Goal: Communication & Community: Participate in discussion

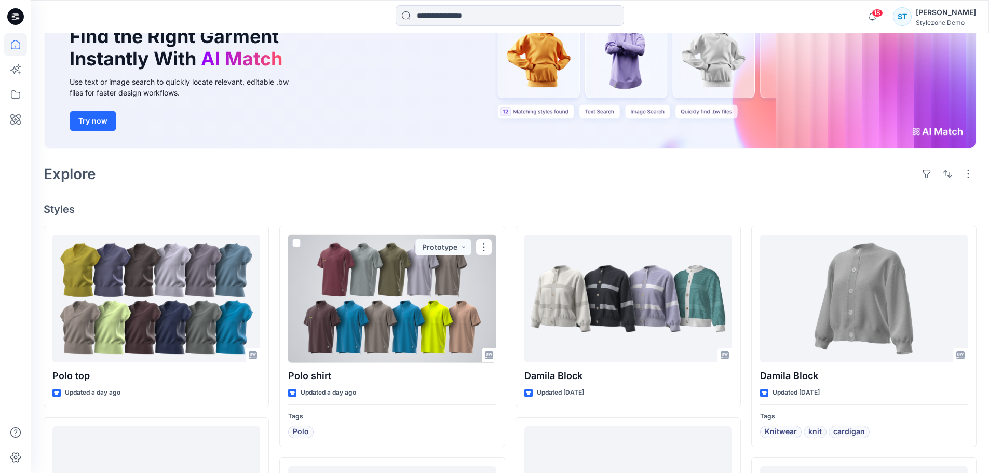
scroll to position [104, 0]
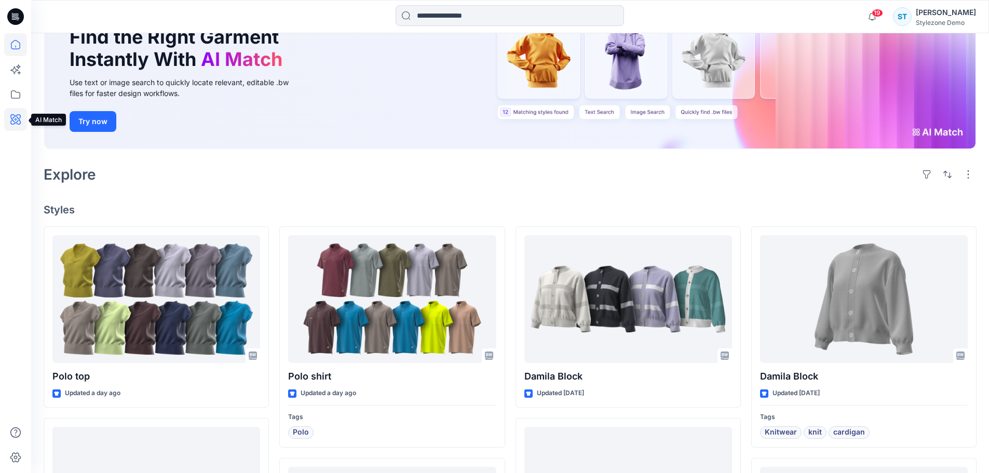
click at [10, 121] on icon at bounding box center [15, 119] width 23 height 23
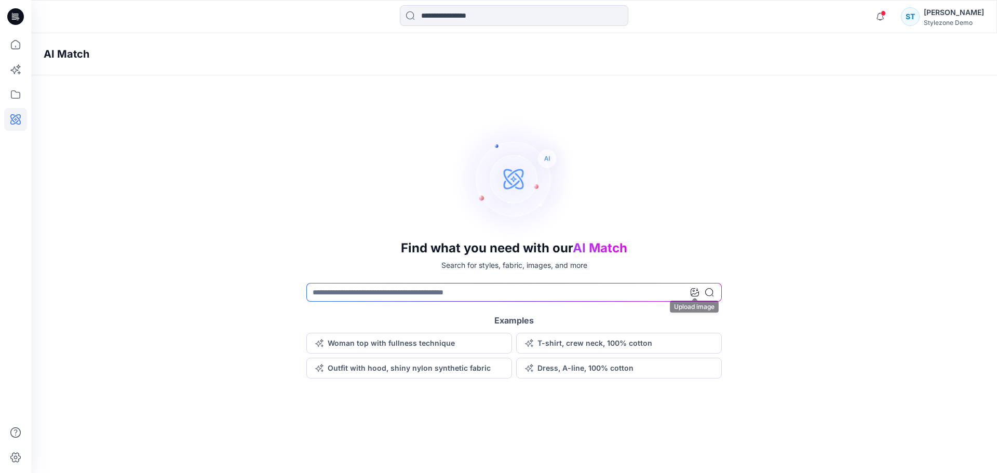
click at [695, 289] on icon at bounding box center [694, 292] width 8 height 8
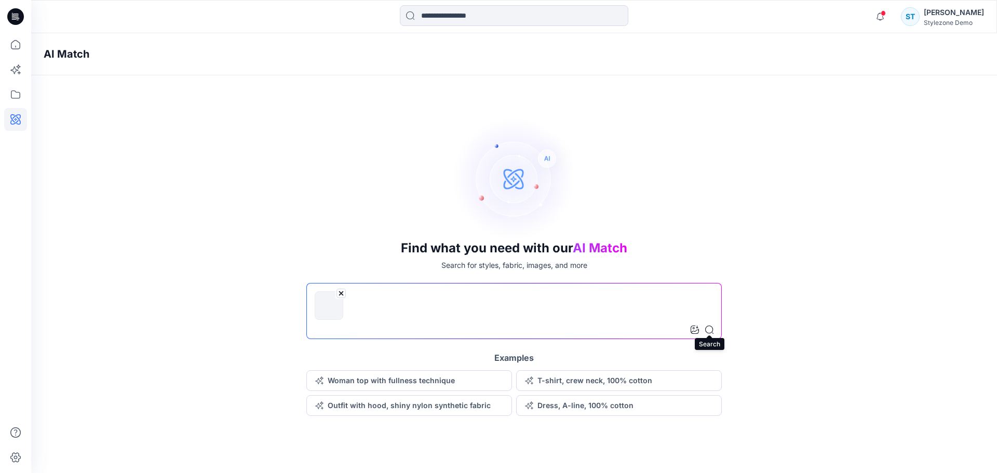
click at [711, 329] on icon at bounding box center [709, 330] width 8 height 8
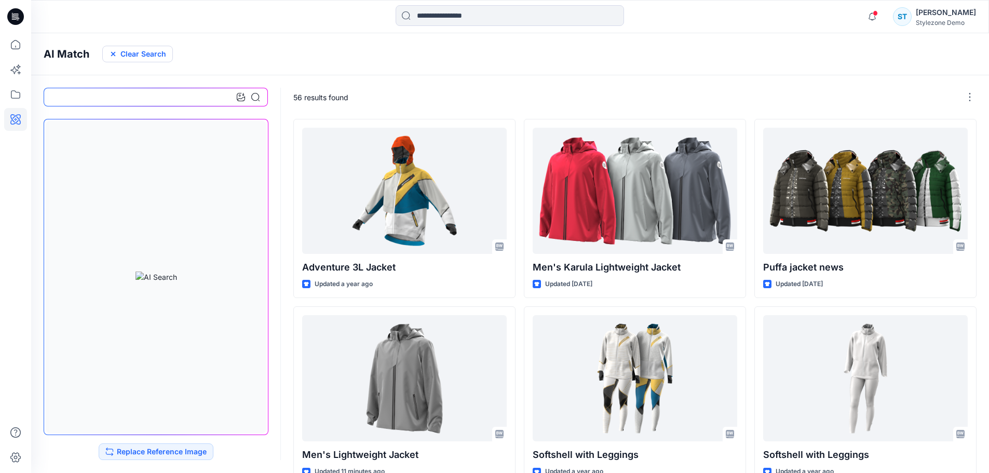
click at [144, 56] on button "Clear Search" at bounding box center [137, 54] width 71 height 17
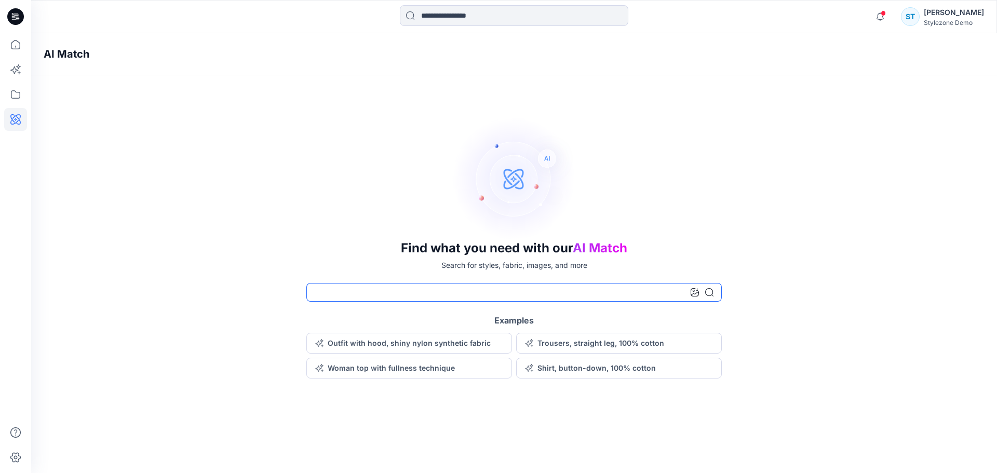
click at [409, 295] on input at bounding box center [513, 292] width 415 height 19
click at [16, 70] on icon at bounding box center [14, 70] width 8 height 8
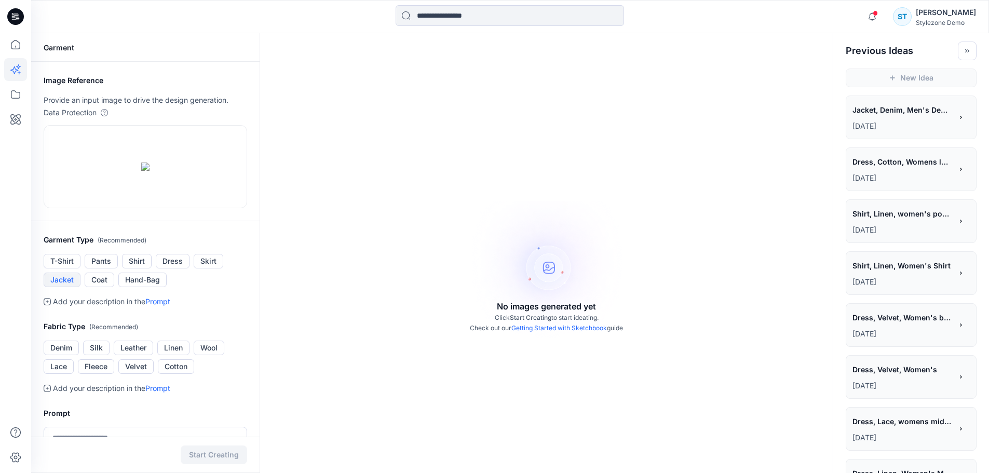
click at [70, 287] on button "Jacket" at bounding box center [62, 280] width 37 height 15
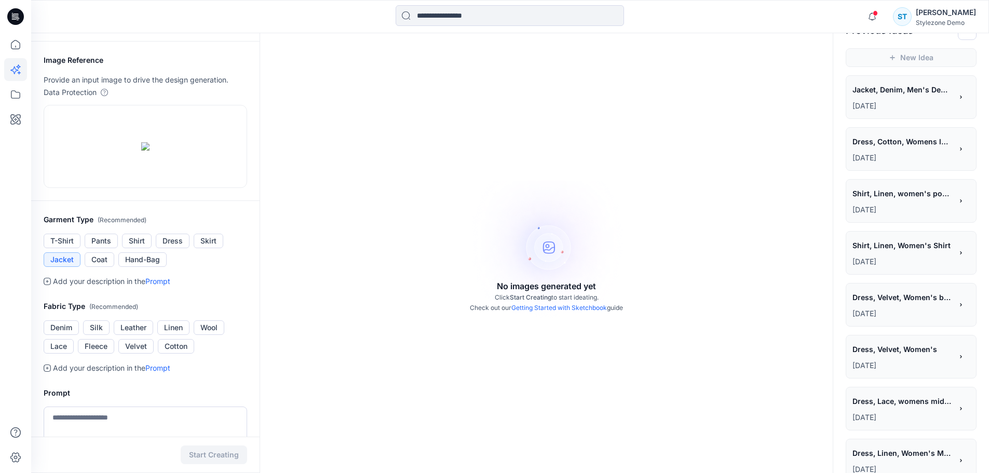
scroll to position [52, 0]
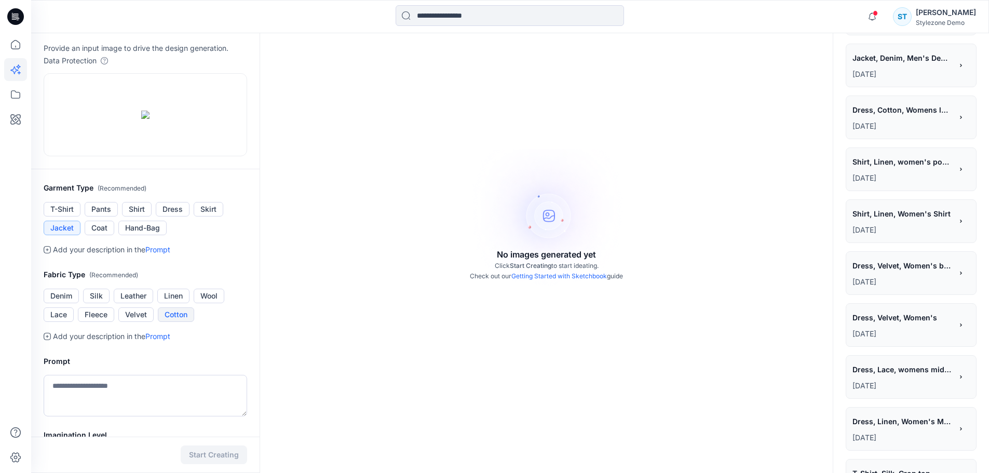
click at [171, 322] on button "Cotton" at bounding box center [176, 314] width 36 height 15
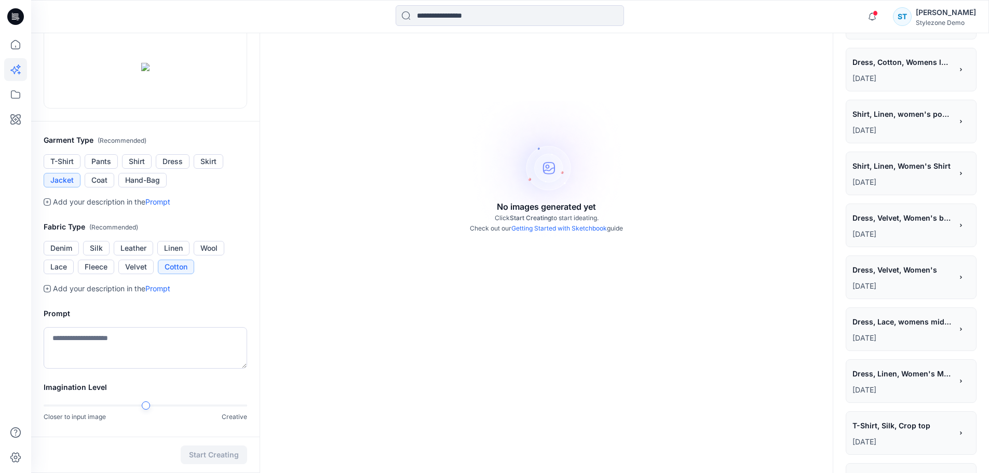
scroll to position [104, 0]
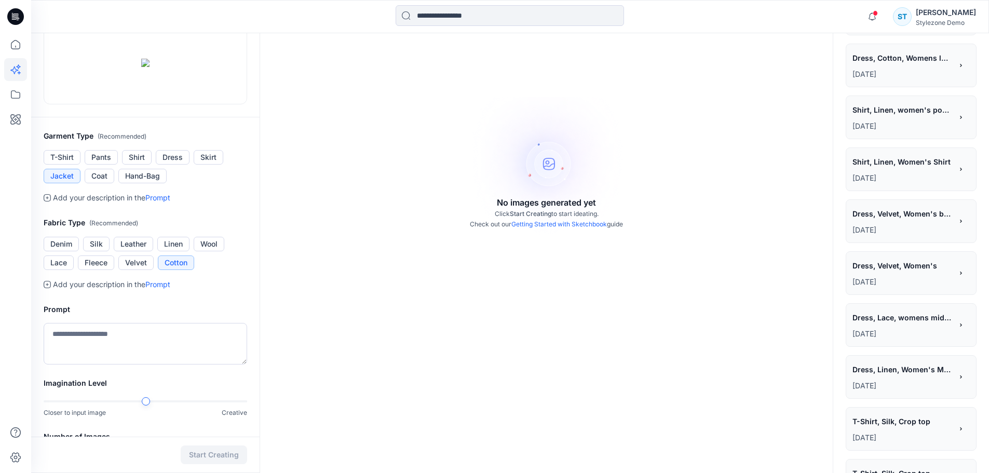
click at [48, 288] on icon at bounding box center [47, 284] width 7 height 7
click at [175, 270] on button "Cotton" at bounding box center [176, 262] width 36 height 15
click at [132, 364] on textarea at bounding box center [146, 344] width 204 height 42
click at [97, 364] on textarea at bounding box center [146, 344] width 204 height 42
click at [207, 364] on textarea "**********" at bounding box center [146, 344] width 204 height 42
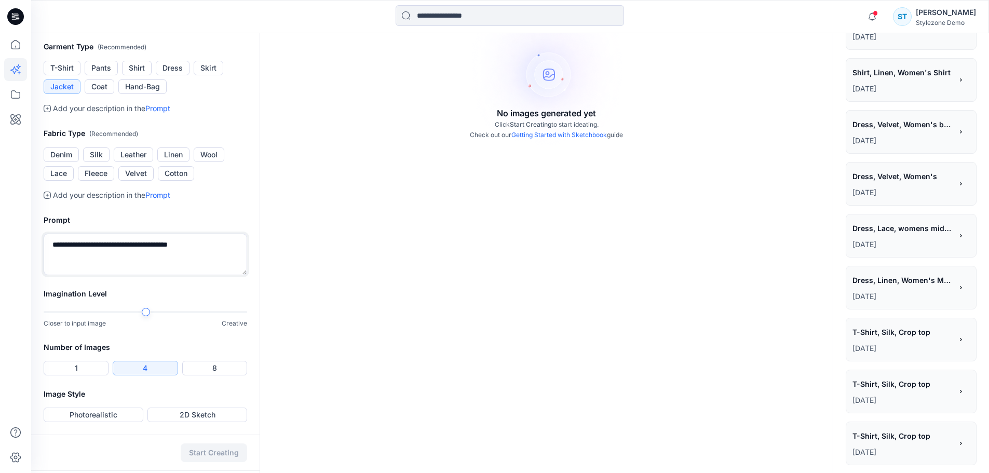
scroll to position [260, 0]
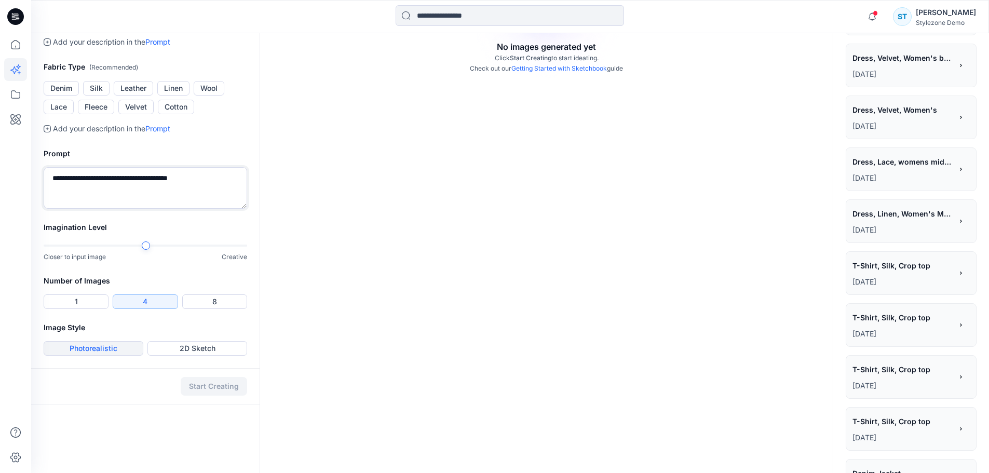
type textarea "**********"
click at [115, 356] on button "Photorealistic" at bounding box center [94, 348] width 100 height 15
drag, startPoint x: 201, startPoint y: 450, endPoint x: 217, endPoint y: 448, distance: 15.7
click at [201, 396] on button "Start Creating" at bounding box center [214, 386] width 66 height 19
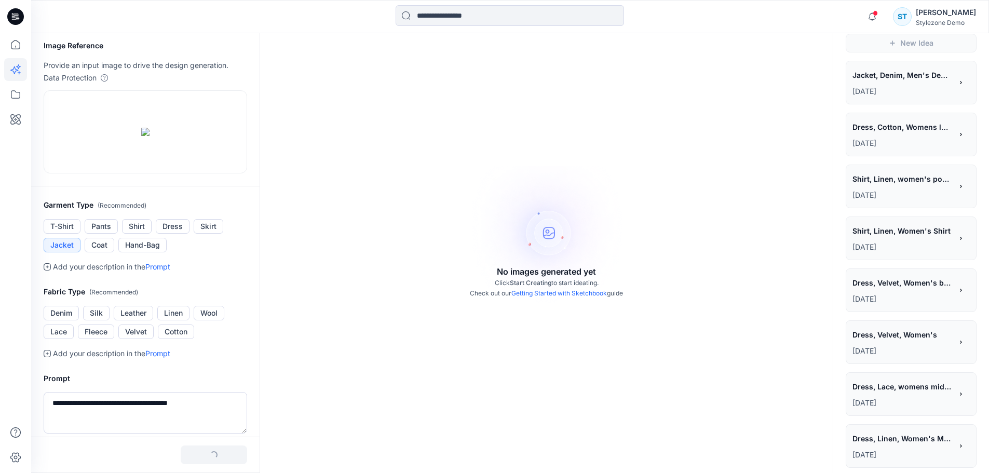
scroll to position [0, 0]
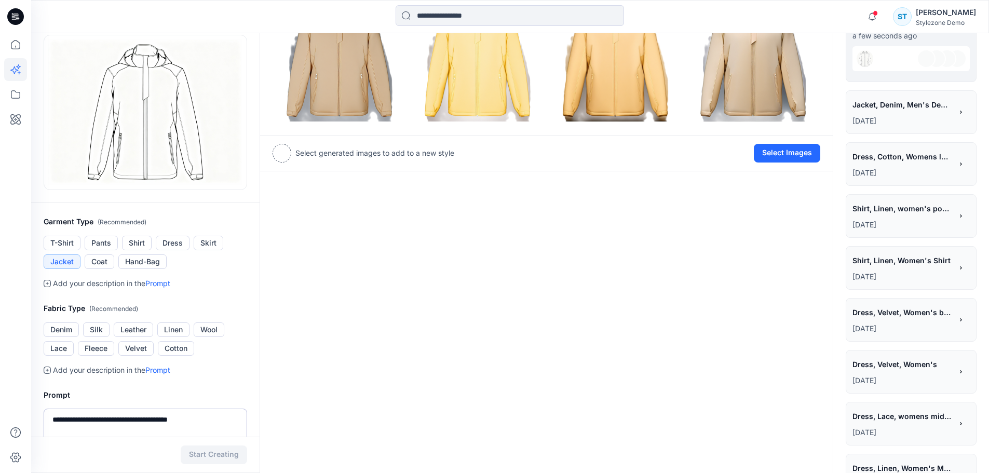
scroll to position [104, 0]
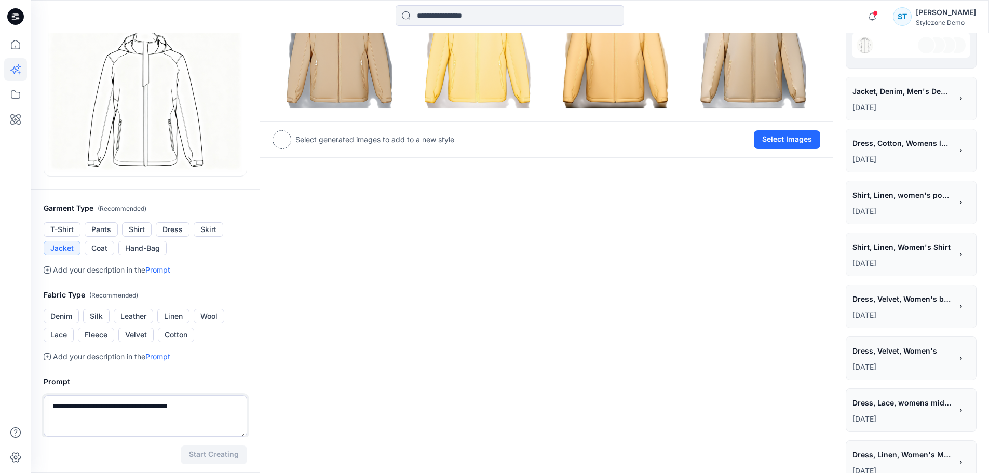
drag, startPoint x: 196, startPoint y: 407, endPoint x: 141, endPoint y: 408, distance: 54.5
click at [141, 408] on textarea "**********" at bounding box center [146, 416] width 204 height 42
type textarea "**********"
click at [211, 450] on button "Start Creating" at bounding box center [214, 454] width 66 height 19
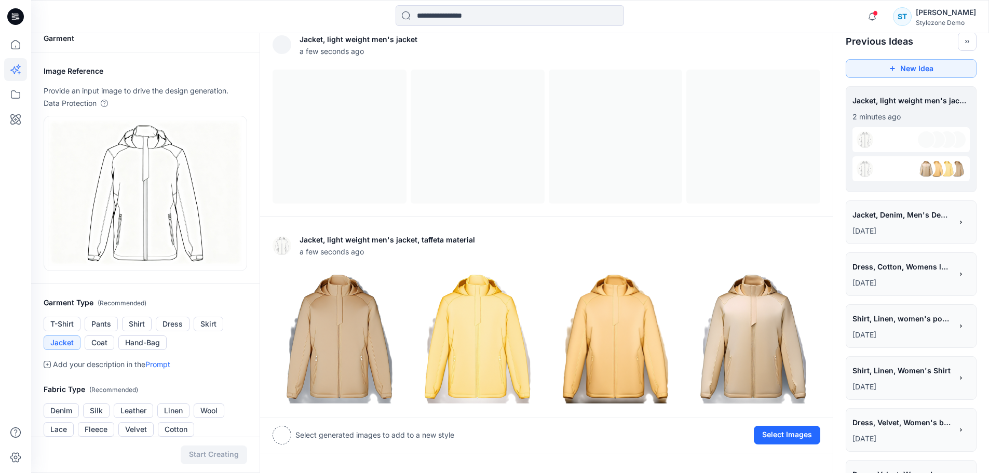
scroll to position [4, 0]
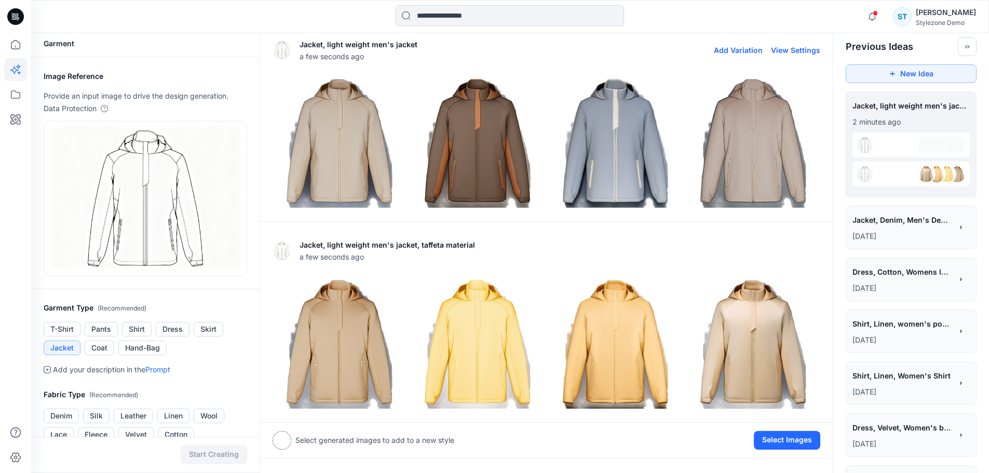
click at [460, 149] on img at bounding box center [477, 141] width 133 height 133
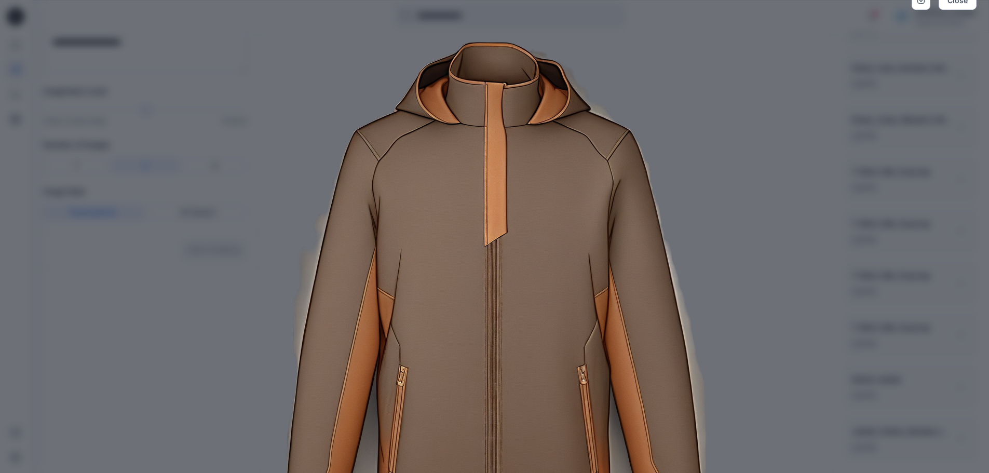
scroll to position [0, 0]
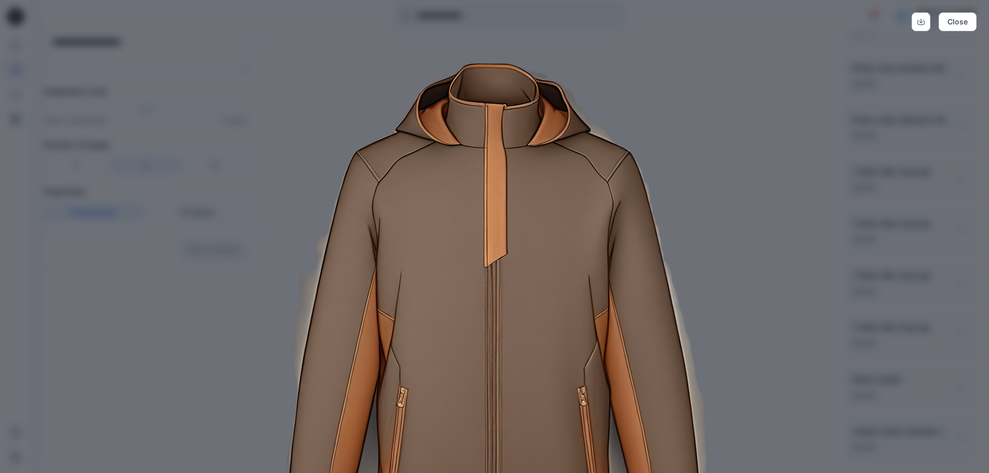
click at [713, 156] on img at bounding box center [495, 314] width 532 height 532
drag, startPoint x: 693, startPoint y: 169, endPoint x: 809, endPoint y: 106, distance: 132.6
click at [694, 169] on img at bounding box center [495, 314] width 532 height 532
click at [955, 25] on button "Close" at bounding box center [958, 21] width 38 height 19
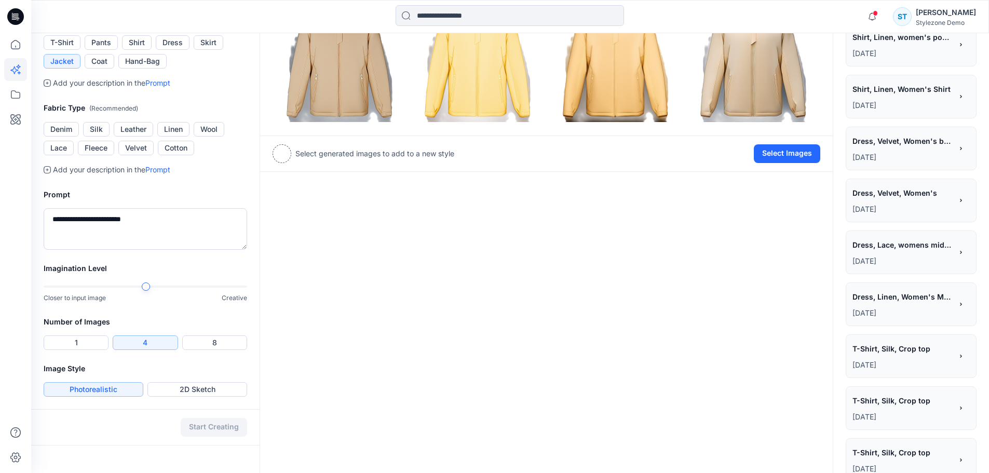
scroll to position [311, 0]
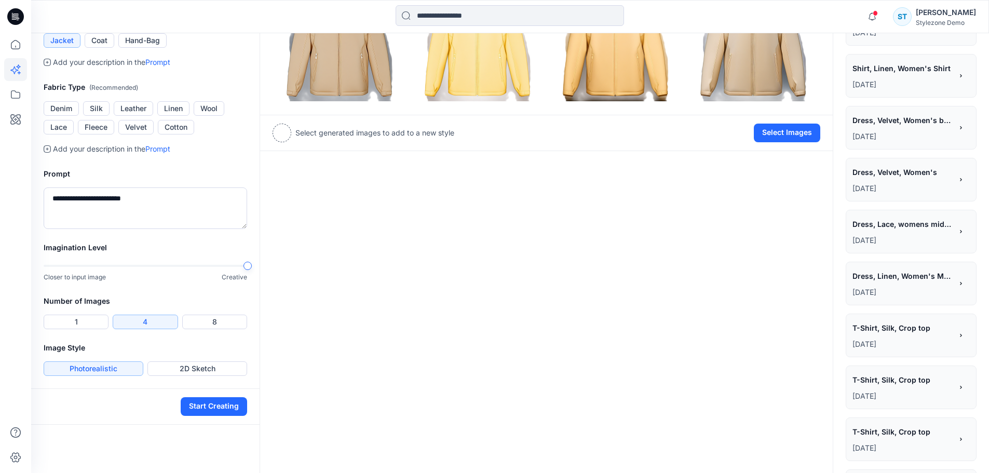
click at [251, 266] on div at bounding box center [247, 266] width 8 height 8
click at [216, 412] on button "Start Creating" at bounding box center [214, 406] width 66 height 19
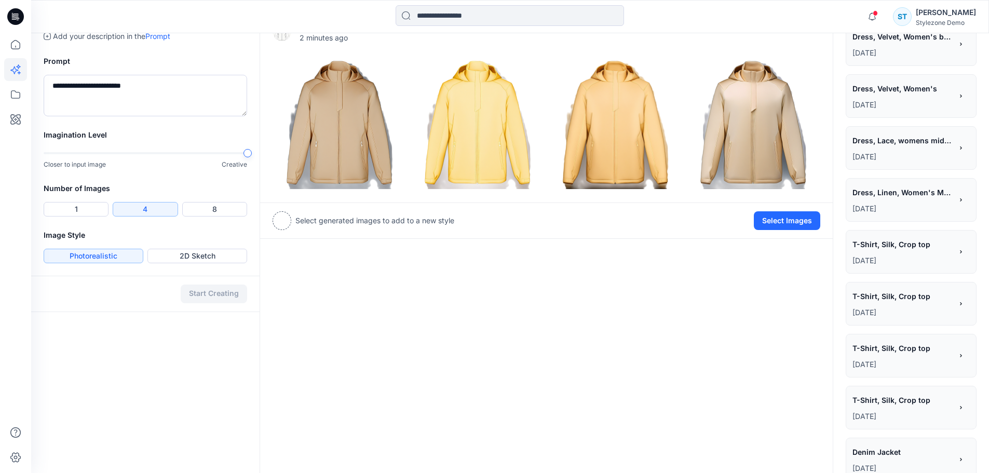
scroll to position [419, 0]
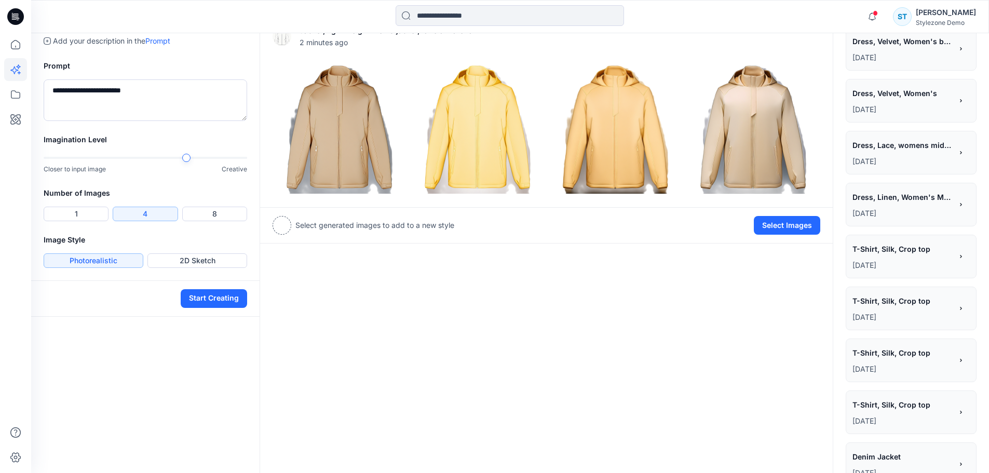
click at [194, 158] on div at bounding box center [146, 157] width 204 height 7
drag, startPoint x: 225, startPoint y: 294, endPoint x: 213, endPoint y: 257, distance: 38.1
click at [224, 294] on button "Start Creating" at bounding box center [214, 298] width 66 height 19
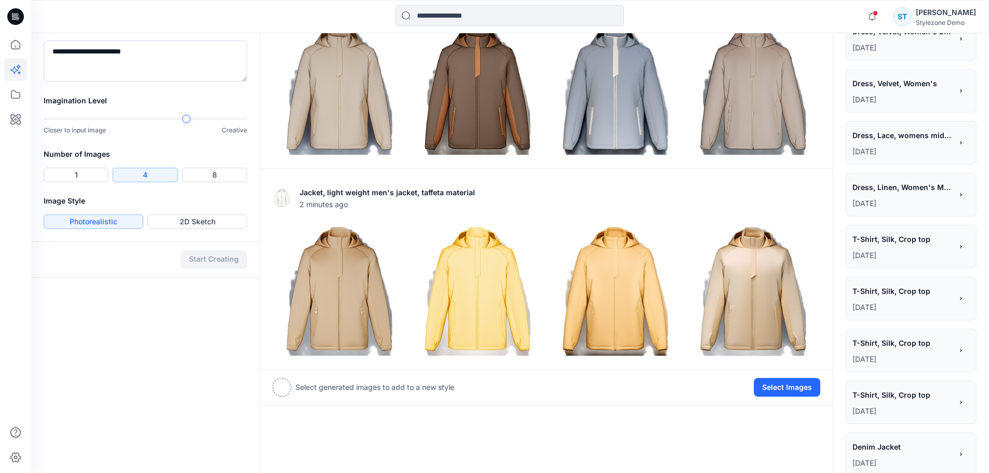
scroll to position [471, 0]
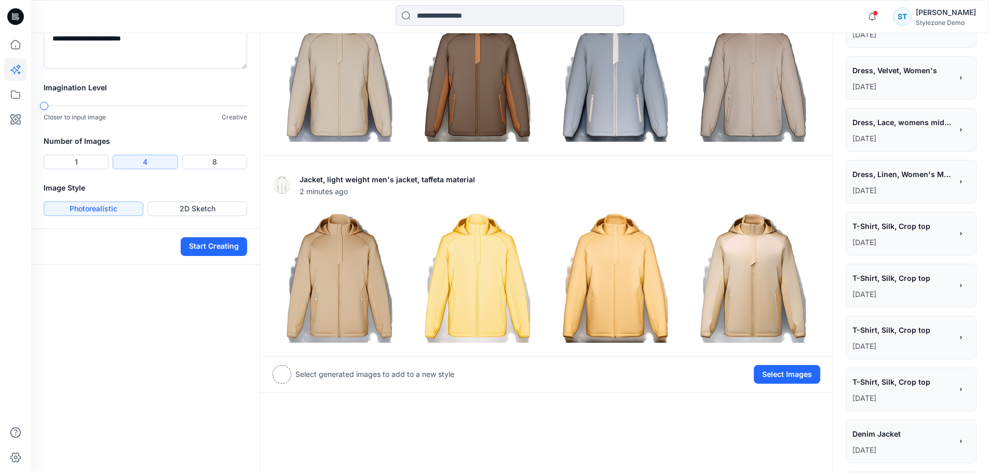
click at [42, 114] on div "Imagination Level Closer to input image Creative" at bounding box center [145, 108] width 228 height 53
click at [224, 243] on button "Start Creating" at bounding box center [214, 246] width 66 height 19
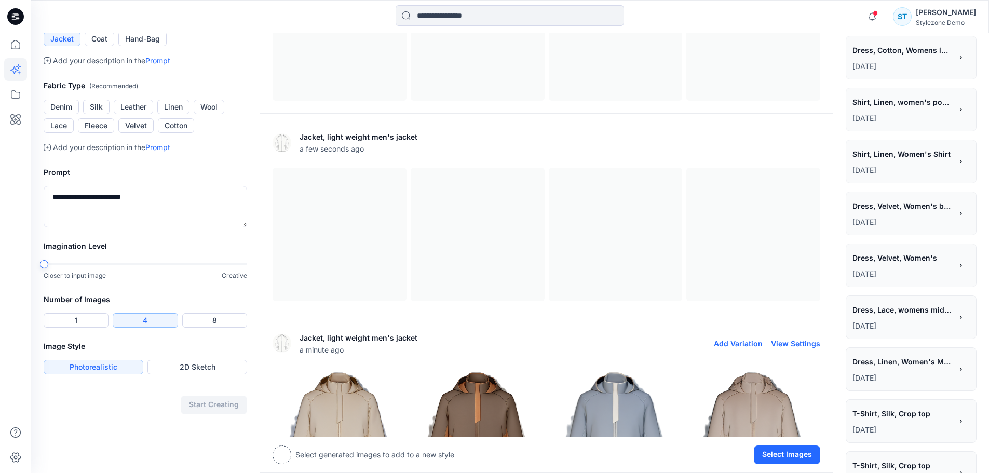
scroll to position [316, 0]
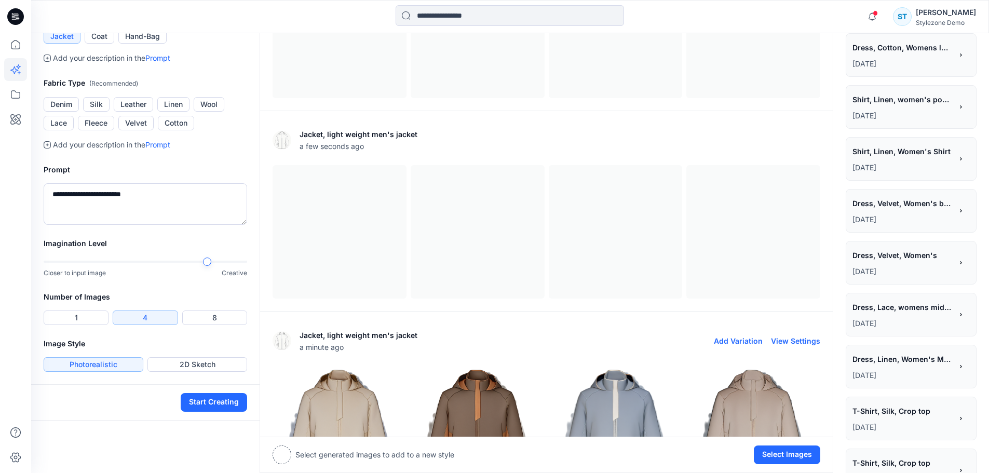
click at [213, 261] on div at bounding box center [146, 261] width 204 height 7
click at [215, 316] on button "8" at bounding box center [214, 317] width 65 height 15
click at [212, 404] on button "Start Creating" at bounding box center [214, 402] width 66 height 19
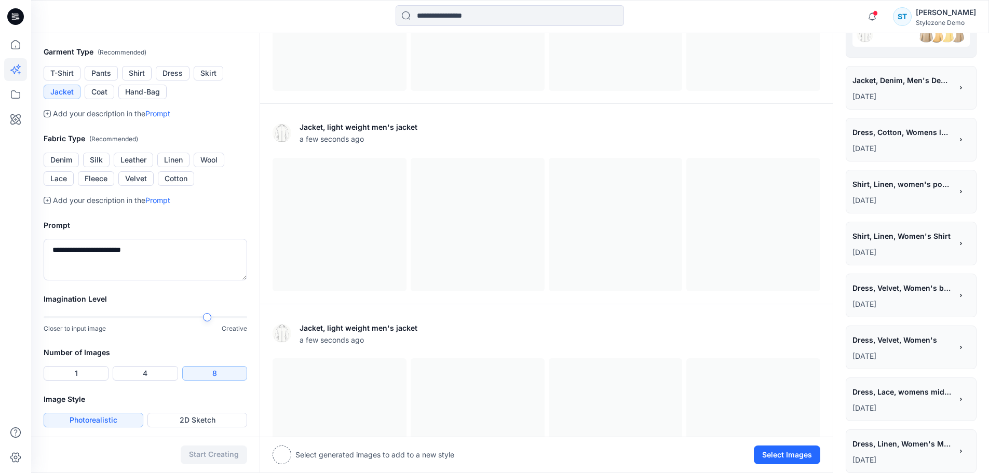
scroll to position [260, 0]
click at [156, 373] on button "4" at bounding box center [145, 374] width 65 height 15
click at [145, 254] on textarea "**********" at bounding box center [146, 260] width 204 height 42
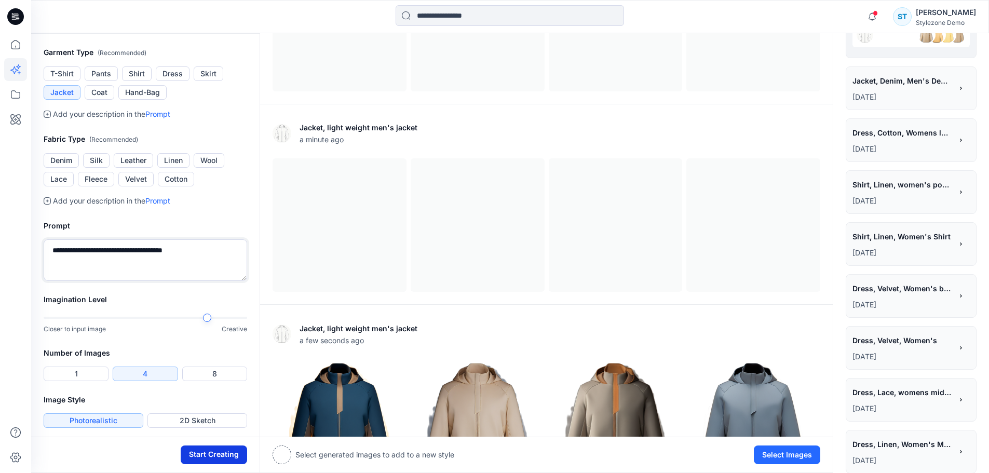
type textarea "**********"
click at [224, 451] on button "Start Creating" at bounding box center [214, 454] width 66 height 19
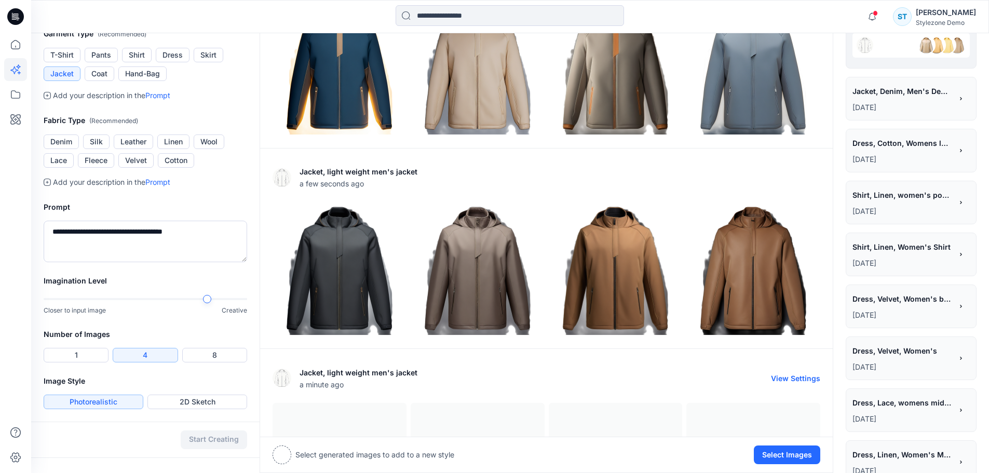
scroll to position [264, 0]
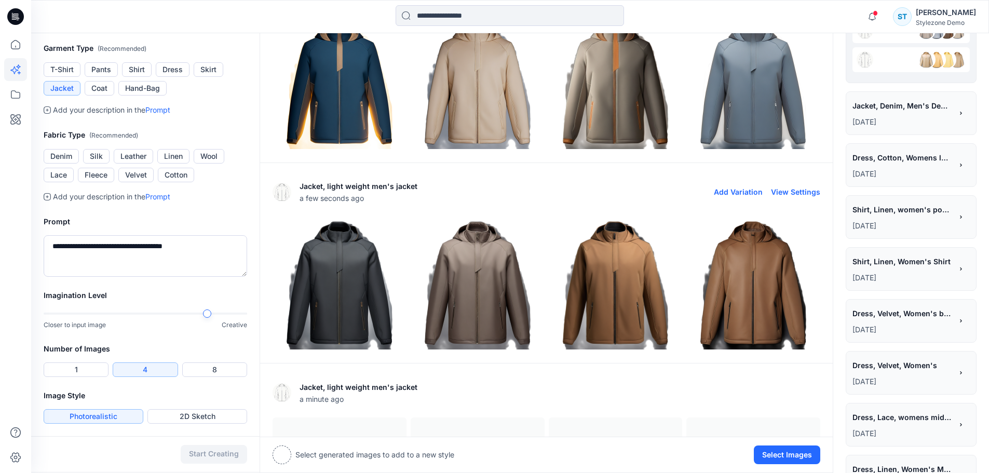
click at [745, 294] on img at bounding box center [753, 284] width 133 height 133
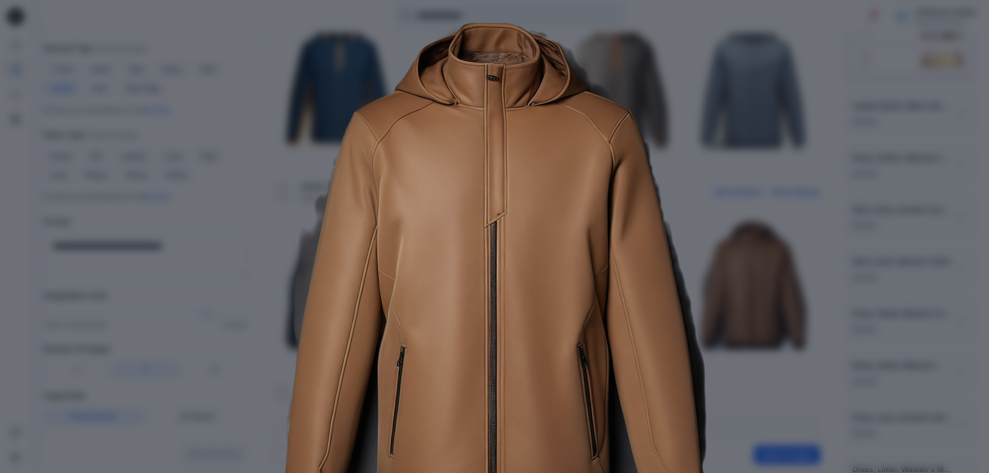
scroll to position [7, 0]
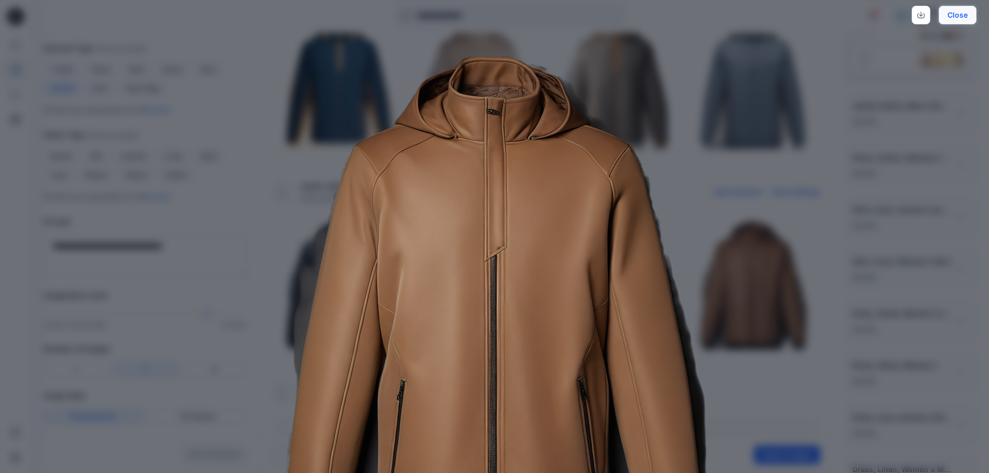
click at [951, 12] on button "Close" at bounding box center [958, 15] width 38 height 19
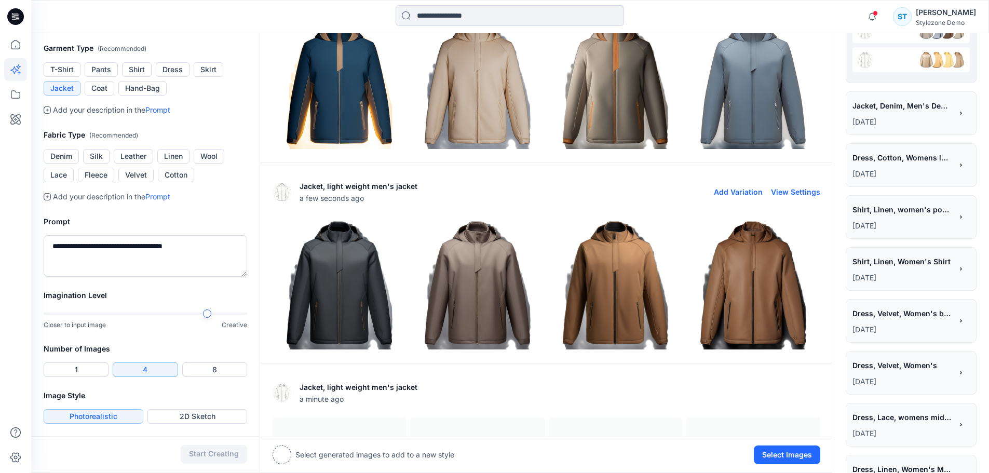
click at [612, 294] on img at bounding box center [615, 284] width 133 height 133
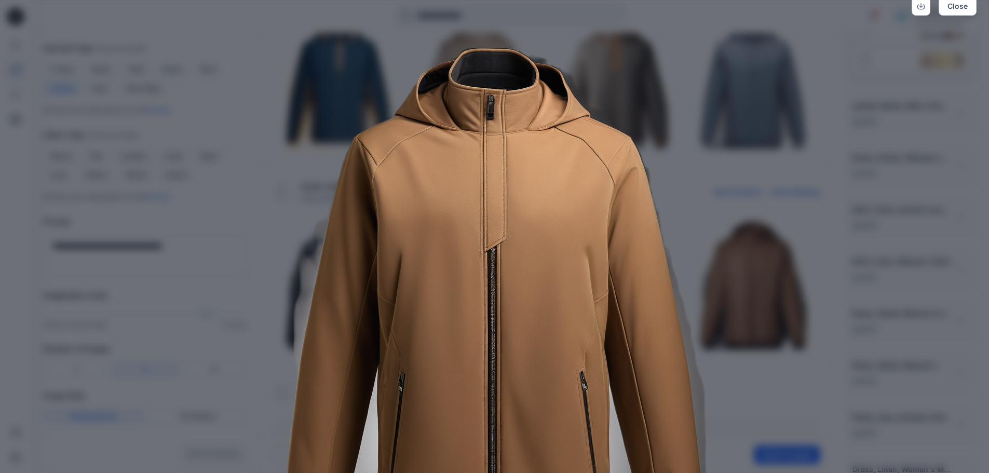
scroll to position [0, 0]
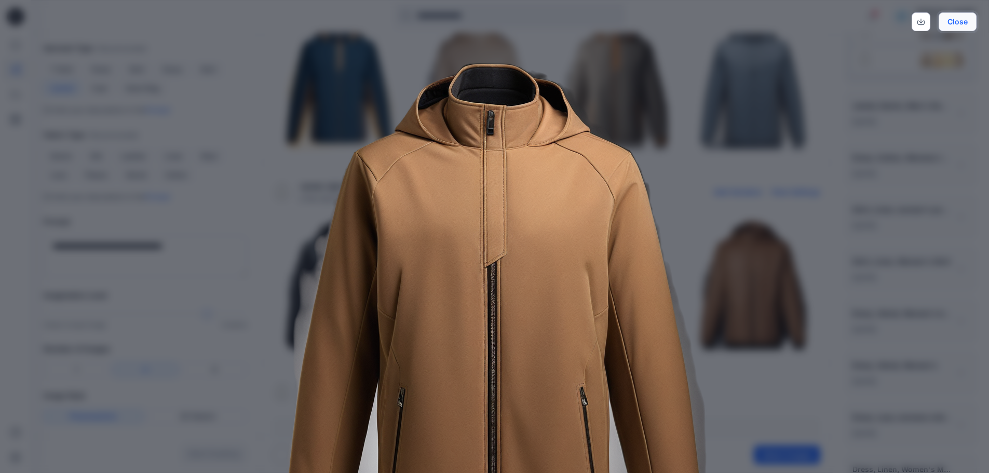
drag, startPoint x: 960, startPoint y: 28, endPoint x: 952, endPoint y: 28, distance: 8.3
click at [960, 28] on button "Close" at bounding box center [958, 21] width 38 height 19
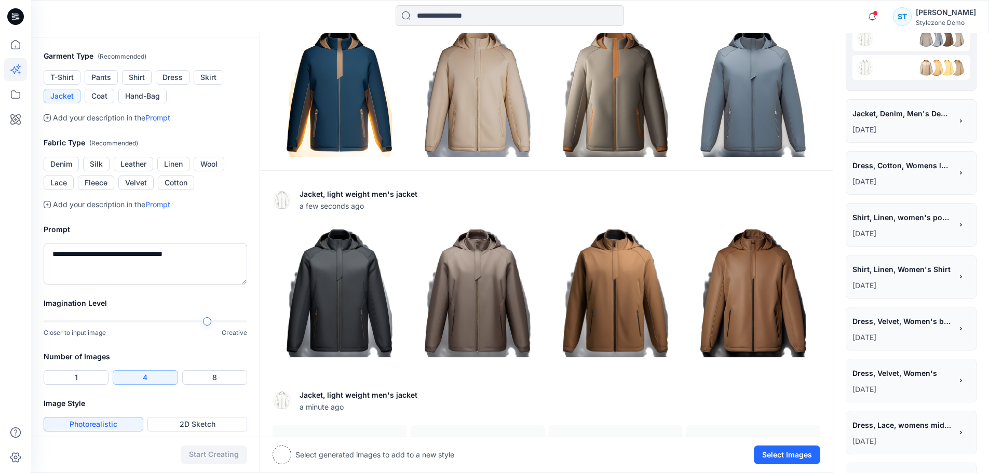
scroll to position [264, 0]
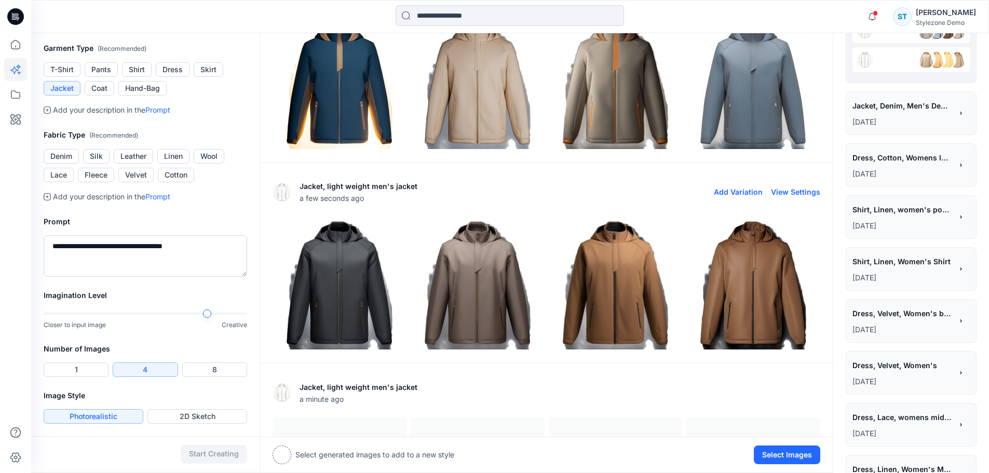
click at [326, 274] on img at bounding box center [339, 284] width 133 height 133
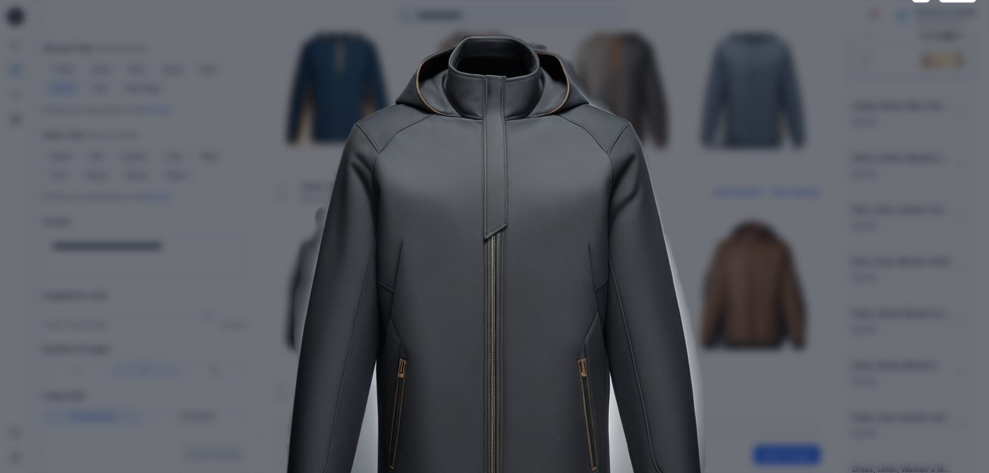
scroll to position [0, 0]
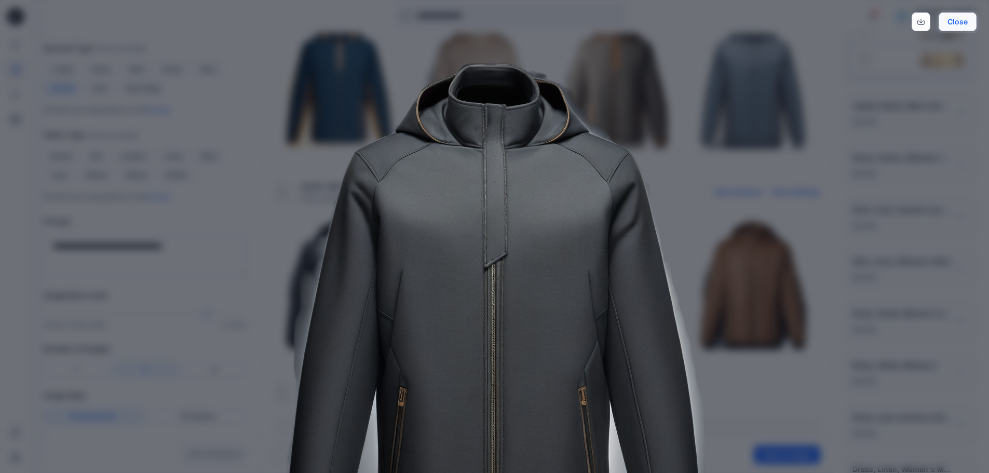
click at [963, 21] on button "Close" at bounding box center [958, 21] width 38 height 19
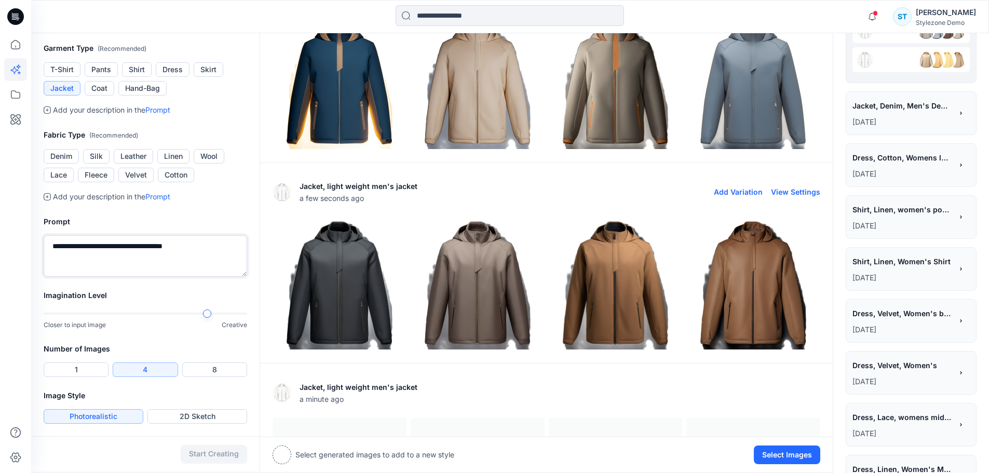
drag, startPoint x: 200, startPoint y: 248, endPoint x: 143, endPoint y: 245, distance: 57.2
click at [143, 245] on textarea "**********" at bounding box center [146, 256] width 204 height 42
type textarea "**********"
click at [212, 451] on button "Start Creating" at bounding box center [214, 454] width 66 height 19
click at [199, 247] on textarea "**********" at bounding box center [146, 256] width 204 height 42
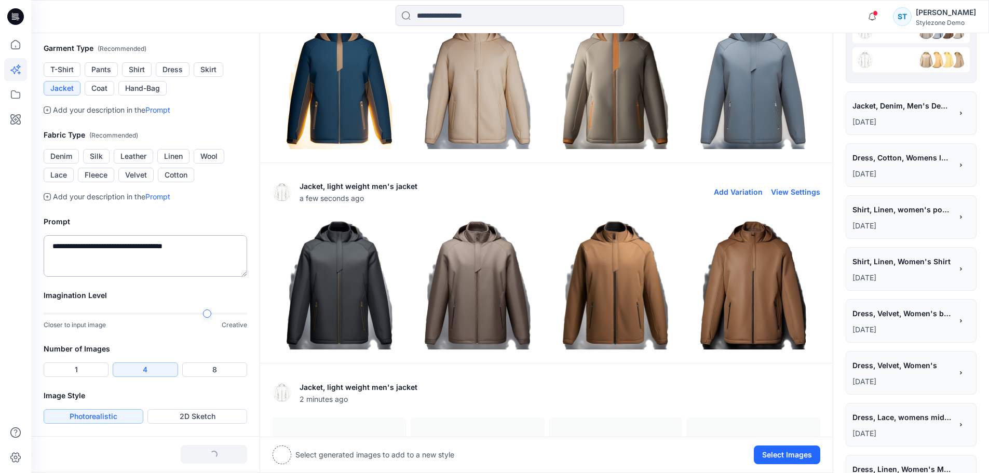
drag, startPoint x: 199, startPoint y: 247, endPoint x: 146, endPoint y: 247, distance: 53.0
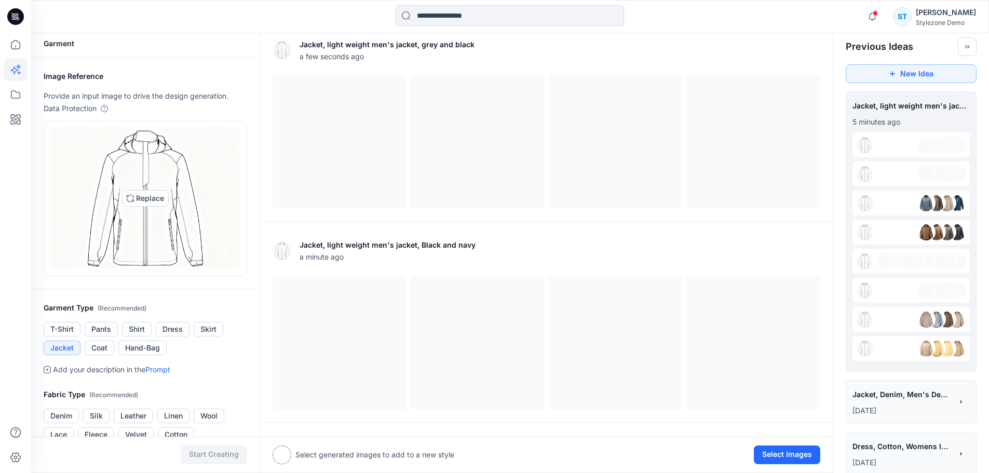
scroll to position [418, 0]
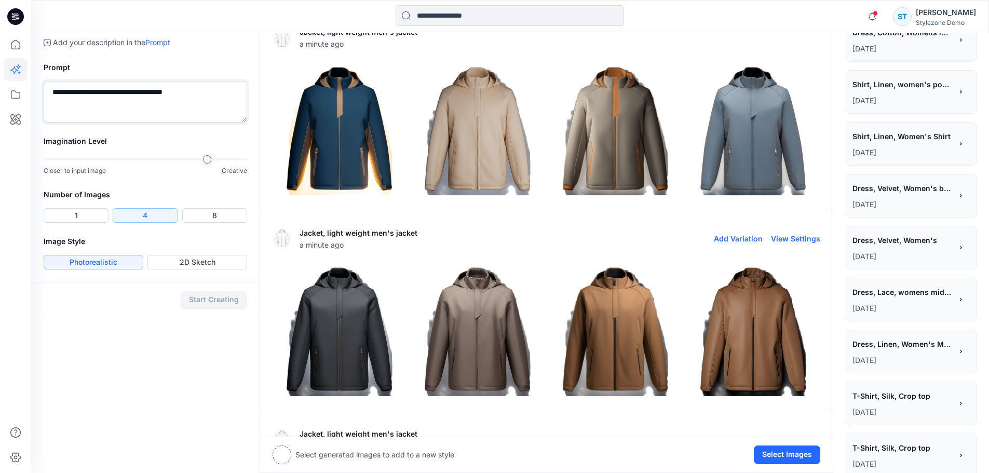
drag, startPoint x: 199, startPoint y: 101, endPoint x: 143, endPoint y: 97, distance: 56.2
click at [143, 97] on textarea "**********" at bounding box center [146, 102] width 204 height 42
type textarea "**********"
click at [224, 296] on button "Start Creating" at bounding box center [214, 300] width 66 height 19
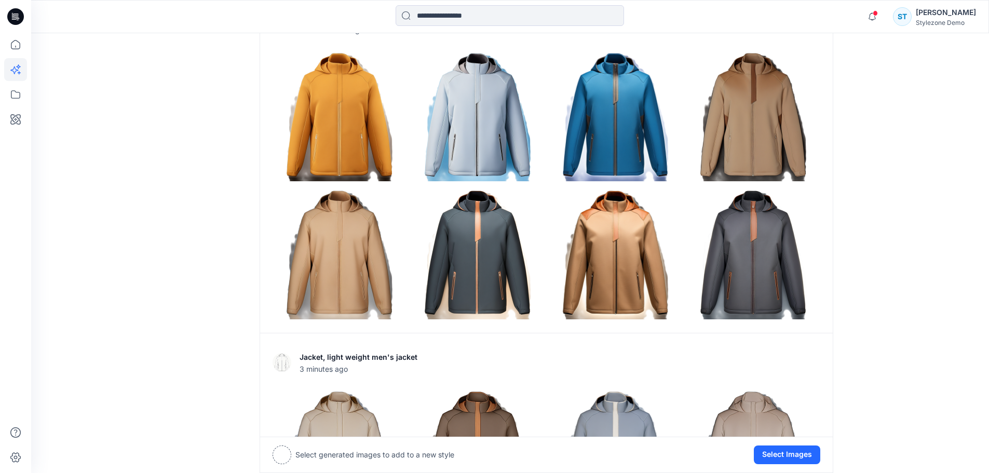
scroll to position [1246, 0]
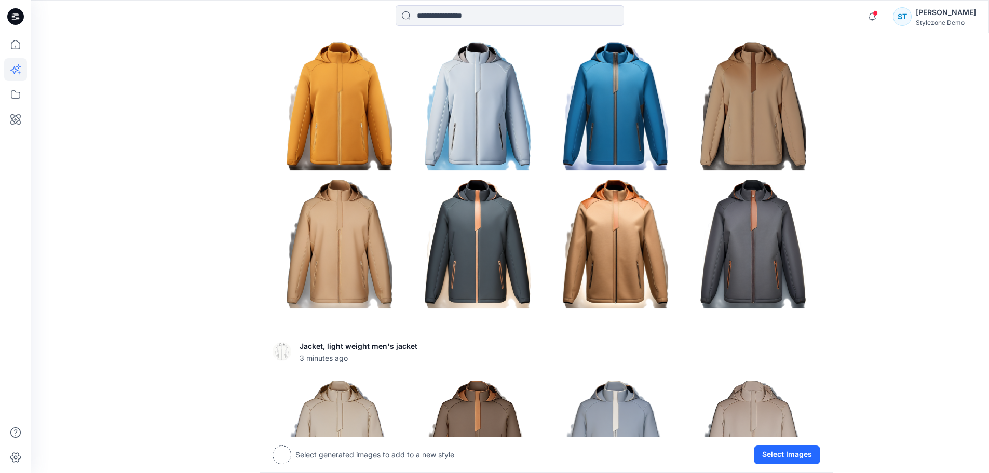
click at [486, 272] on img at bounding box center [477, 242] width 133 height 133
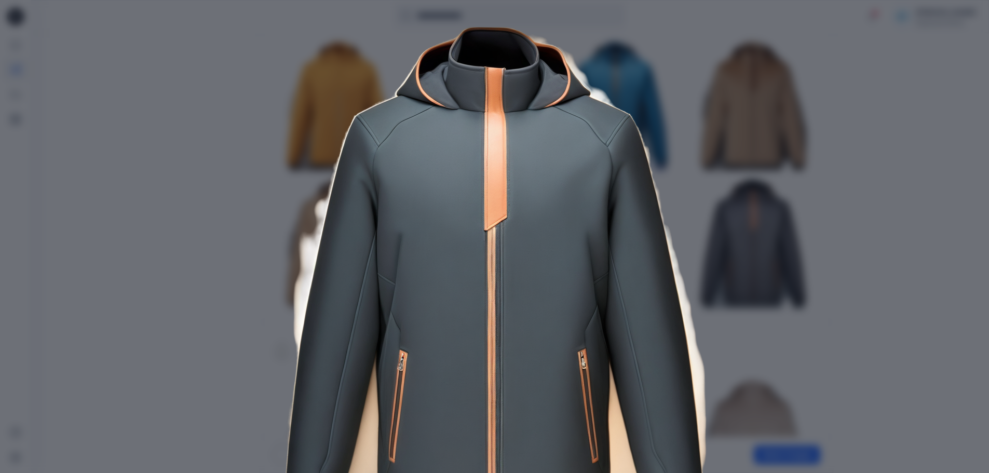
scroll to position [7, 0]
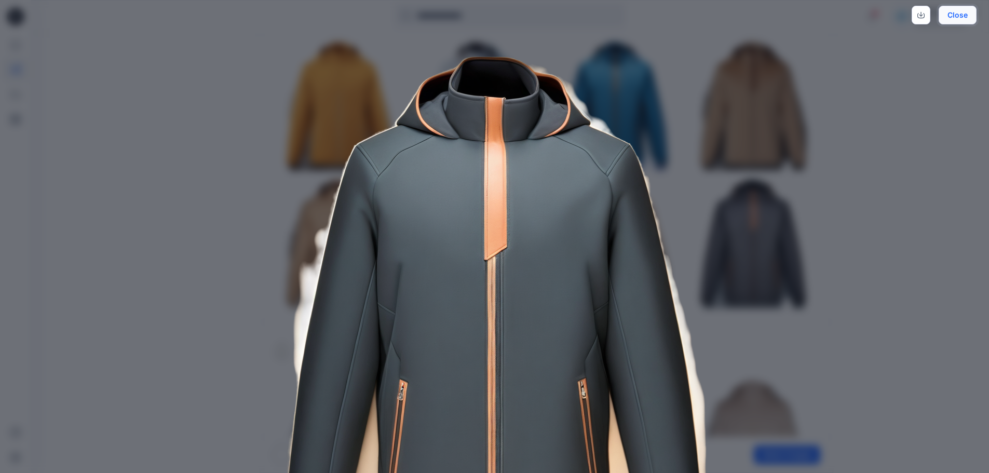
click at [959, 15] on button "Close" at bounding box center [958, 15] width 38 height 19
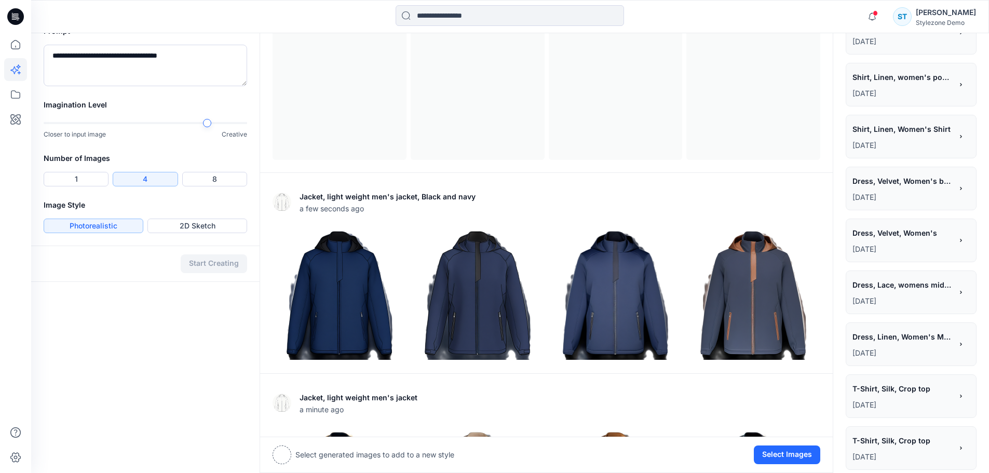
scroll to position [467, 0]
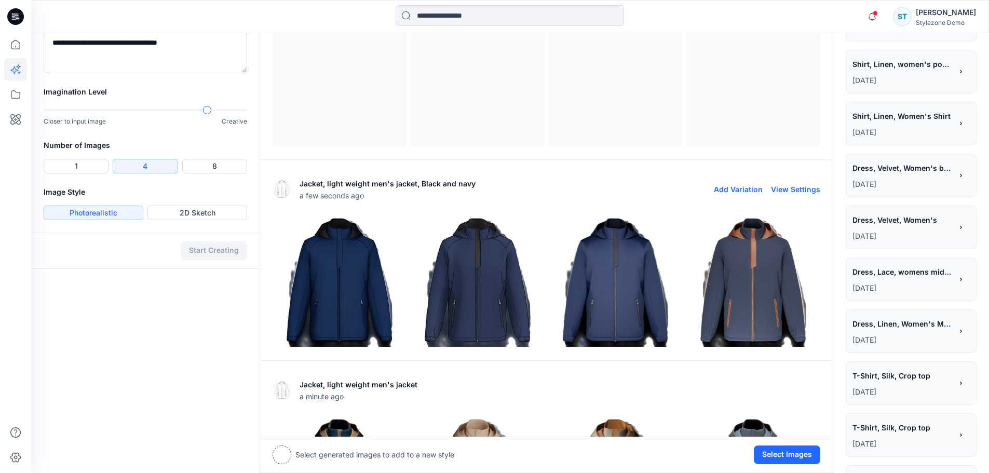
click at [492, 295] on img at bounding box center [477, 280] width 133 height 133
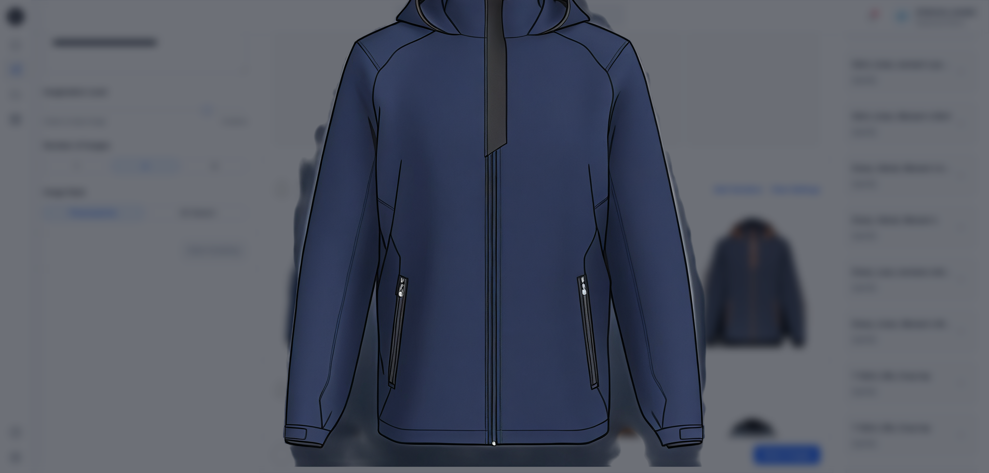
scroll to position [59, 0]
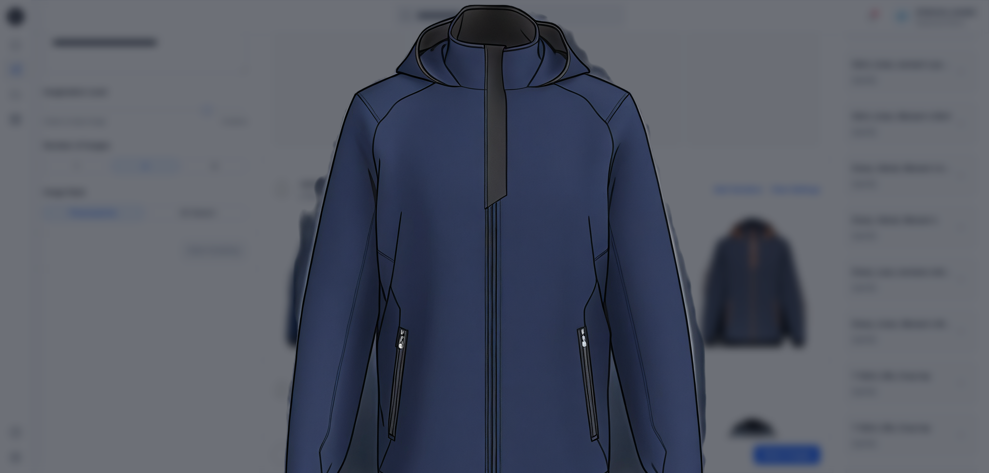
click at [791, 212] on div "Close" at bounding box center [494, 236] width 989 height 473
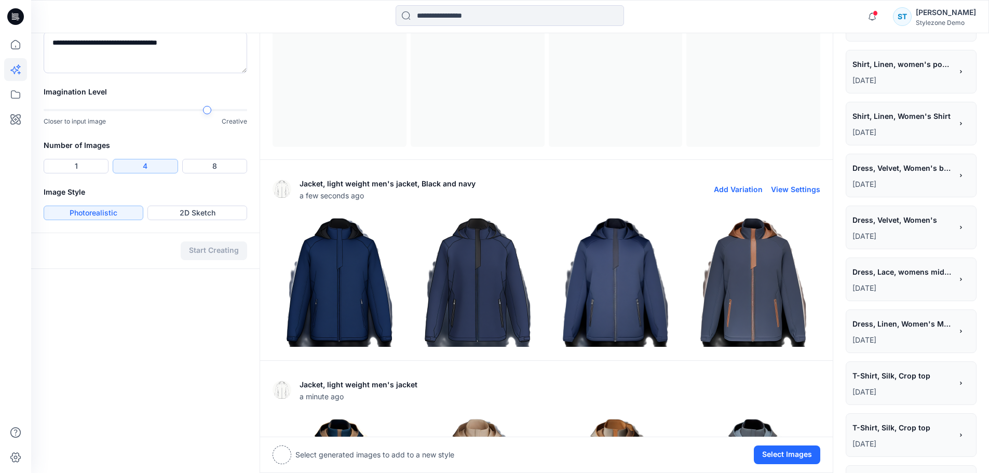
click at [619, 278] on img at bounding box center [615, 280] width 133 height 133
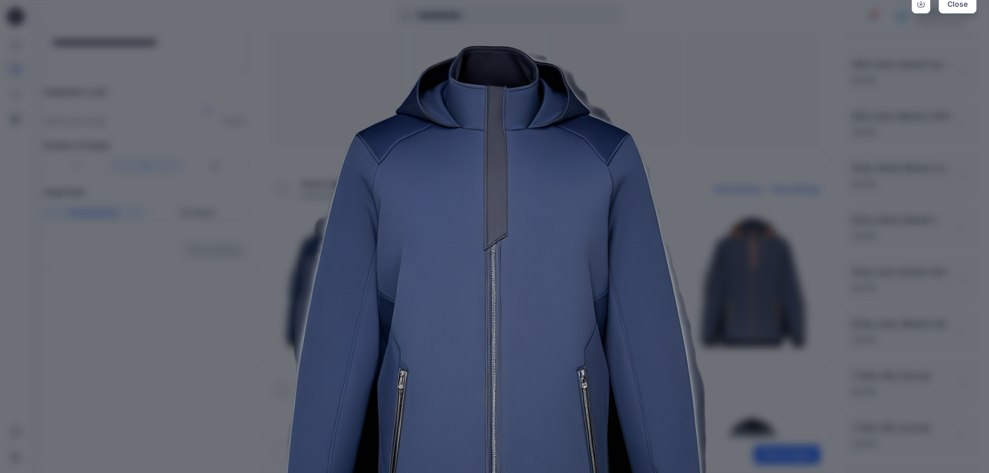
scroll to position [0, 0]
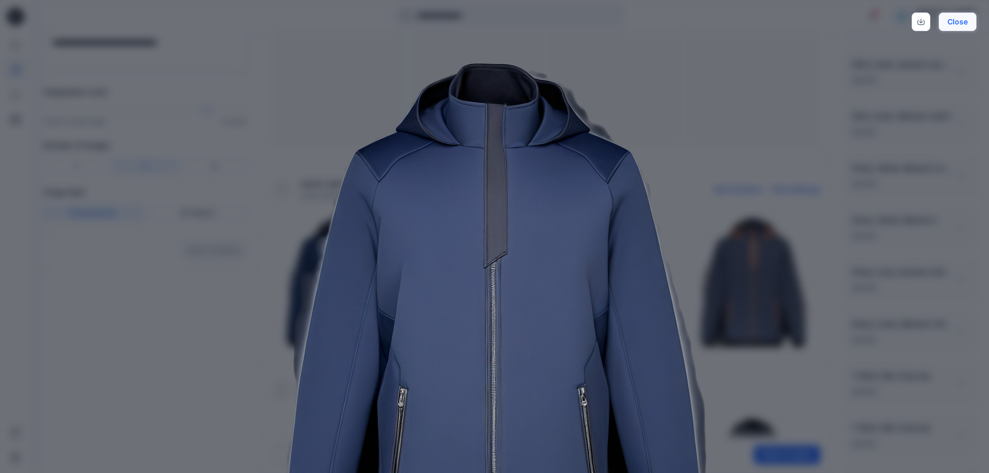
click at [961, 16] on button "Close" at bounding box center [958, 21] width 38 height 19
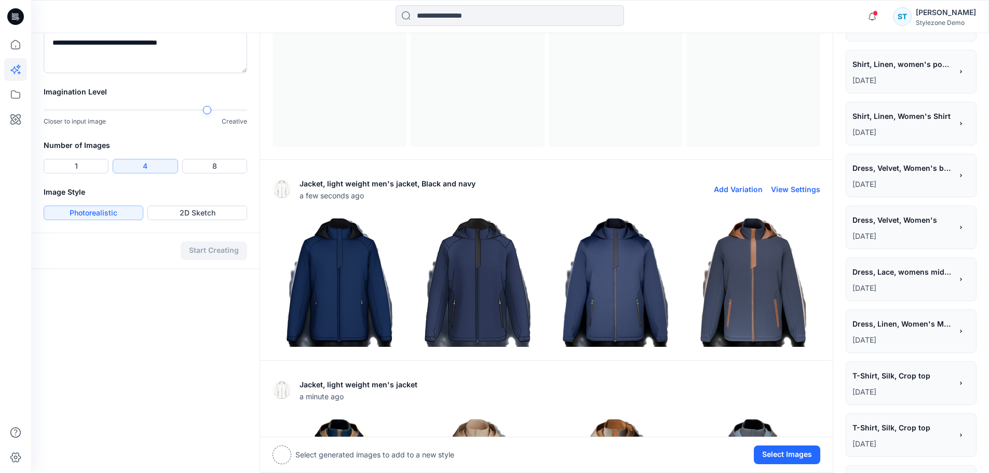
click at [367, 287] on img at bounding box center [339, 280] width 133 height 133
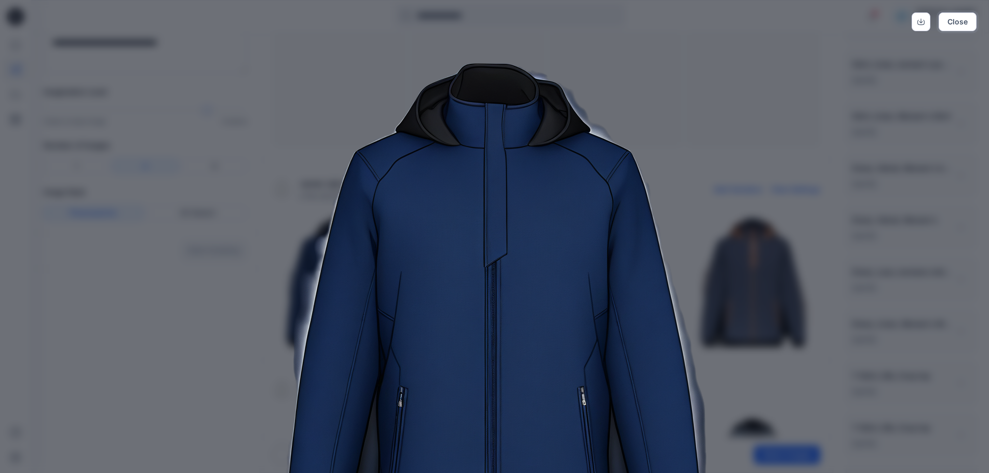
click at [965, 14] on button "Close" at bounding box center [958, 21] width 38 height 19
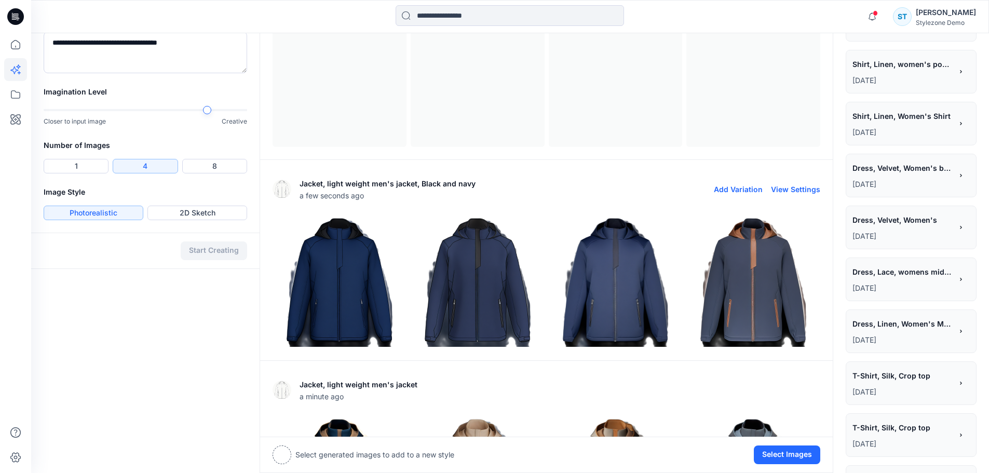
click at [739, 270] on img at bounding box center [753, 280] width 133 height 133
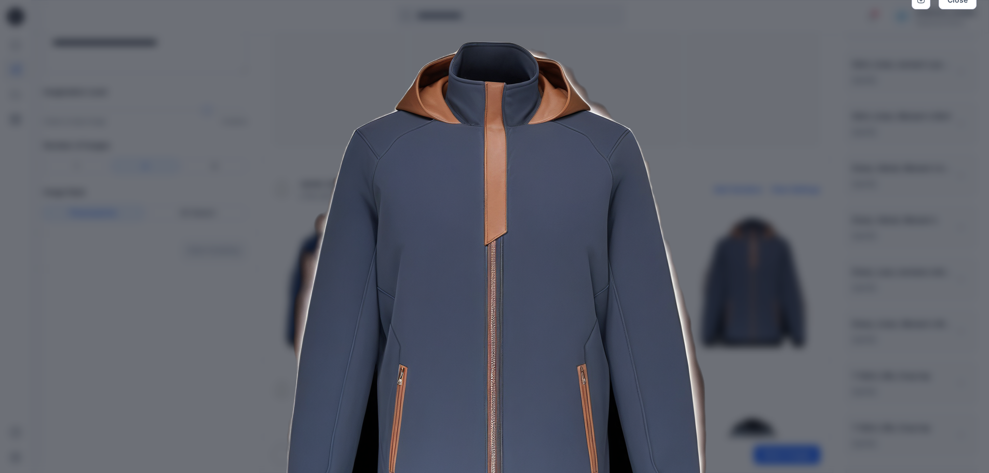
scroll to position [7, 0]
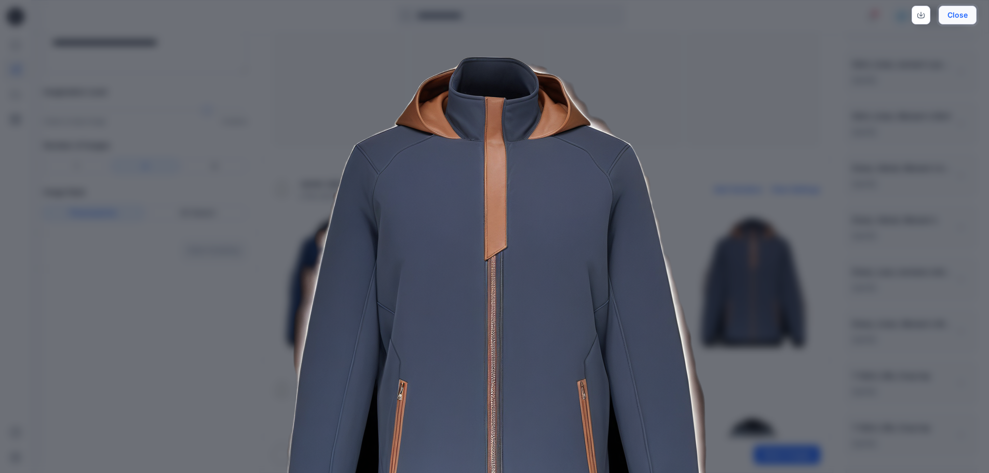
click at [972, 16] on button "Close" at bounding box center [958, 15] width 38 height 19
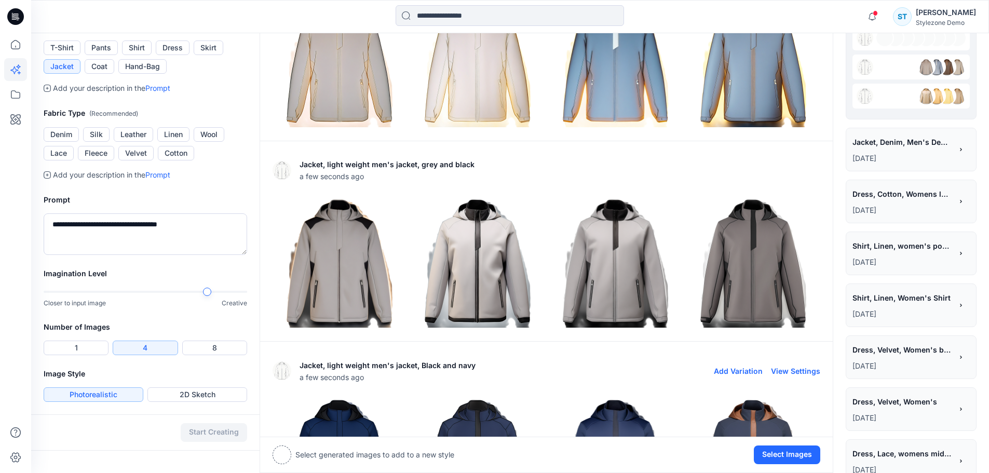
scroll to position [260, 0]
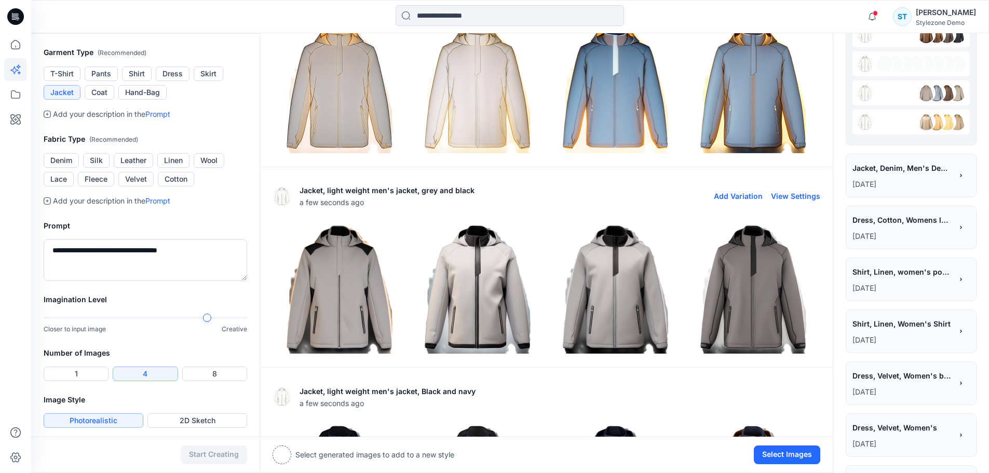
click at [623, 305] on img at bounding box center [615, 288] width 133 height 133
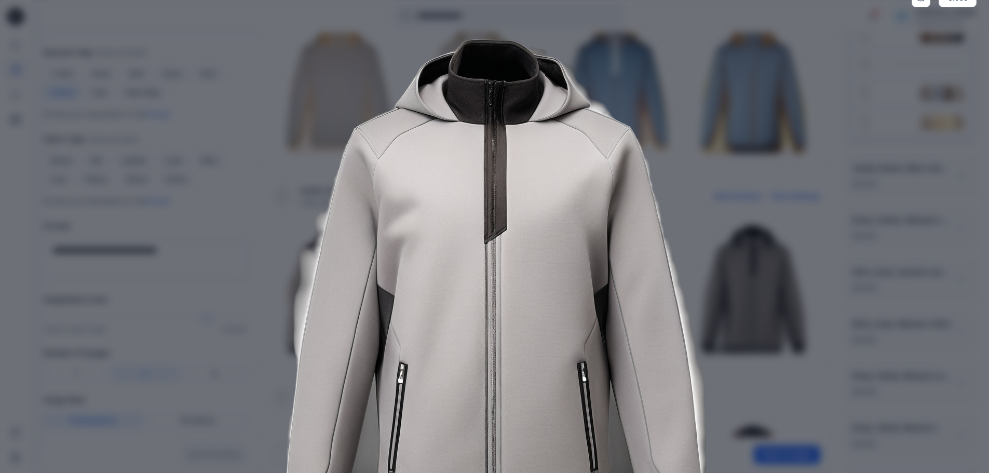
scroll to position [7, 0]
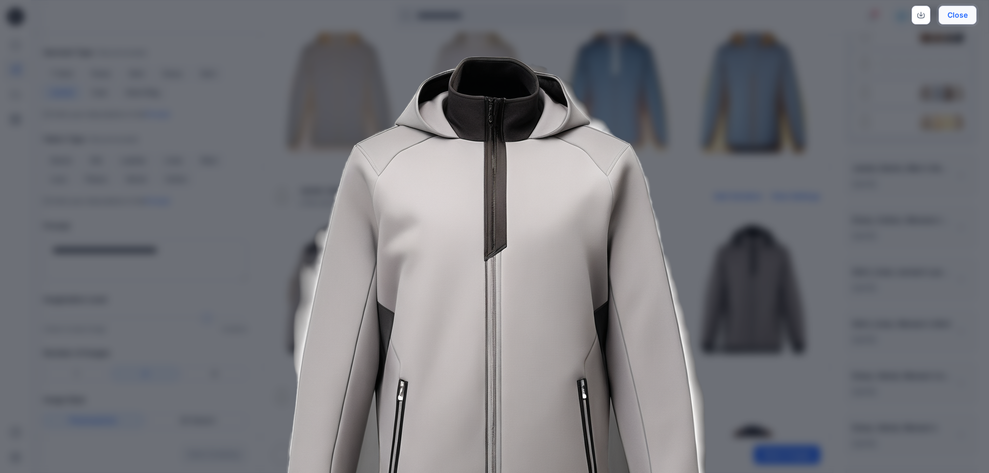
click at [958, 24] on button "Close" at bounding box center [958, 15] width 38 height 19
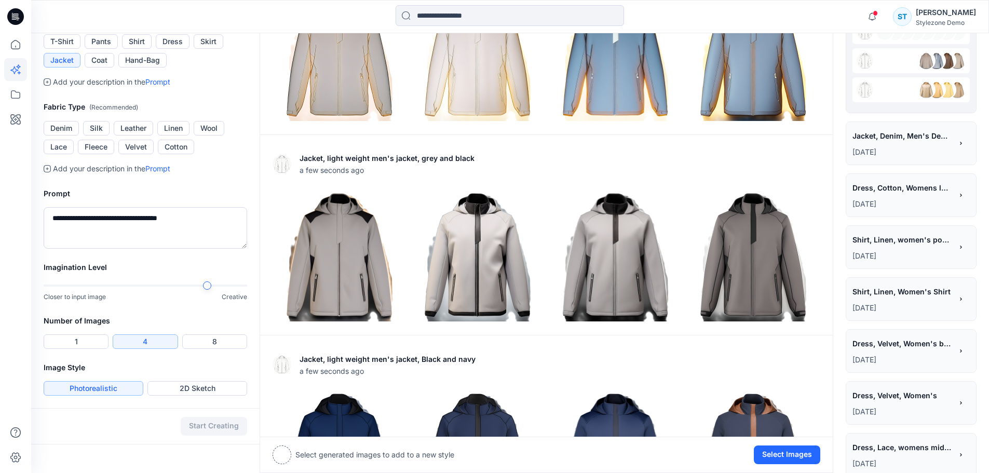
scroll to position [311, 0]
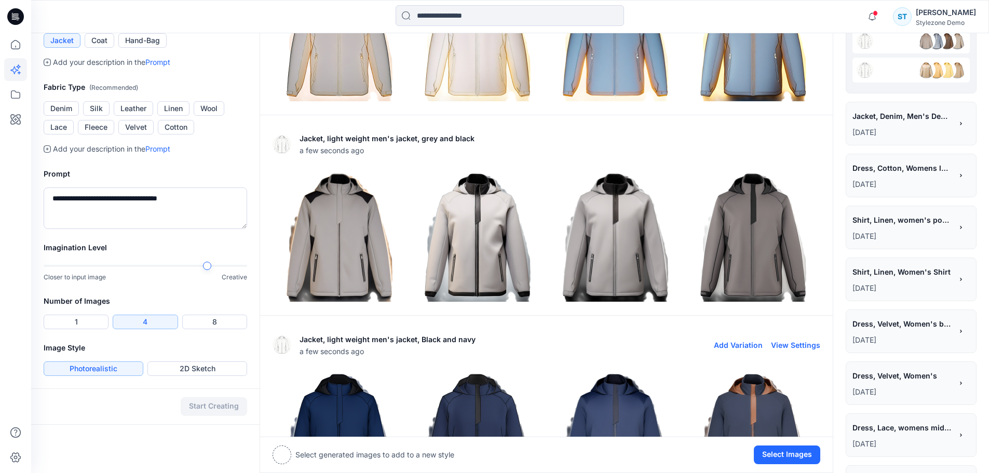
click at [763, 370] on img at bounding box center [753, 436] width 133 height 133
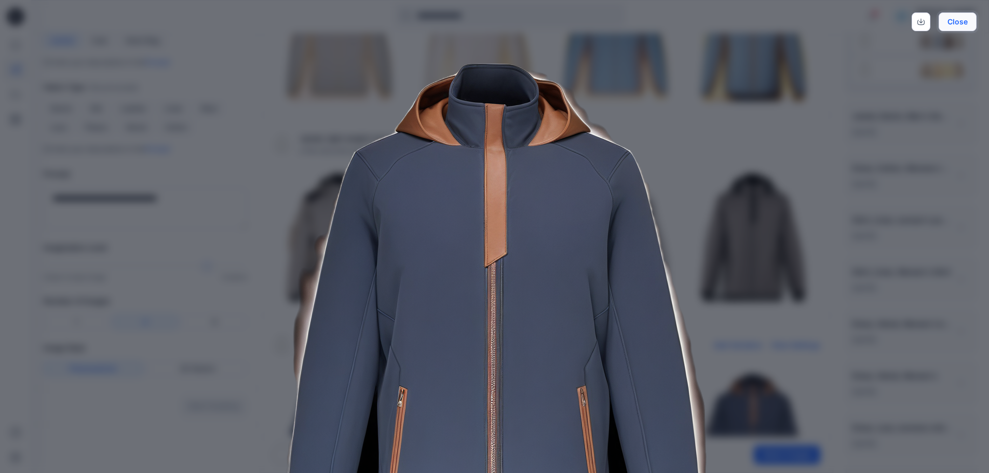
click at [958, 24] on button "Close" at bounding box center [958, 21] width 38 height 19
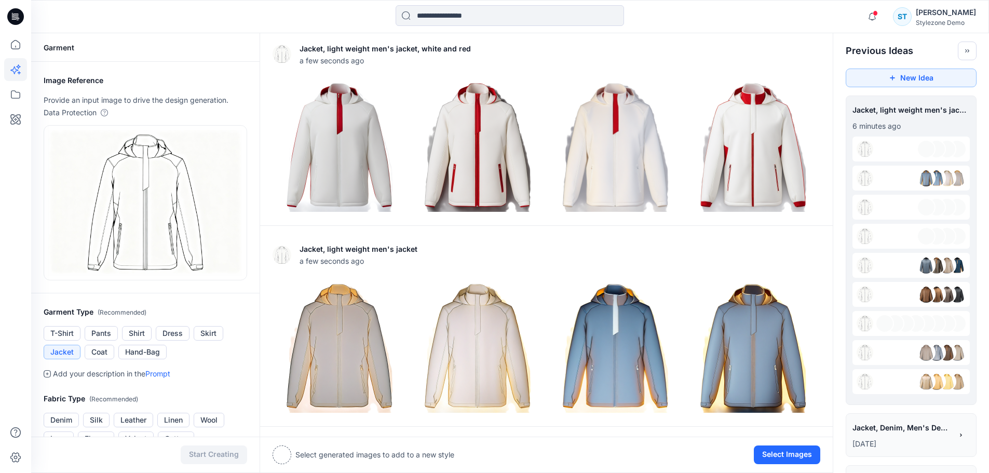
scroll to position [104, 0]
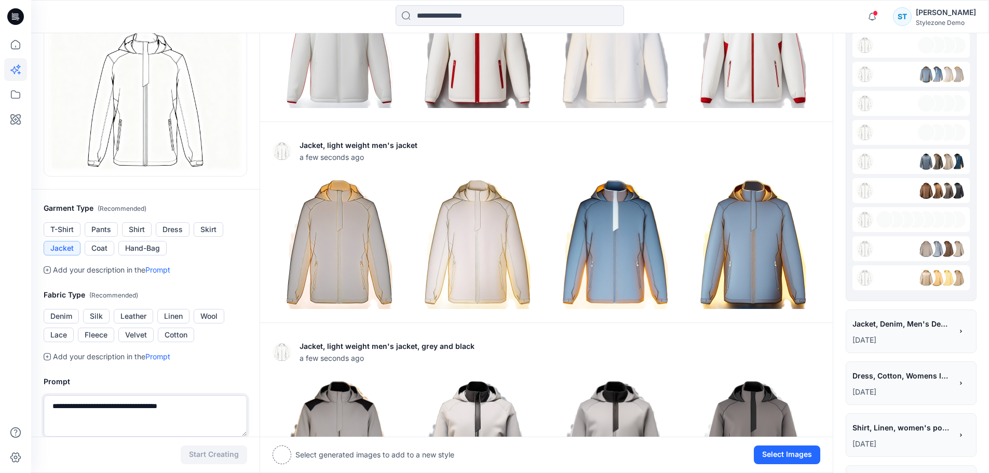
drag, startPoint x: 191, startPoint y: 406, endPoint x: 140, endPoint y: 405, distance: 50.9
click at [140, 405] on textarea "**********" at bounding box center [146, 416] width 204 height 42
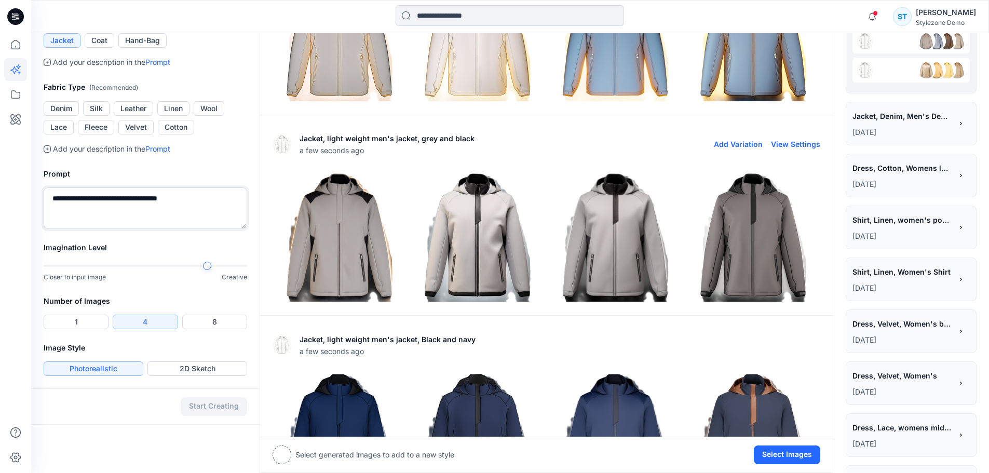
scroll to position [260, 0]
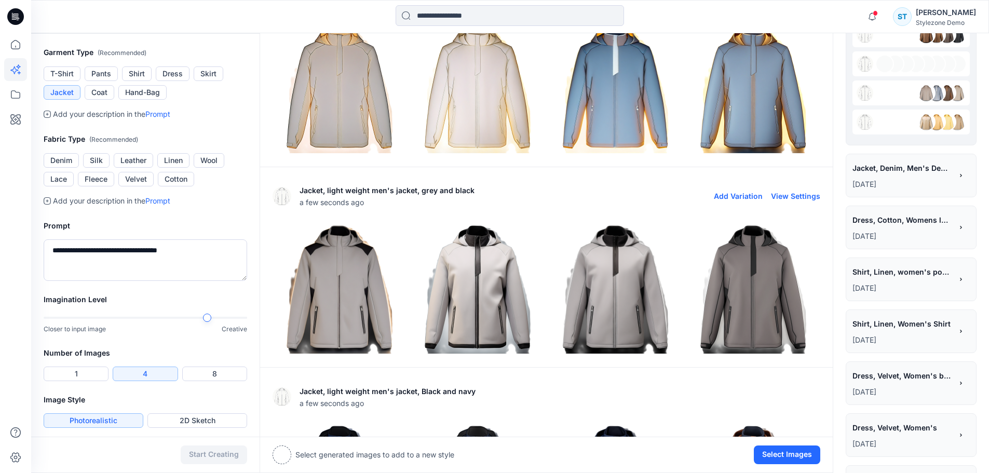
click at [772, 280] on img at bounding box center [753, 288] width 133 height 133
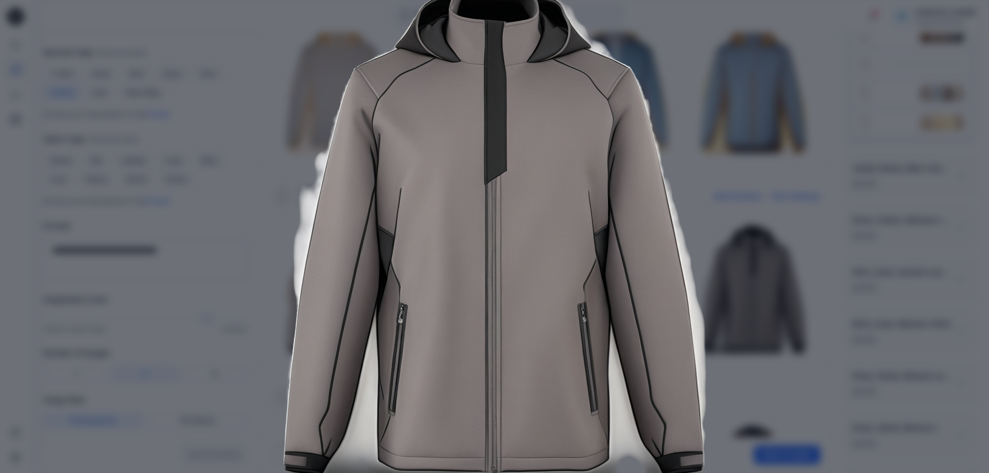
scroll to position [0, 0]
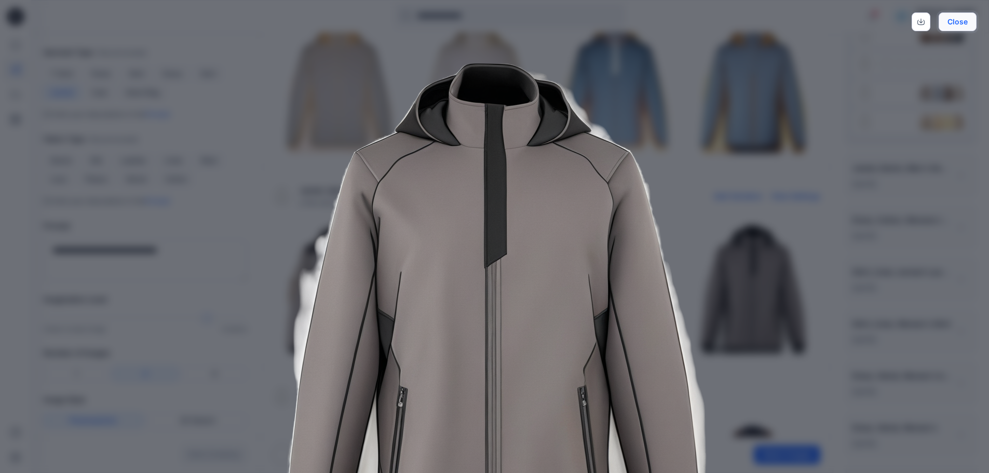
click at [964, 19] on button "Close" at bounding box center [958, 21] width 38 height 19
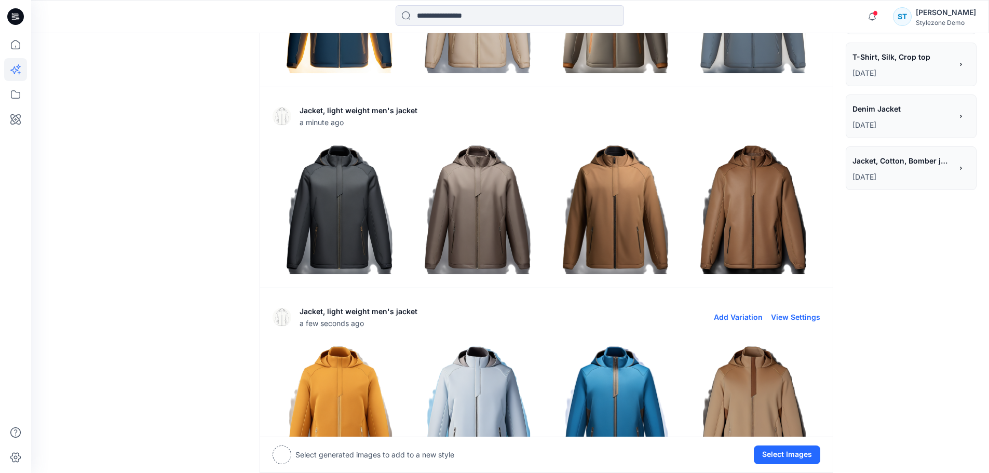
scroll to position [910, 0]
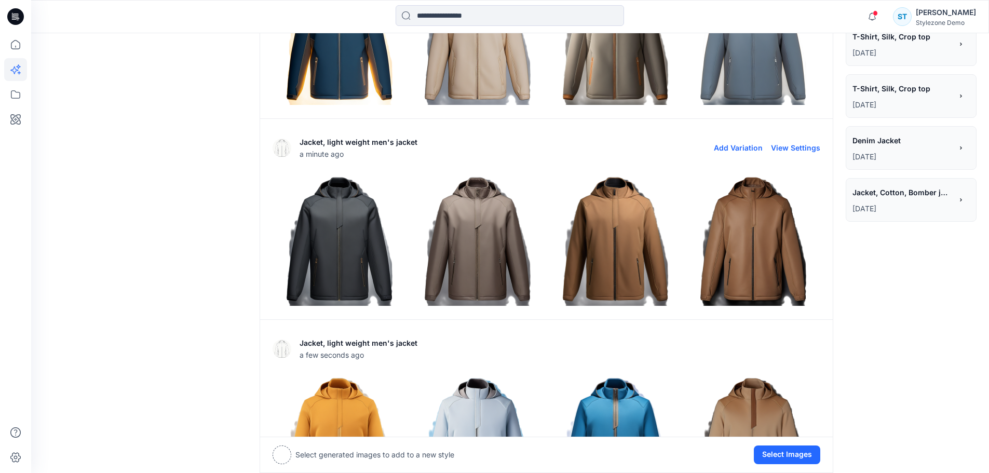
click at [479, 265] on img at bounding box center [477, 239] width 133 height 133
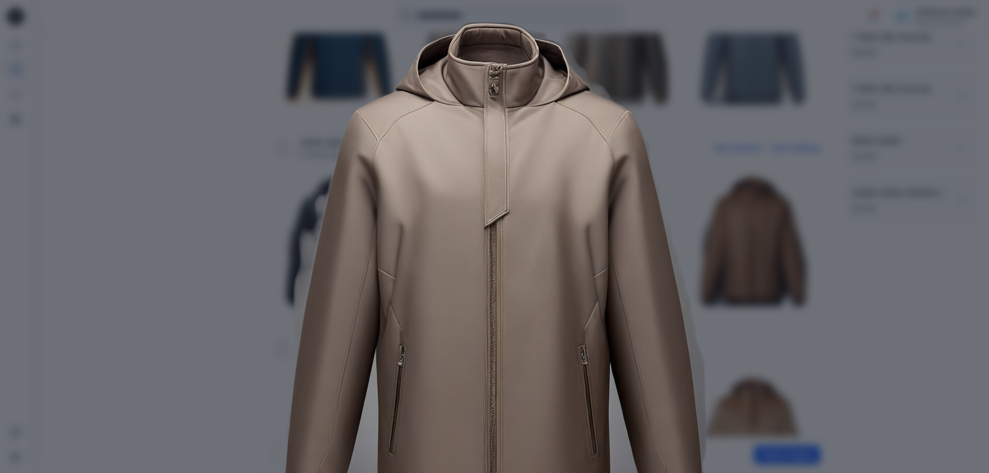
scroll to position [0, 0]
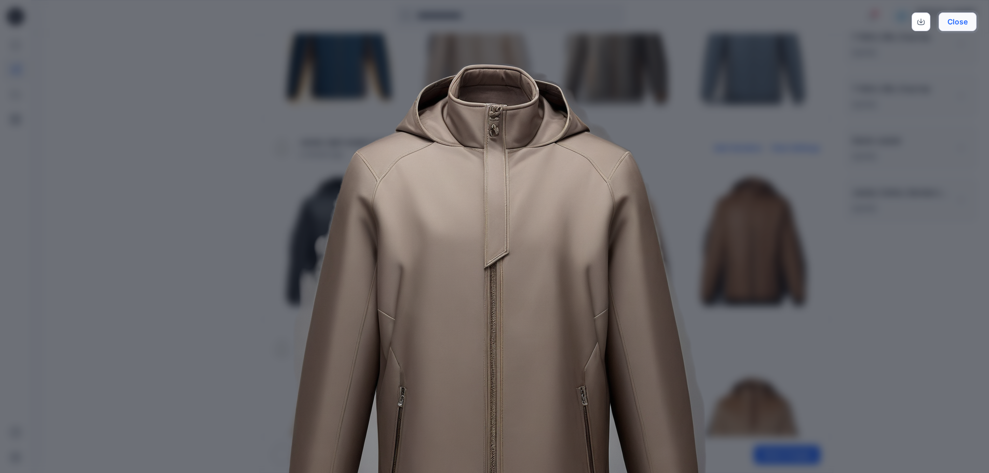
click at [966, 23] on button "Close" at bounding box center [958, 21] width 38 height 19
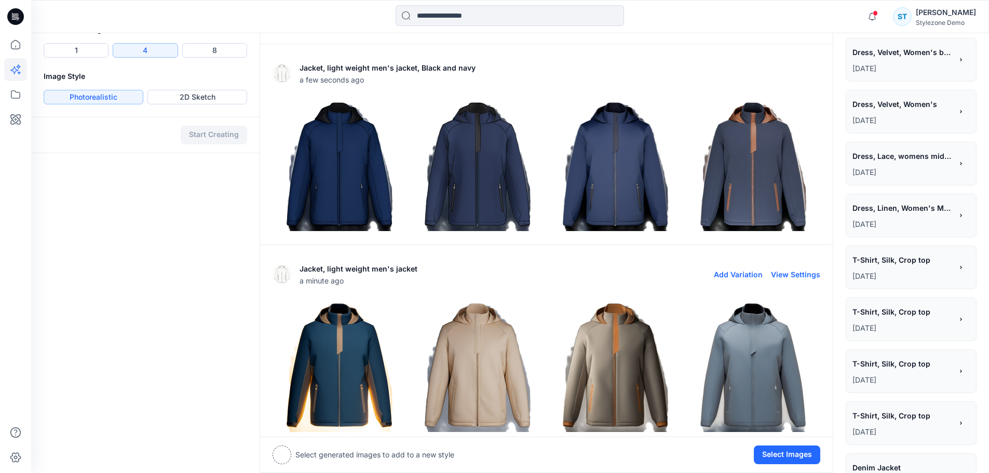
scroll to position [547, 0]
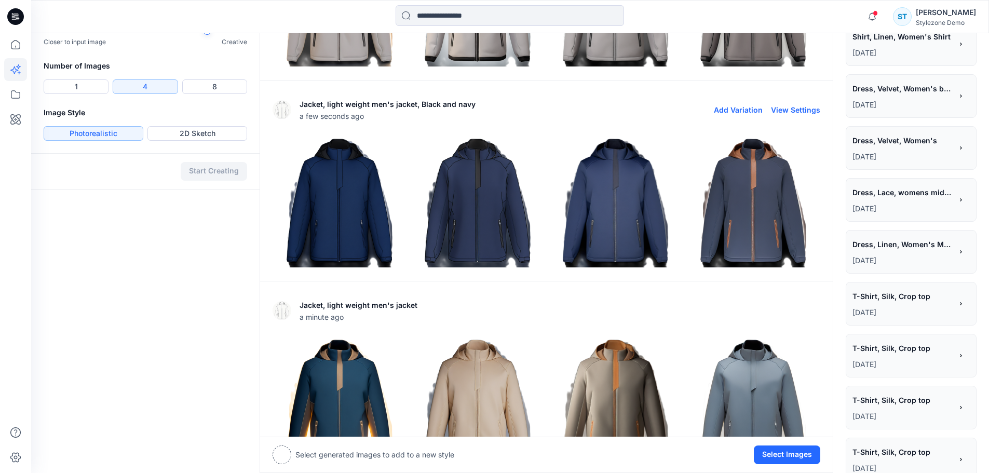
click at [362, 221] on img at bounding box center [339, 201] width 133 height 133
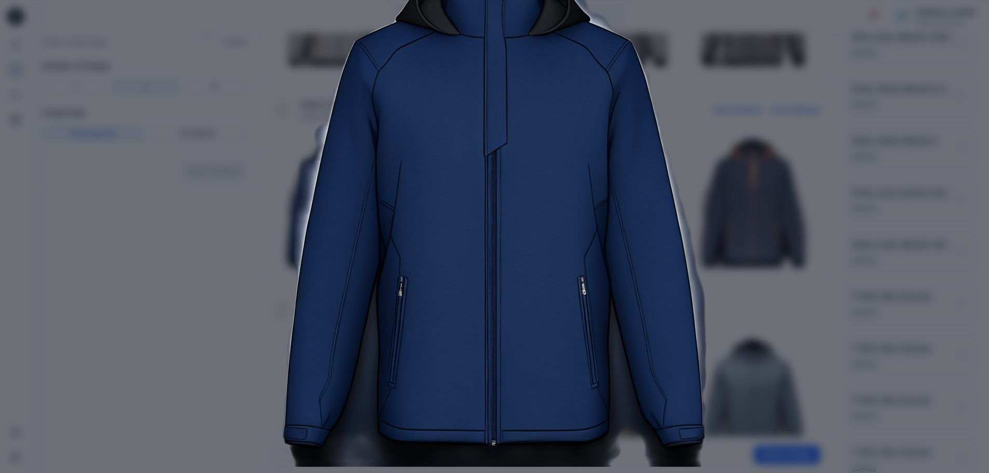
scroll to position [0, 0]
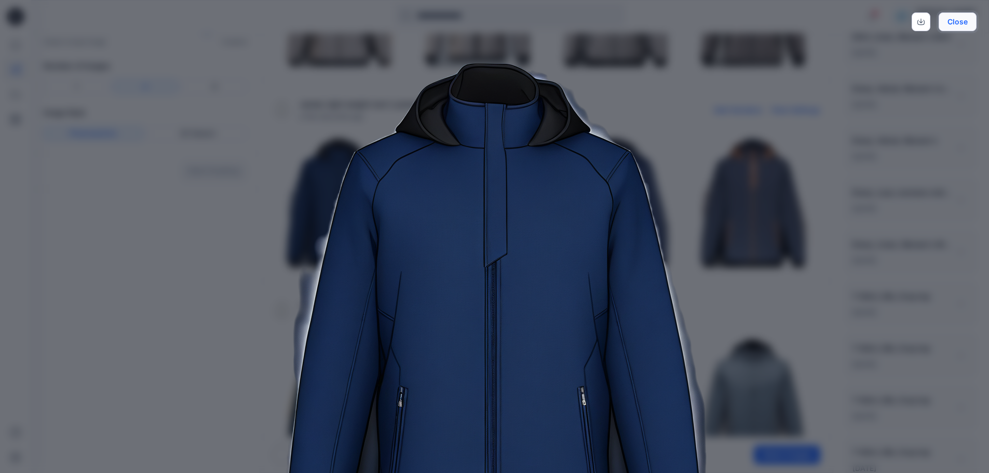
click at [969, 20] on button "Close" at bounding box center [958, 21] width 38 height 19
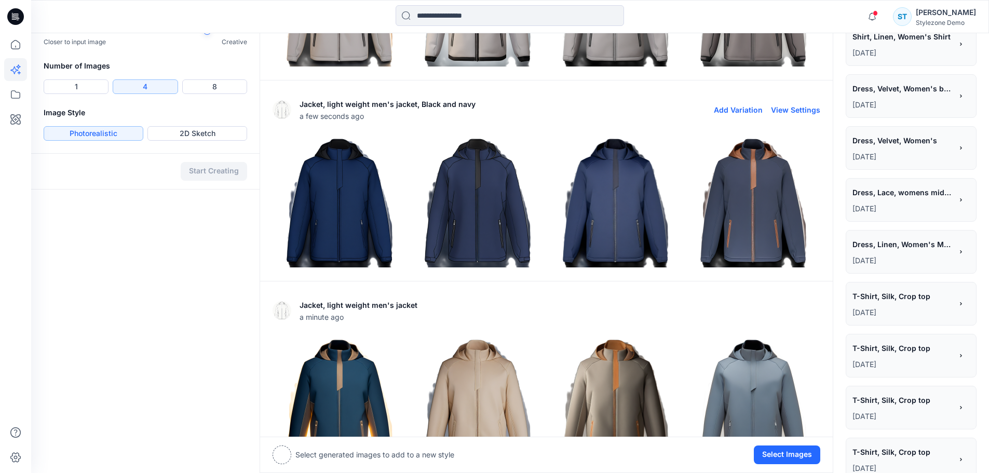
click at [616, 177] on img at bounding box center [615, 201] width 133 height 133
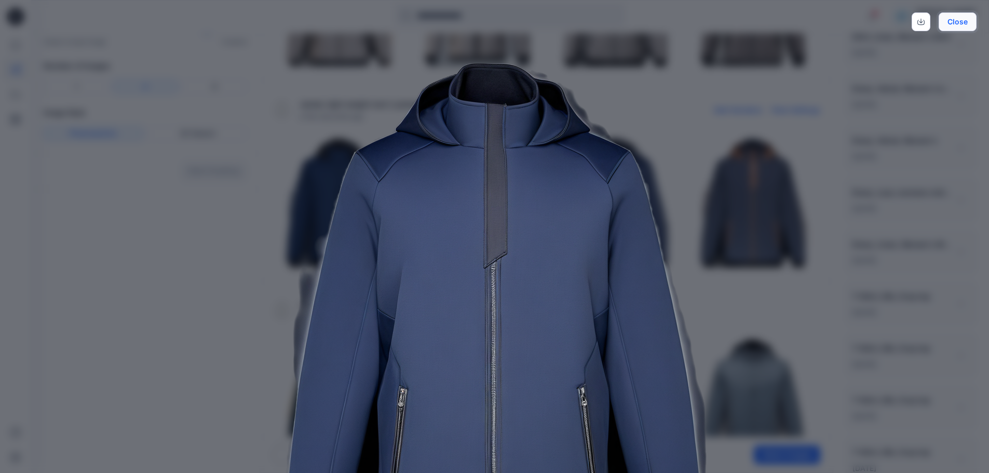
click at [959, 28] on button "Close" at bounding box center [958, 21] width 38 height 19
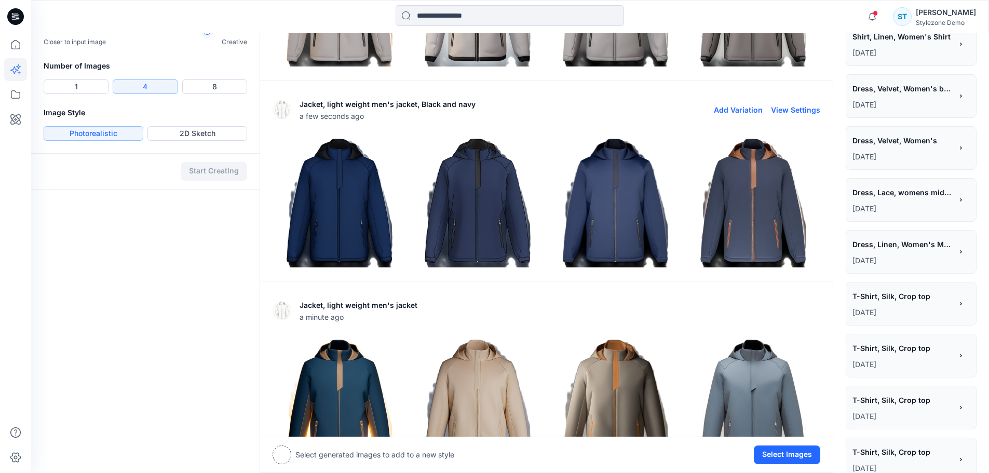
click at [765, 191] on img at bounding box center [753, 201] width 133 height 133
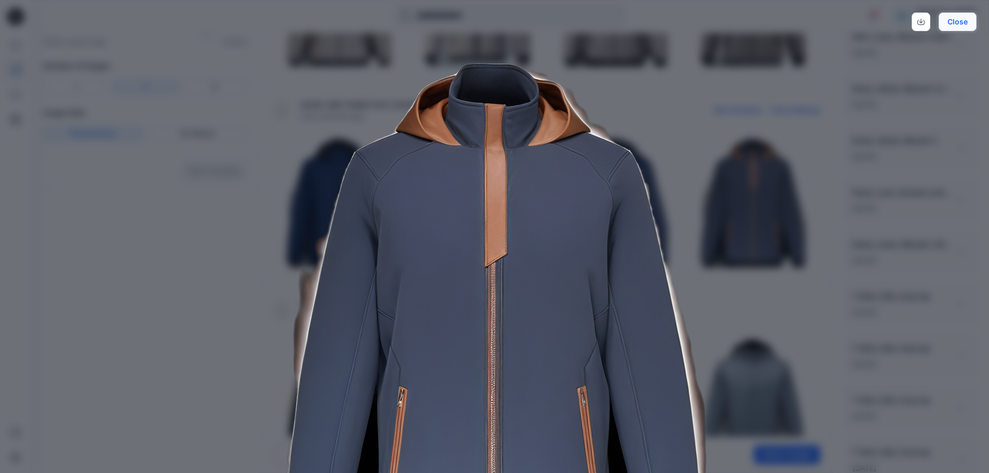
click at [961, 16] on button "Close" at bounding box center [958, 21] width 38 height 19
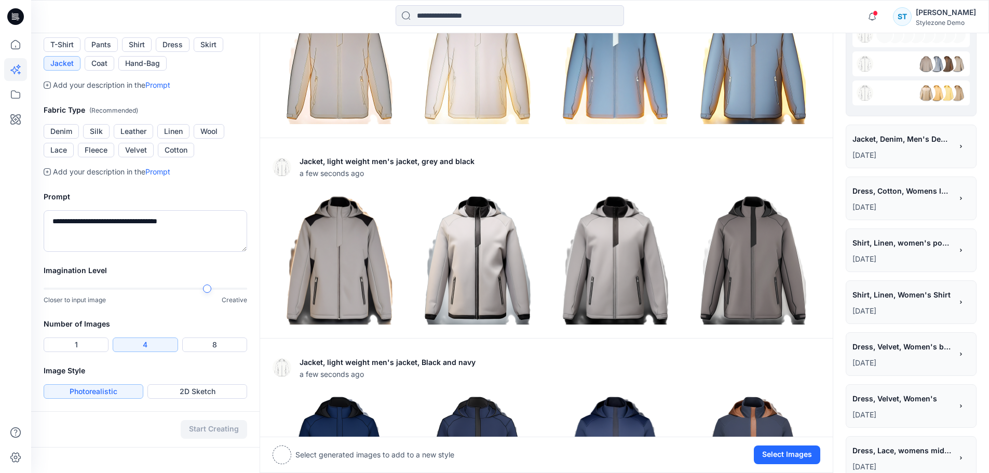
scroll to position [311, 0]
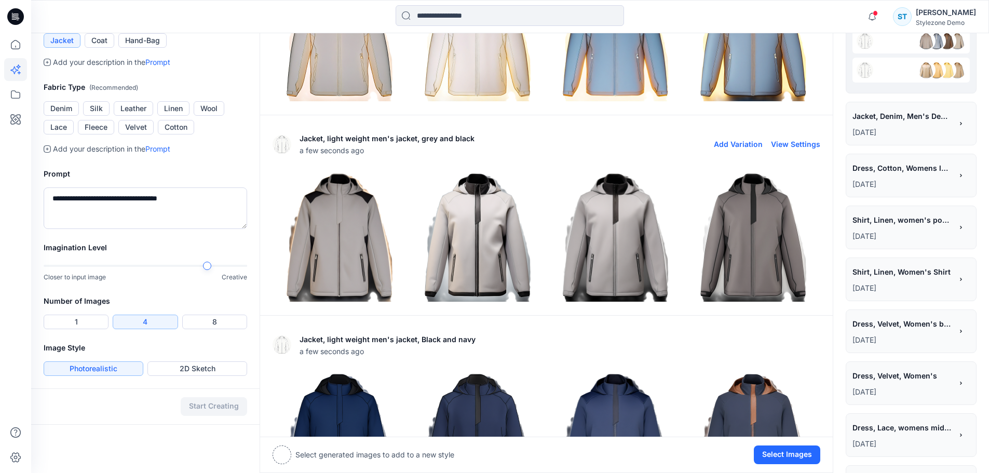
click at [761, 193] on img at bounding box center [753, 236] width 133 height 133
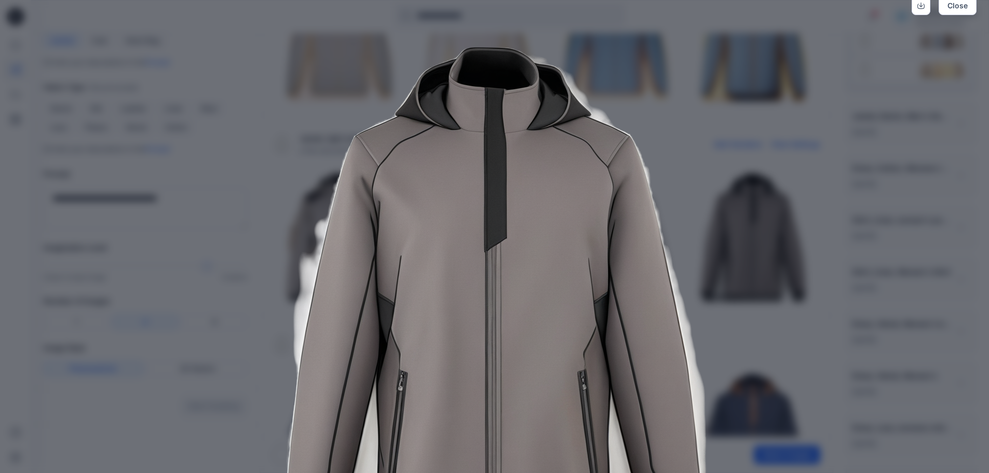
scroll to position [0, 0]
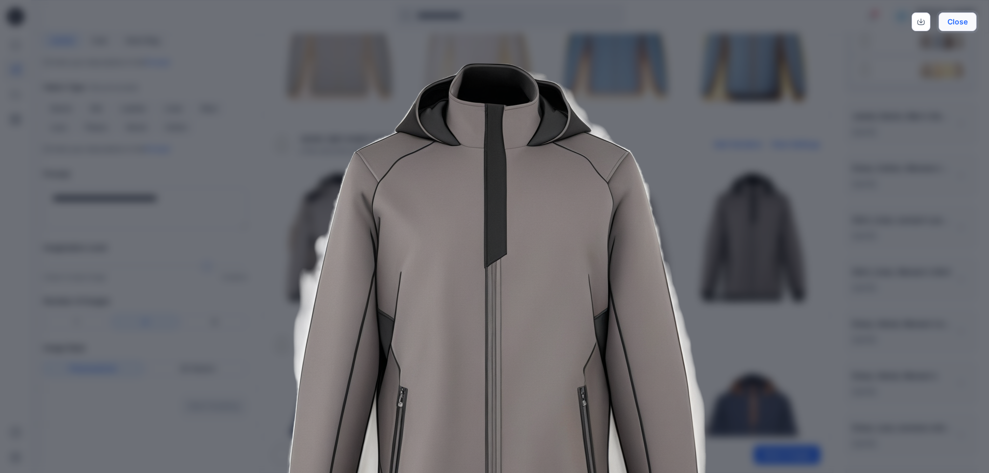
click at [967, 20] on button "Close" at bounding box center [958, 21] width 38 height 19
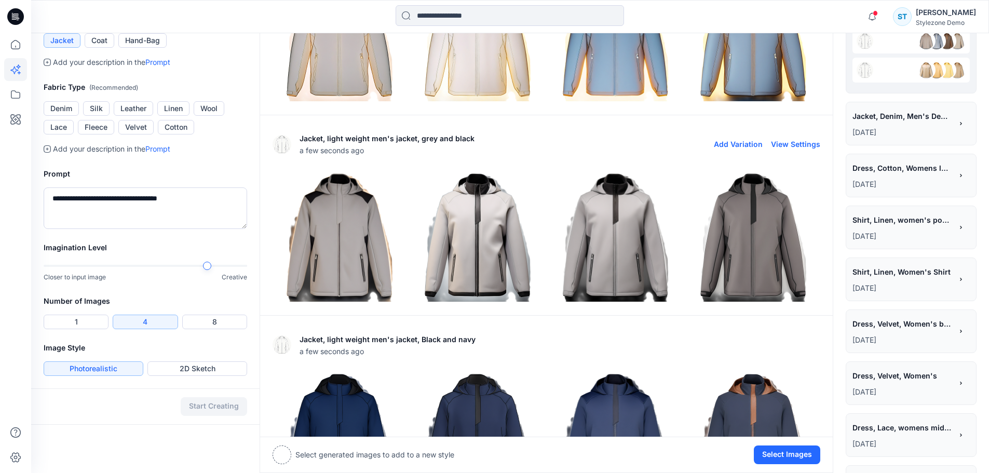
click at [616, 249] on img at bounding box center [615, 236] width 133 height 133
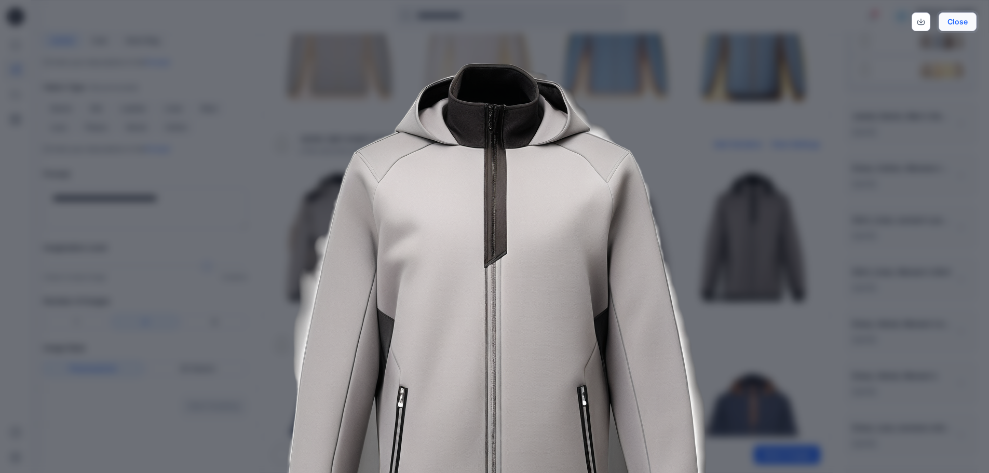
click at [964, 22] on button "Close" at bounding box center [958, 21] width 38 height 19
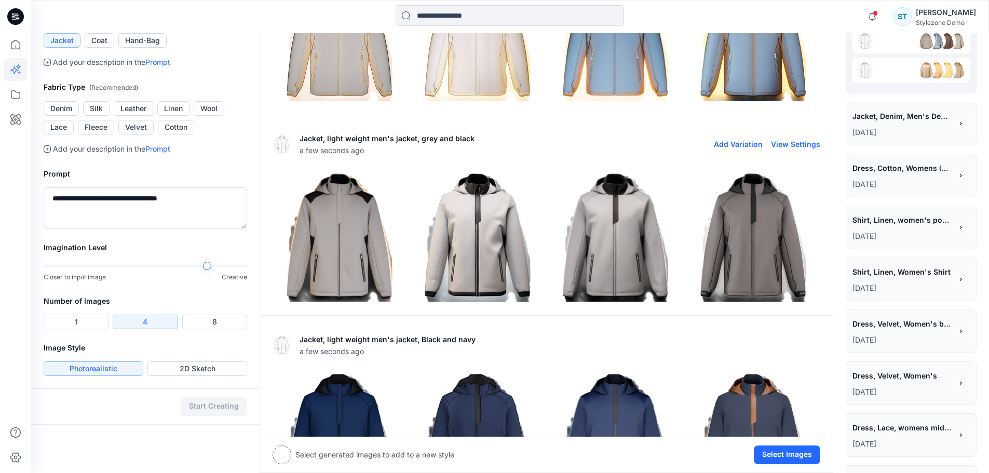
click at [499, 225] on img at bounding box center [477, 236] width 133 height 133
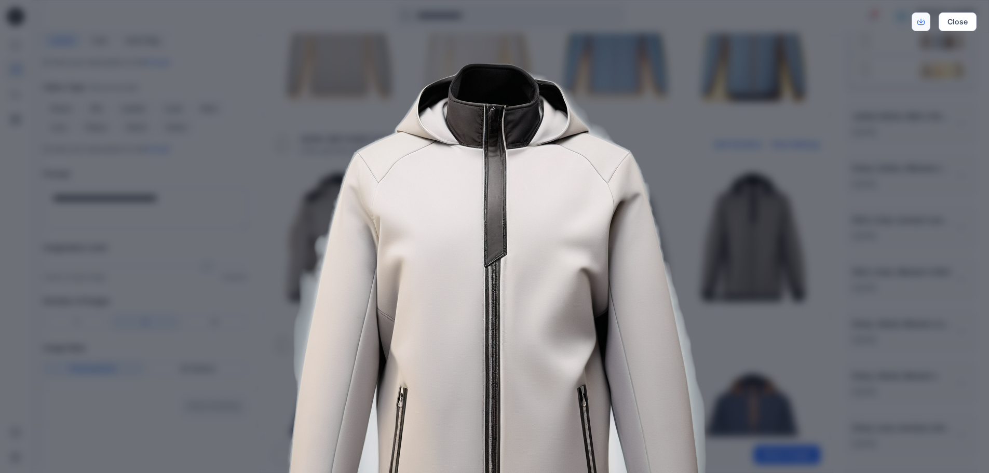
click at [923, 21] on icon "Download" at bounding box center [920, 21] width 7 height 7
click at [961, 17] on button "Close" at bounding box center [958, 21] width 38 height 19
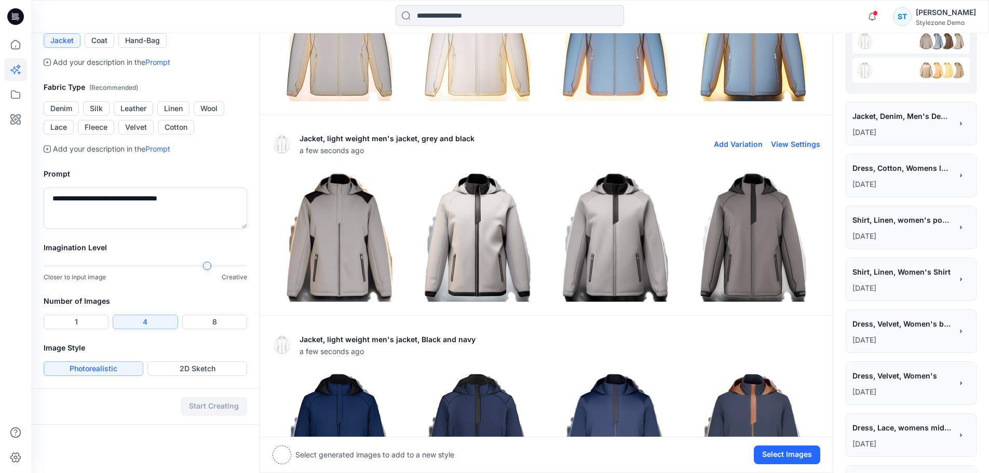
click at [743, 144] on button "Add Variation" at bounding box center [738, 144] width 49 height 9
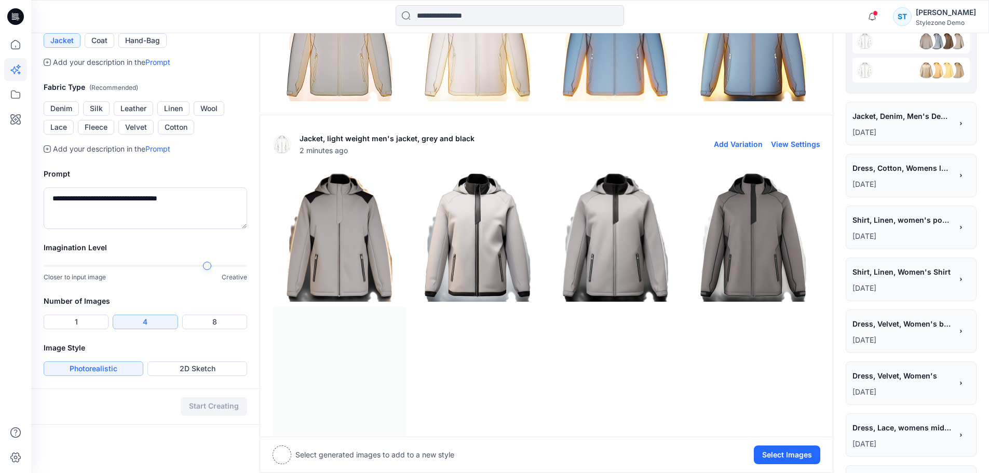
click at [466, 260] on img at bounding box center [477, 236] width 133 height 133
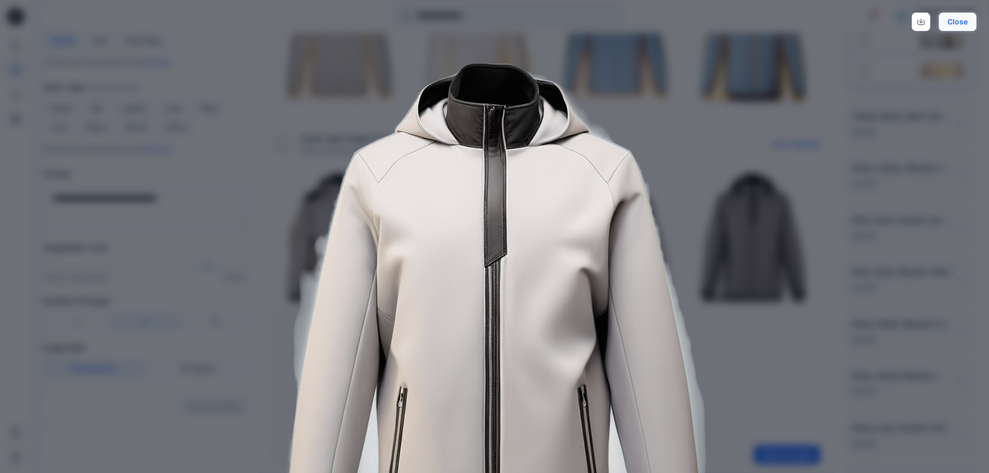
click at [957, 22] on button "Close" at bounding box center [958, 21] width 38 height 19
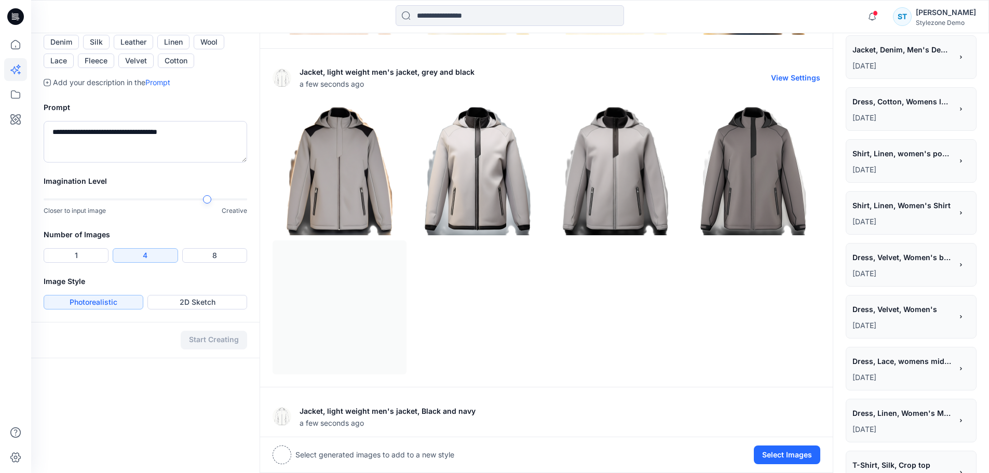
scroll to position [363, 0]
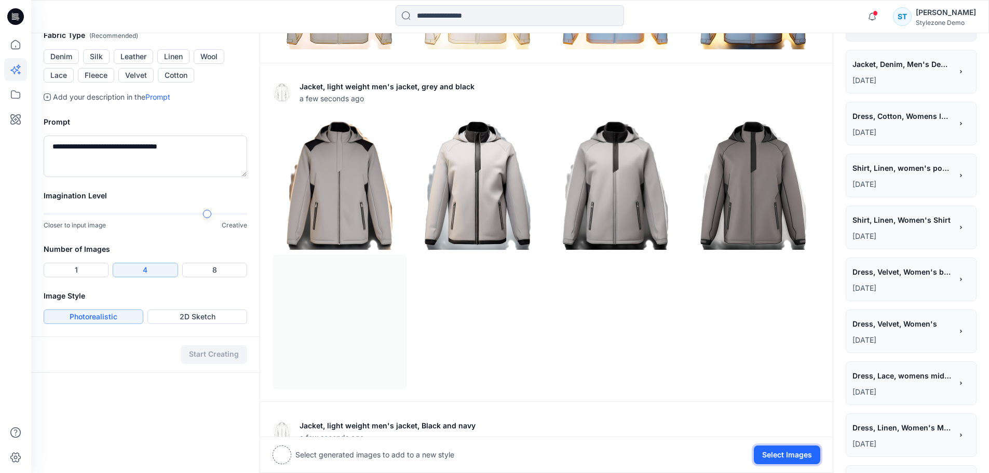
click at [781, 458] on button "Select Images" at bounding box center [787, 454] width 66 height 19
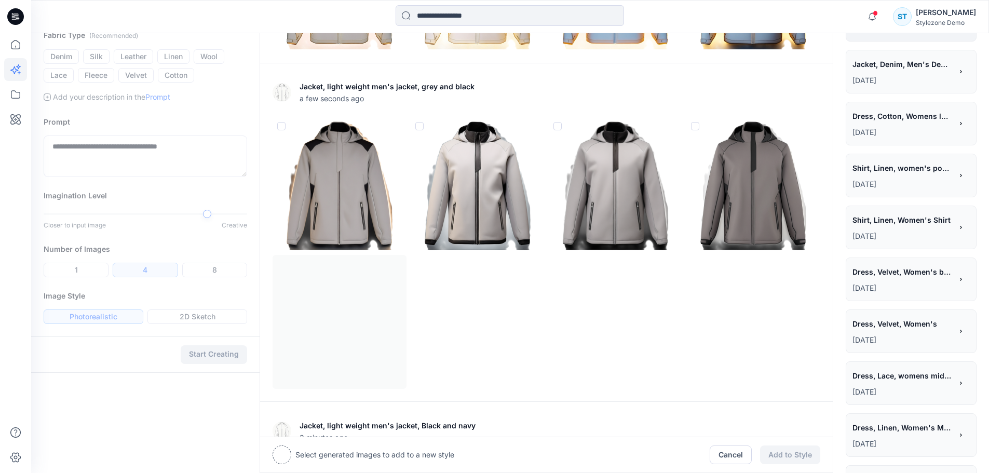
click at [423, 126] on span at bounding box center [419, 126] width 8 height 8
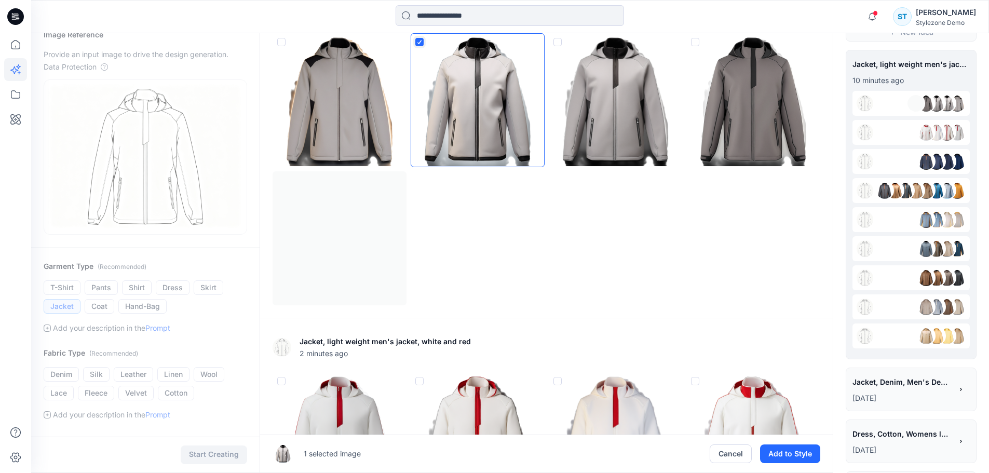
scroll to position [0, 0]
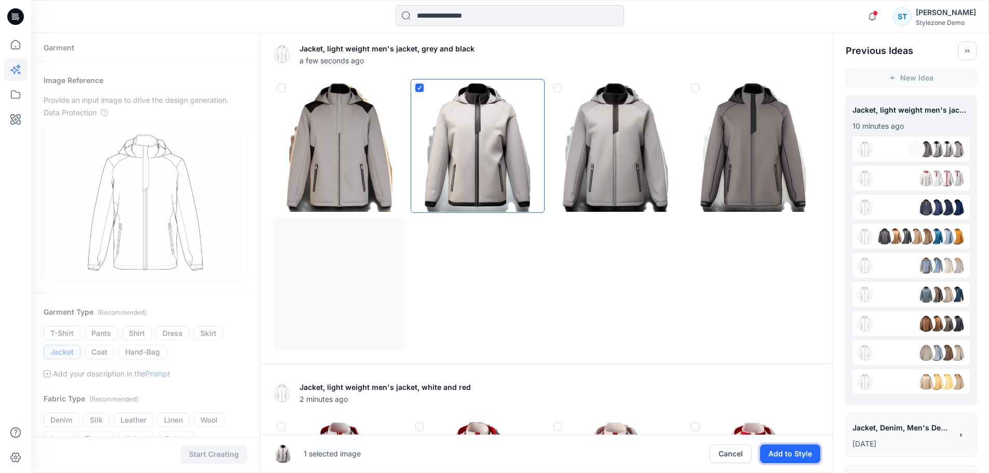
click at [809, 455] on button "Add to Style" at bounding box center [790, 453] width 60 height 19
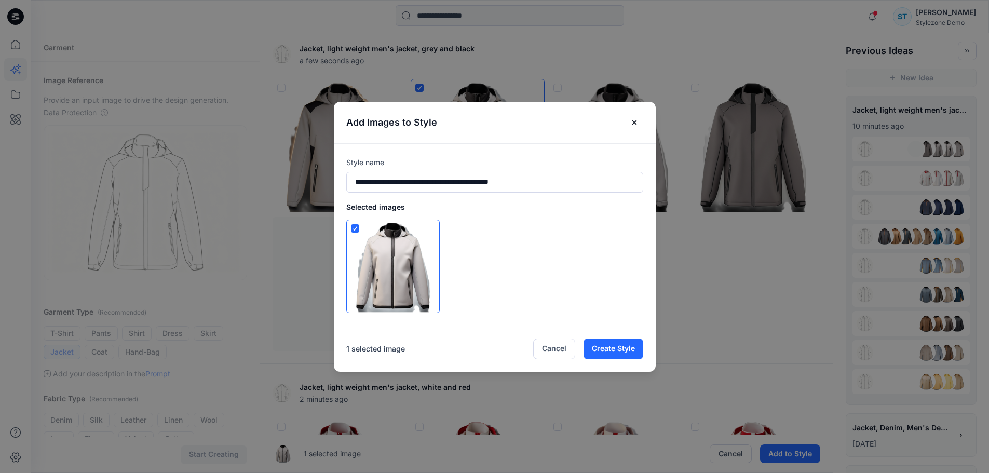
drag, startPoint x: 541, startPoint y: 177, endPoint x: 279, endPoint y: 185, distance: 262.3
click at [279, 185] on div "**********" at bounding box center [494, 236] width 989 height 473
type input "**********"
click at [609, 347] on button "Create Style" at bounding box center [614, 348] width 60 height 21
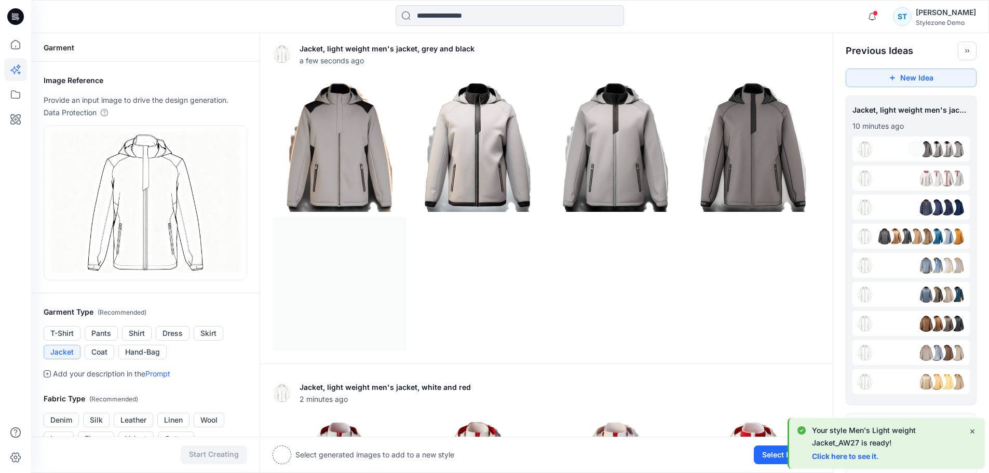
click at [869, 456] on link "Click here to see it." at bounding box center [845, 456] width 67 height 9
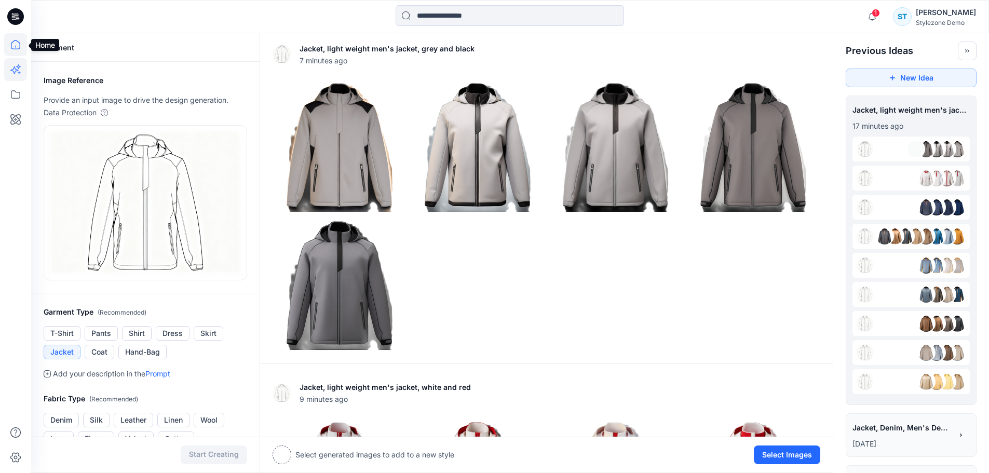
click at [16, 49] on icon at bounding box center [15, 44] width 9 height 9
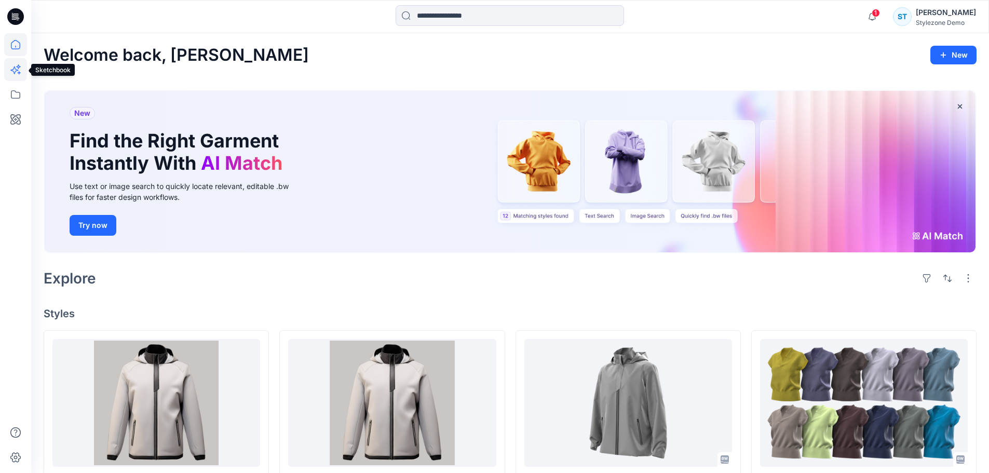
click at [13, 71] on icon at bounding box center [14, 70] width 8 height 8
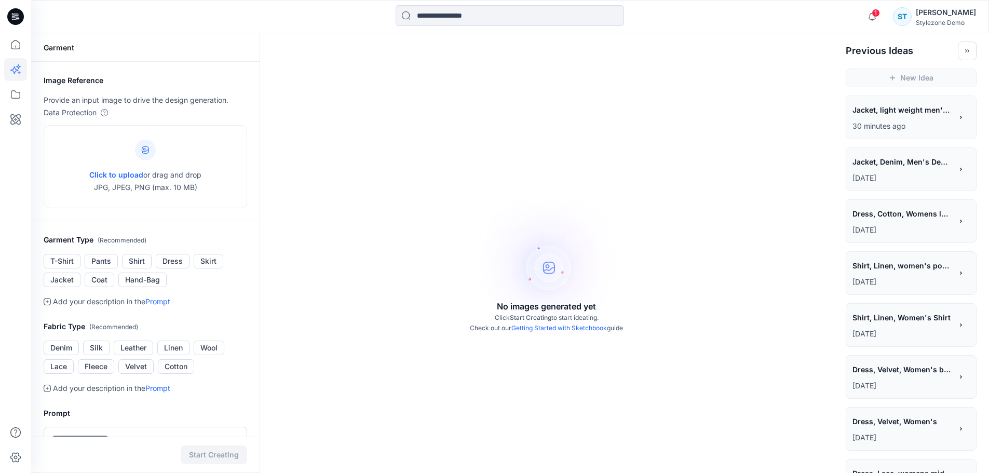
click at [897, 111] on span "Jacket, light weight men's jacket, taffeta material" at bounding box center [901, 109] width 99 height 15
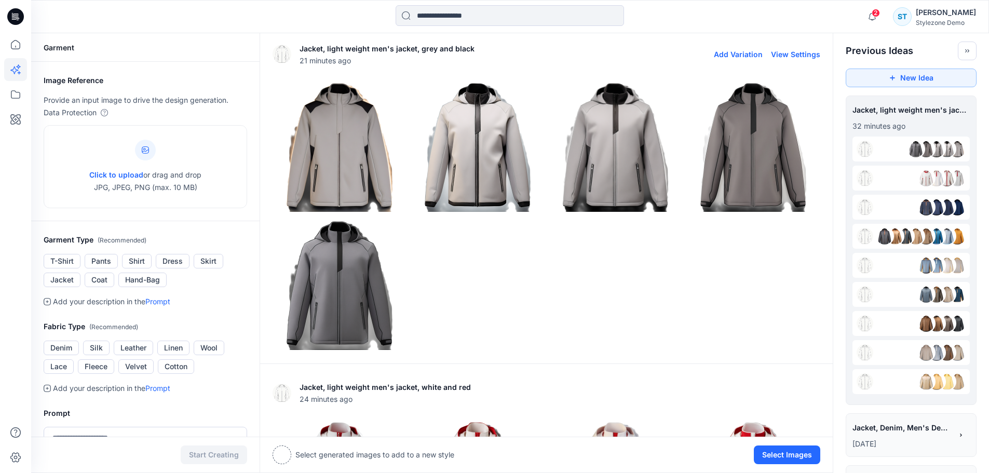
click at [799, 55] on button "View Settings" at bounding box center [795, 54] width 49 height 9
type textarea "**********"
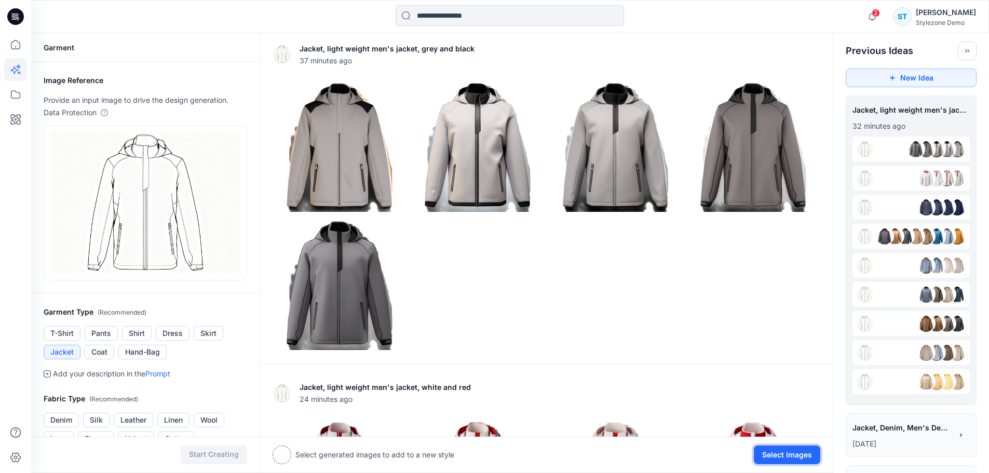
click at [779, 459] on button "Select Images" at bounding box center [787, 454] width 66 height 19
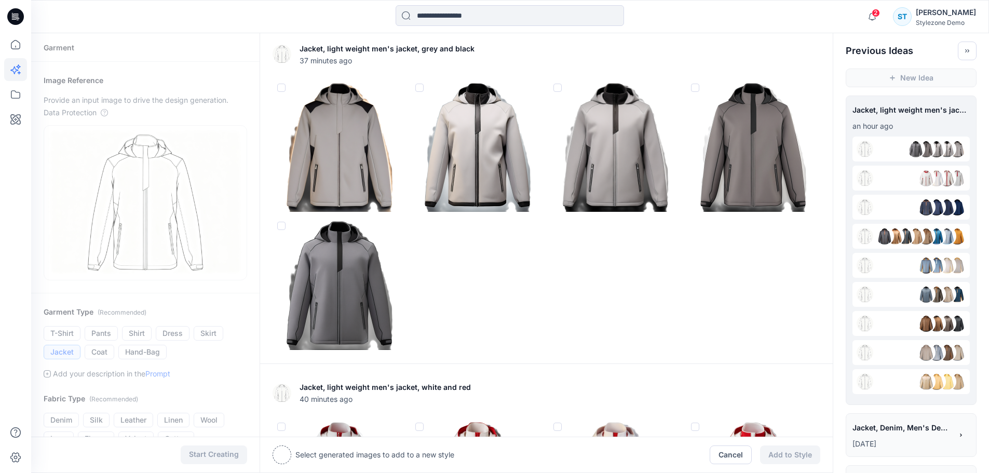
click at [423, 87] on span at bounding box center [419, 88] width 8 height 8
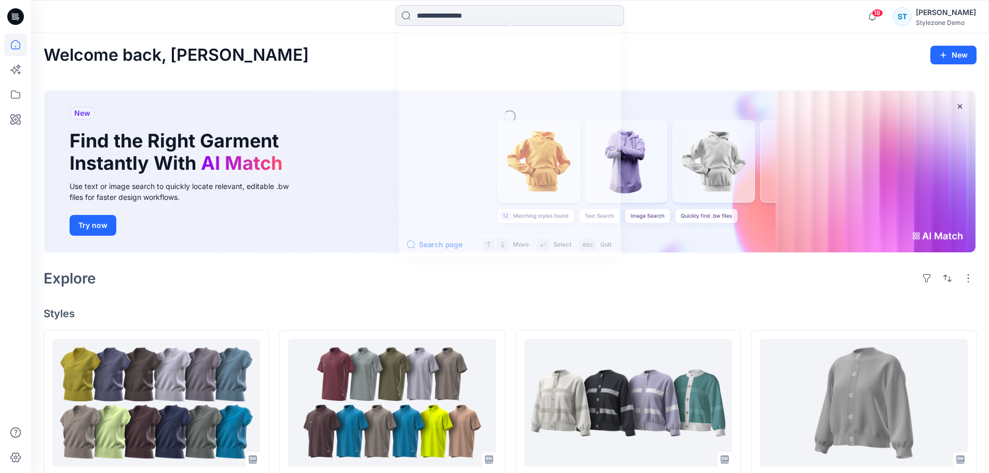
click at [470, 21] on input at bounding box center [510, 15] width 228 height 21
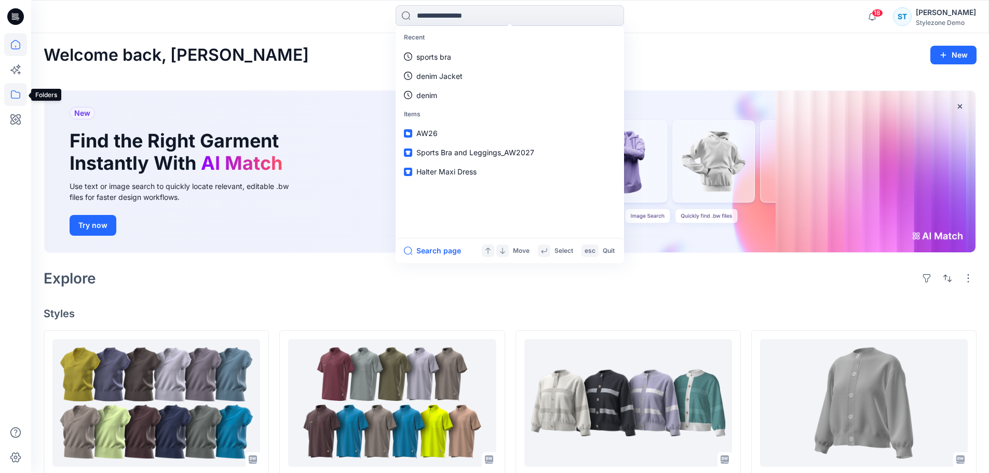
click at [7, 100] on icon at bounding box center [15, 94] width 23 height 23
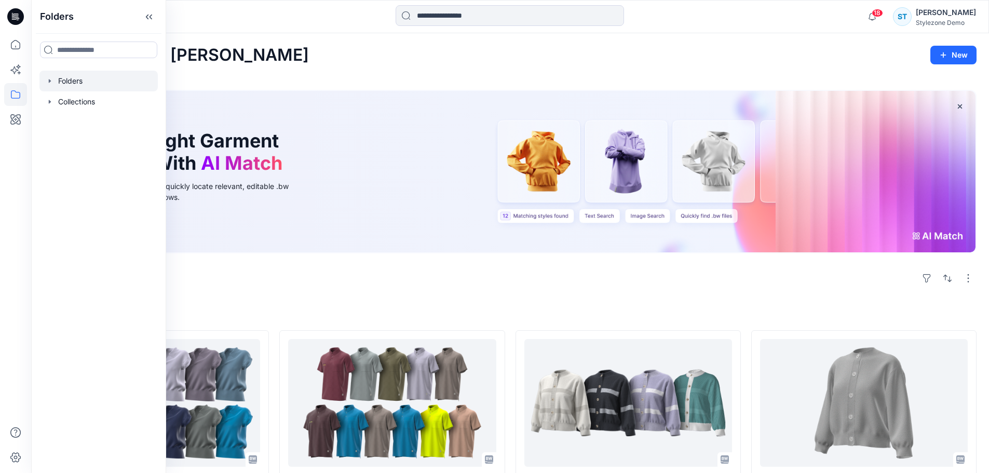
click at [47, 85] on div at bounding box center [98, 81] width 118 height 21
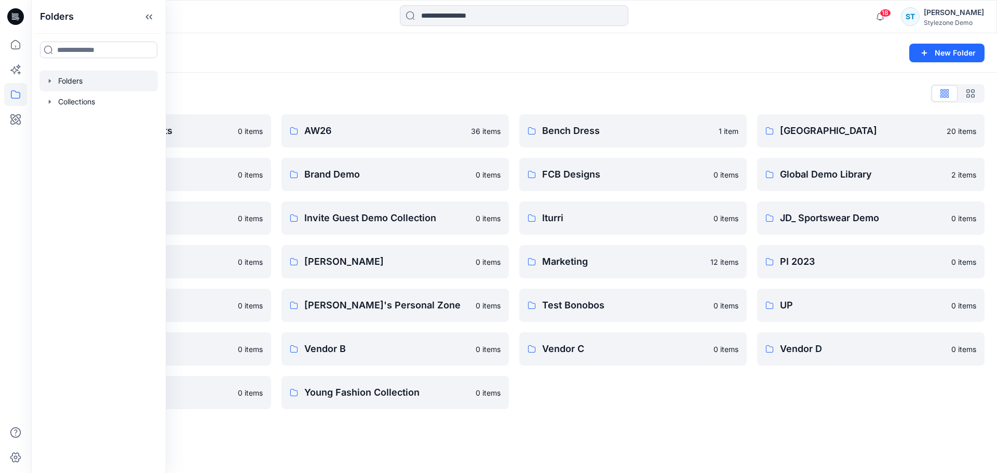
click at [48, 79] on icon "button" at bounding box center [50, 81] width 8 height 8
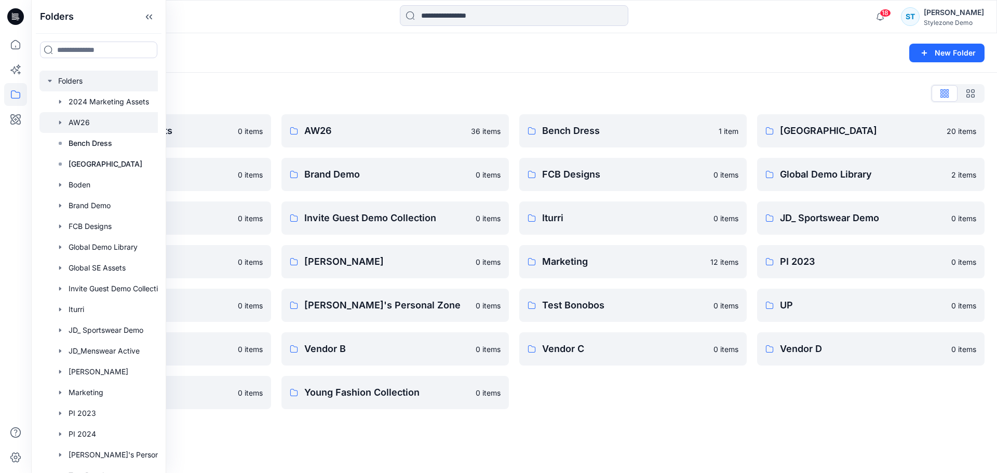
click at [60, 118] on icon "button" at bounding box center [60, 122] width 8 height 8
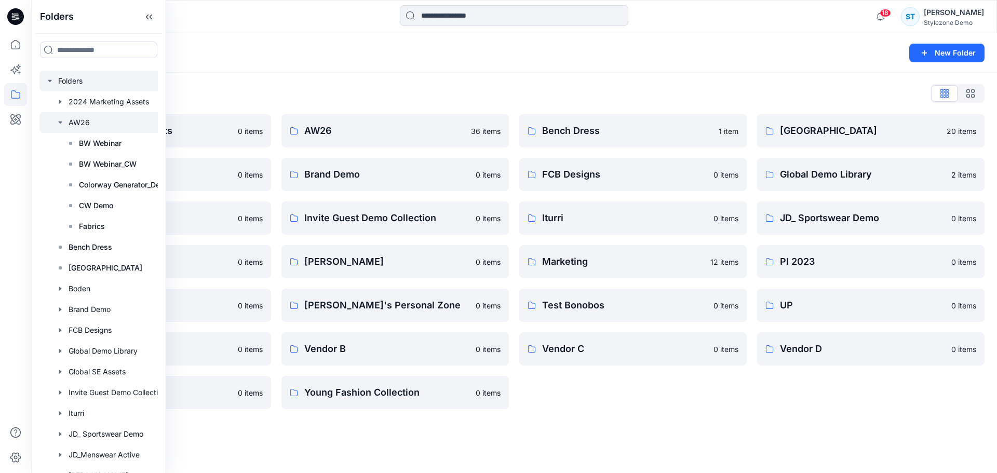
click at [79, 122] on div at bounding box center [111, 122] width 145 height 21
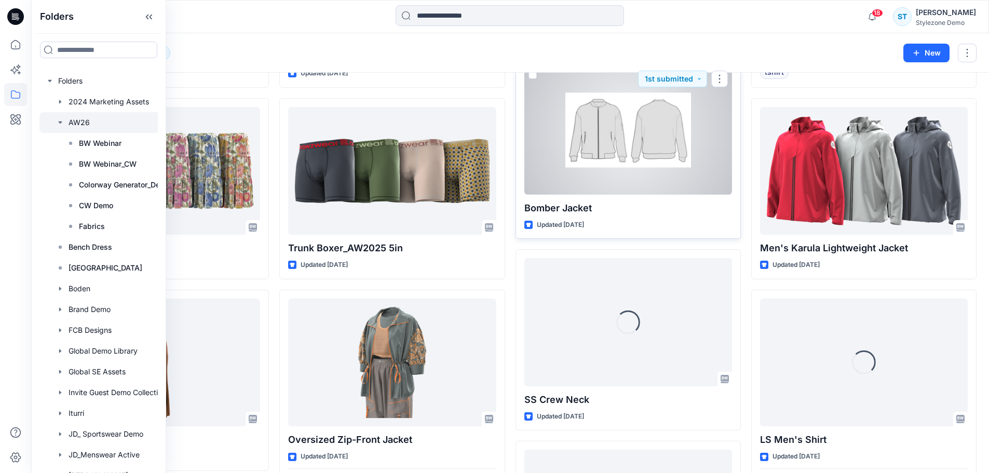
scroll to position [1145, 0]
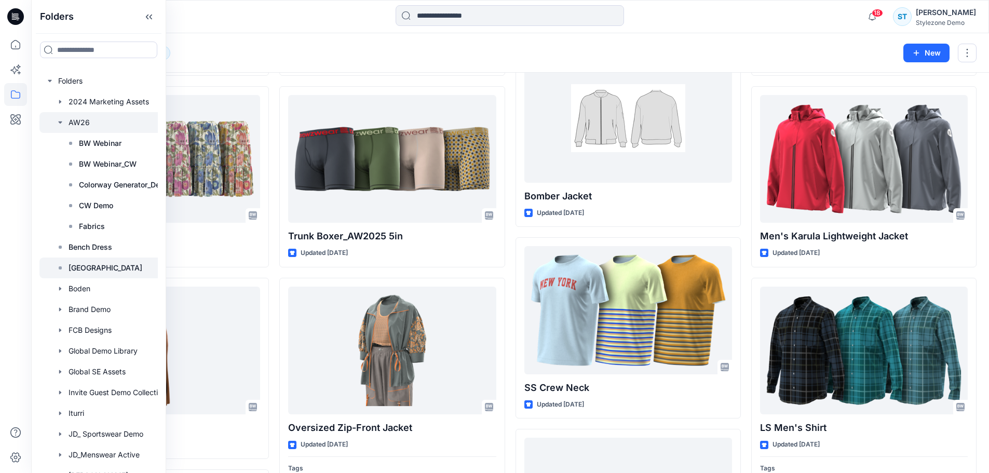
click at [90, 267] on p "Block Library" at bounding box center [106, 268] width 74 height 12
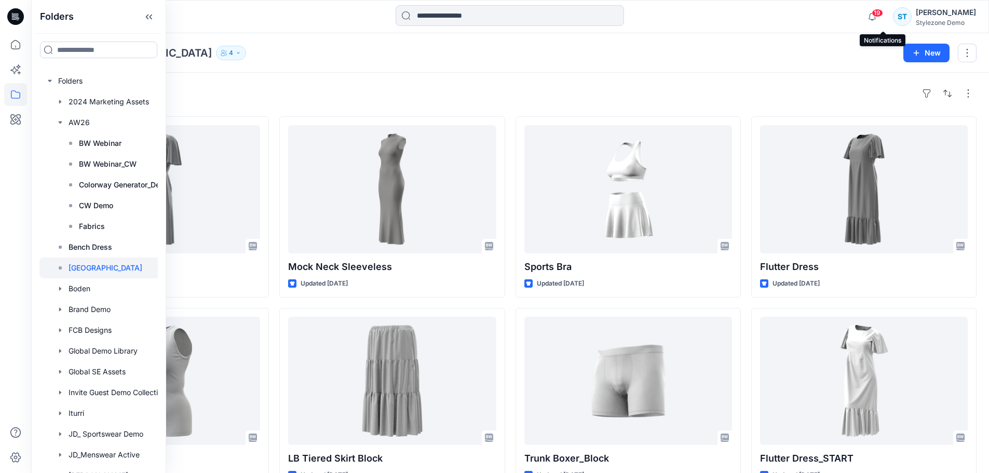
click at [883, 11] on span "19" at bounding box center [877, 13] width 11 height 8
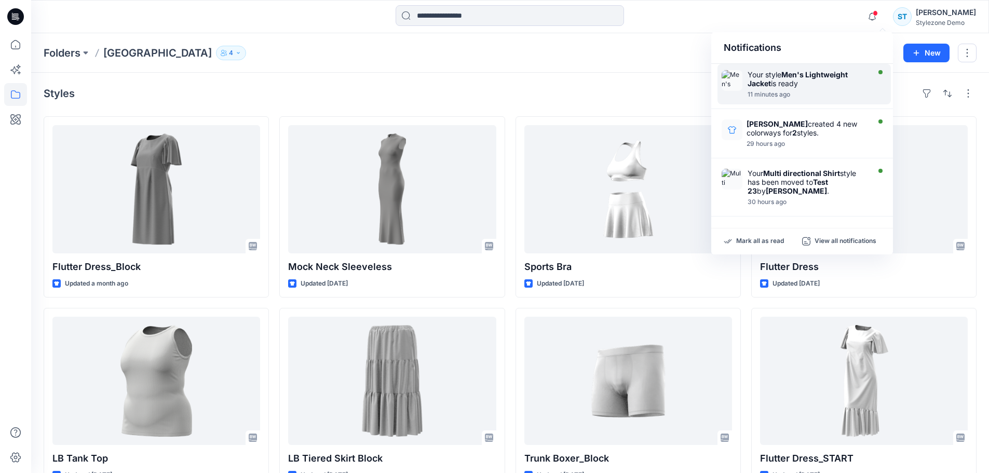
click at [841, 89] on div at bounding box center [807, 89] width 119 height 2
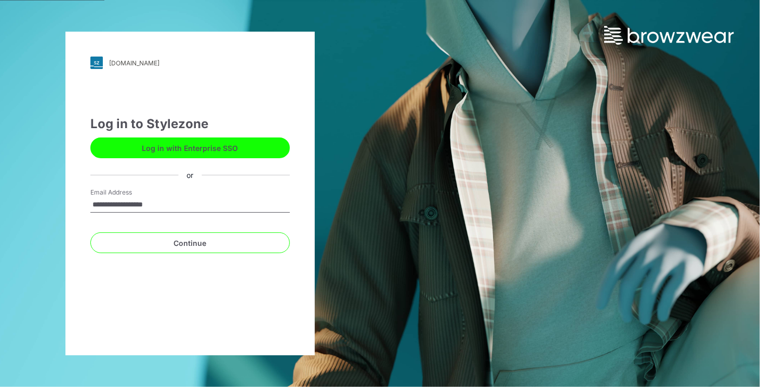
click at [211, 152] on button "Log in with Enterprise SSO" at bounding box center [189, 148] width 199 height 21
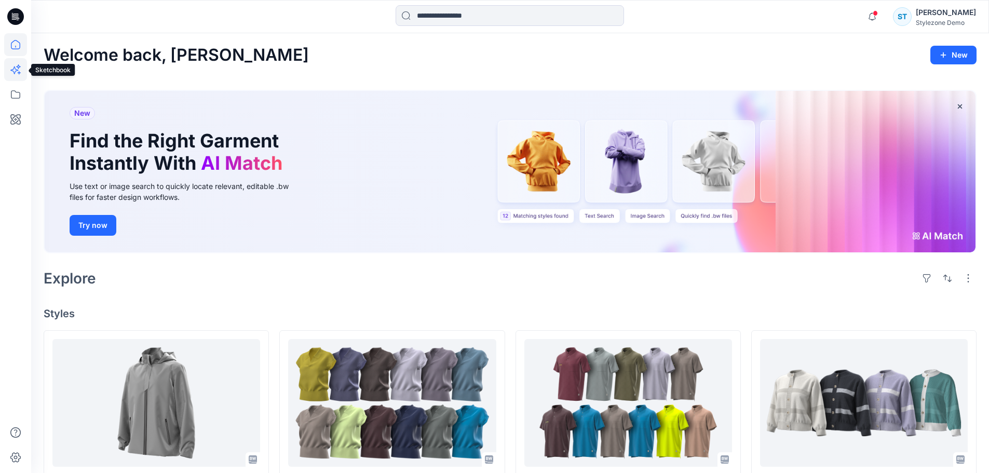
click at [21, 74] on icon at bounding box center [15, 69] width 23 height 23
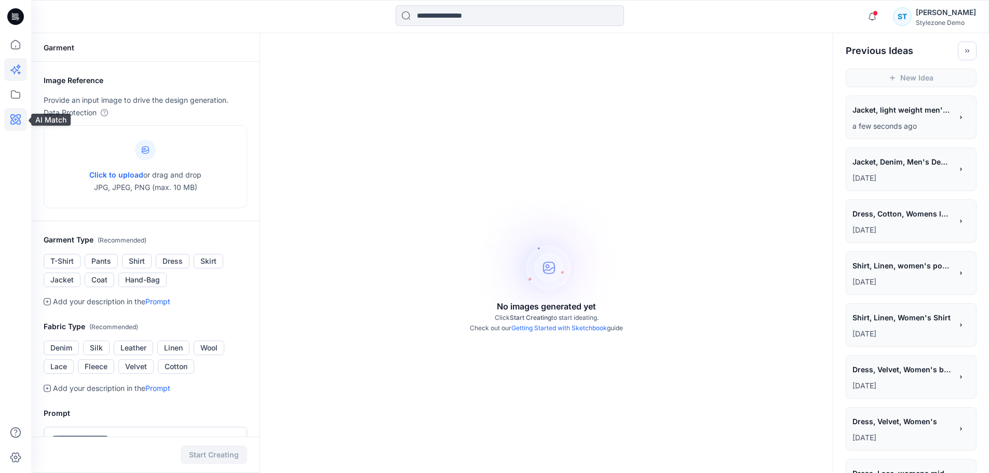
click at [20, 120] on icon at bounding box center [15, 119] width 10 height 10
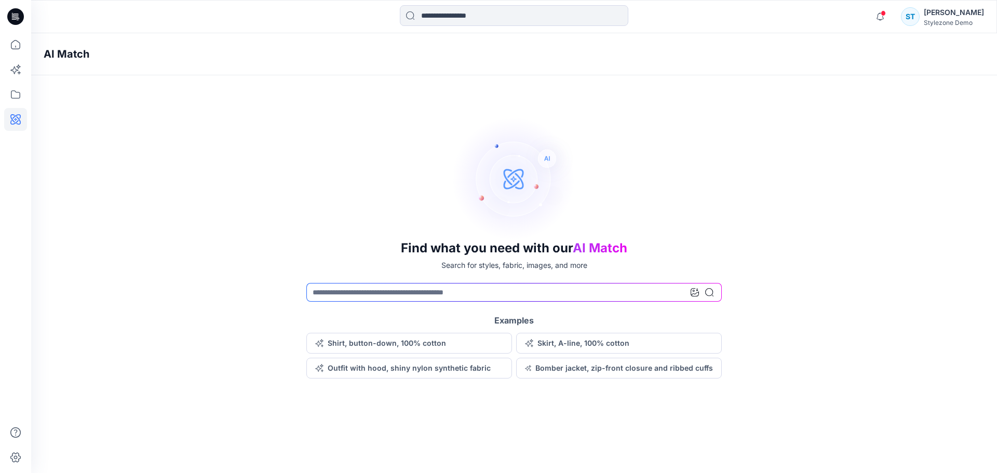
click at [699, 290] on div at bounding box center [701, 292] width 23 height 19
click at [693, 292] on icon at bounding box center [694, 292] width 8 height 8
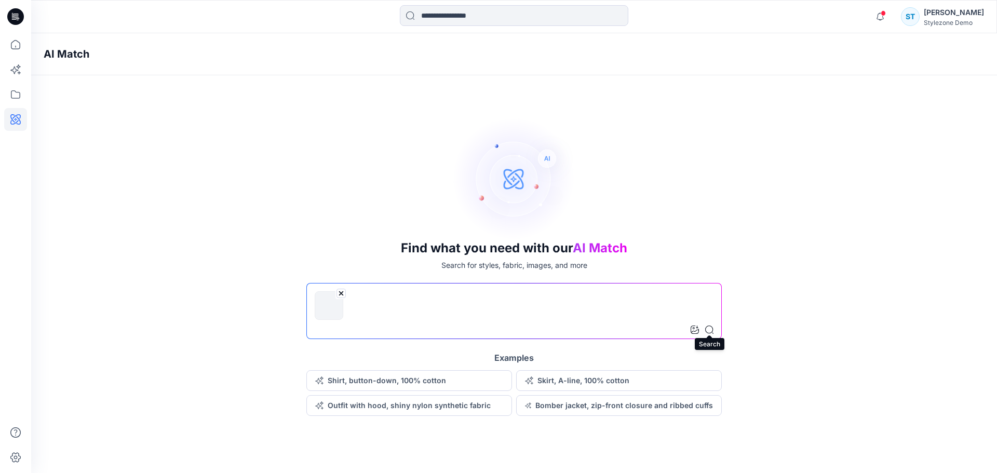
click at [713, 330] on icon at bounding box center [709, 330] width 8 height 8
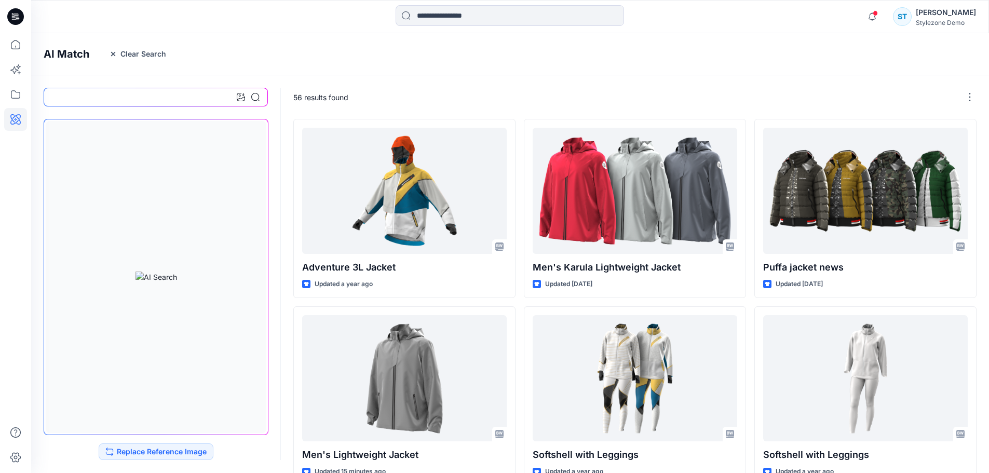
click at [344, 47] on div "AI Match Clear Search" at bounding box center [525, 54] width 989 height 42
drag, startPoint x: 323, startPoint y: 33, endPoint x: 310, endPoint y: 34, distance: 12.5
click at [323, 33] on div "Notifications Your style Men's Lightweight Jacket is ready 15 minutes ago Arpit…" at bounding box center [510, 16] width 958 height 33
click at [118, 52] on button "Clear Search" at bounding box center [137, 54] width 71 height 17
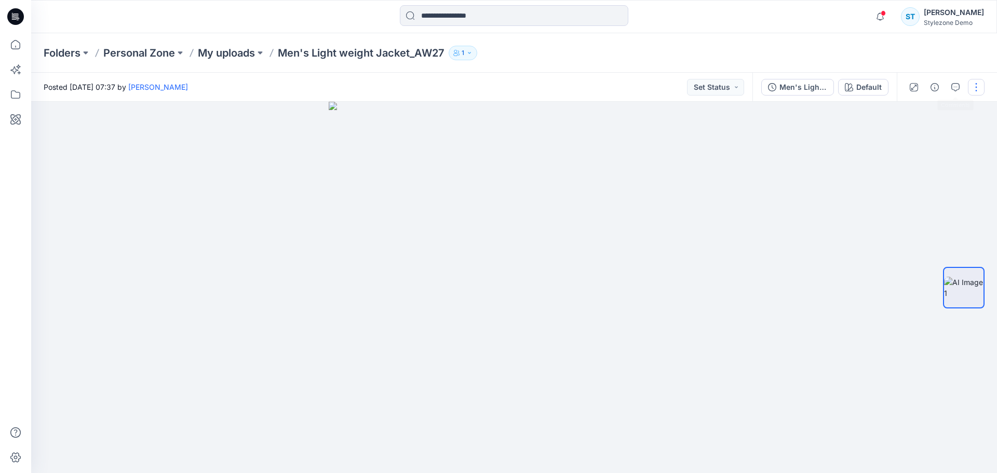
click at [972, 88] on button "button" at bounding box center [976, 87] width 17 height 17
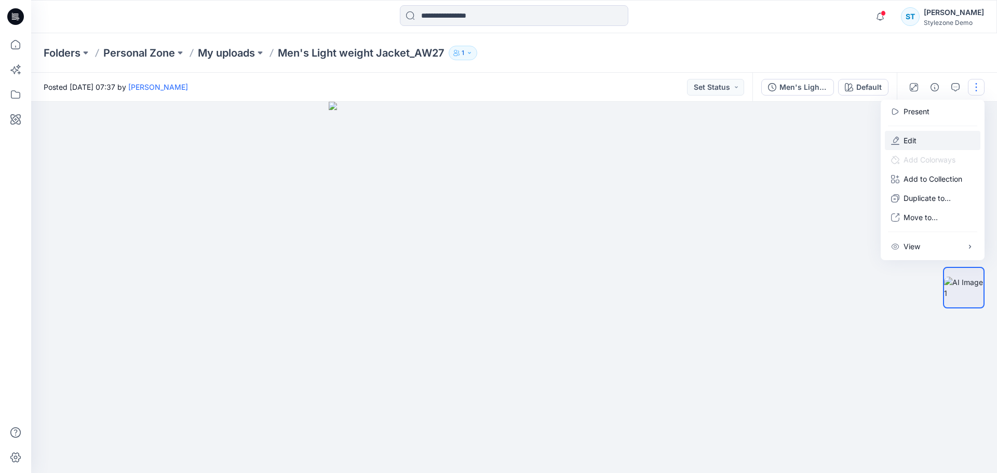
click at [929, 139] on button "Edit" at bounding box center [933, 140] width 96 height 19
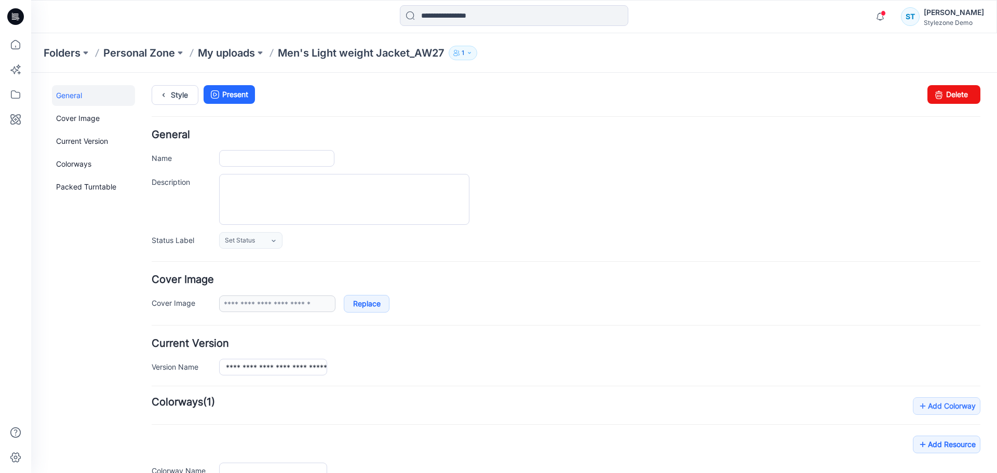
type input "**********"
type input "*******"
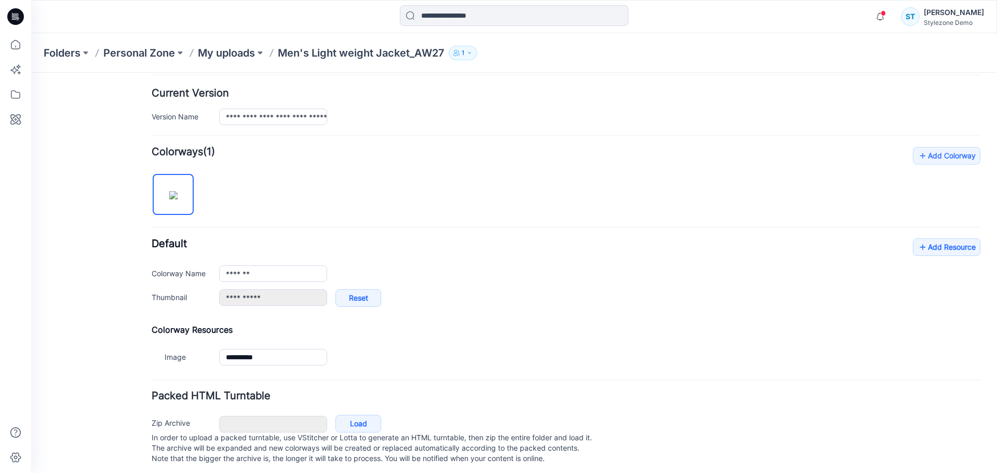
scroll to position [265, 0]
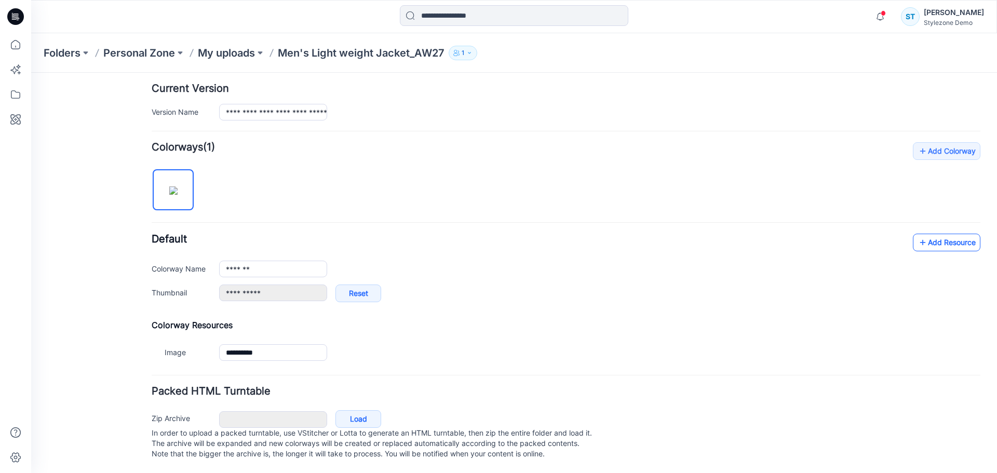
click at [934, 234] on link "Add Resource" at bounding box center [946, 243] width 67 height 18
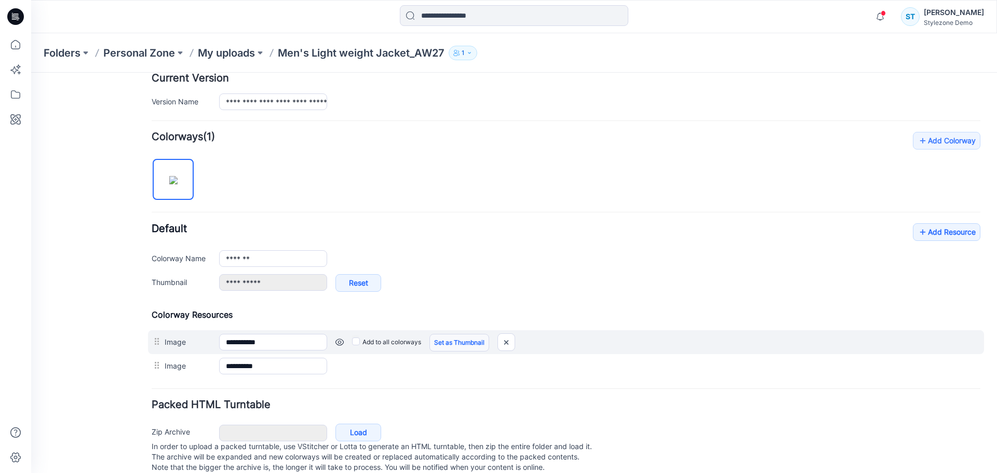
click at [446, 343] on link "Set as Thumbnail" at bounding box center [459, 343] width 60 height 18
type input "**********"
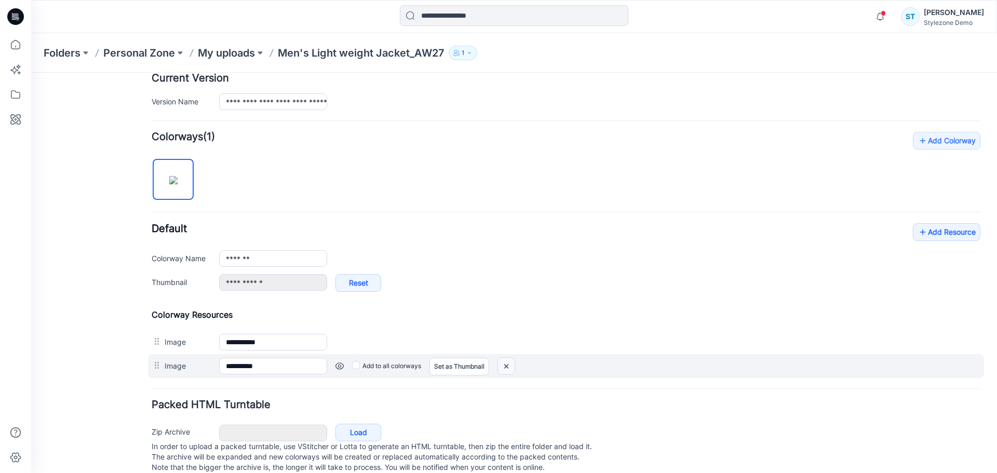
drag, startPoint x: 507, startPoint y: 369, endPoint x: 578, endPoint y: 107, distance: 271.1
click at [507, 369] on img at bounding box center [506, 366] width 17 height 17
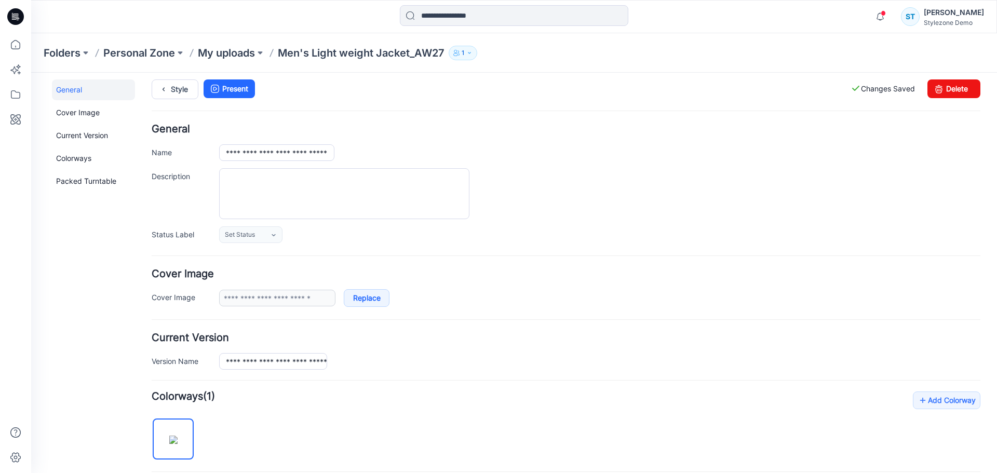
scroll to position [0, 0]
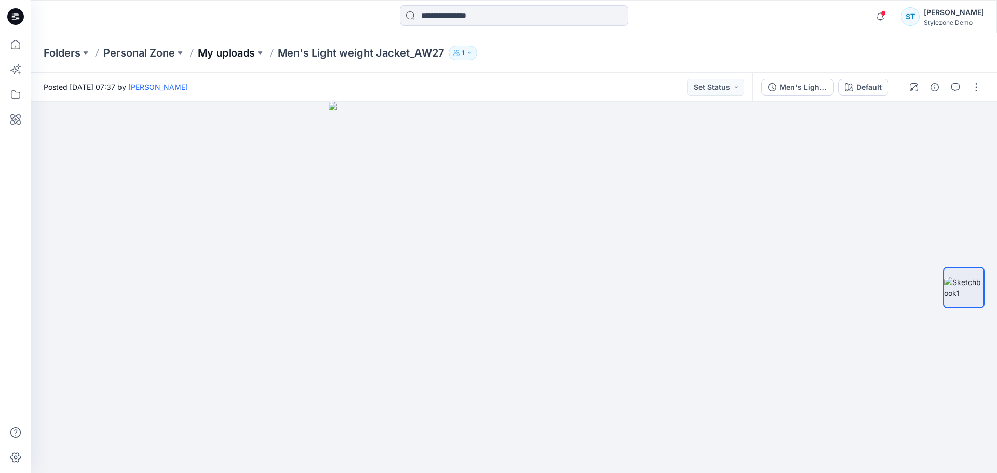
click at [243, 49] on p "My uploads" at bounding box center [226, 53] width 57 height 15
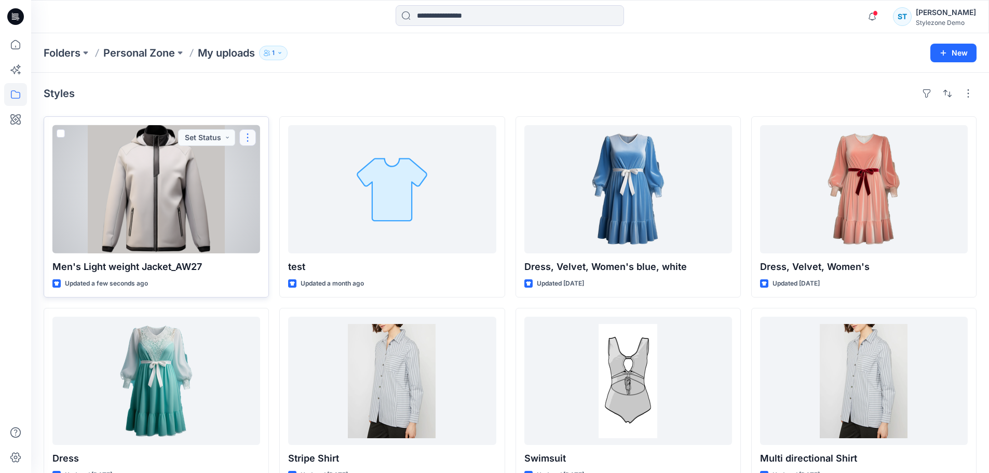
click at [246, 133] on button "button" at bounding box center [247, 137] width 17 height 17
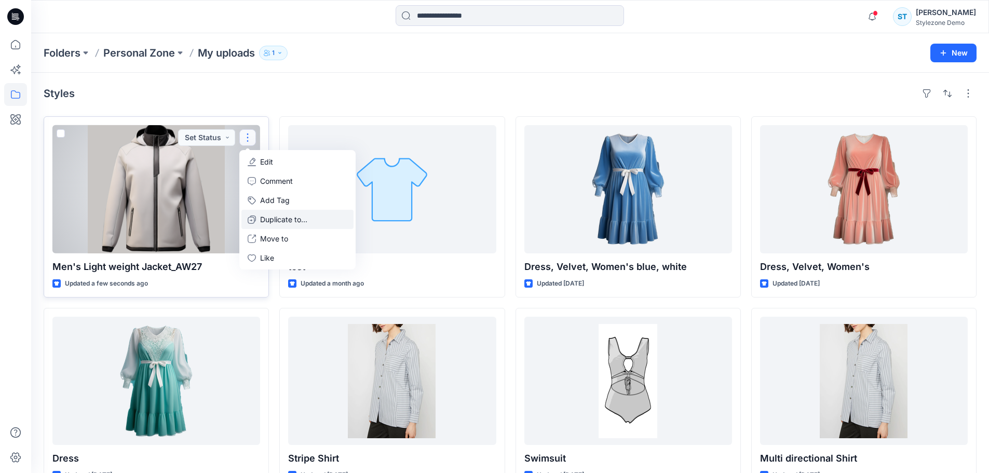
click at [300, 220] on p "Duplicate to..." at bounding box center [283, 219] width 47 height 11
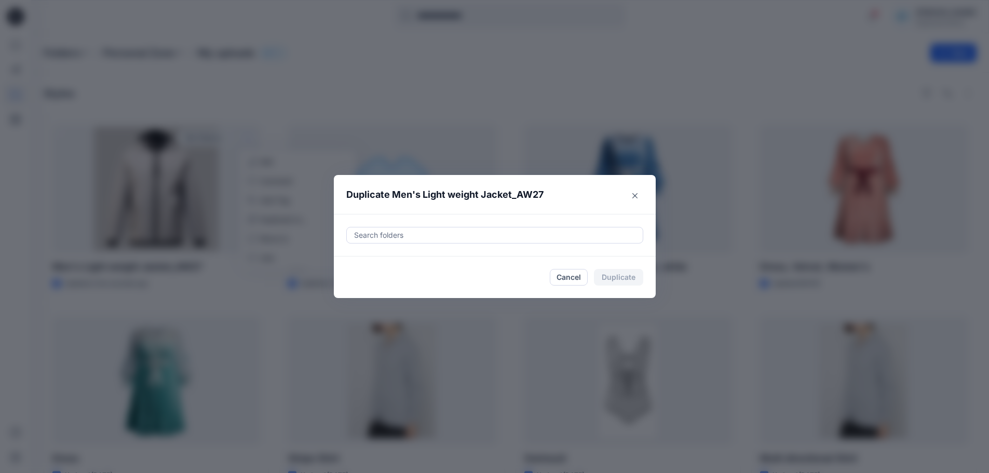
click at [395, 233] on div at bounding box center [494, 235] width 283 height 12
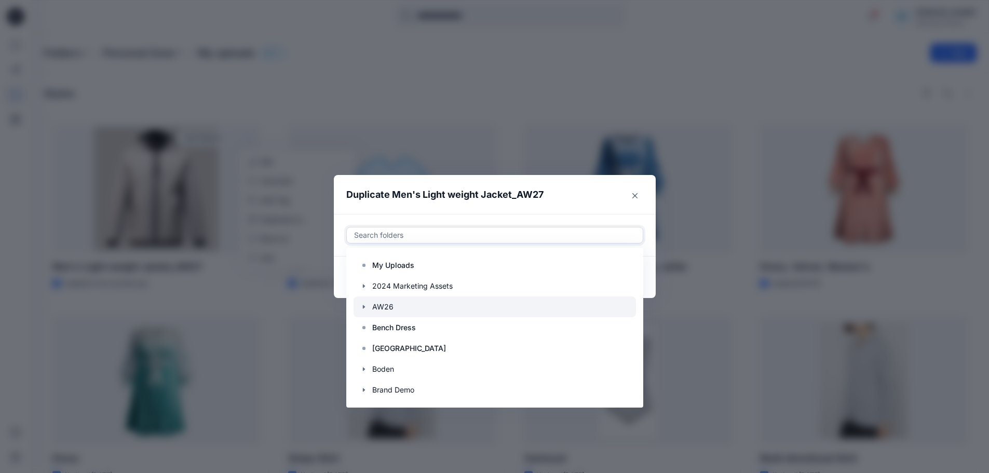
click at [368, 306] on icon "button" at bounding box center [364, 307] width 8 height 8
click at [383, 306] on div at bounding box center [495, 306] width 282 height 21
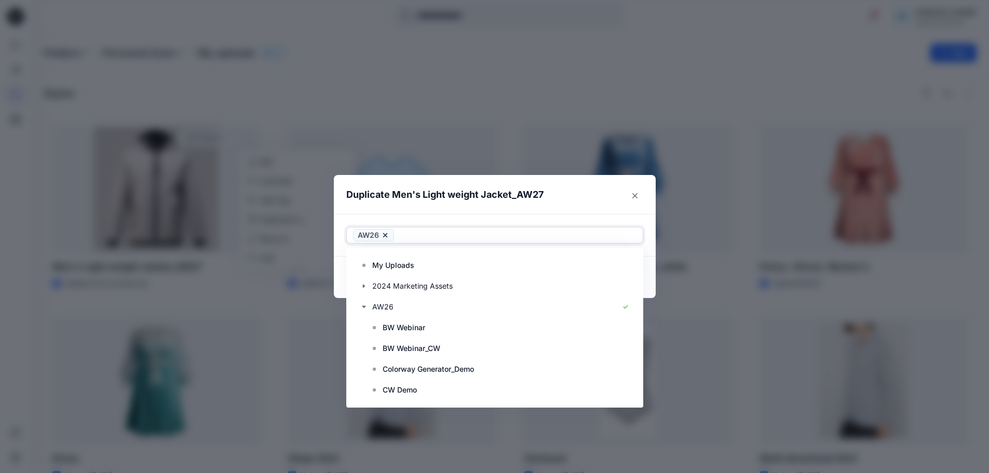
click at [549, 212] on header "Duplicate Men's Light weight Jacket_AW27" at bounding box center [484, 194] width 301 height 39
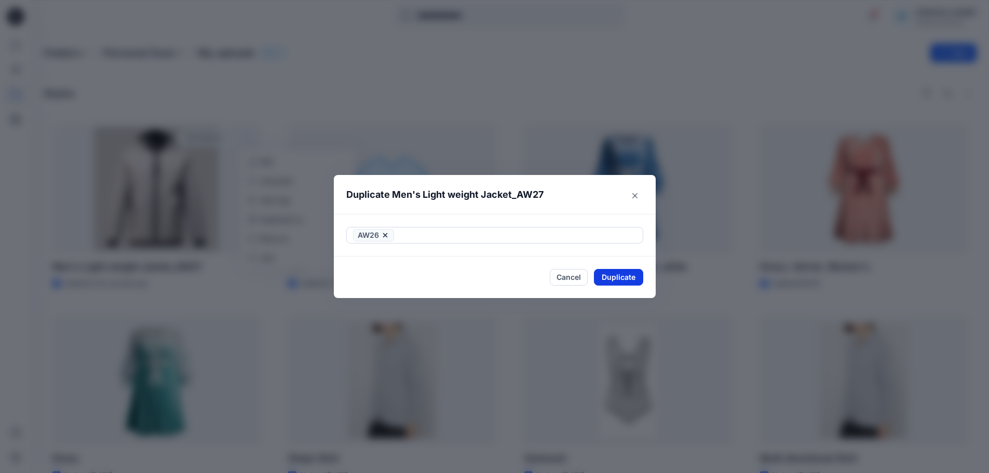
click at [639, 278] on button "Duplicate" at bounding box center [618, 277] width 49 height 17
click at [643, 278] on button "Close" at bounding box center [626, 277] width 34 height 17
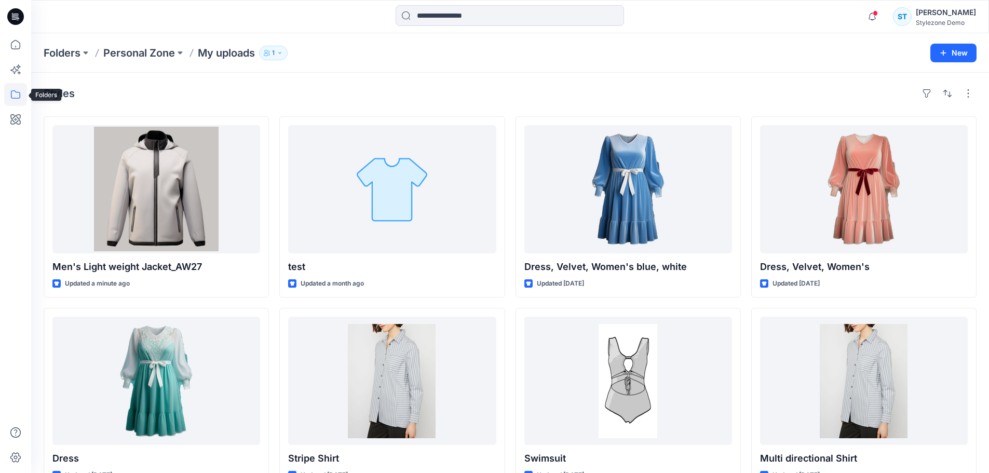
click at [17, 94] on icon at bounding box center [15, 94] width 23 height 23
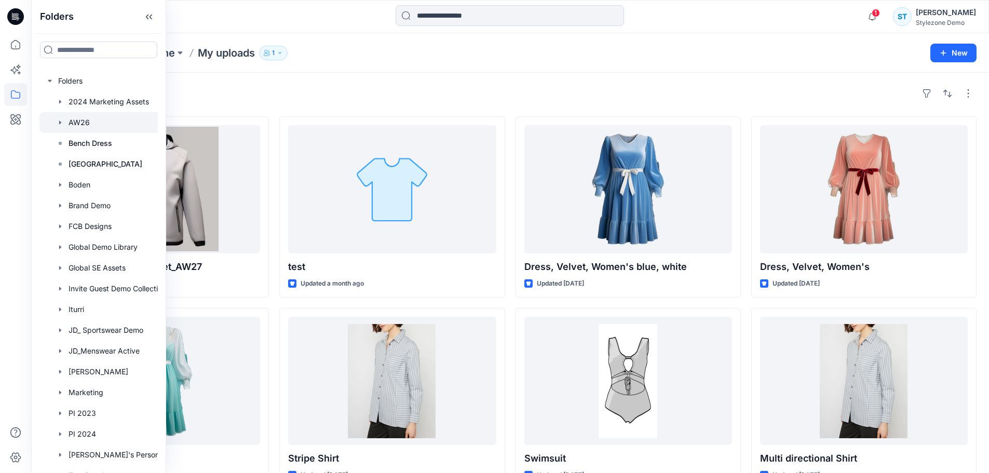
click at [69, 123] on div at bounding box center [111, 122] width 145 height 21
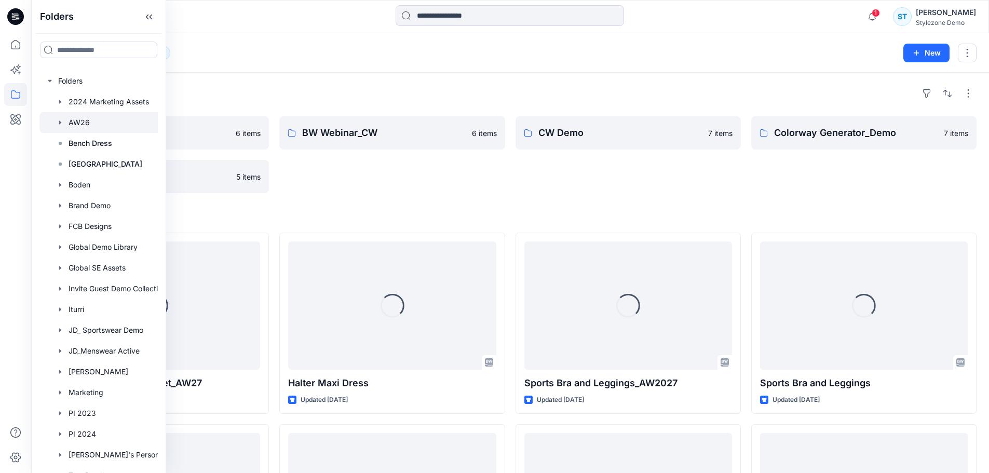
click at [578, 49] on div "Folders AW26 12" at bounding box center [470, 53] width 852 height 15
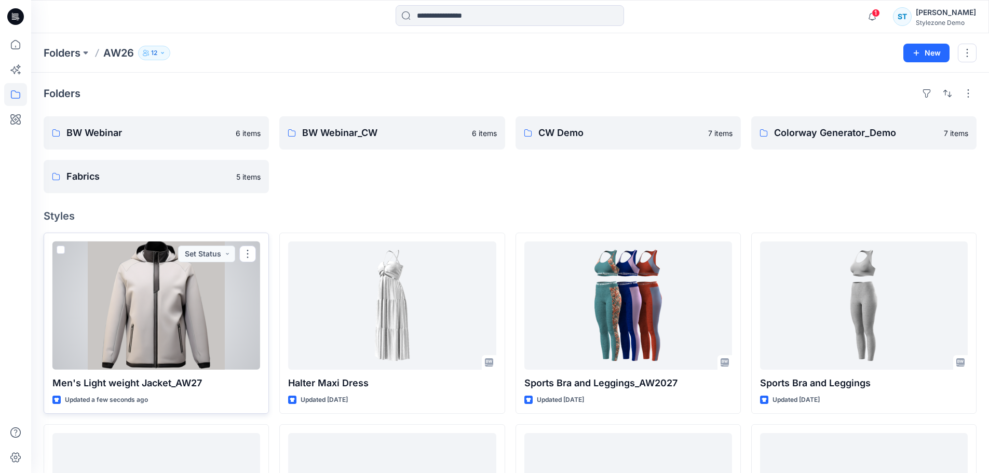
click at [160, 326] on div at bounding box center [156, 305] width 208 height 128
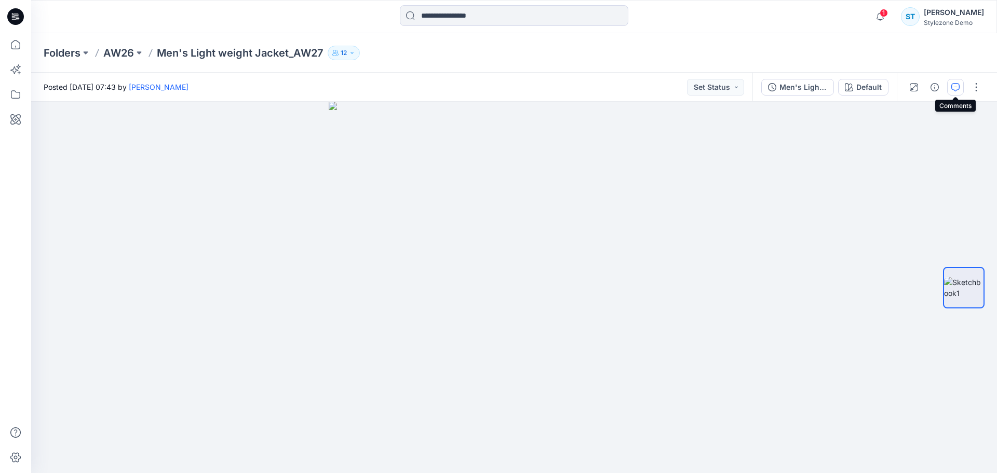
click at [950, 87] on button "button" at bounding box center [955, 87] width 17 height 17
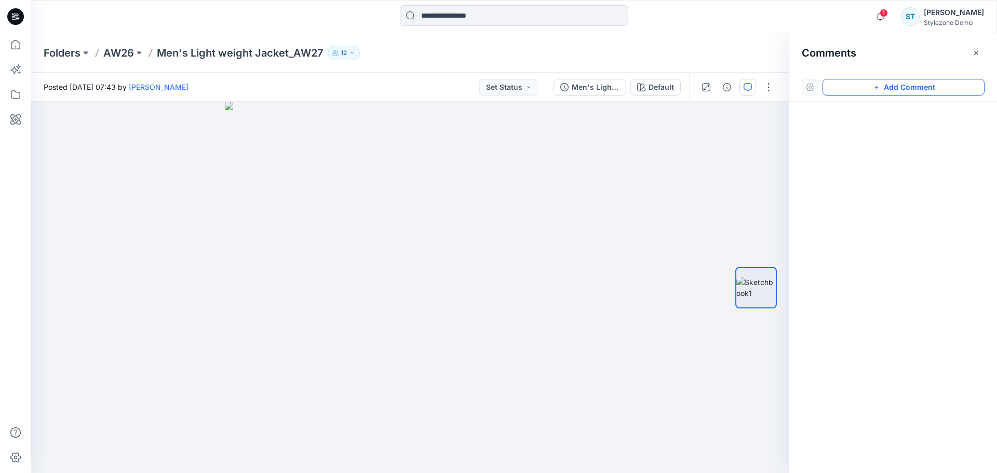
click at [880, 89] on icon "button" at bounding box center [876, 87] width 8 height 8
click at [406, 148] on div "1" at bounding box center [410, 287] width 758 height 371
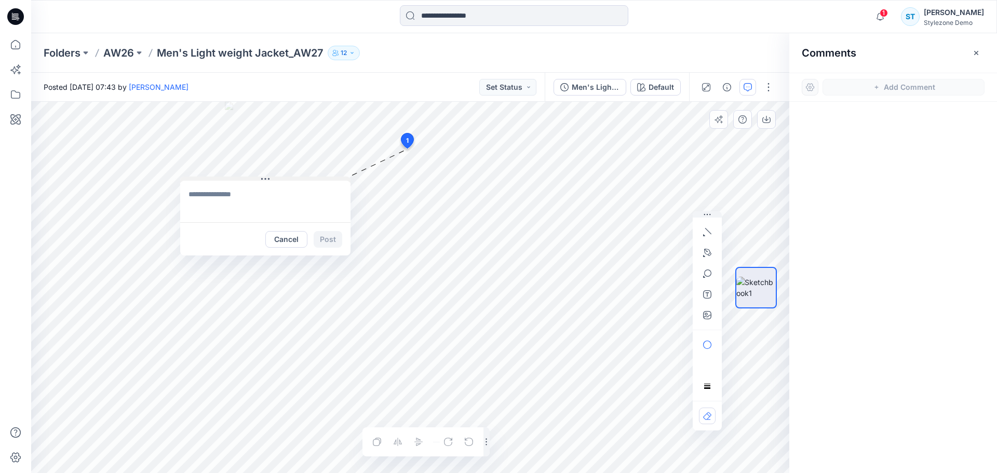
drag, startPoint x: 425, startPoint y: 155, endPoint x: 214, endPoint y: 178, distance: 212.0
click at [214, 178] on button at bounding box center [265, 180] width 170 height 6
click at [215, 198] on textarea at bounding box center [265, 202] width 170 height 42
type textarea "**********"
click at [334, 235] on button "Post" at bounding box center [328, 239] width 29 height 17
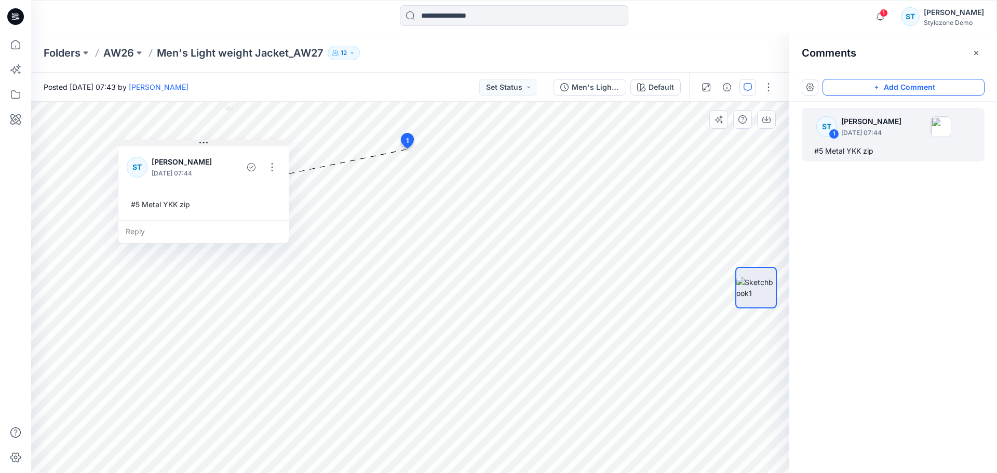
drag, startPoint x: 276, startPoint y: 181, endPoint x: 213, endPoint y: 144, distance: 72.4
click at [213, 144] on button at bounding box center [203, 143] width 170 height 6
drag, startPoint x: 899, startPoint y: 85, endPoint x: 837, endPoint y: 112, distance: 67.2
click at [899, 85] on button "Add Comment" at bounding box center [903, 87] width 162 height 17
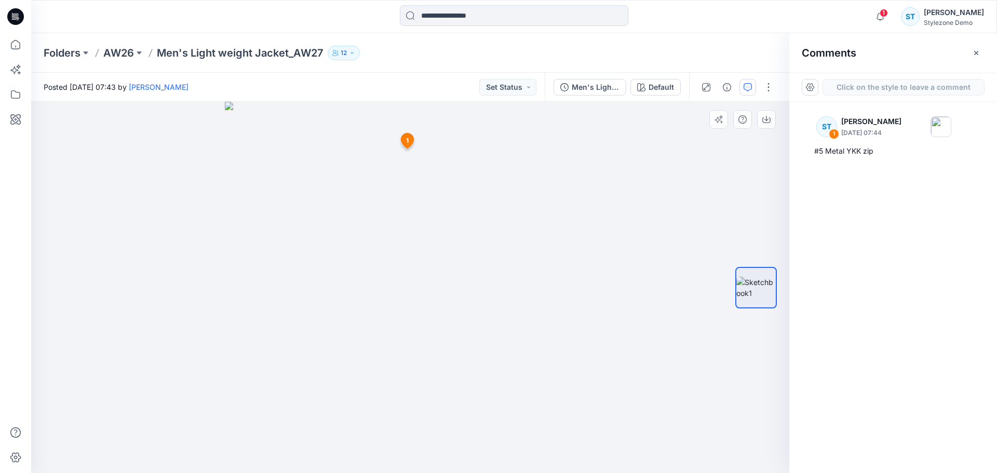
click at [259, 265] on div "2 1 ST Savio Thomas October 15, 2025 07:44 #5 Metal YKK zip Reply" at bounding box center [410, 287] width 758 height 371
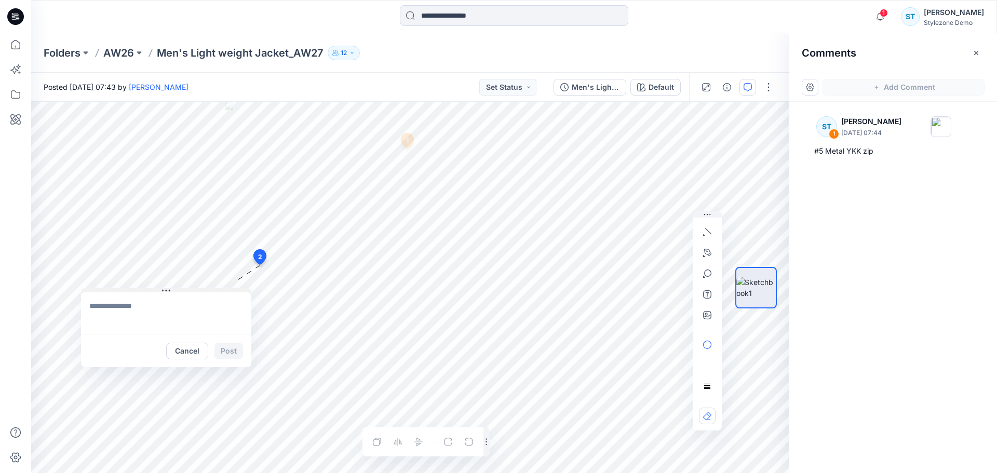
drag, startPoint x: 279, startPoint y: 271, endPoint x: 116, endPoint y: 289, distance: 163.5
click at [116, 289] on button at bounding box center [166, 291] width 170 height 6
click at [117, 305] on textarea at bounding box center [166, 313] width 170 height 42
click at [139, 305] on textarea "**********" at bounding box center [166, 313] width 170 height 42
click at [226, 305] on textarea "**********" at bounding box center [166, 313] width 170 height 42
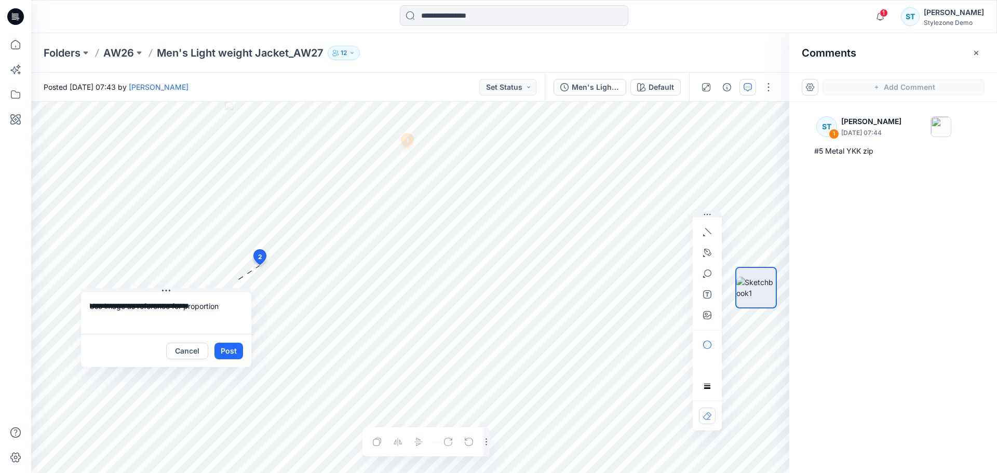
type textarea "**********"
click at [712, 317] on button "button" at bounding box center [707, 315] width 17 height 17
type input"] "**********"
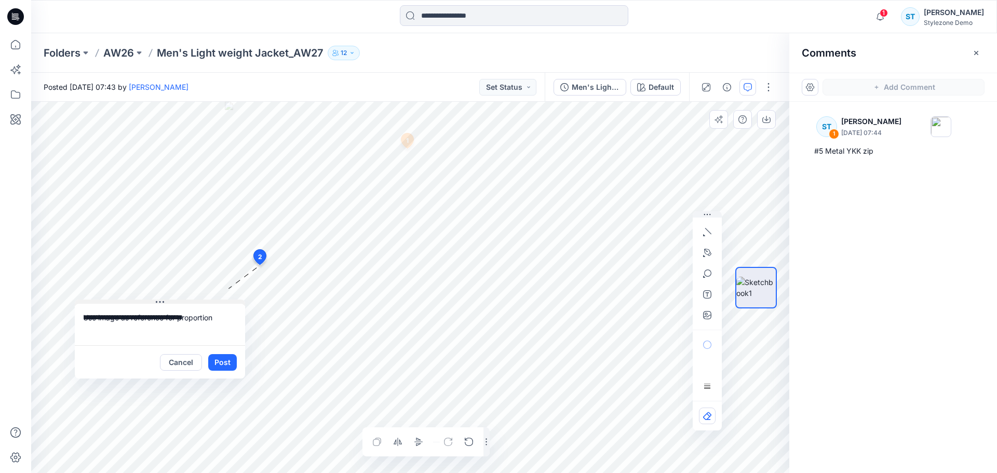
drag, startPoint x: 171, startPoint y: 291, endPoint x: 165, endPoint y: 303, distance: 13.0
click at [165, 303] on button at bounding box center [160, 303] width 170 height 6
click at [228, 359] on button "Post" at bounding box center [222, 362] width 29 height 17
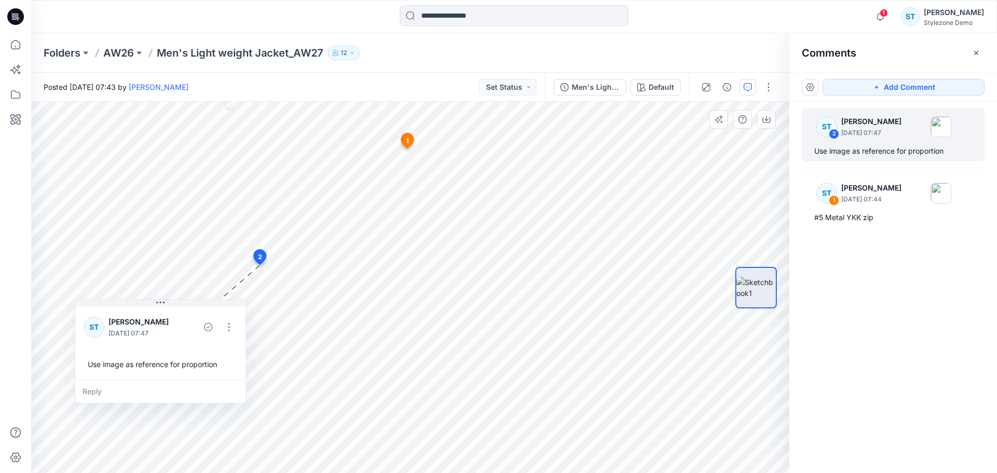
click at [902, 96] on div "Add Comment" at bounding box center [893, 87] width 208 height 29
click at [901, 91] on button "Add Comment" at bounding box center [903, 87] width 162 height 17
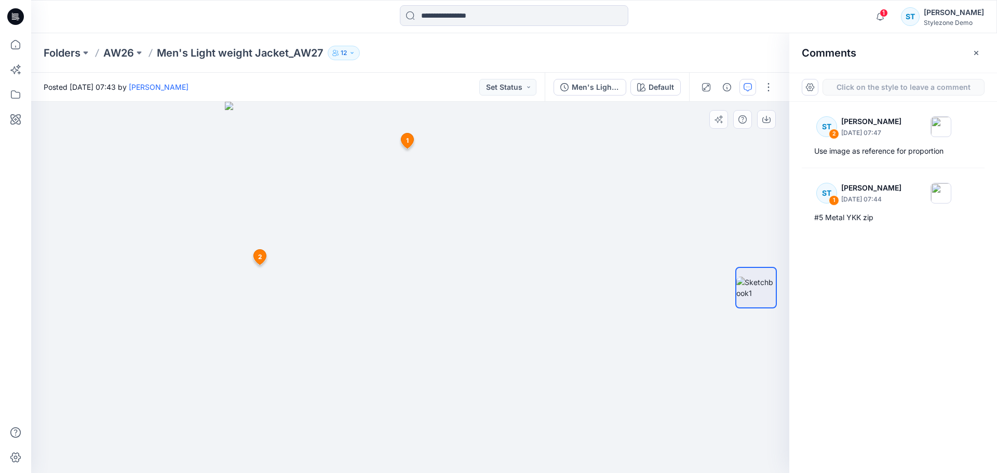
click at [451, 250] on div "3 1 ST Savio Thomas October 15, 2025 07:44 #5 Metal YKK zip Reply 2 ST Savio Th…" at bounding box center [410, 287] width 758 height 371
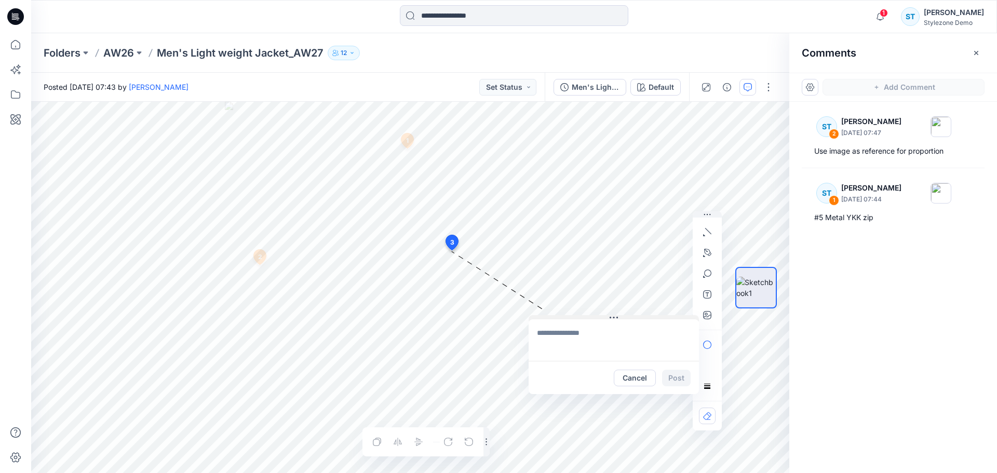
drag, startPoint x: 485, startPoint y: 255, endPoint x: 578, endPoint y: 315, distance: 110.5
click at [578, 315] on button at bounding box center [613, 318] width 170 height 6
click at [709, 235] on icon "button" at bounding box center [707, 232] width 8 height 8
click at [707, 272] on icon "button" at bounding box center [707, 273] width 8 height 8
click at [657, 275] on button "button" at bounding box center [651, 274] width 17 height 17
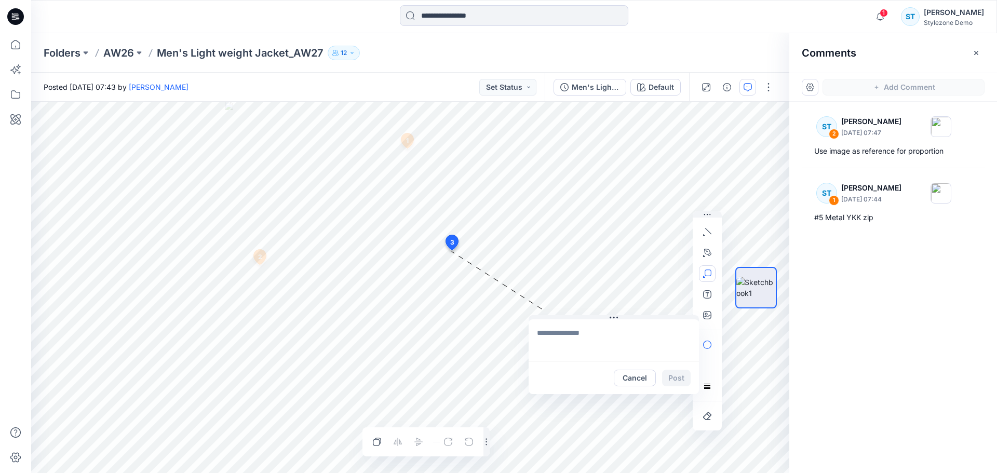
click at [558, 337] on textarea at bounding box center [613, 340] width 170 height 42
drag, startPoint x: 573, startPoint y: 316, endPoint x: 530, endPoint y: 309, distance: 43.1
click at [530, 309] on button at bounding box center [571, 311] width 170 height 6
click at [527, 322] on textarea at bounding box center [571, 334] width 170 height 42
click at [546, 330] on textarea "**********" at bounding box center [571, 334] width 170 height 42
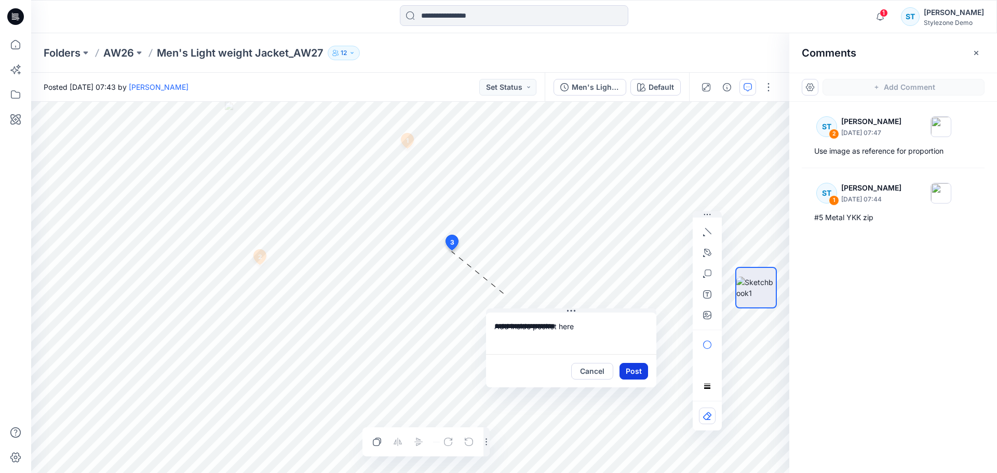
type textarea "**********"
click at [631, 369] on button "Post" at bounding box center [633, 371] width 29 height 17
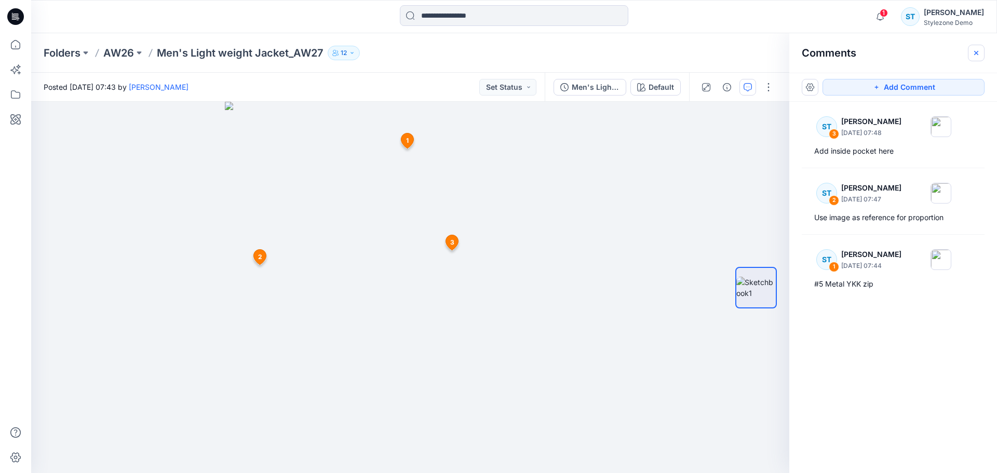
click at [982, 49] on button "button" at bounding box center [976, 53] width 17 height 17
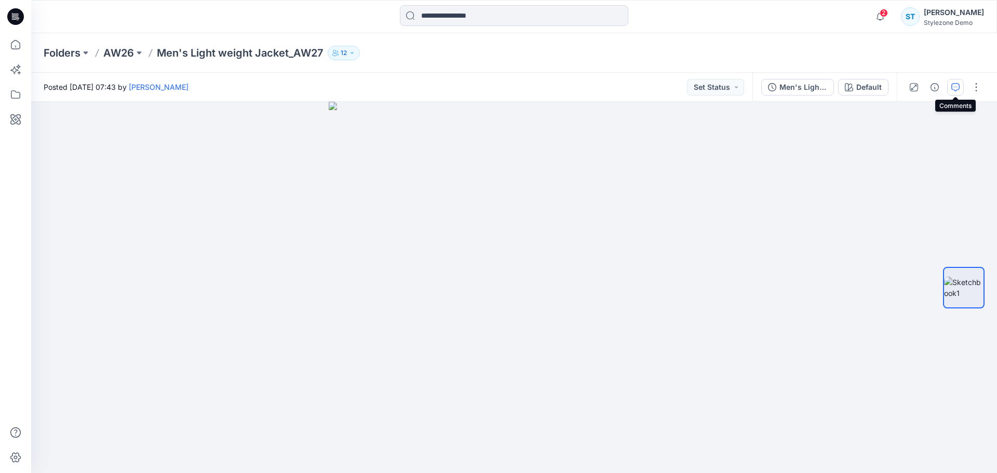
click at [952, 86] on icon "button" at bounding box center [955, 87] width 8 height 8
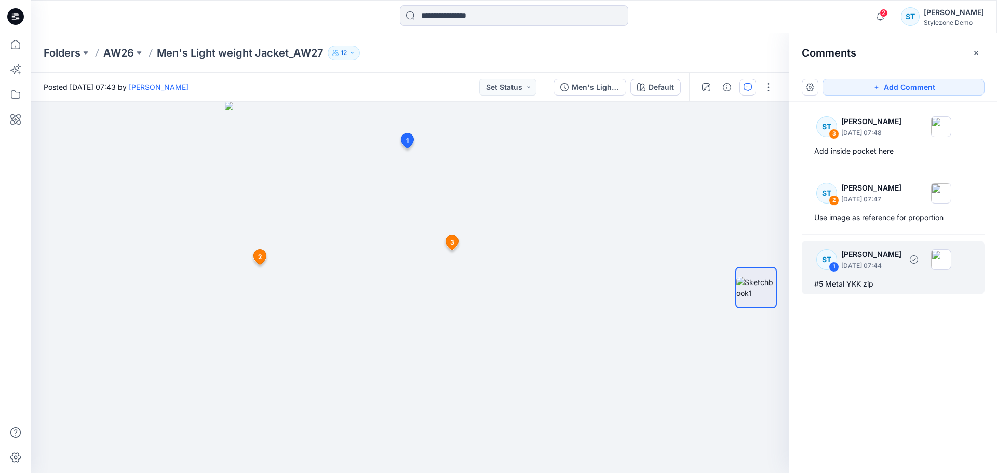
click at [867, 269] on p "October 15, 2025 07:44" at bounding box center [871, 266] width 60 height 10
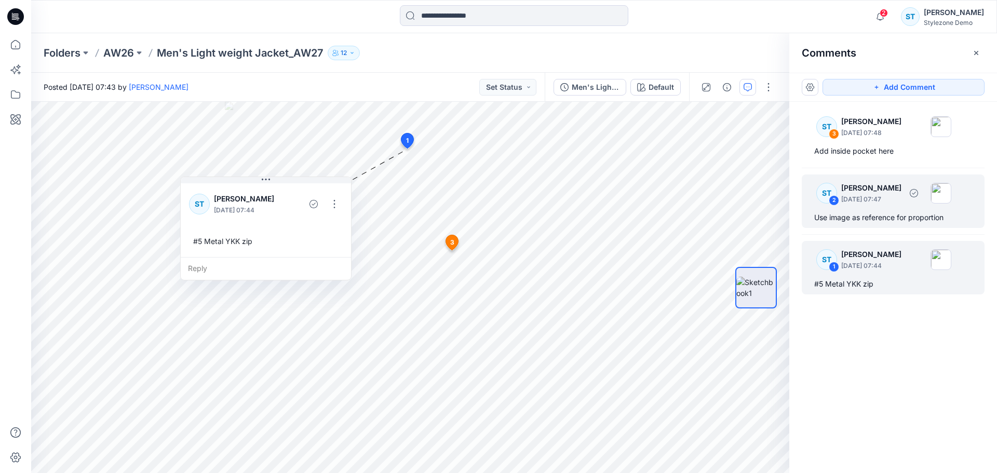
click at [870, 209] on div "ST 2 Savio Thomas October 15, 2025 07:47 Use image as reference for proportion" at bounding box center [893, 200] width 183 height 53
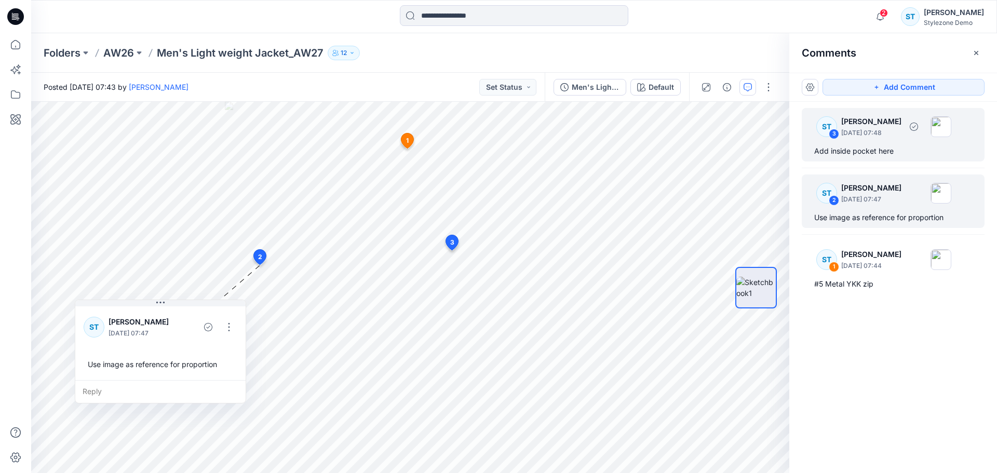
click at [857, 154] on div "Add inside pocket here" at bounding box center [893, 151] width 158 height 12
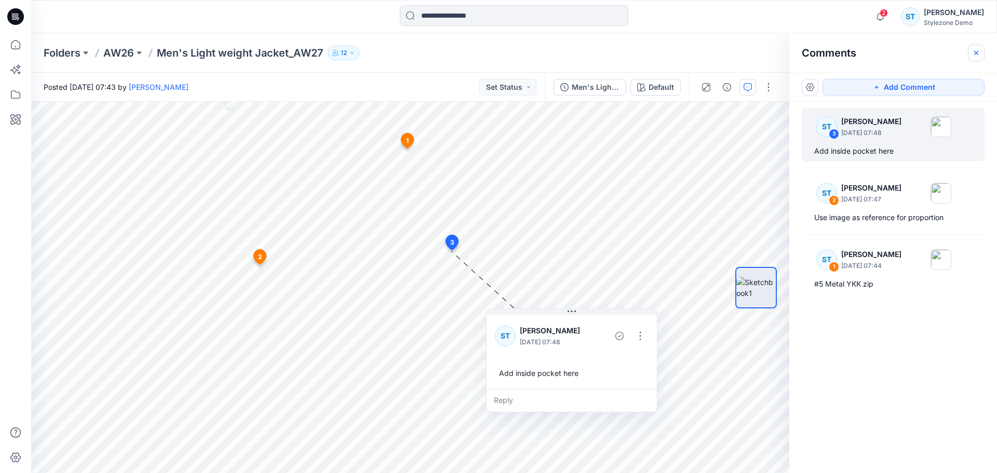
click at [973, 53] on icon "button" at bounding box center [976, 53] width 8 height 8
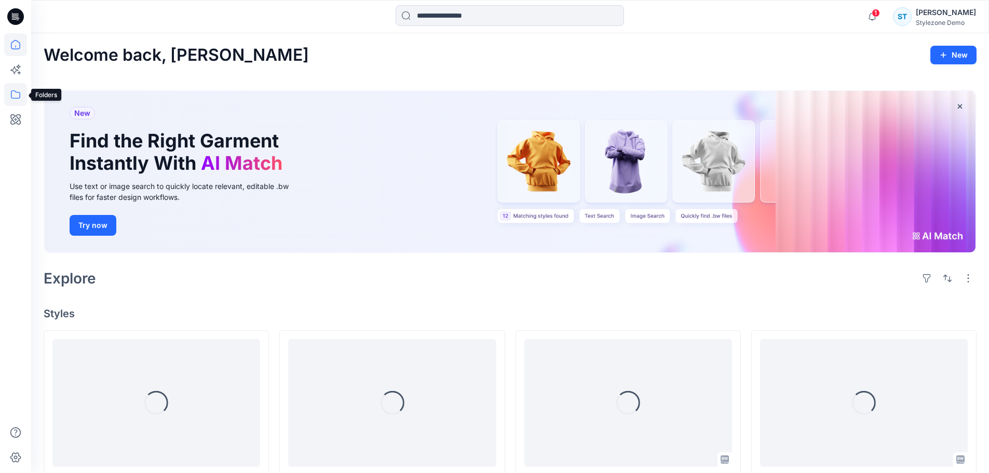
click at [16, 94] on icon at bounding box center [15, 94] width 23 height 23
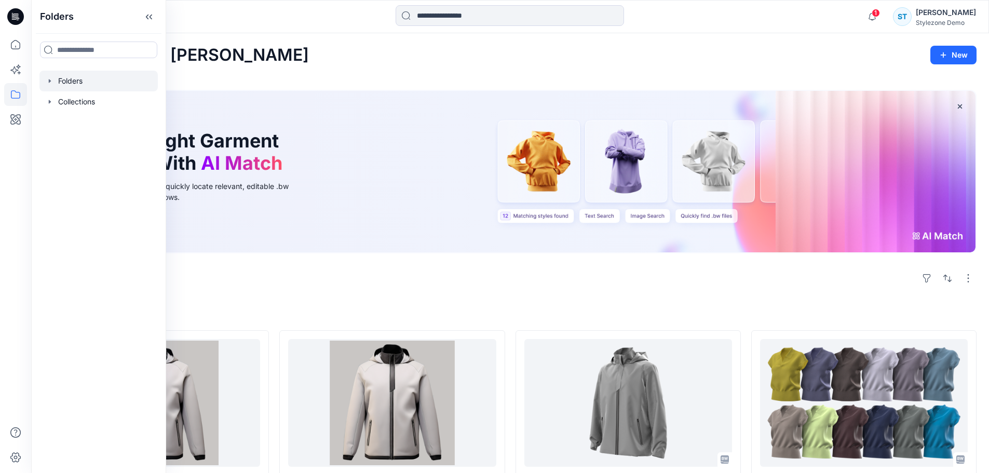
click at [48, 78] on icon "button" at bounding box center [50, 81] width 8 height 8
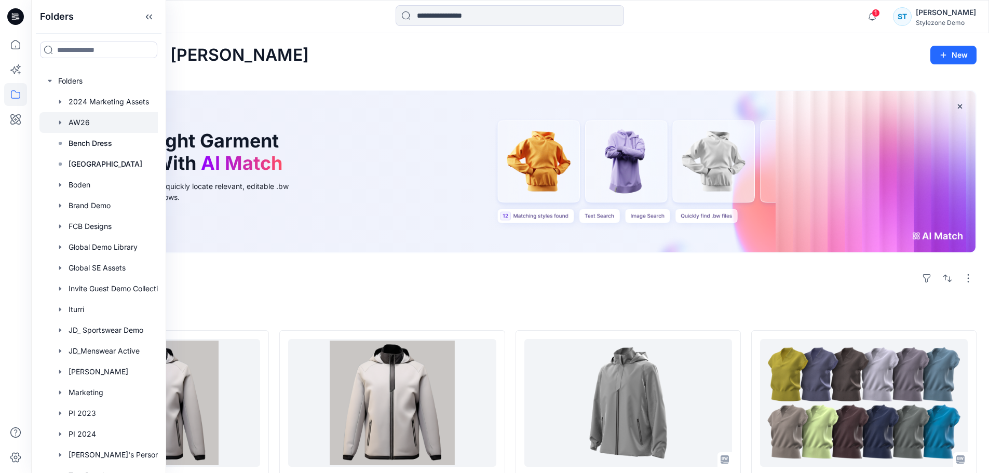
click at [73, 121] on div at bounding box center [111, 122] width 145 height 21
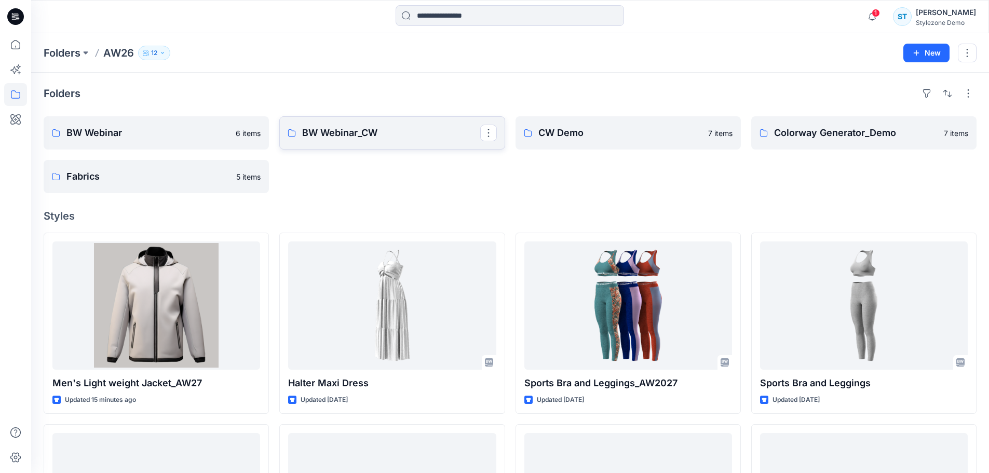
click at [381, 129] on p "BW Webinar_CW" at bounding box center [391, 133] width 178 height 15
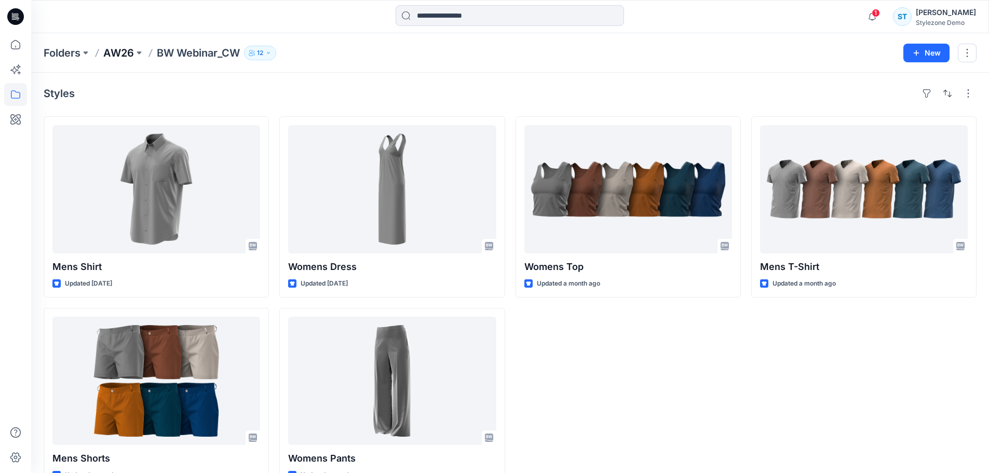
click at [124, 55] on p "AW26" at bounding box center [118, 53] width 31 height 15
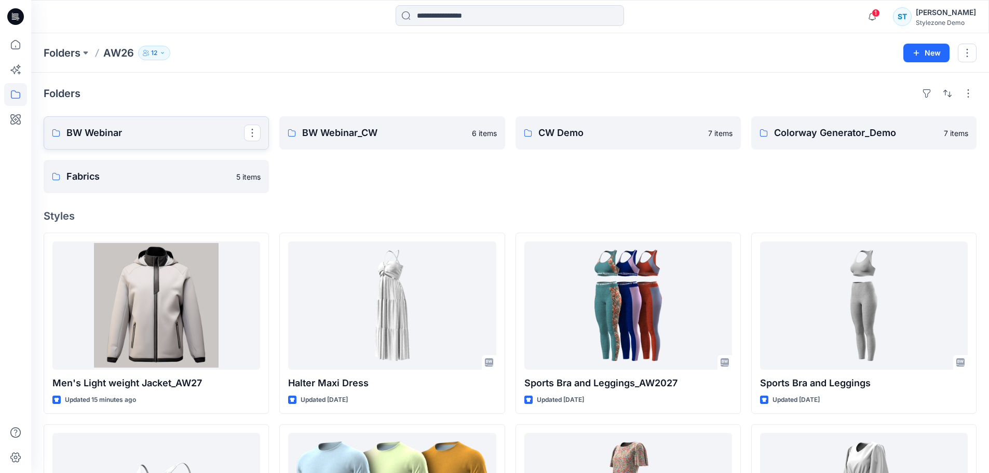
click at [158, 130] on p "BW Webinar" at bounding box center [155, 133] width 178 height 15
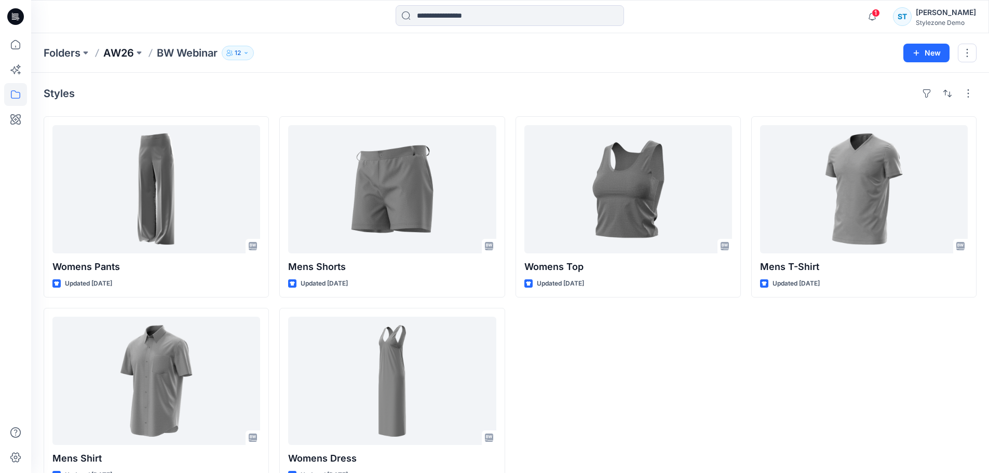
click at [119, 48] on p "AW26" at bounding box center [118, 53] width 31 height 15
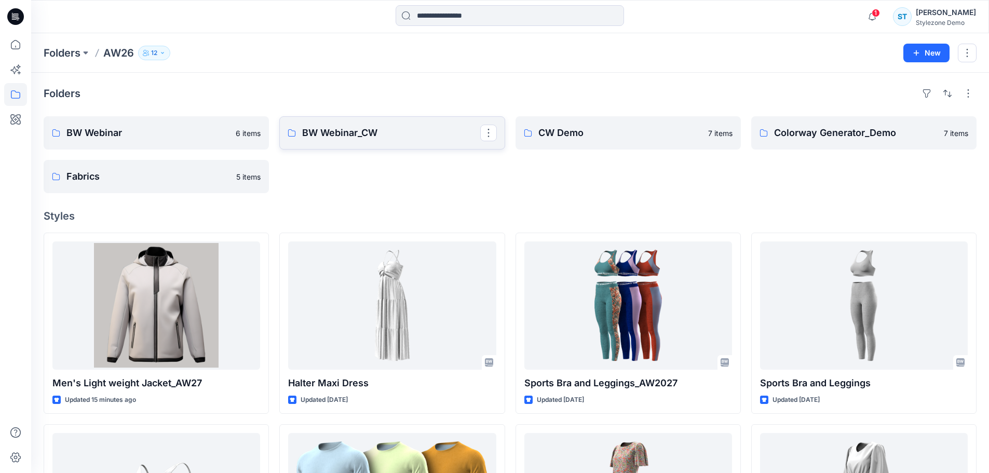
click at [350, 137] on p "BW Webinar_CW" at bounding box center [391, 133] width 178 height 15
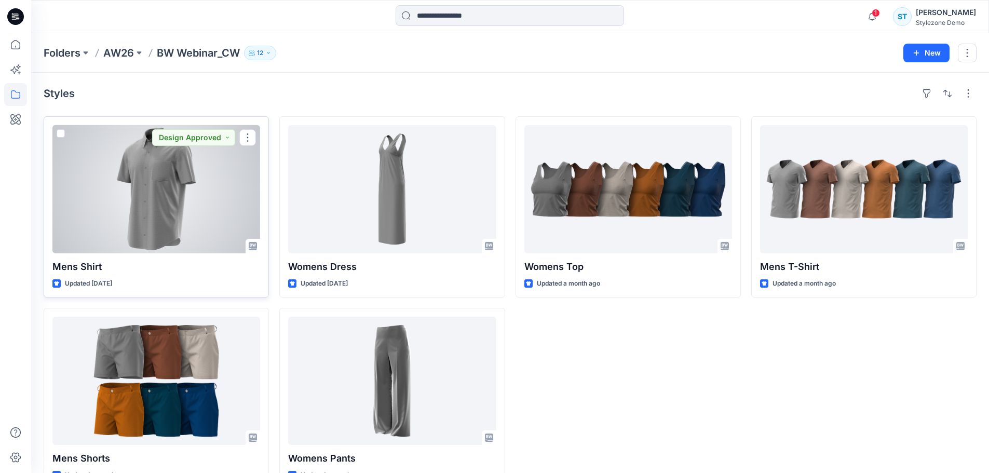
click at [63, 136] on span at bounding box center [61, 133] width 8 height 8
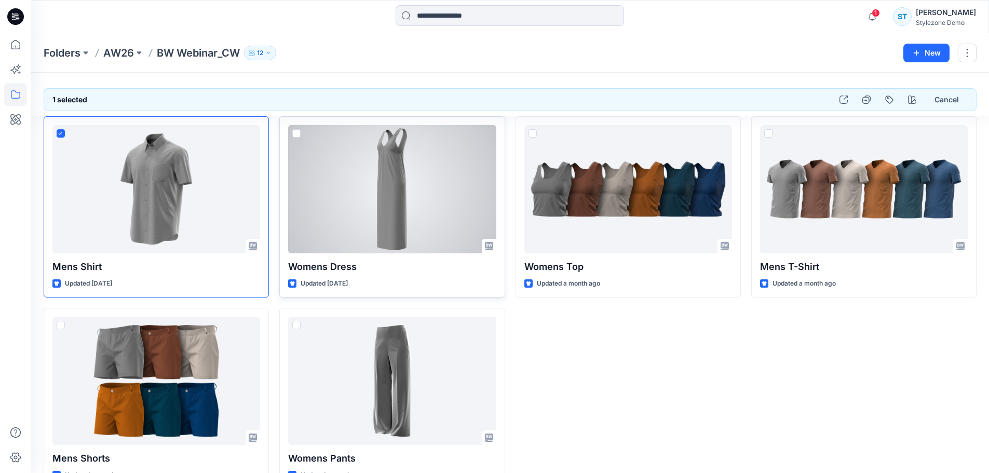
click at [301, 133] on span at bounding box center [296, 133] width 8 height 8
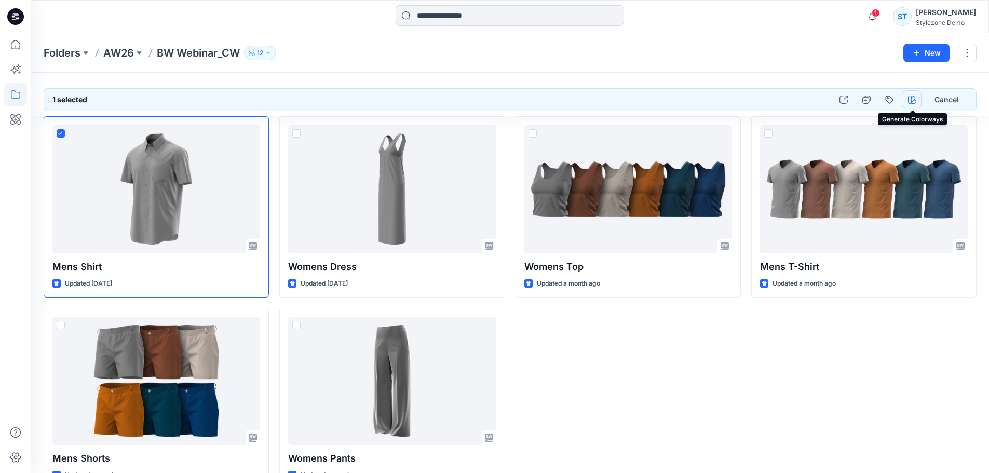
click at [913, 93] on button "button" at bounding box center [912, 99] width 19 height 19
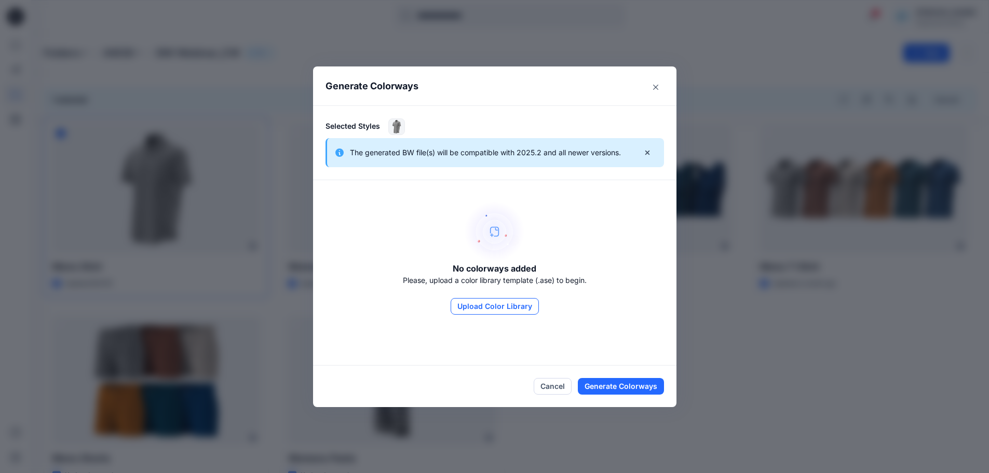
click at [496, 303] on button "Upload Color Library" at bounding box center [495, 306] width 88 height 17
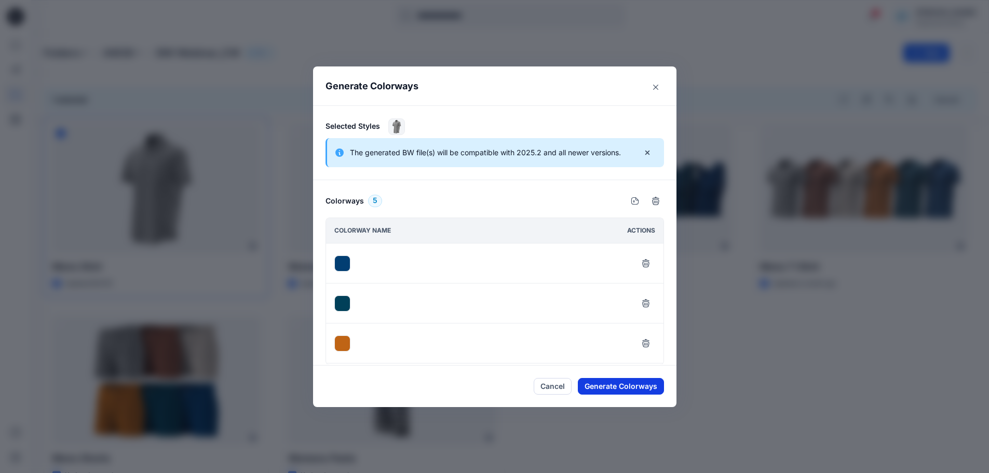
click at [621, 389] on button "Generate Colorways" at bounding box center [621, 386] width 86 height 17
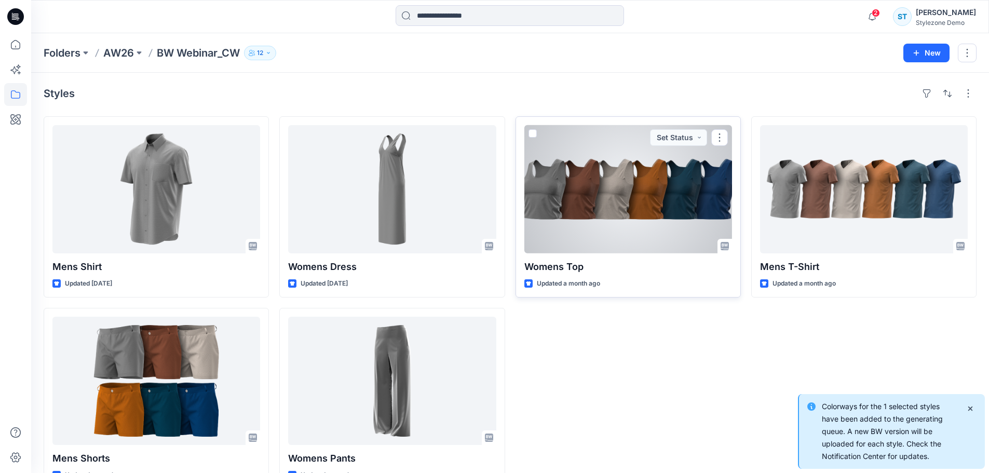
click at [572, 172] on div at bounding box center [628, 189] width 208 height 128
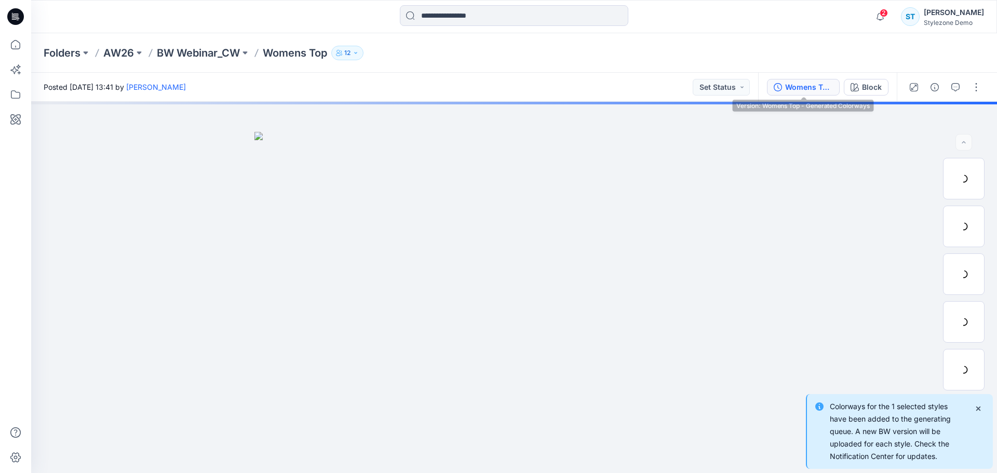
click at [823, 91] on div "Womens Top - Generated Colorways" at bounding box center [809, 87] width 48 height 11
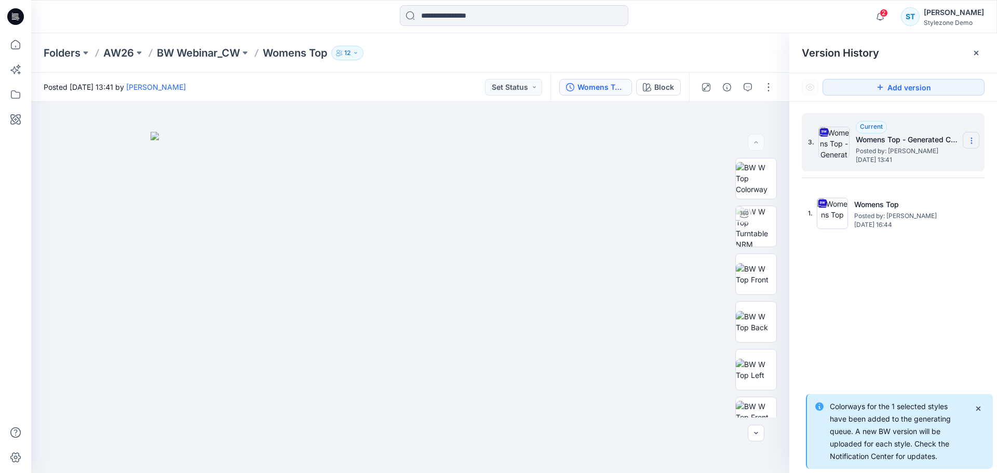
click at [974, 146] on section at bounding box center [971, 140] width 17 height 17
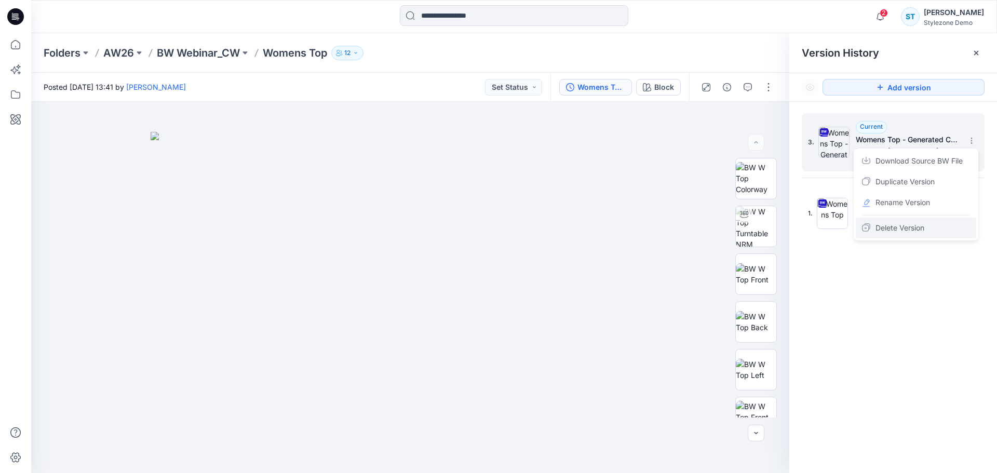
click at [912, 224] on span "Delete Version" at bounding box center [899, 228] width 49 height 12
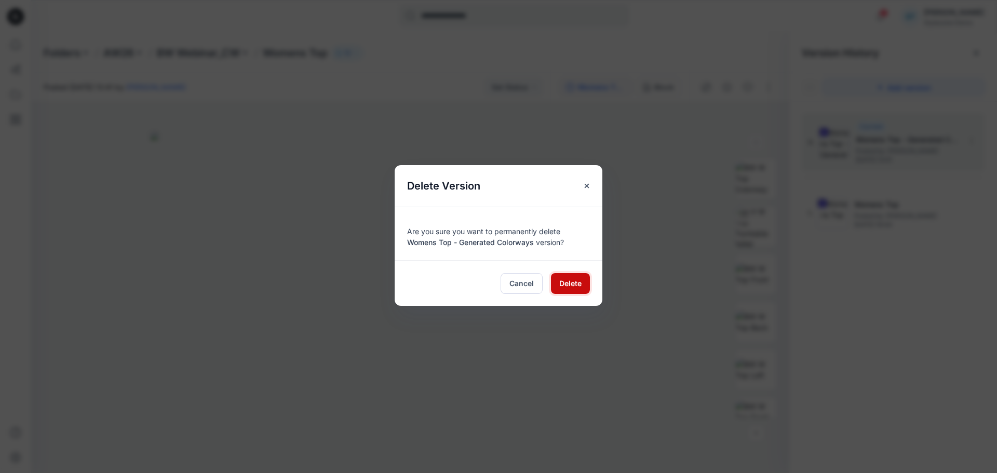
click at [573, 277] on button "Delete" at bounding box center [570, 283] width 39 height 21
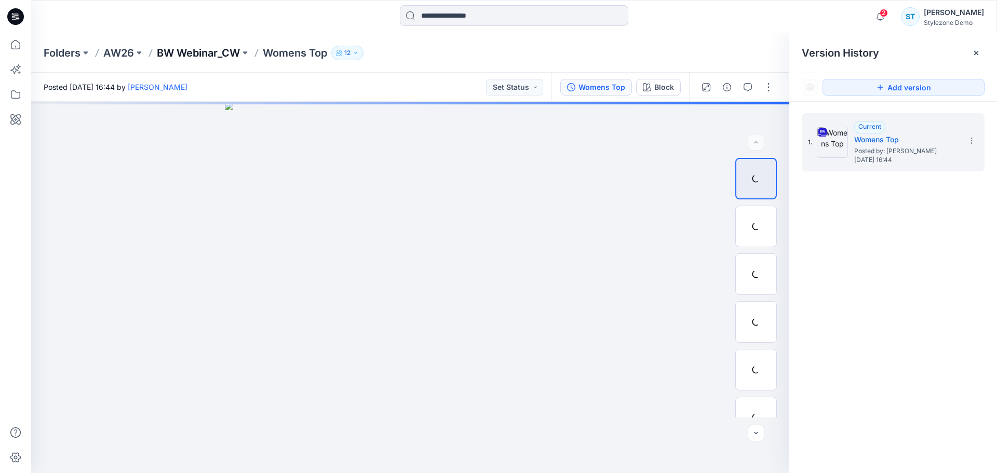
click at [202, 53] on p "BW Webinar_CW" at bounding box center [198, 53] width 83 height 15
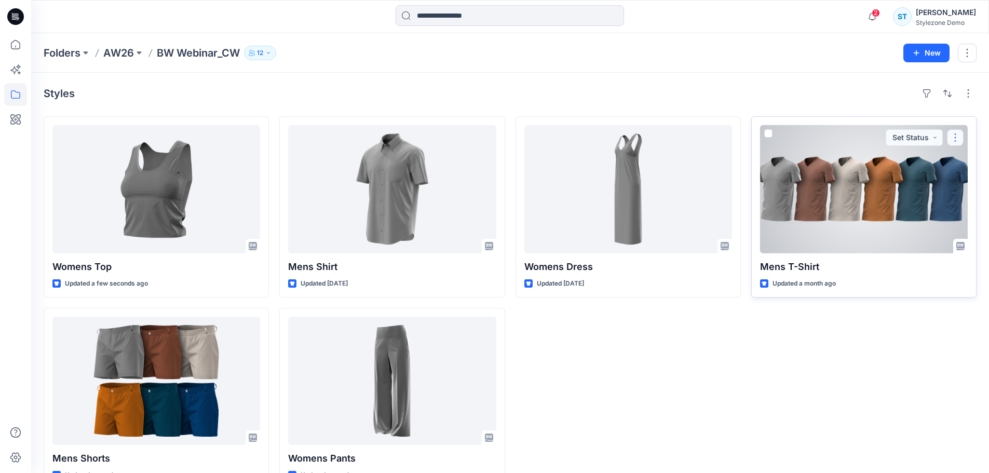
click at [953, 142] on button "button" at bounding box center [955, 137] width 17 height 17
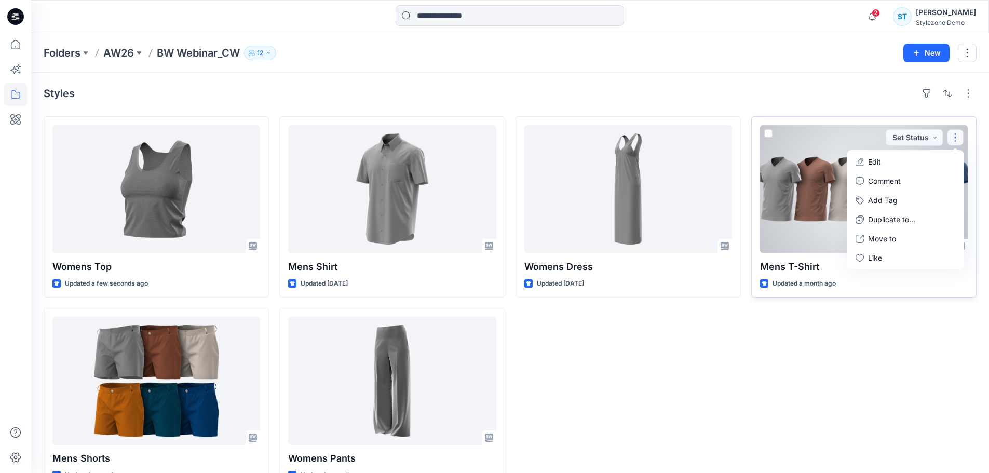
click at [792, 178] on div at bounding box center [864, 189] width 208 height 128
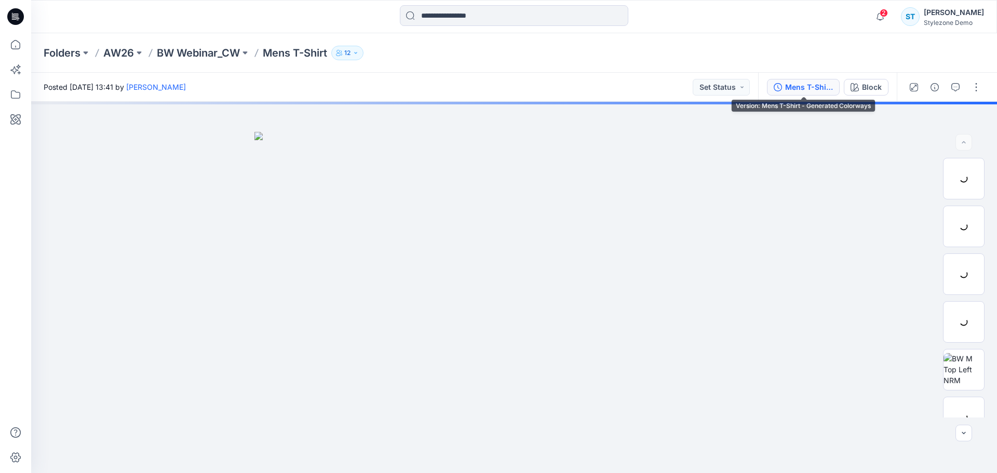
click at [797, 88] on div "Mens T-Shirt - Generated Colorways" at bounding box center [809, 87] width 48 height 11
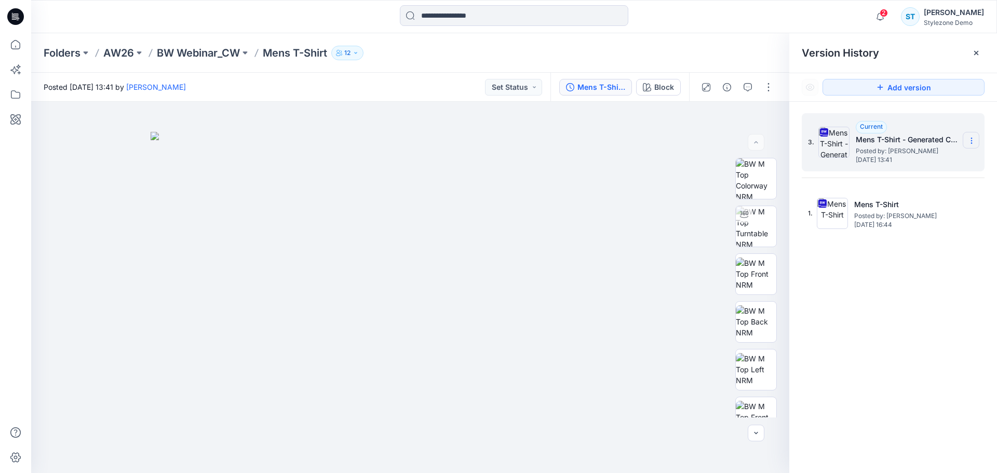
click at [969, 143] on icon at bounding box center [971, 141] width 8 height 8
click at [892, 228] on span "Delete Version" at bounding box center [899, 228] width 49 height 12
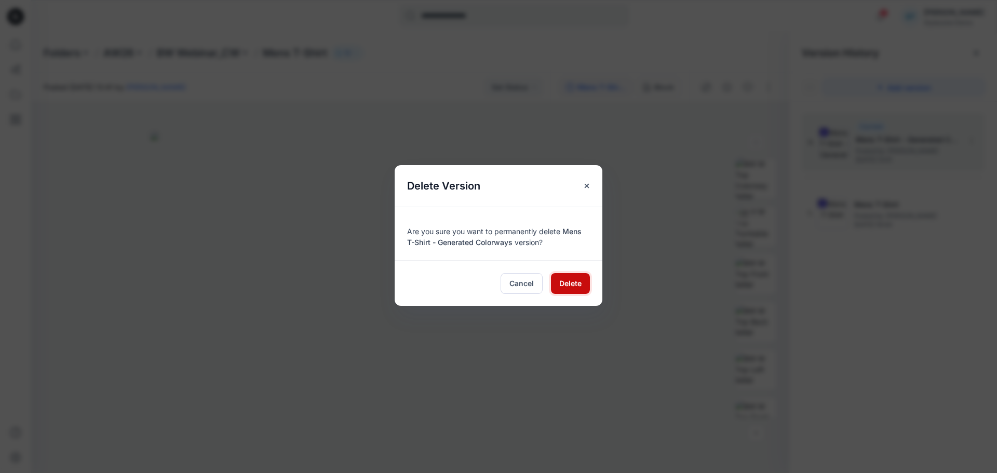
click at [571, 287] on span "Delete" at bounding box center [570, 283] width 22 height 11
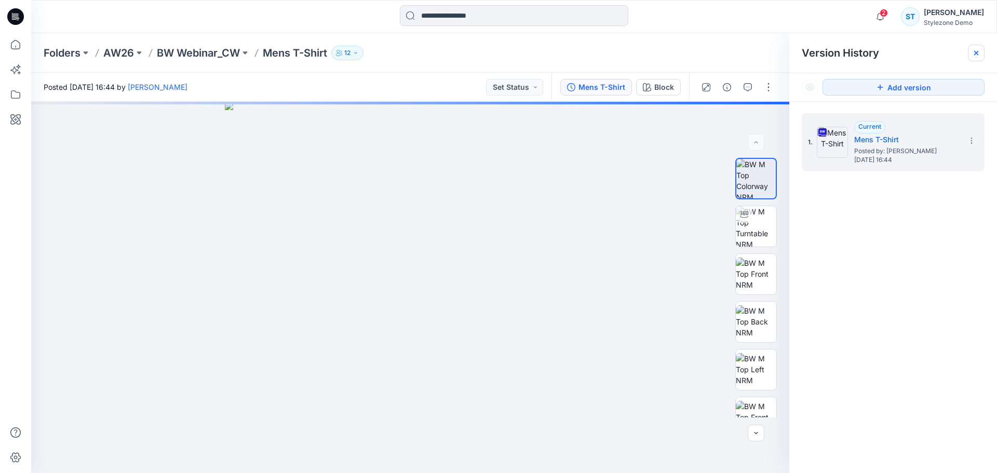
click at [979, 52] on icon at bounding box center [976, 53] width 8 height 8
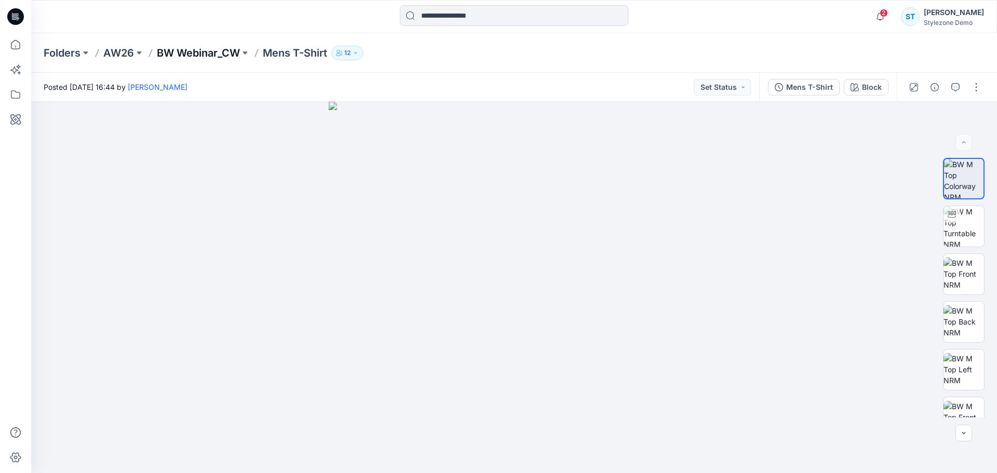
click at [196, 53] on p "BW Webinar_CW" at bounding box center [198, 53] width 83 height 15
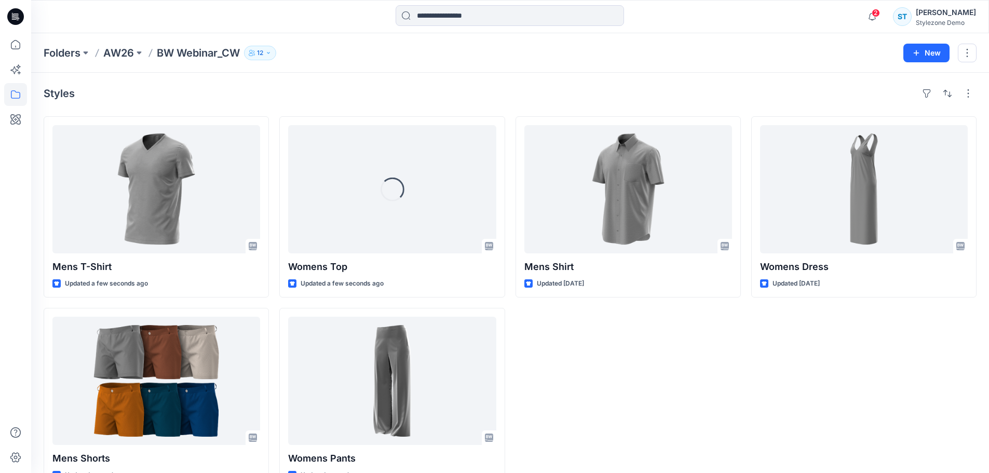
click at [619, 351] on div "Mens Shirt Updated 22 days ago" at bounding box center [628, 302] width 225 height 373
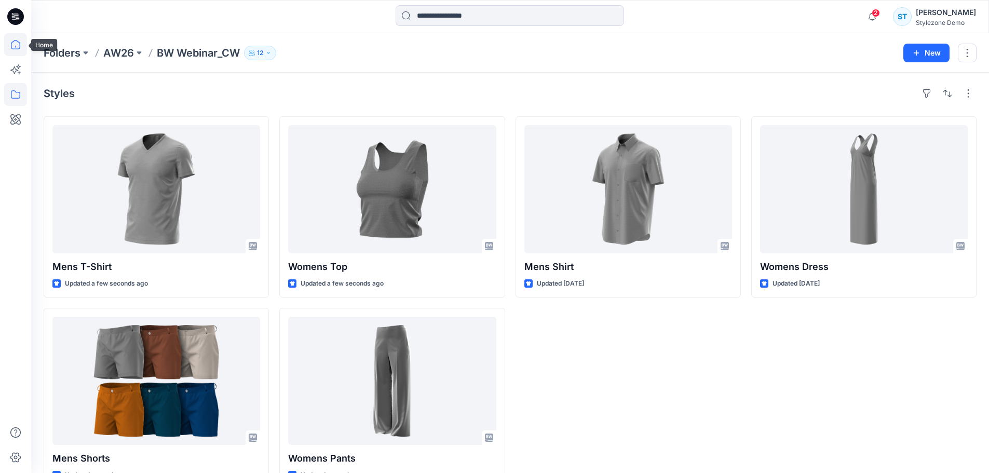
click at [20, 46] on icon at bounding box center [15, 44] width 9 height 9
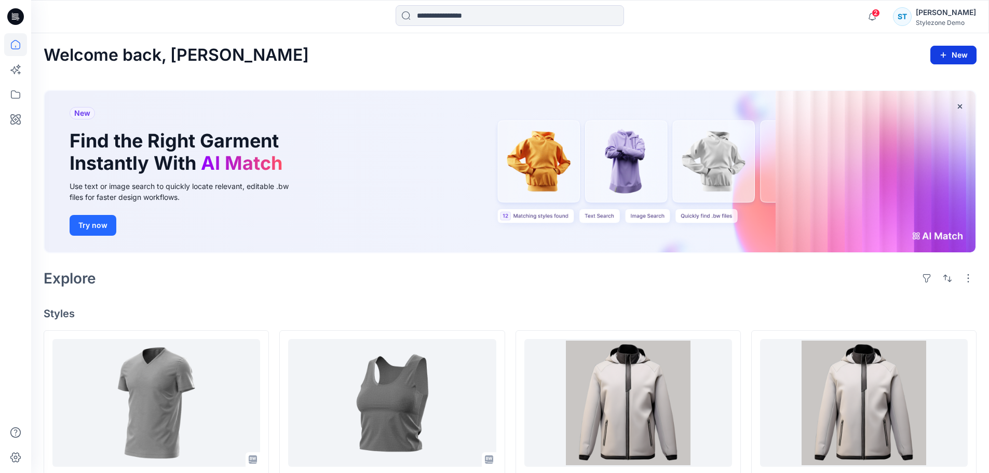
click at [953, 50] on button "New" at bounding box center [953, 55] width 46 height 19
click at [892, 46] on div "Welcome back, Savio New New Style New Folder New Collection" at bounding box center [510, 55] width 933 height 19
click at [13, 96] on icon at bounding box center [15, 94] width 23 height 23
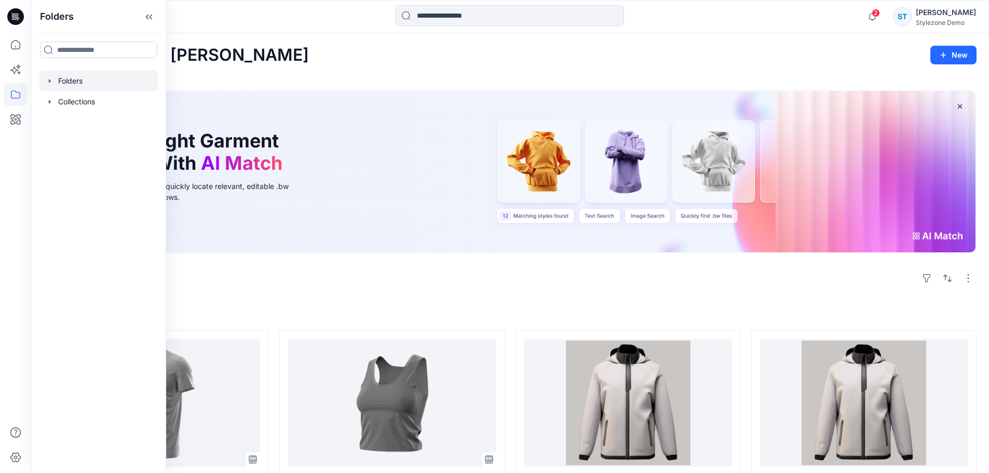
click at [46, 77] on icon "button" at bounding box center [50, 81] width 8 height 8
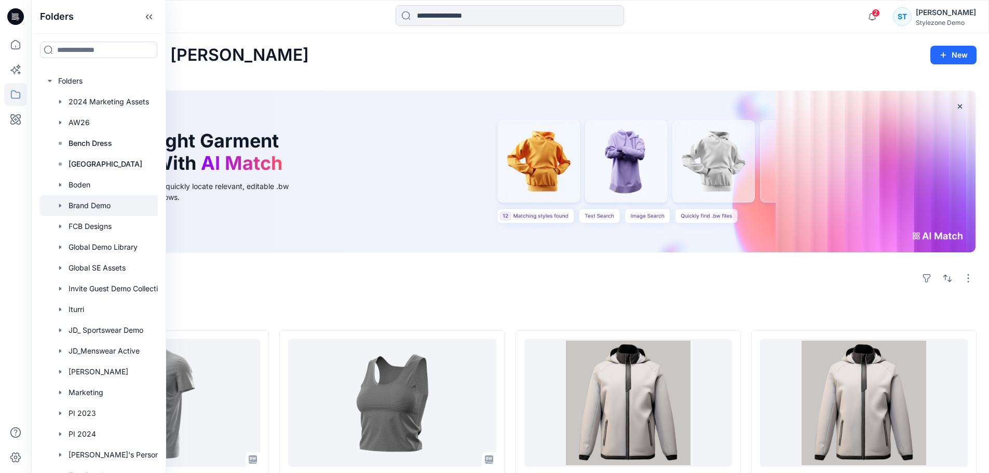
click at [60, 206] on icon "button" at bounding box center [60, 206] width 2 height 4
click at [61, 207] on icon "button" at bounding box center [60, 205] width 8 height 8
click at [80, 124] on div at bounding box center [111, 122] width 145 height 21
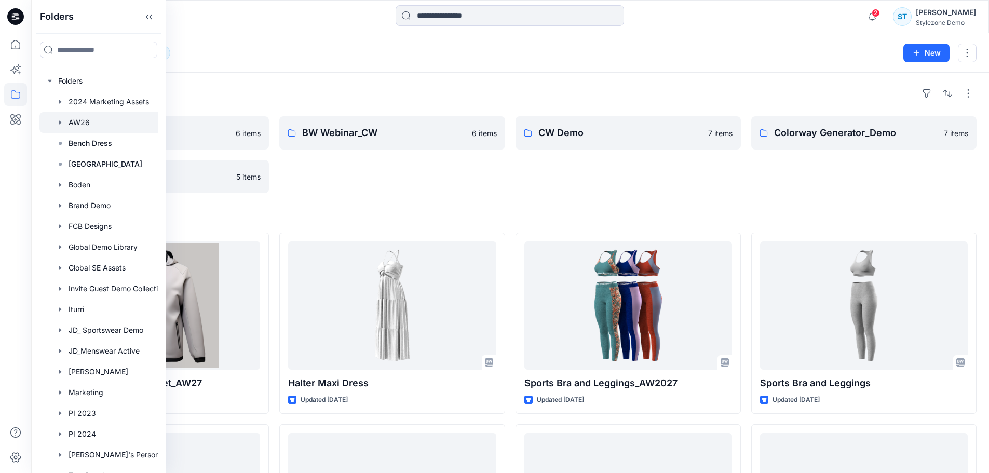
click at [211, 82] on div "Folders BW Webinar 6 items Fabrics 5 items BW Webinar_CW 6 items CW Demo 7 item…" at bounding box center [510, 480] width 958 height 815
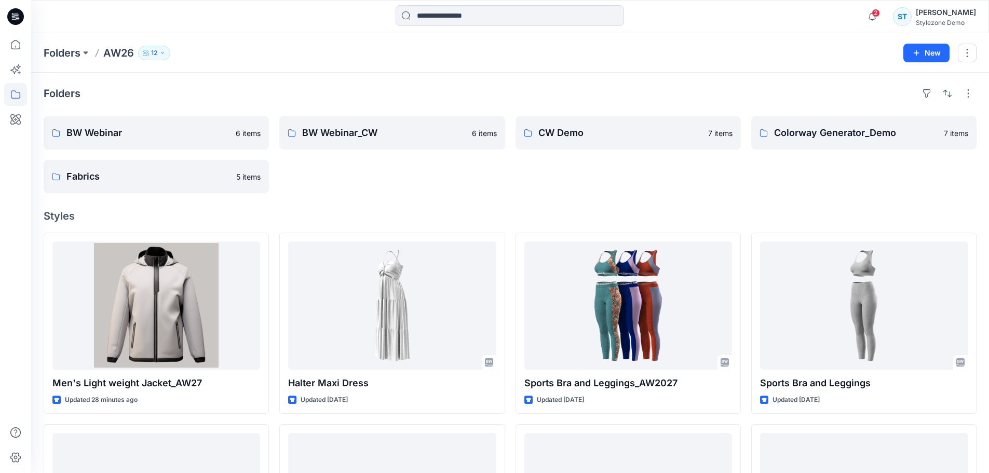
click at [154, 53] on p "12" at bounding box center [154, 52] width 6 height 11
click at [324, 76] on div "Folders BW Webinar 6 items Fabrics 5 items BW Webinar_CW 6 items CW Demo 7 item…" at bounding box center [510, 480] width 958 height 815
click at [21, 93] on icon at bounding box center [15, 94] width 23 height 23
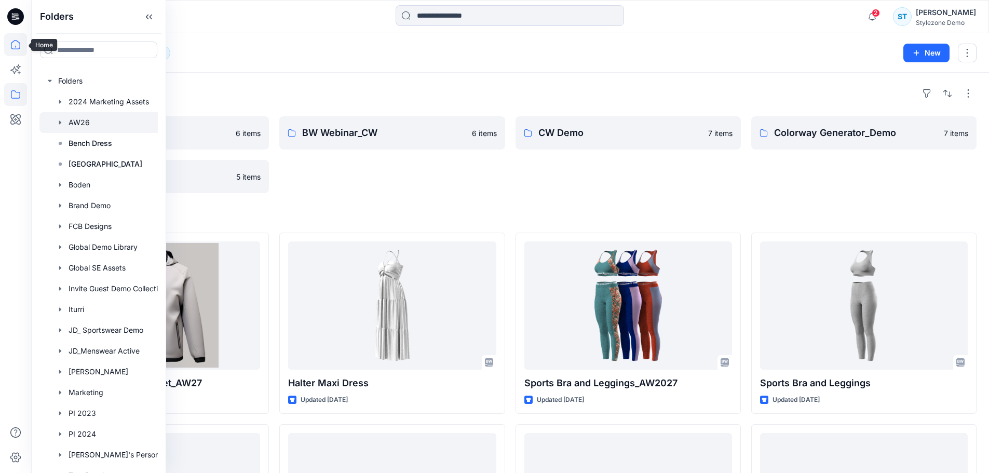
click at [12, 48] on icon at bounding box center [15, 44] width 23 height 23
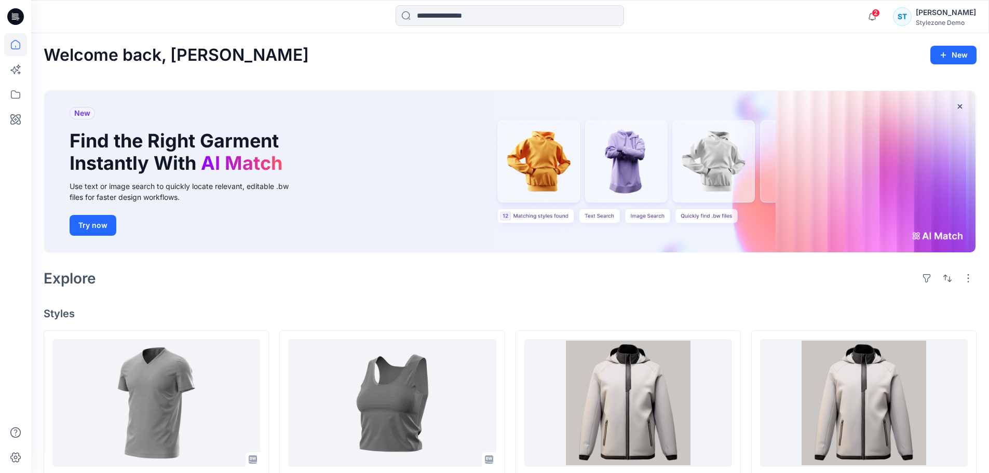
click at [288, 60] on div "Welcome back, Savio New" at bounding box center [510, 55] width 933 height 19
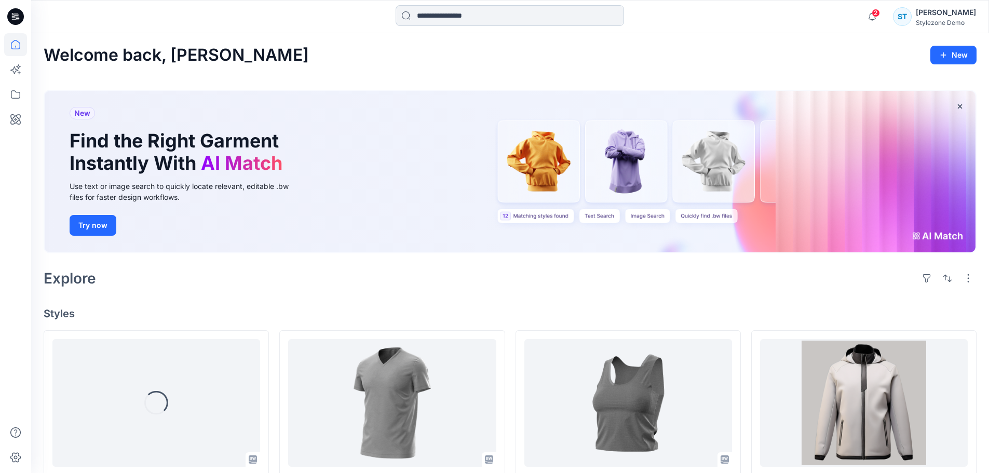
click at [425, 16] on input at bounding box center [510, 15] width 228 height 21
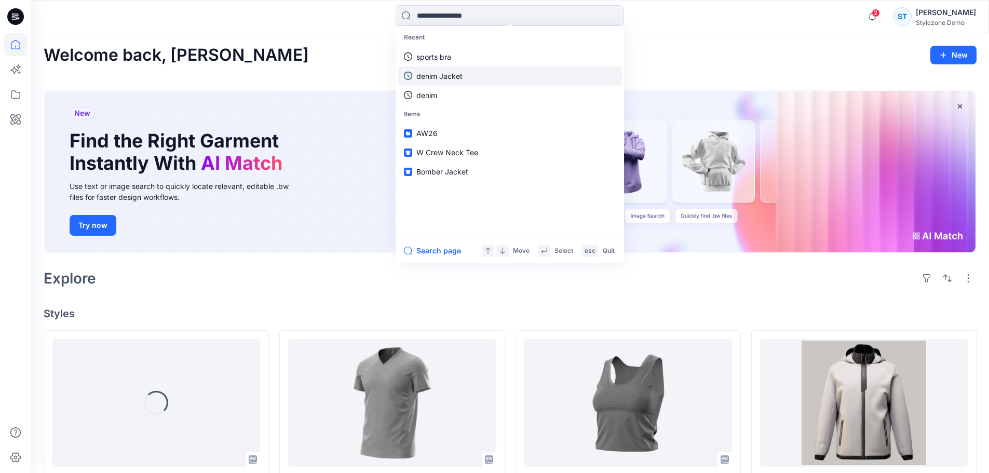
click at [441, 76] on p "denim Jacket" at bounding box center [439, 76] width 46 height 11
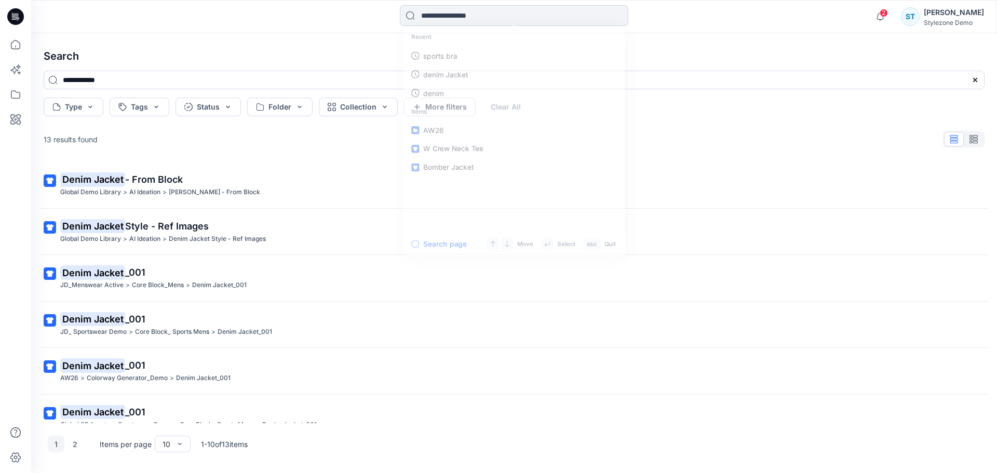
click at [424, 17] on input at bounding box center [514, 15] width 228 height 21
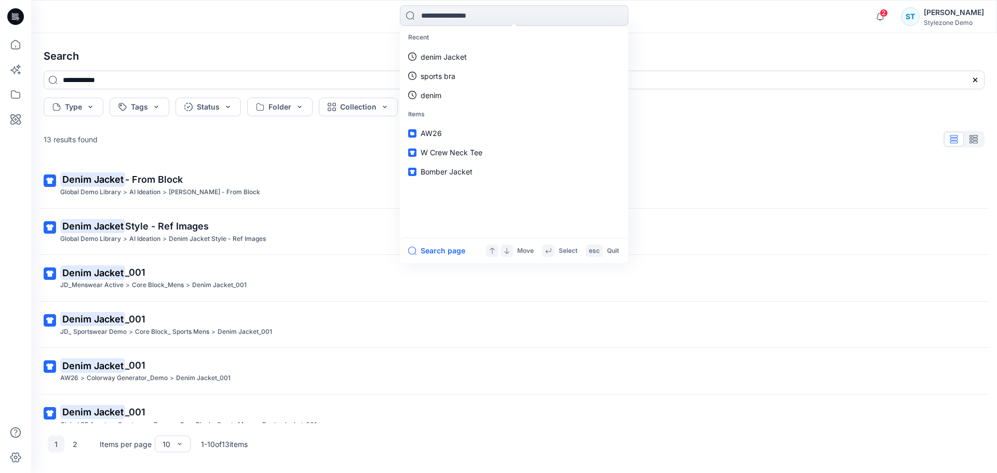
click at [336, 40] on div "**********" at bounding box center [514, 253] width 966 height 440
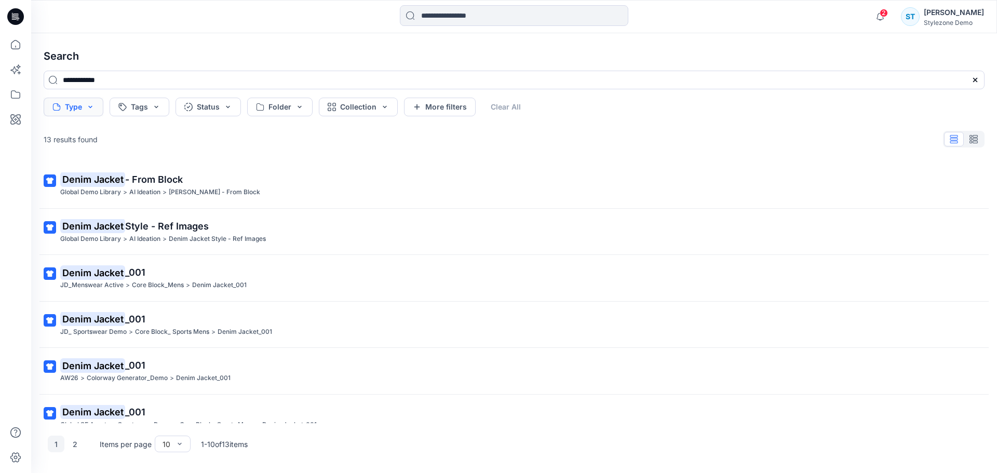
click at [80, 109] on button "Type" at bounding box center [74, 107] width 60 height 19
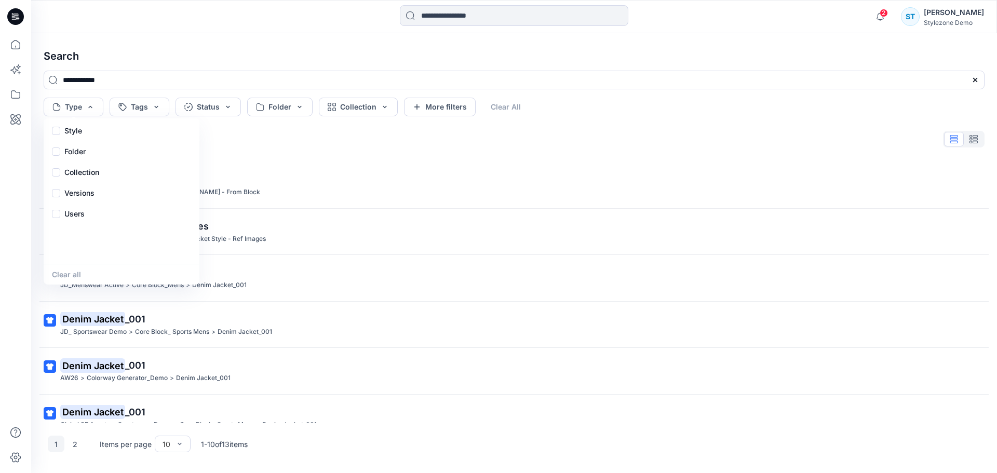
click at [286, 137] on div "13 results found" at bounding box center [513, 139] width 957 height 21
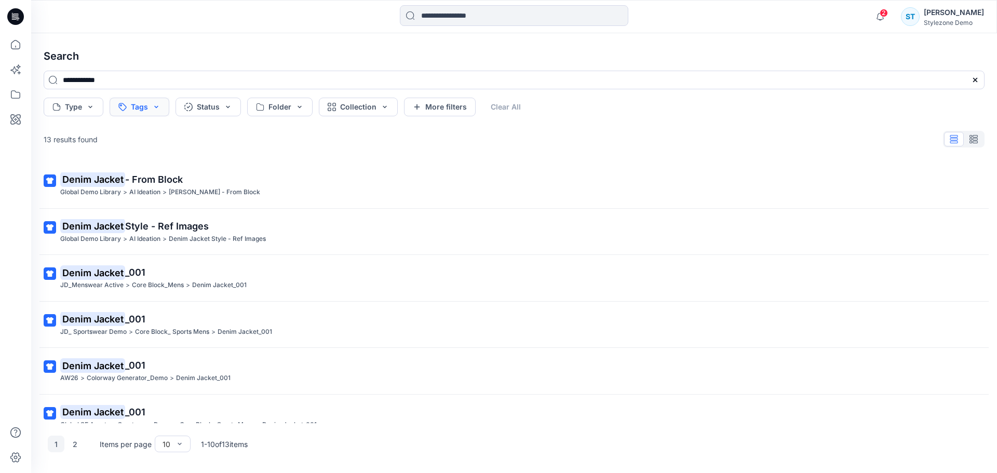
click at [153, 106] on button "Tags" at bounding box center [140, 107] width 60 height 19
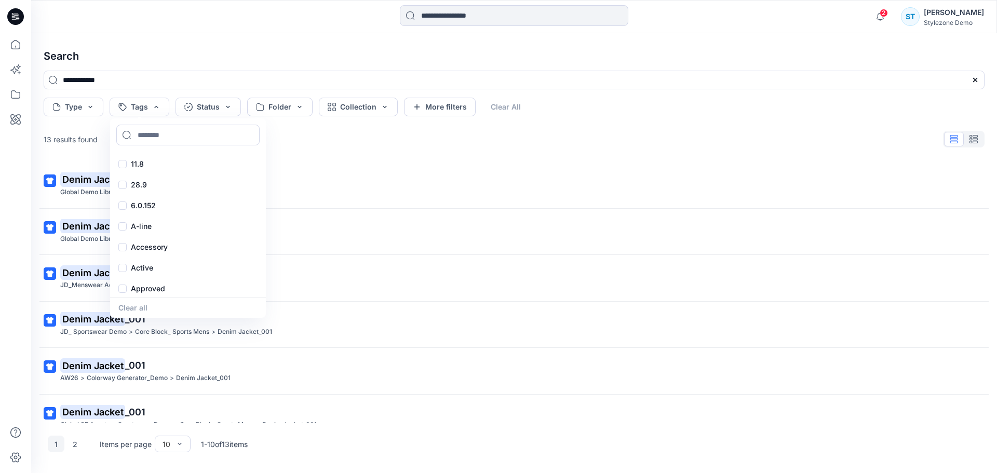
click at [294, 132] on div "13 results found" at bounding box center [513, 139] width 957 height 21
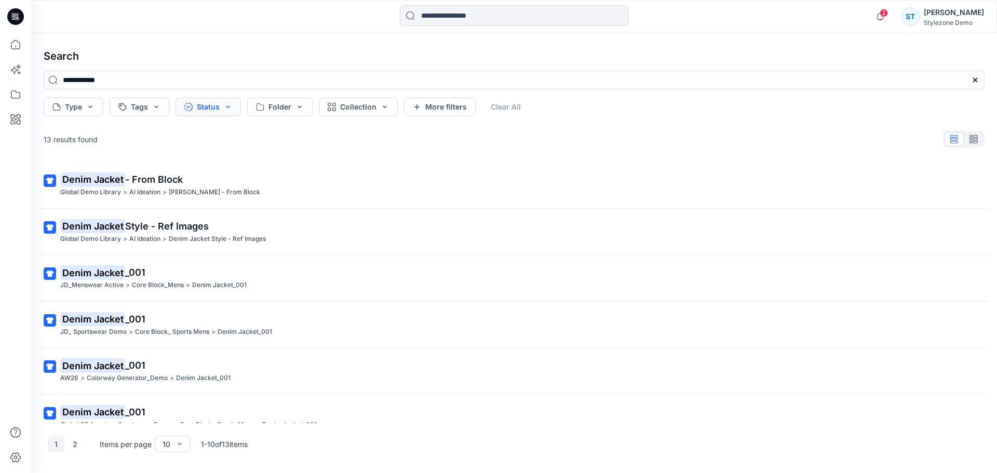
click at [218, 107] on button "Status" at bounding box center [207, 107] width 65 height 19
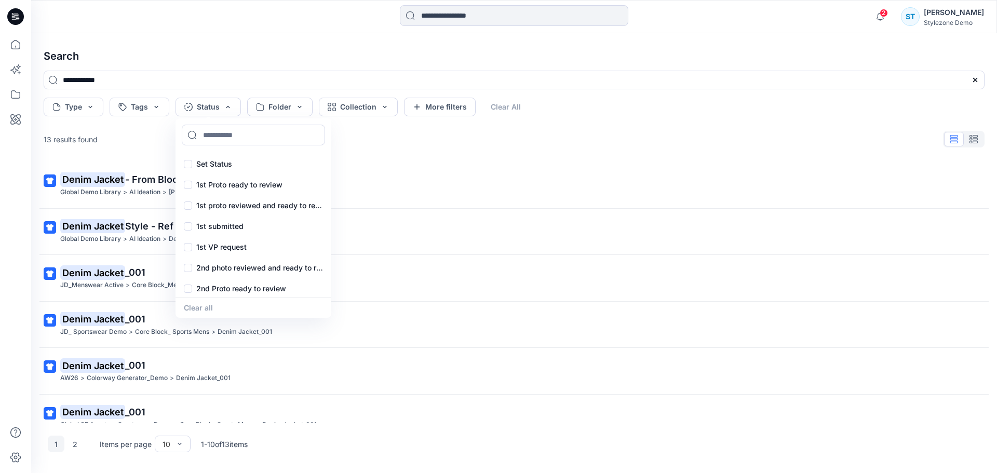
click at [356, 131] on div "13 results found" at bounding box center [513, 139] width 957 height 21
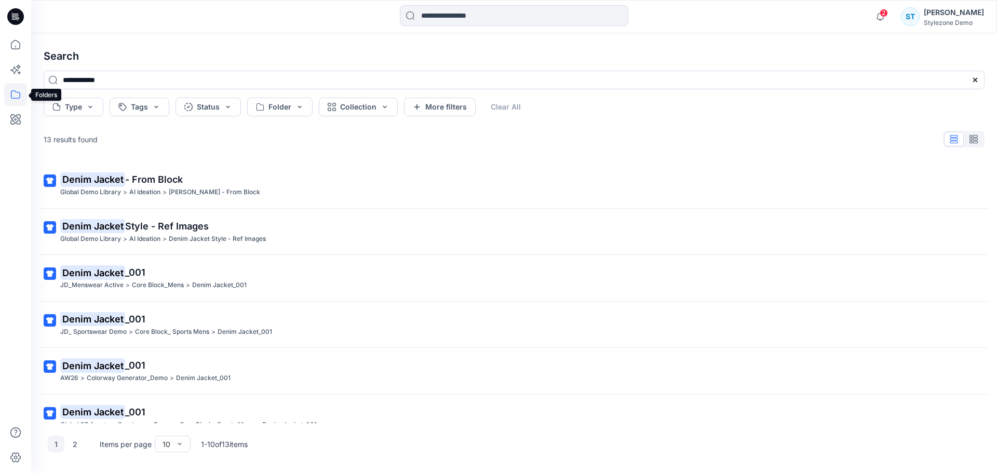
click at [18, 93] on icon at bounding box center [15, 94] width 23 height 23
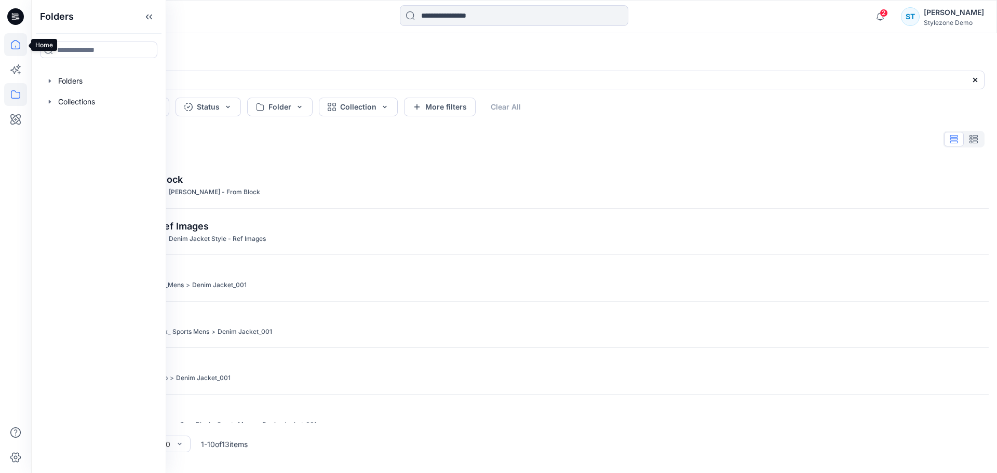
click at [22, 49] on icon at bounding box center [15, 44] width 23 height 23
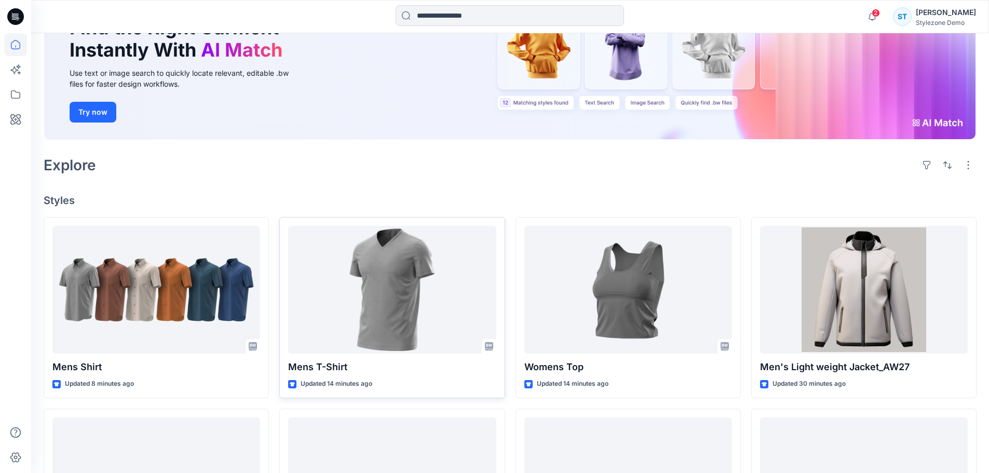
scroll to position [104, 0]
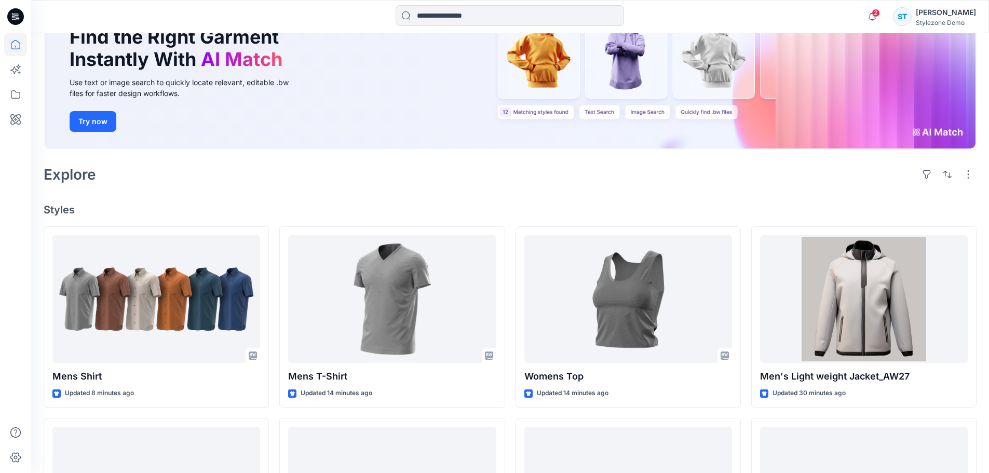
click at [19, 71] on icon at bounding box center [15, 69] width 23 height 23
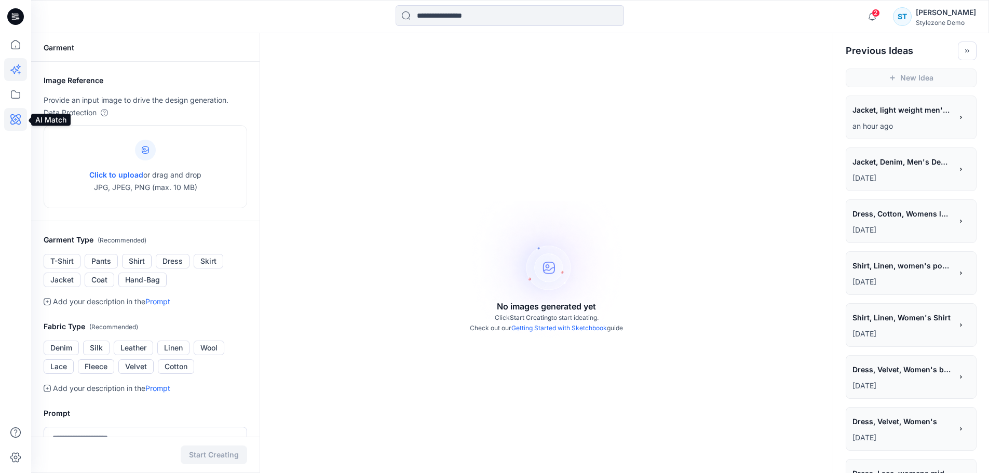
click at [18, 116] on icon at bounding box center [15, 119] width 23 height 23
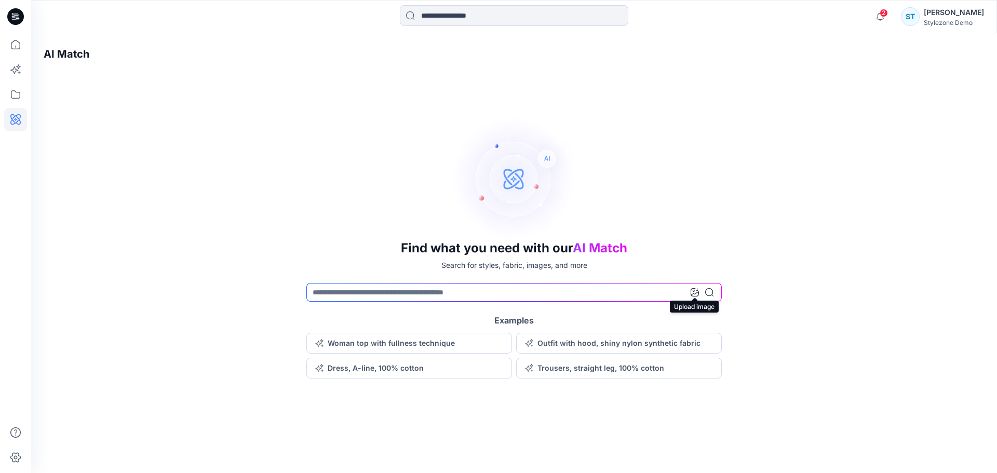
click at [693, 292] on icon at bounding box center [694, 292] width 8 height 8
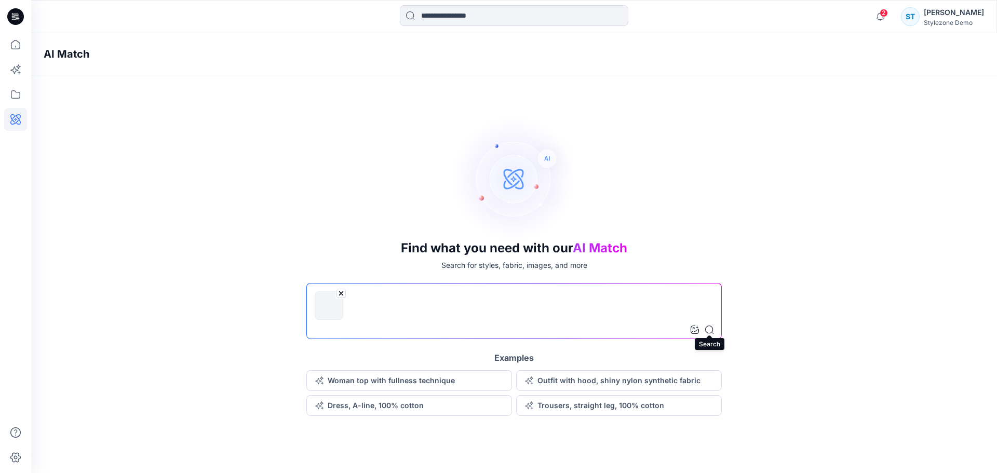
click at [708, 329] on icon at bounding box center [709, 330] width 8 height 8
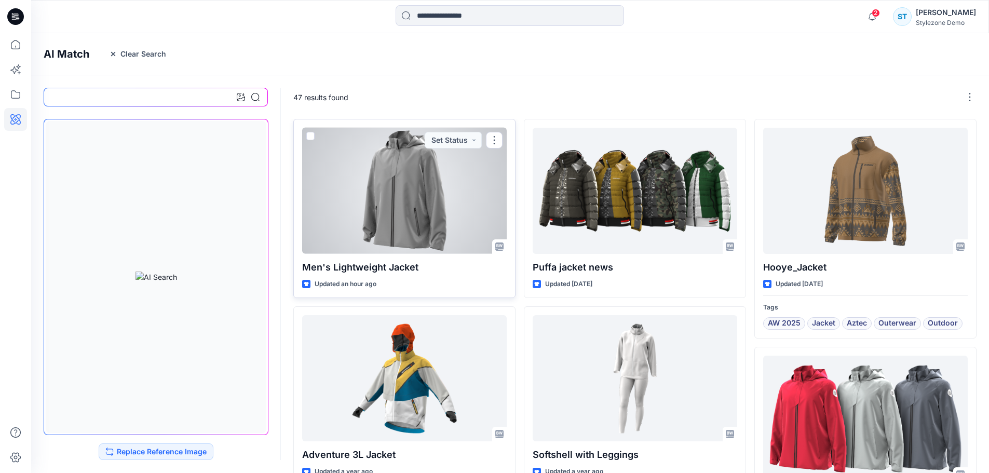
click at [401, 206] on div at bounding box center [404, 191] width 205 height 126
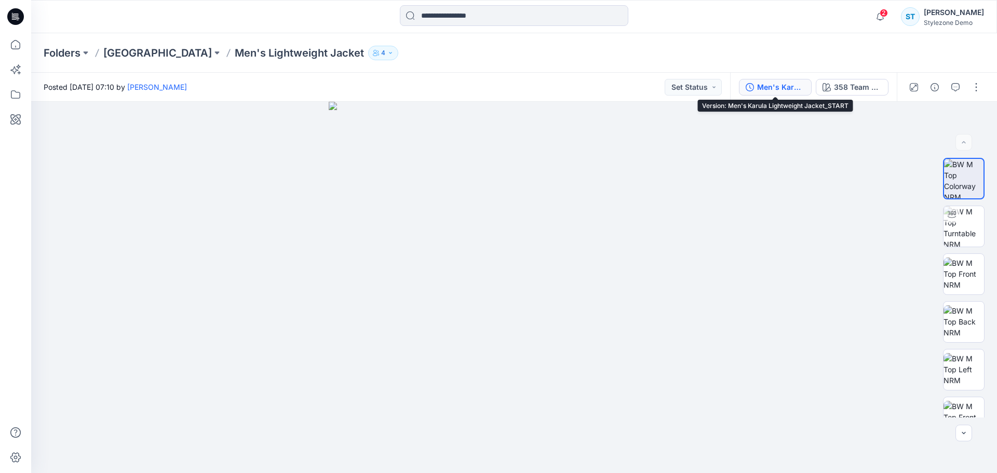
click at [780, 88] on div "Men's Karula Lightweight Jacket_START" at bounding box center [781, 87] width 48 height 11
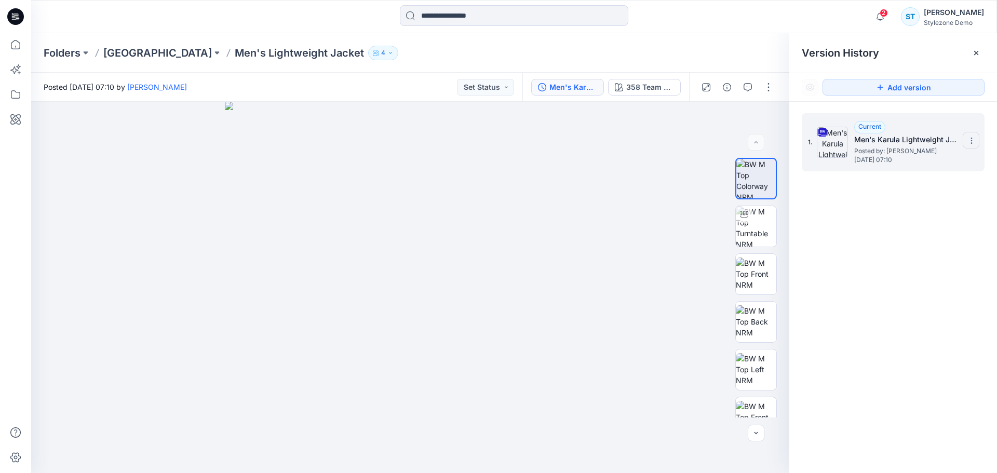
click at [970, 137] on icon at bounding box center [971, 141] width 8 height 8
click at [875, 293] on div "1. Current Men's Karula Lightweight Jacket_START Posted by: Savio Thomas Wednes…" at bounding box center [893, 295] width 208 height 386
click at [106, 211] on div at bounding box center [410, 287] width 758 height 371
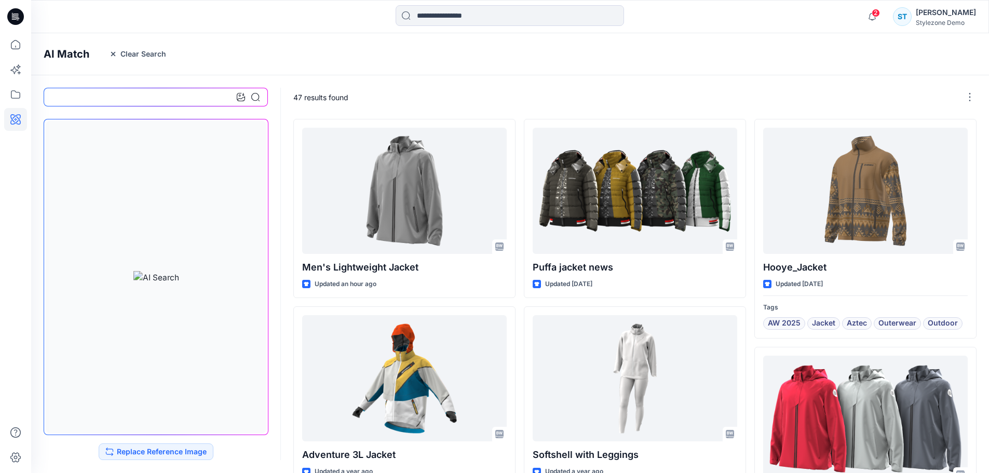
click at [371, 58] on div "AI Match Clear Search" at bounding box center [525, 54] width 989 height 42
click at [12, 90] on icon at bounding box center [15, 94] width 23 height 23
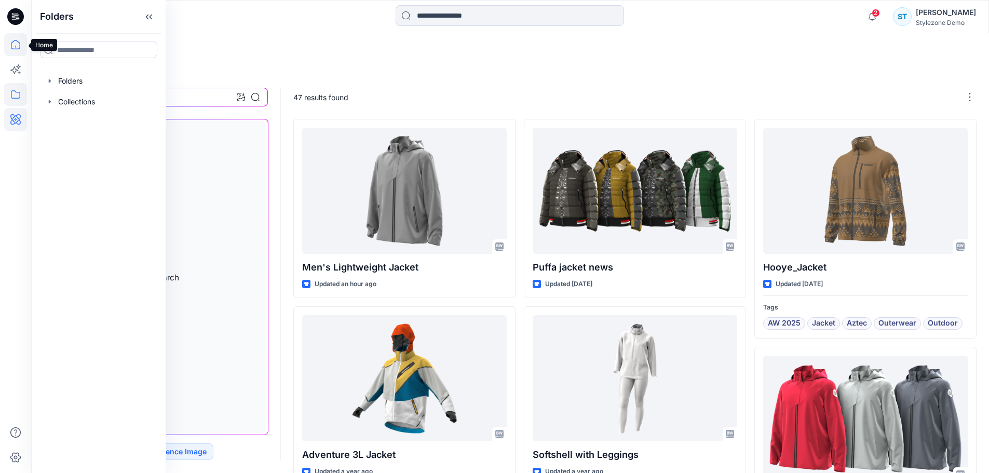
click at [16, 49] on icon at bounding box center [15, 44] width 9 height 9
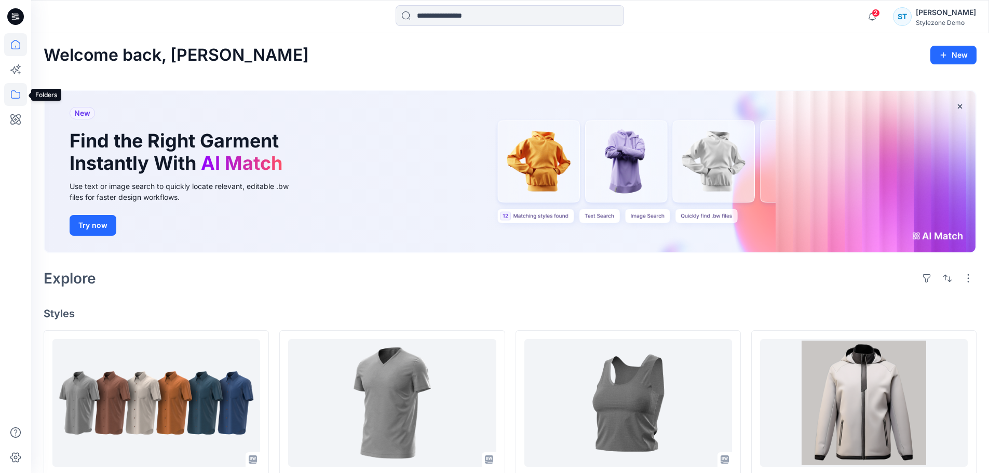
click at [18, 93] on icon at bounding box center [15, 94] width 23 height 23
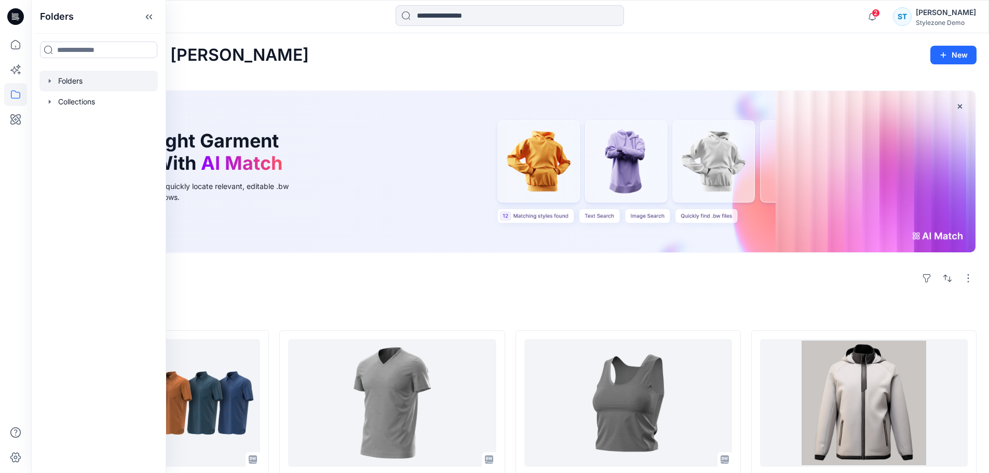
click at [51, 76] on div at bounding box center [98, 81] width 118 height 21
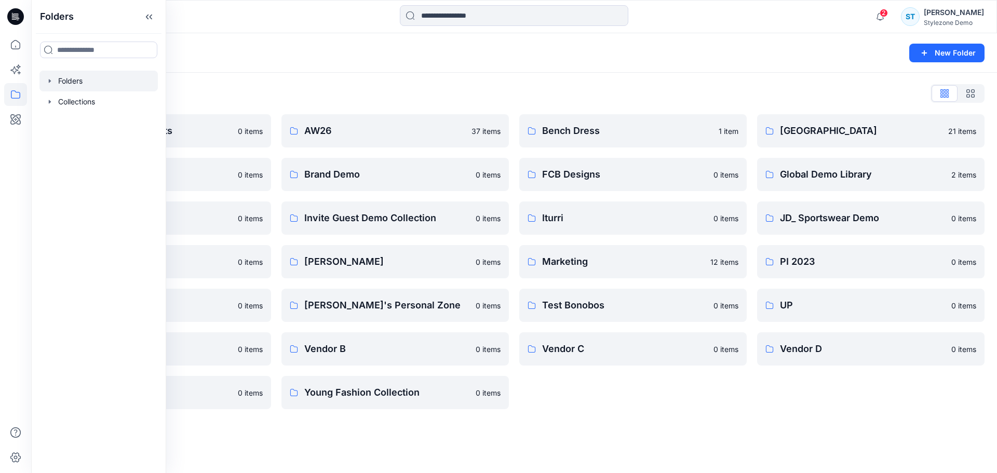
click at [377, 49] on div "Folders" at bounding box center [474, 53] width 860 height 15
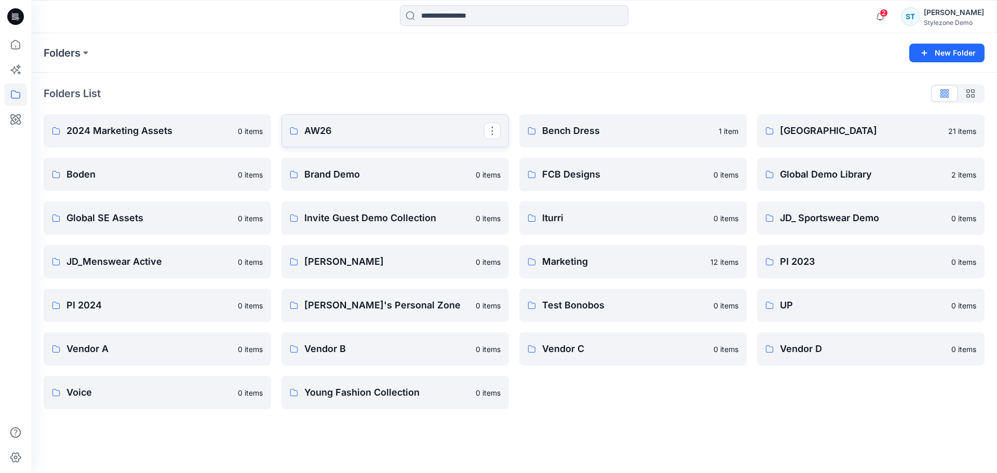
click at [344, 126] on p "AW26" at bounding box center [394, 131] width 180 height 15
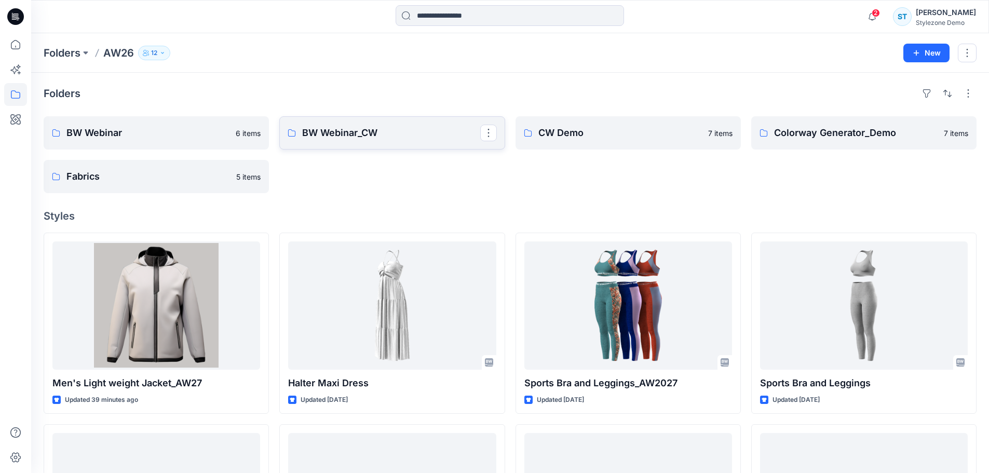
click at [381, 141] on link "BW Webinar_CW" at bounding box center [391, 132] width 225 height 33
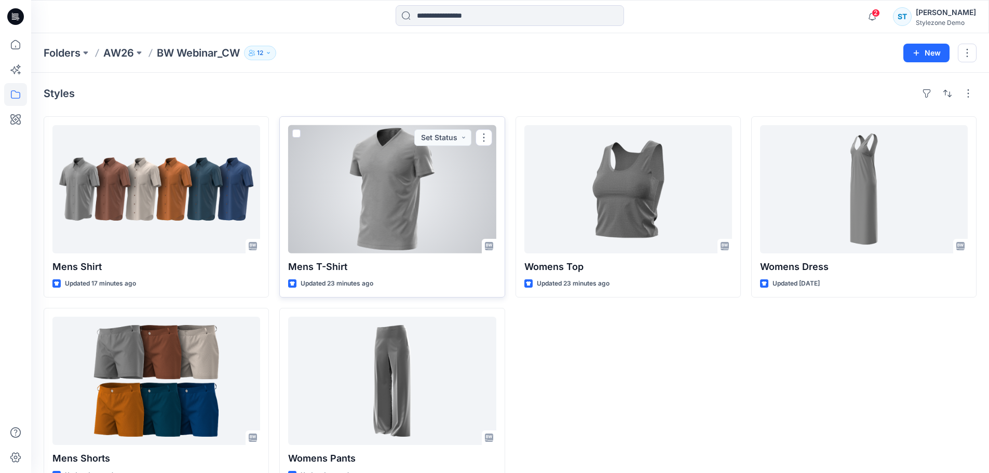
click at [294, 130] on span at bounding box center [296, 133] width 8 height 8
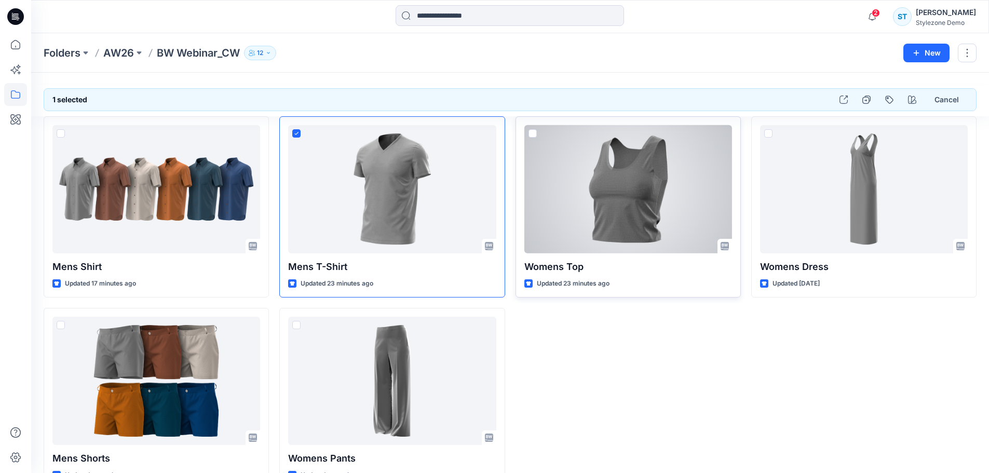
click at [531, 135] on span at bounding box center [532, 133] width 8 height 8
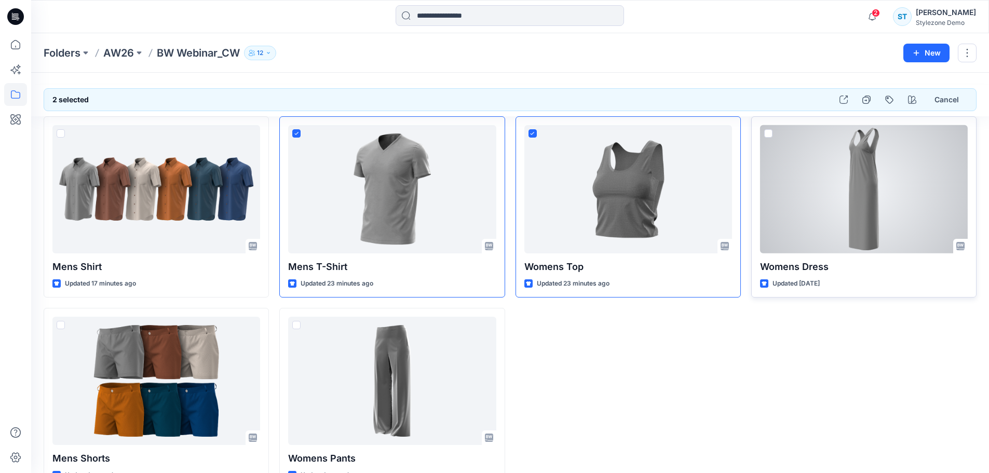
click at [767, 136] on span at bounding box center [768, 133] width 8 height 8
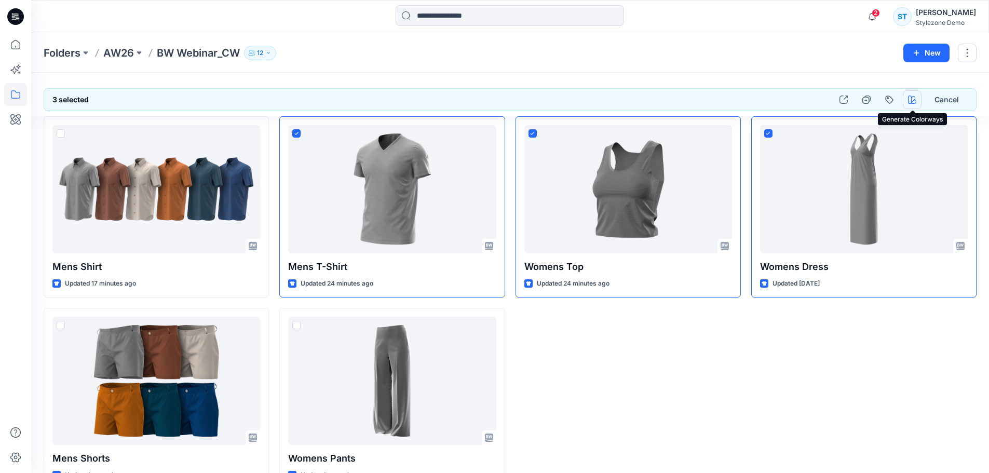
click at [911, 104] on button "button" at bounding box center [912, 99] width 19 height 19
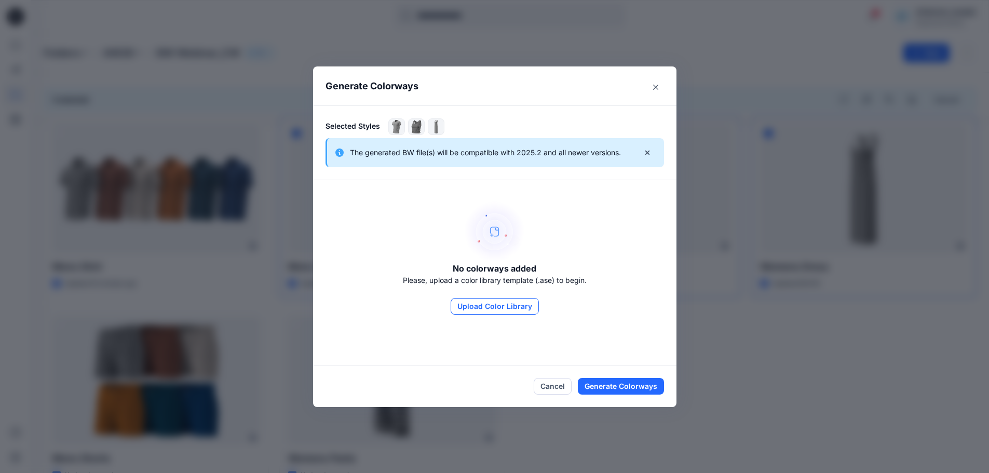
click at [509, 311] on button "Upload Color Library" at bounding box center [495, 306] width 88 height 17
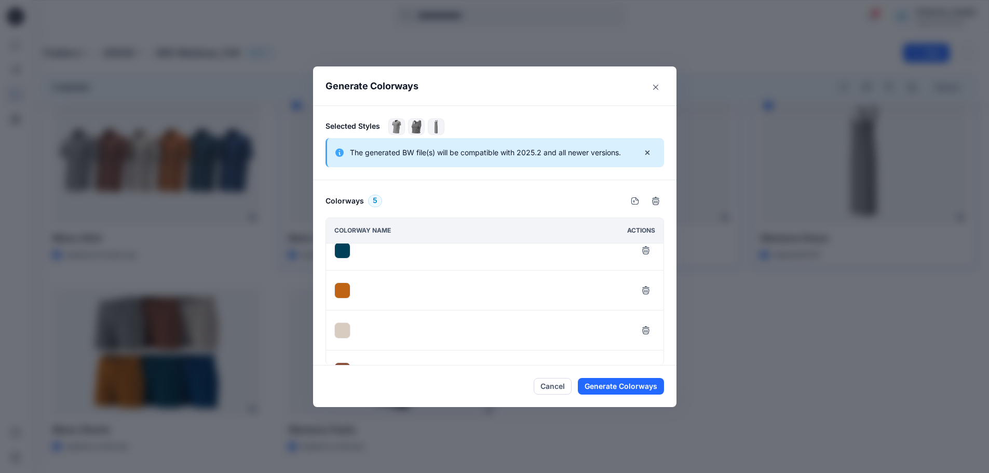
scroll to position [78, 0]
click at [622, 385] on button "Generate Colorways" at bounding box center [621, 386] width 86 height 17
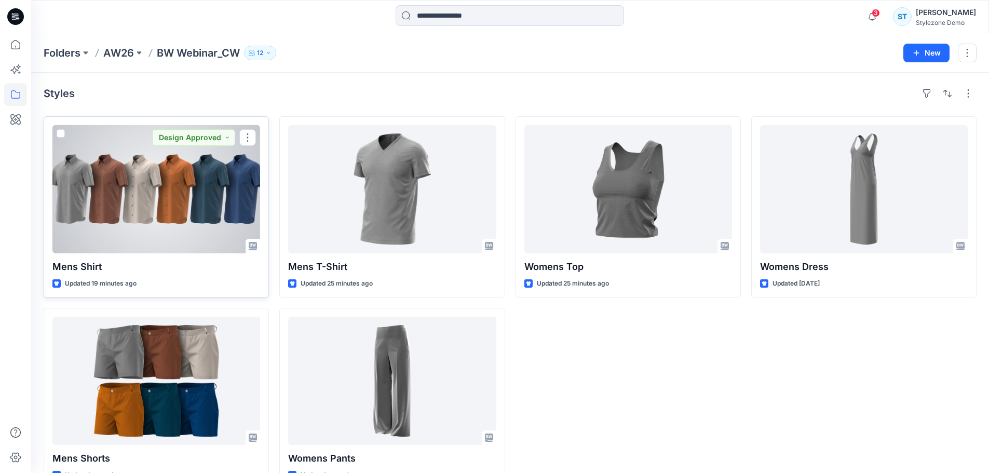
click at [165, 181] on div at bounding box center [156, 189] width 208 height 128
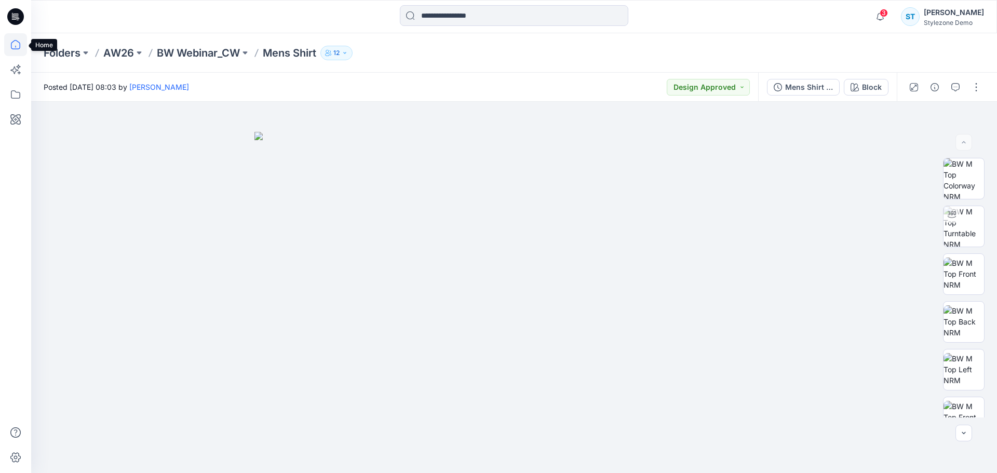
click at [22, 45] on icon at bounding box center [15, 44] width 23 height 23
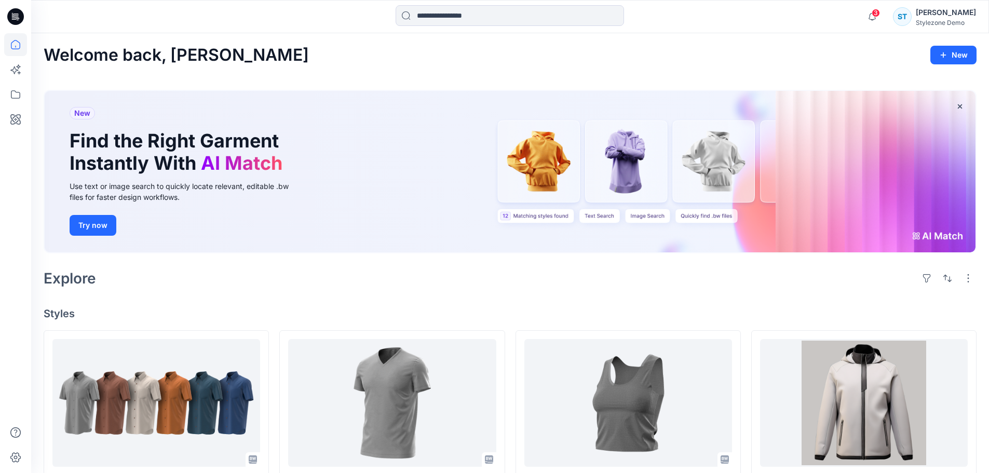
click at [326, 310] on h4 "Styles" at bounding box center [510, 313] width 933 height 12
click at [19, 95] on icon at bounding box center [15, 94] width 23 height 23
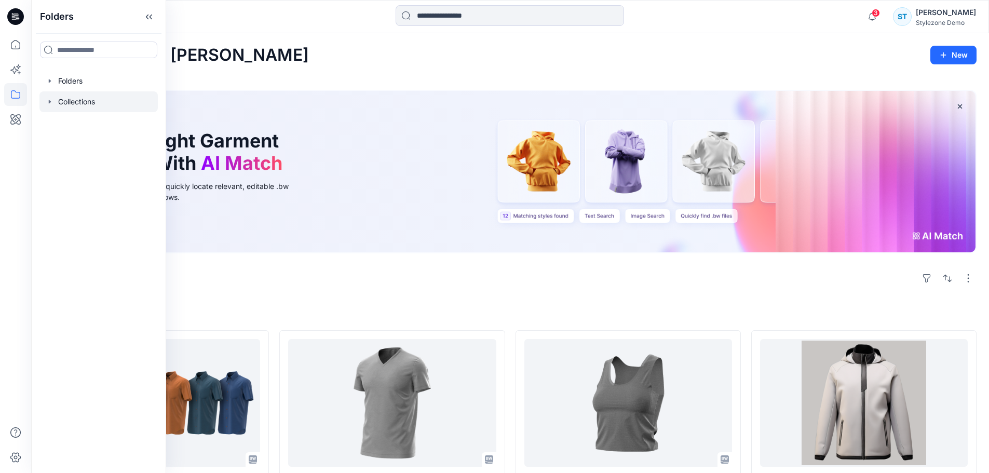
click at [58, 101] on div at bounding box center [98, 101] width 118 height 21
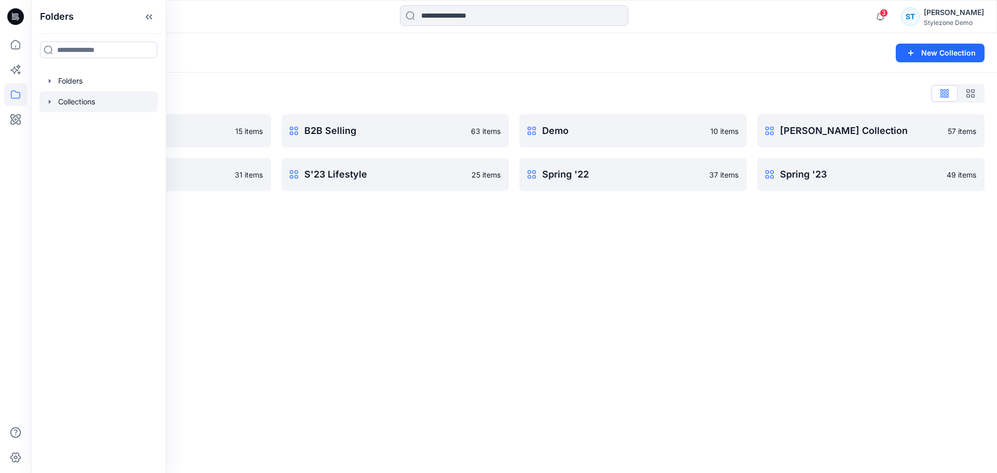
click at [224, 58] on div "Collections" at bounding box center [474, 53] width 860 height 15
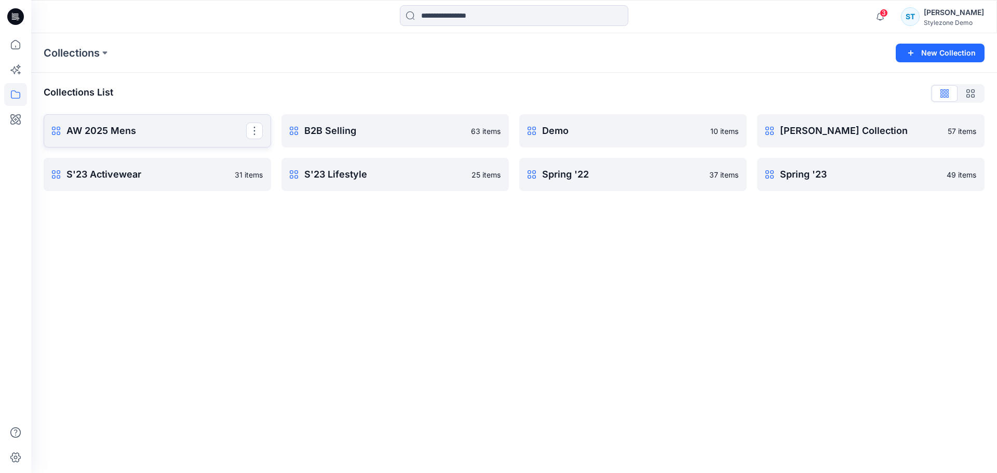
click at [221, 137] on p "AW 2025 Mens" at bounding box center [156, 131] width 180 height 15
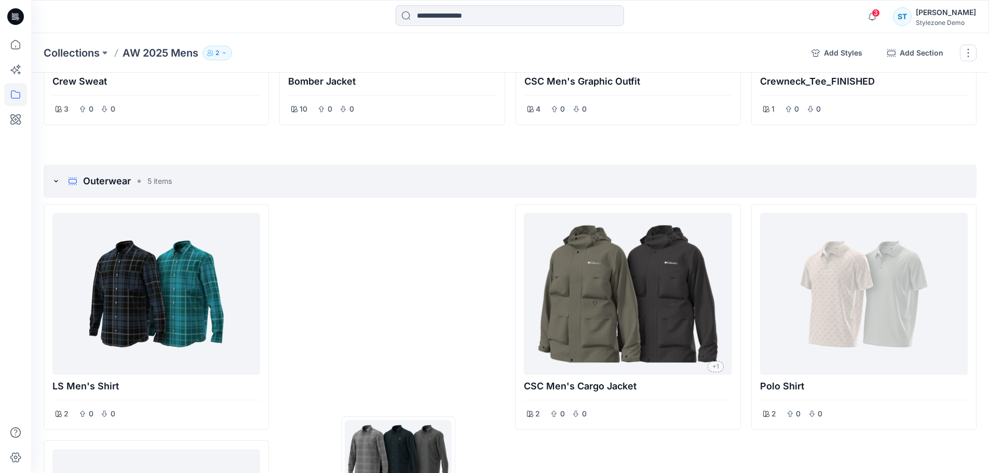
scroll to position [299, 0]
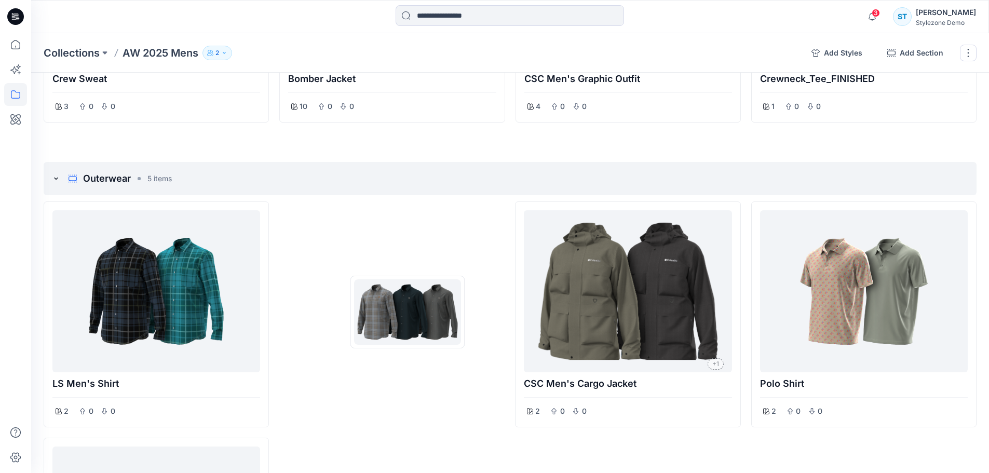
drag, startPoint x: 400, startPoint y: 208, endPoint x: 408, endPoint y: 312, distance: 104.1
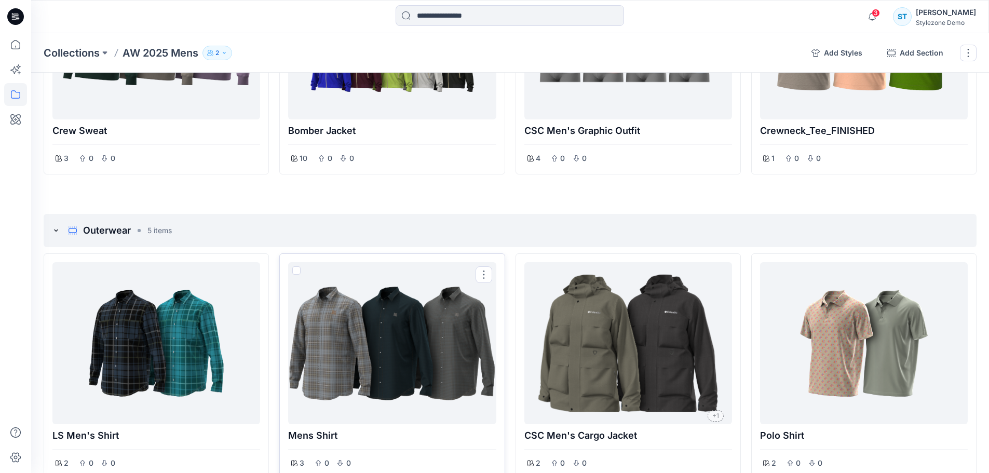
click at [382, 342] on div at bounding box center [391, 343] width 199 height 154
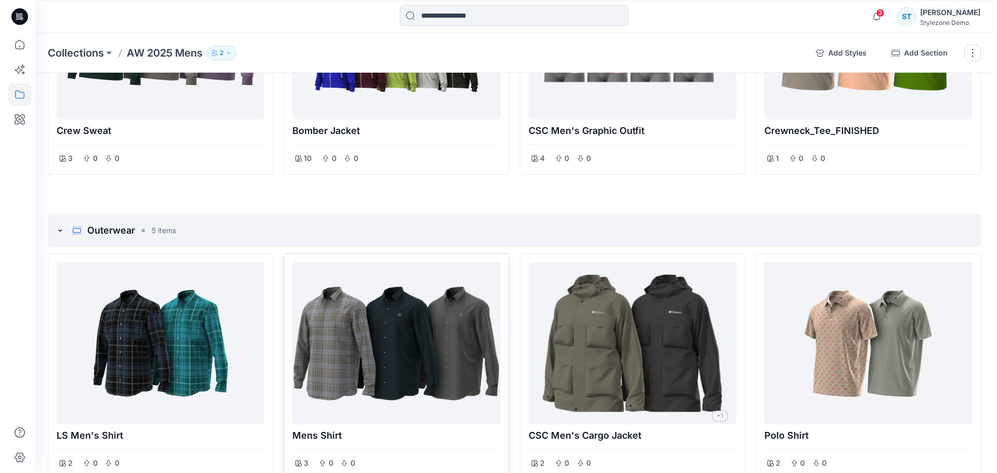
scroll to position [246, 0]
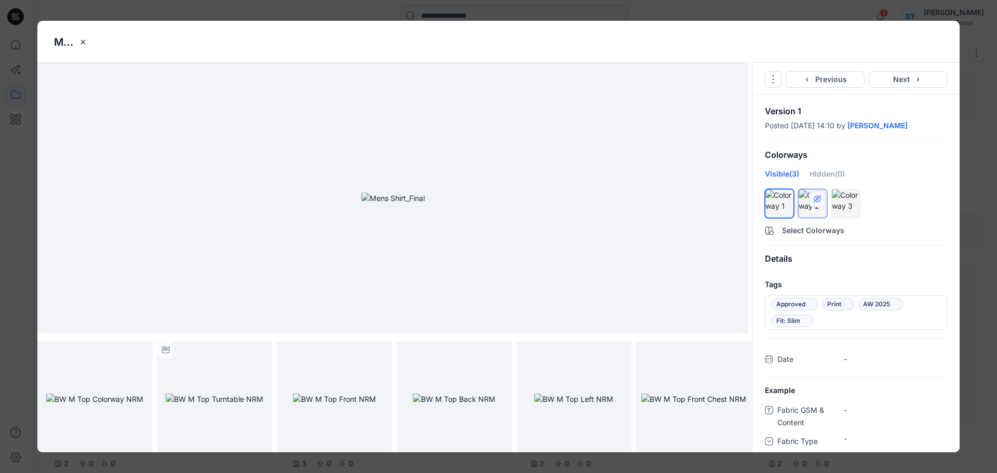
click at [815, 195] on icon "hide/show colorway" at bounding box center [817, 199] width 8 height 8
click at [823, 173] on div "Hidden (1)" at bounding box center [826, 177] width 34 height 19
click at [776, 172] on div "Visible (2)" at bounding box center [782, 177] width 34 height 19
click at [968, 181] on div "Mens Shirt Go to Original Style Duplicate Original Style to... Previous Next Ve…" at bounding box center [498, 236] width 997 height 473
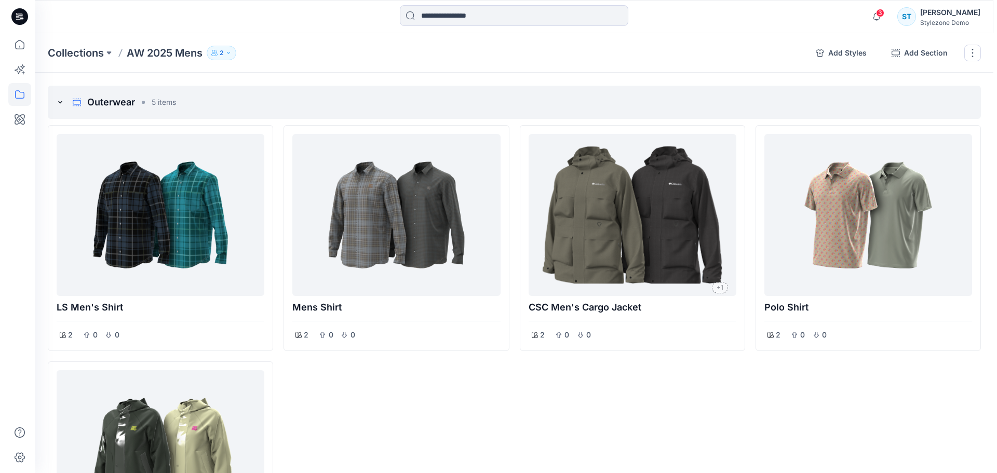
scroll to position [357, 0]
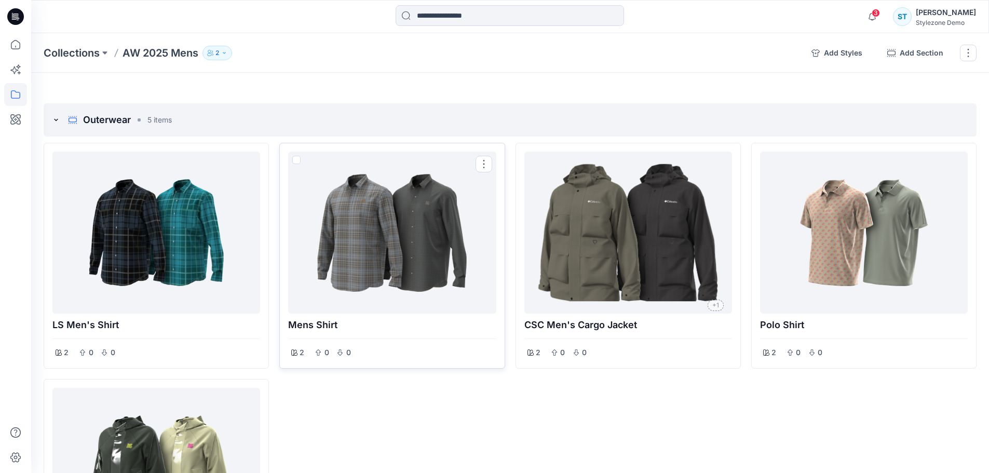
click at [420, 258] on div at bounding box center [391, 233] width 199 height 154
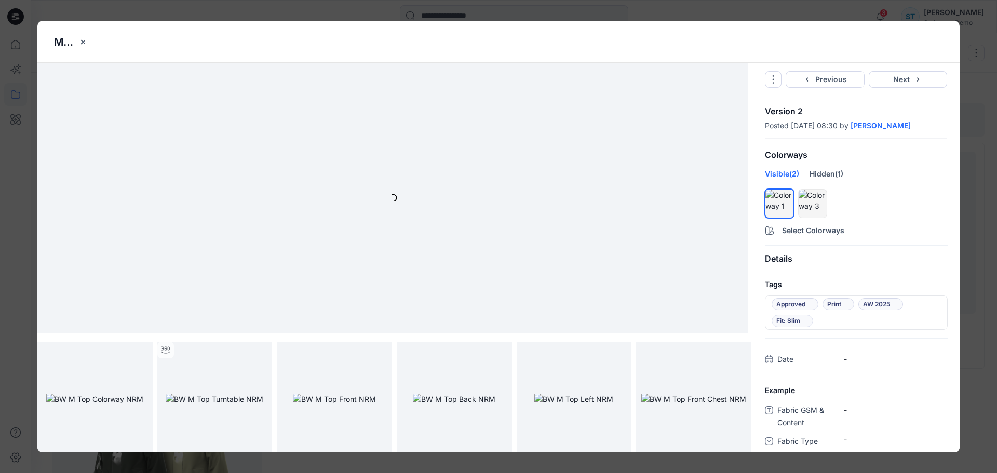
click at [980, 103] on div "Mens Shirt Go to Original Style Duplicate Original Style to... Previous Next Ve…" at bounding box center [498, 236] width 997 height 473
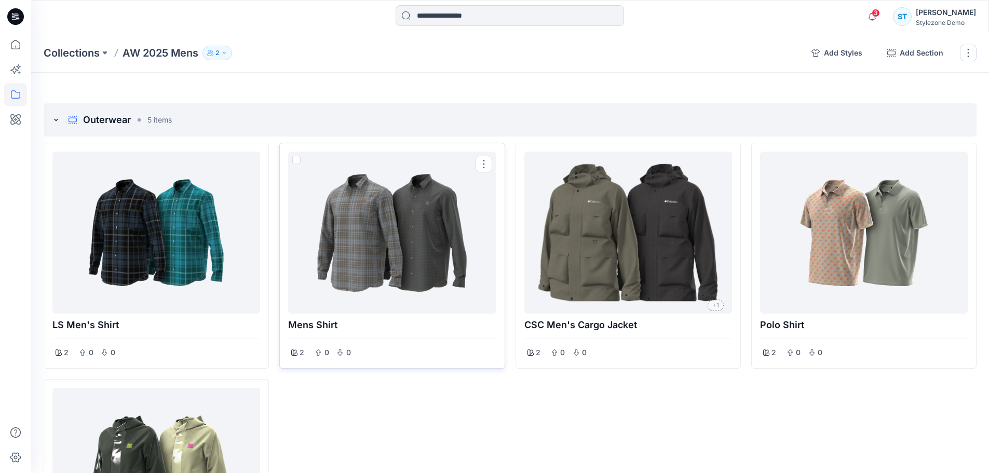
click at [347, 252] on div at bounding box center [391, 233] width 199 height 154
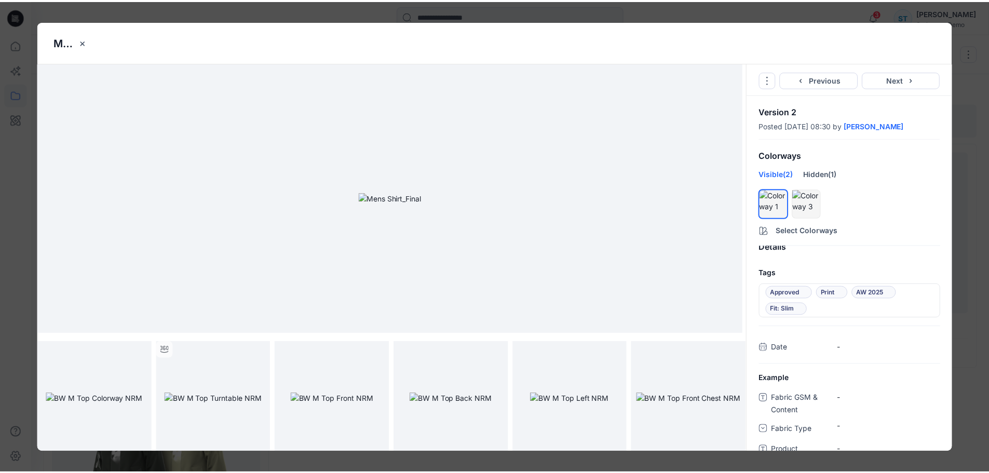
scroll to position [0, 0]
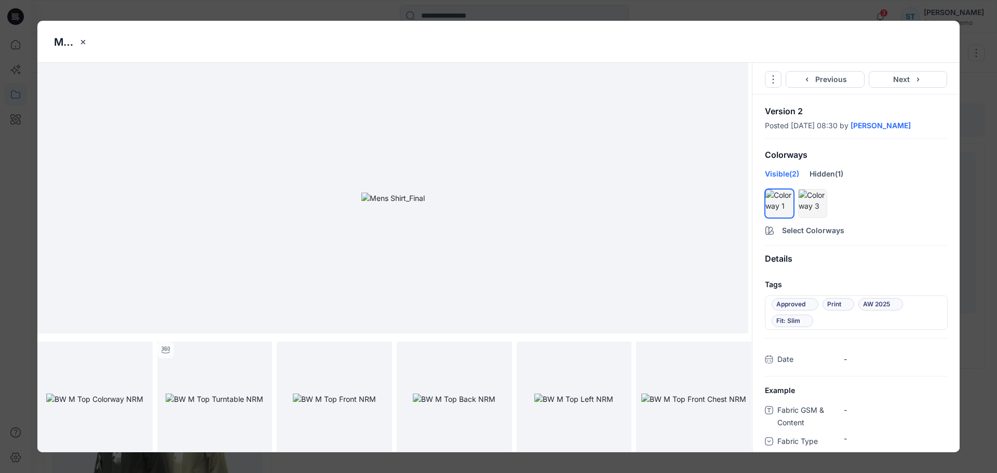
click at [974, 147] on div "Mens Shirt Go to Original Style Duplicate Original Style to... Previous Next Ve…" at bounding box center [498, 236] width 997 height 473
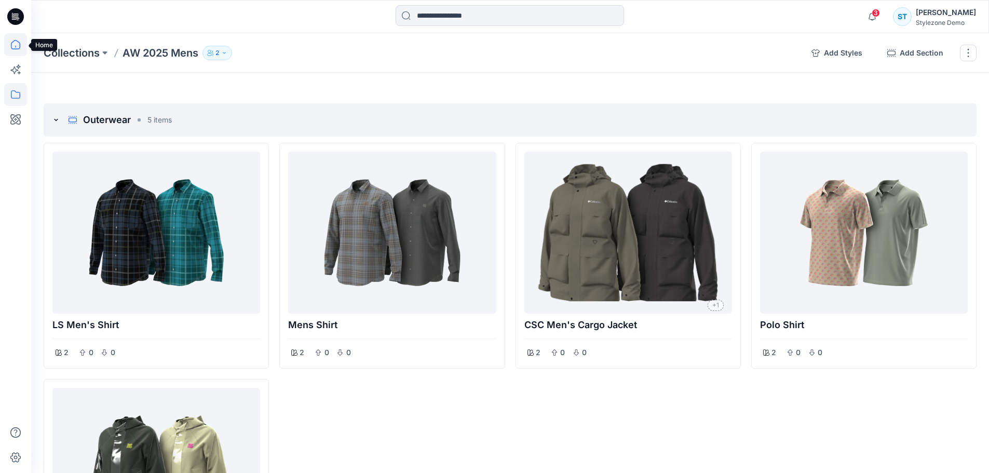
click at [19, 42] on icon at bounding box center [15, 44] width 9 height 9
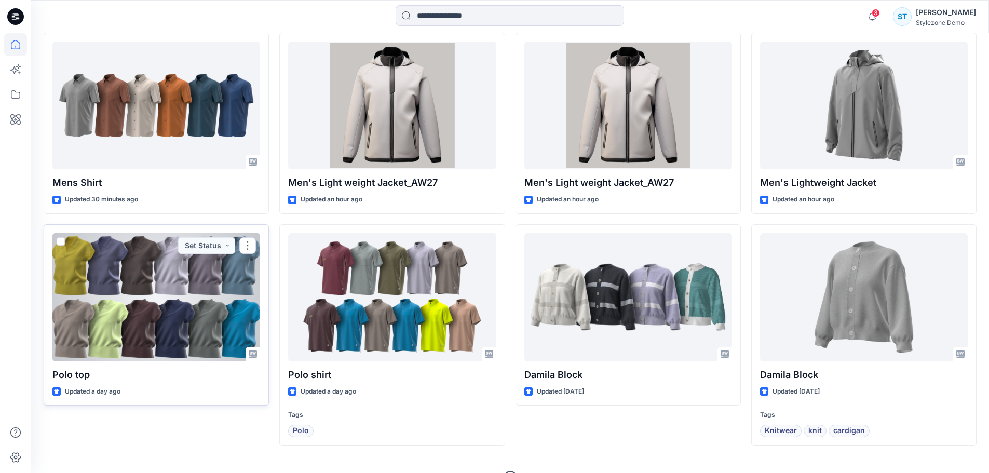
scroll to position [512, 0]
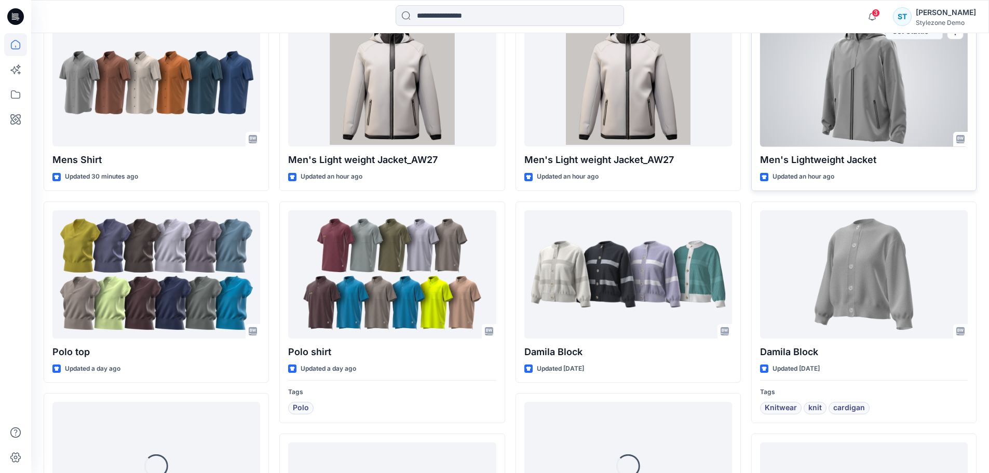
click at [830, 114] on div at bounding box center [864, 83] width 208 height 128
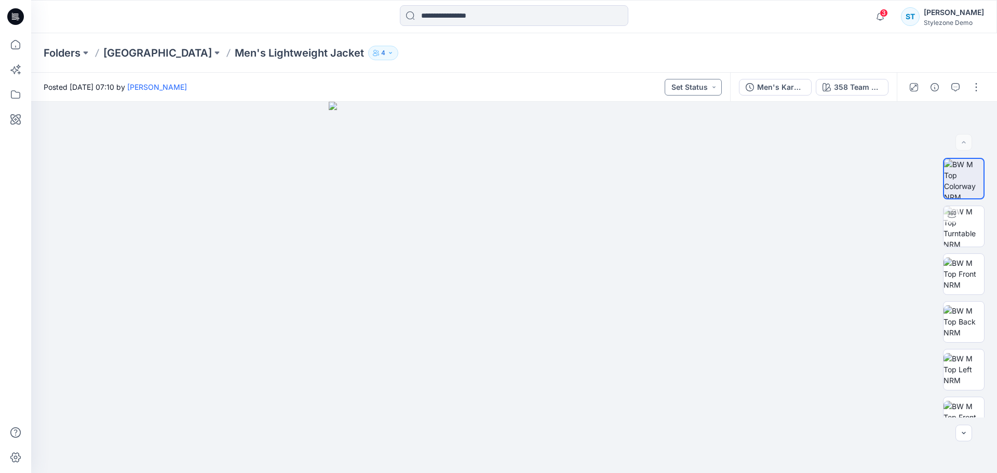
click at [684, 88] on button "Set Status" at bounding box center [693, 87] width 57 height 17
click at [766, 166] on div at bounding box center [514, 287] width 966 height 371
click at [936, 90] on icon "button" at bounding box center [934, 87] width 8 height 8
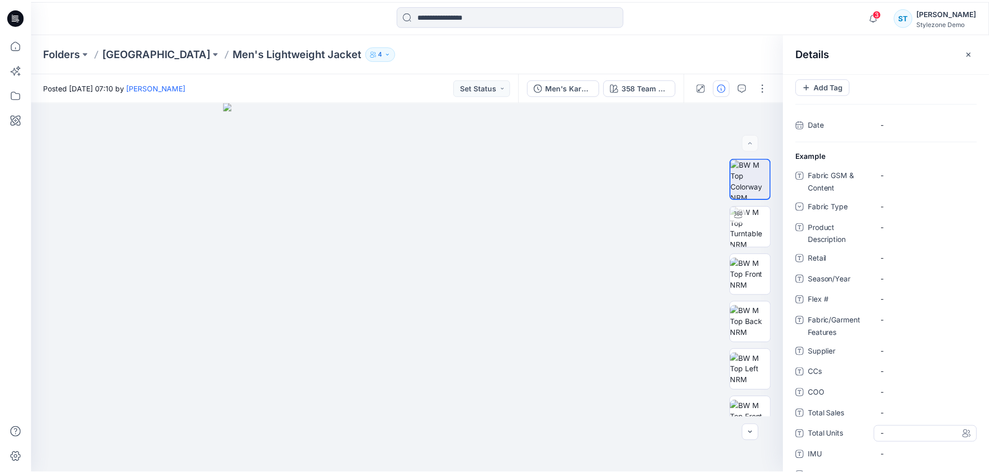
scroll to position [0, 0]
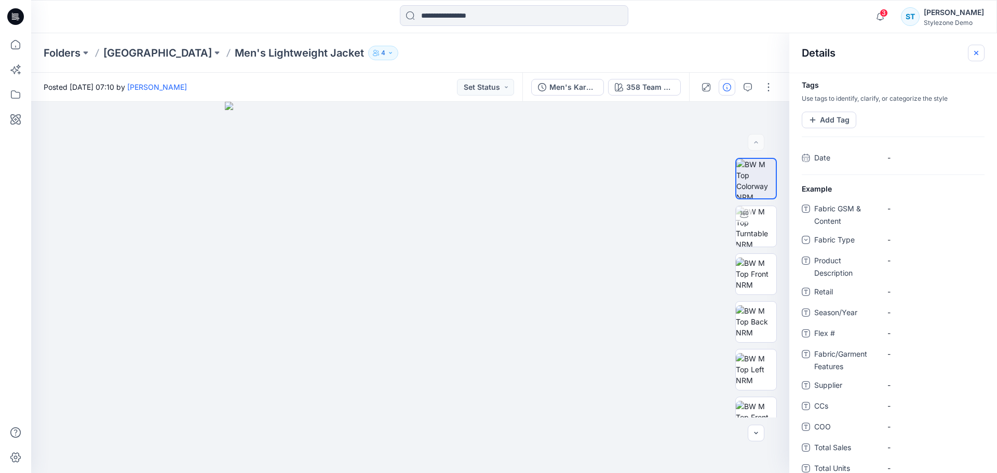
click at [977, 51] on icon "button" at bounding box center [976, 53] width 8 height 8
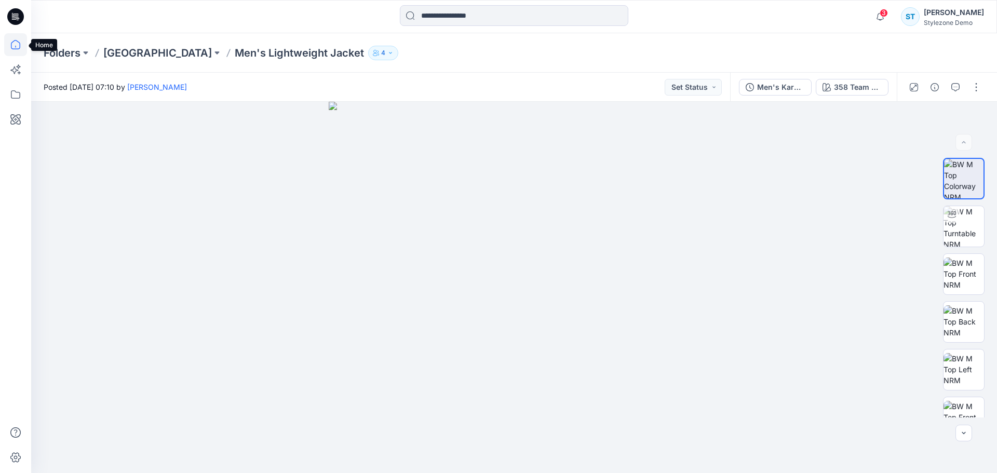
click at [11, 47] on icon at bounding box center [15, 44] width 9 height 9
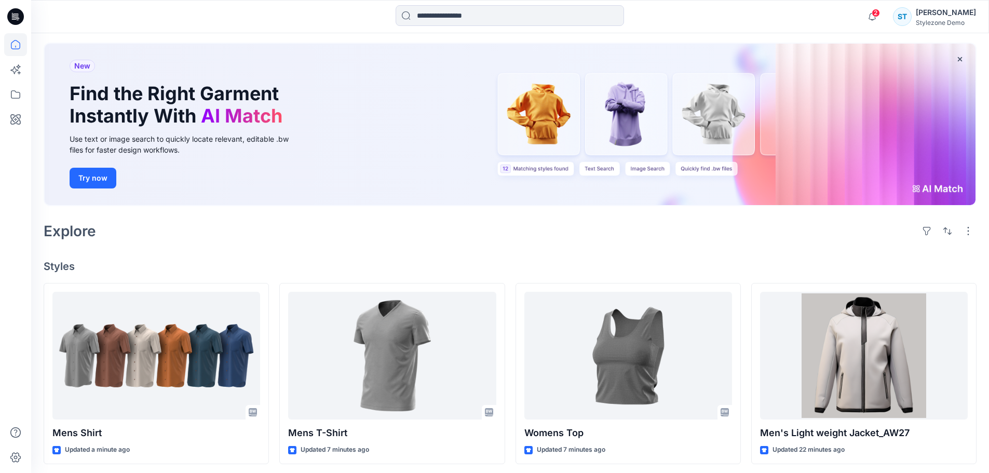
scroll to position [52, 0]
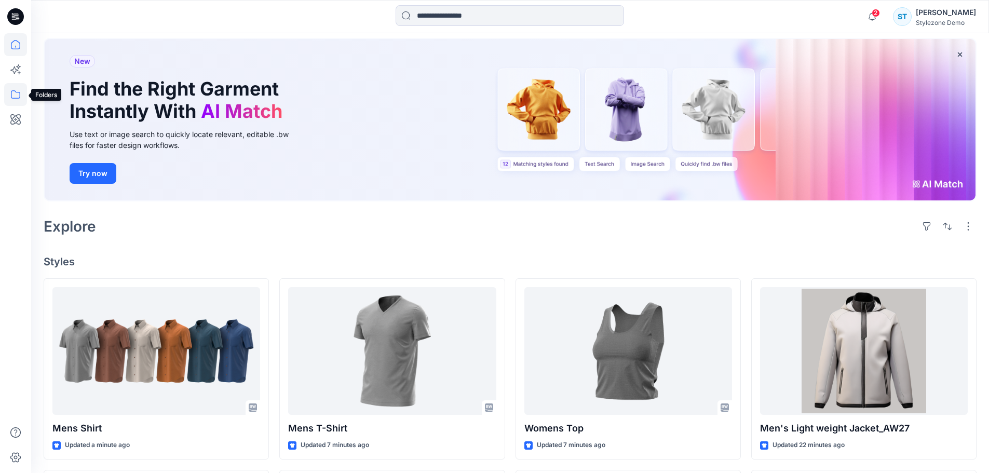
click at [12, 92] on icon at bounding box center [15, 94] width 23 height 23
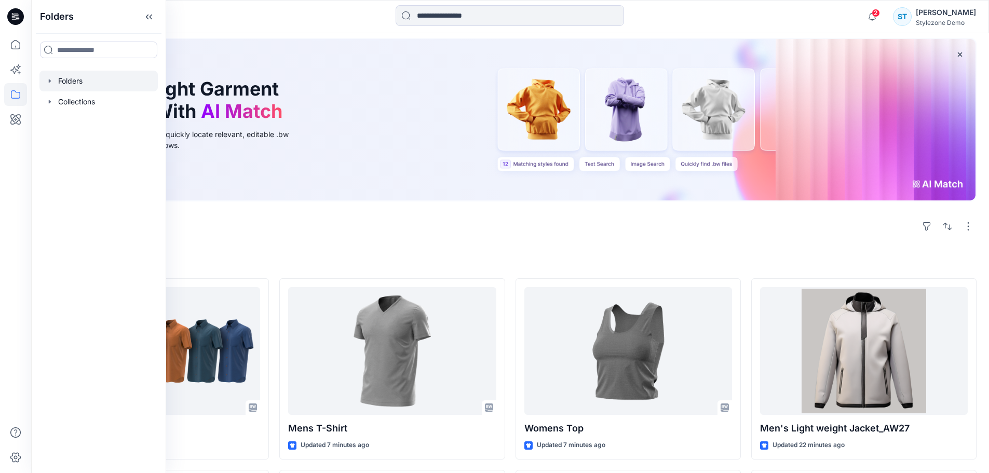
click at [44, 80] on div at bounding box center [98, 81] width 118 height 21
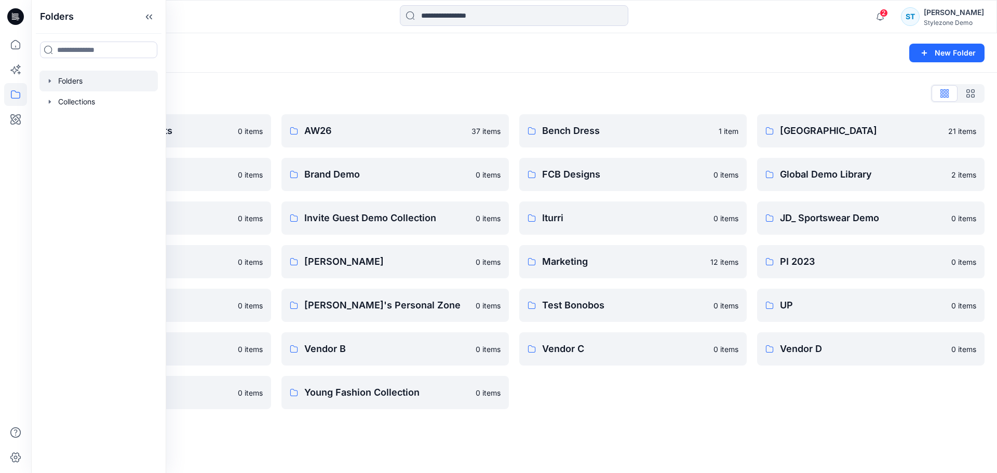
click at [214, 57] on div "Folders" at bounding box center [474, 53] width 860 height 15
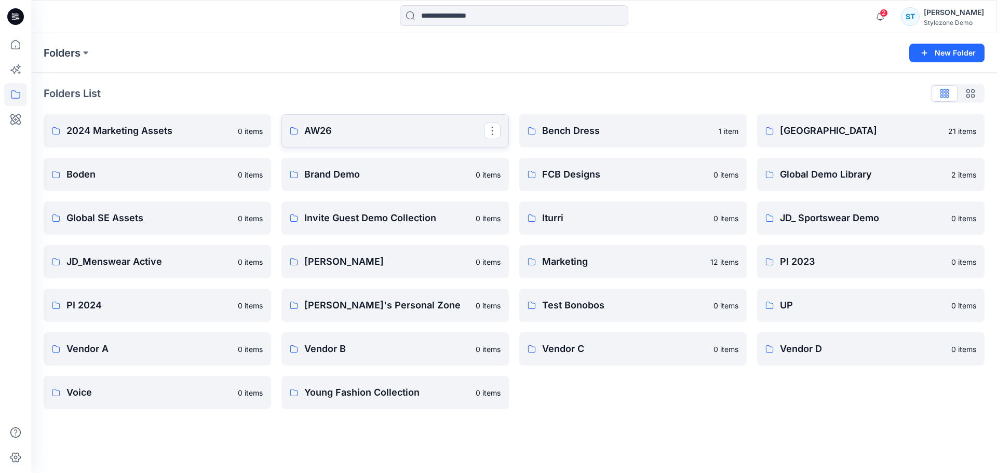
click at [351, 127] on p "AW26" at bounding box center [394, 131] width 180 height 15
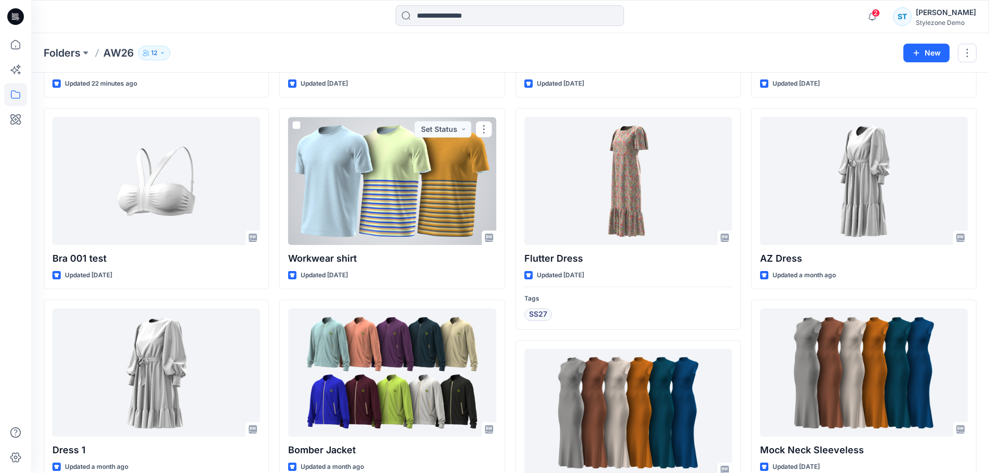
scroll to position [414, 0]
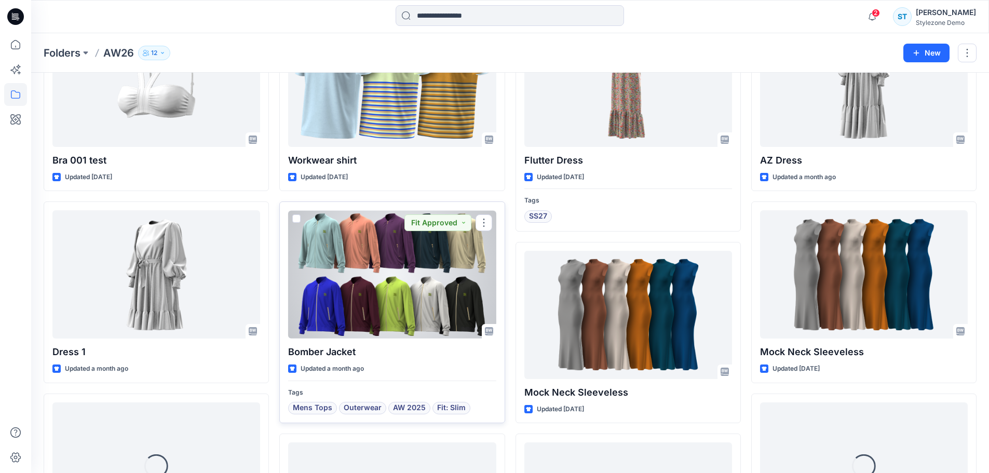
click at [363, 265] on div at bounding box center [392, 274] width 208 height 128
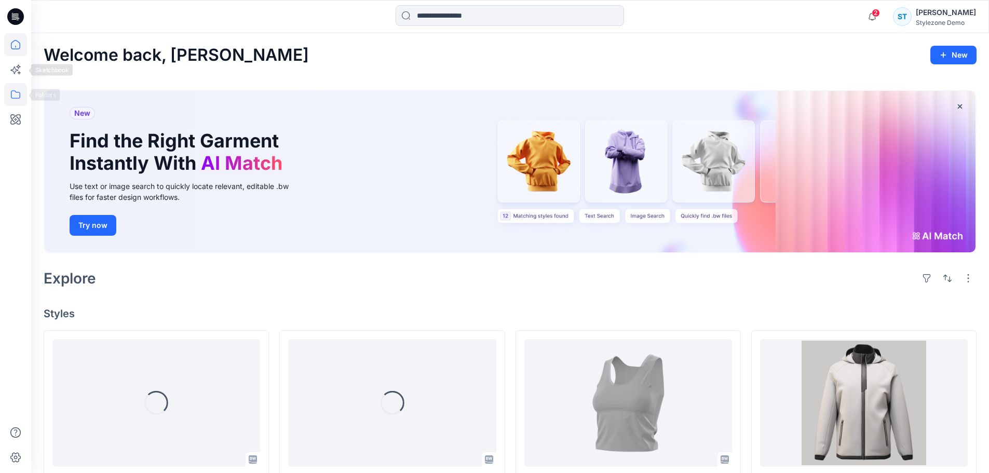
click at [21, 95] on icon at bounding box center [15, 94] width 23 height 23
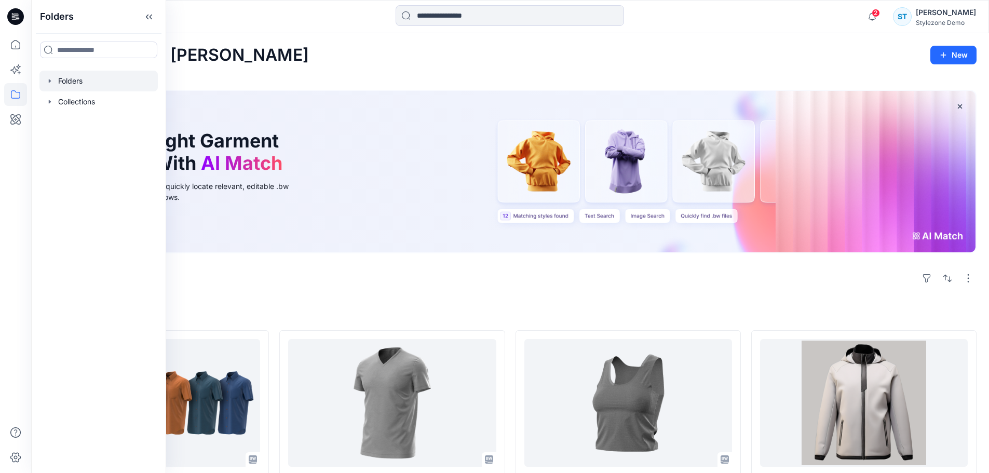
click at [48, 79] on icon "button" at bounding box center [50, 81] width 8 height 8
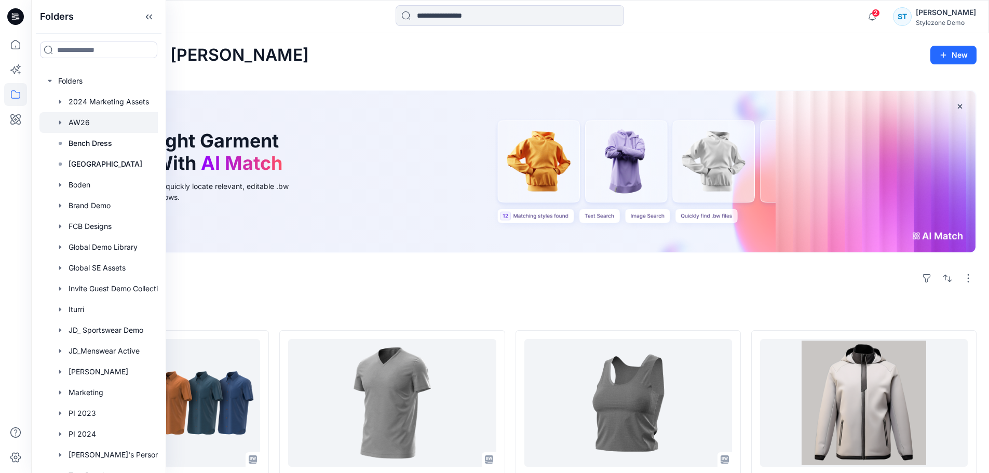
click at [82, 126] on div at bounding box center [111, 122] width 145 height 21
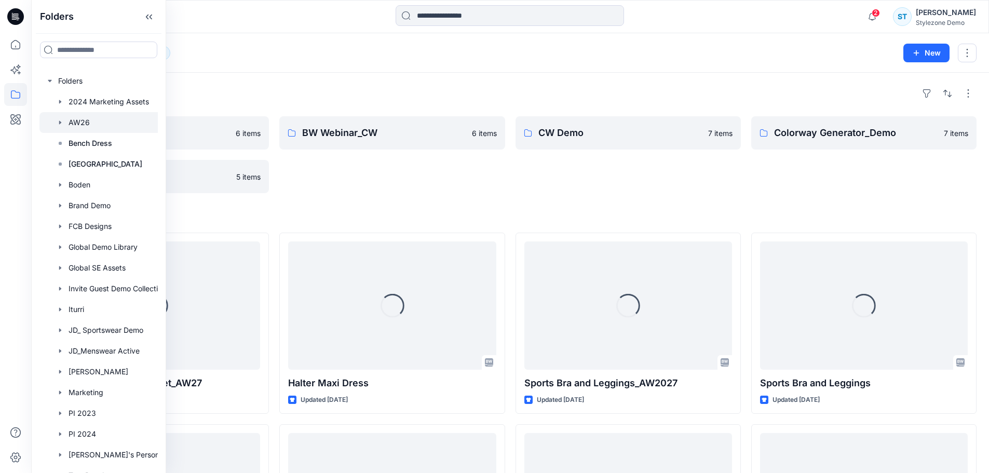
click at [625, 178] on div "CW Demo 7 items" at bounding box center [628, 154] width 225 height 77
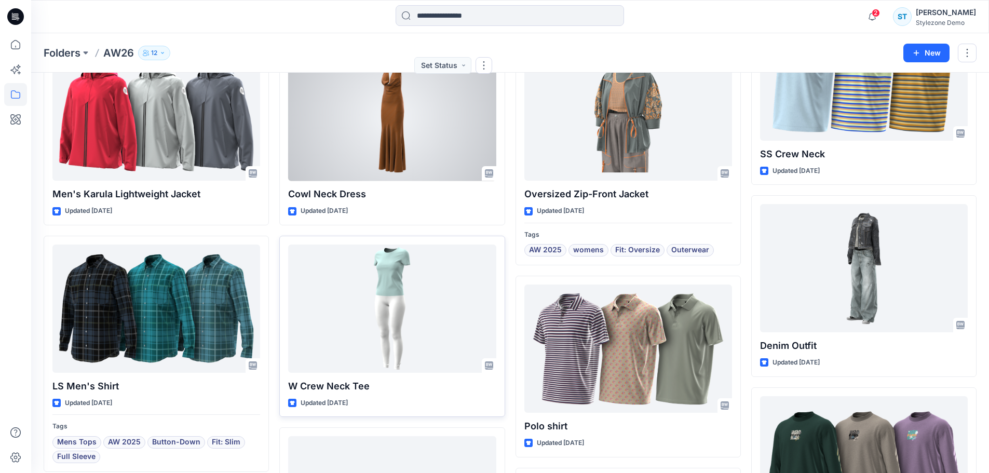
scroll to position [1405, 0]
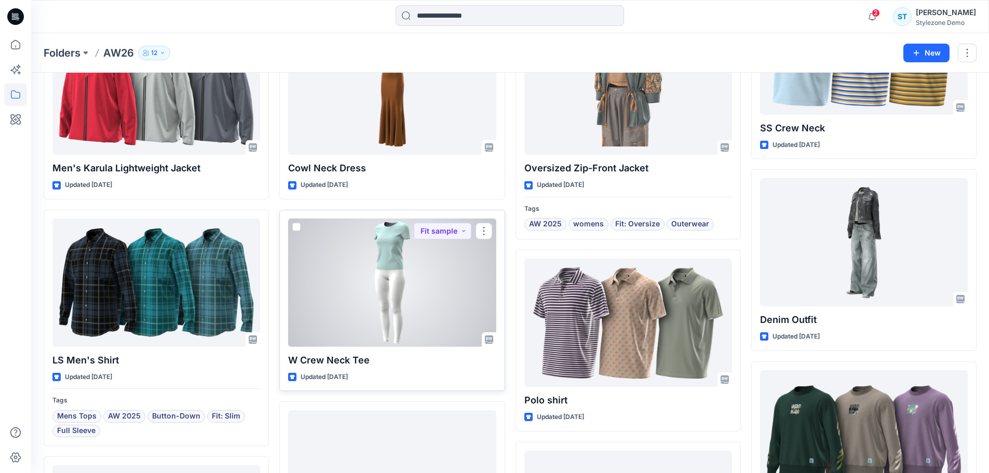
click at [388, 295] on div at bounding box center [392, 283] width 208 height 128
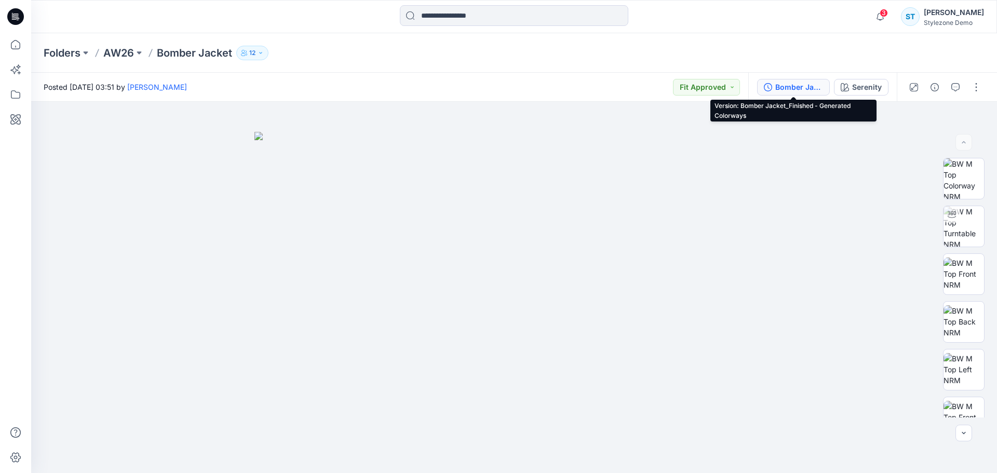
click at [805, 83] on div "Bomber Jacket_Finished - Generated Colorways" at bounding box center [799, 87] width 48 height 11
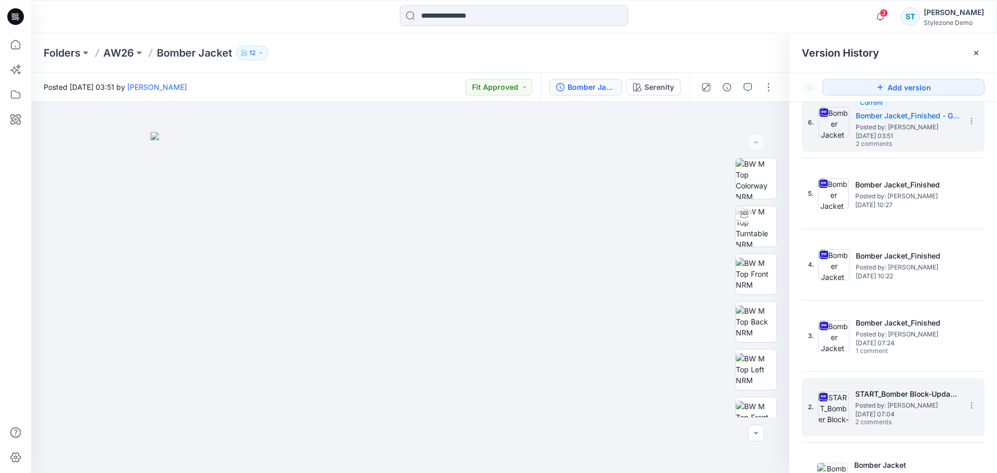
scroll to position [50, 0]
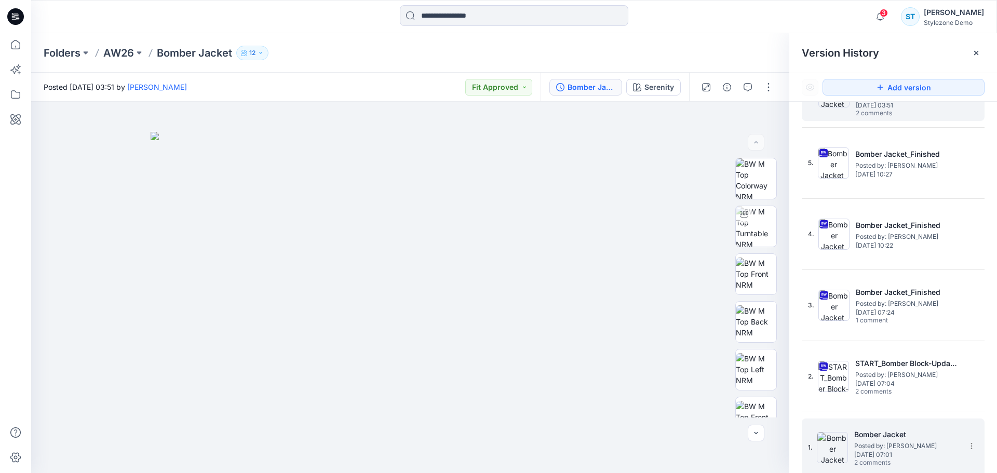
click at [874, 438] on h5 "Bomber Jacket" at bounding box center [906, 434] width 104 height 12
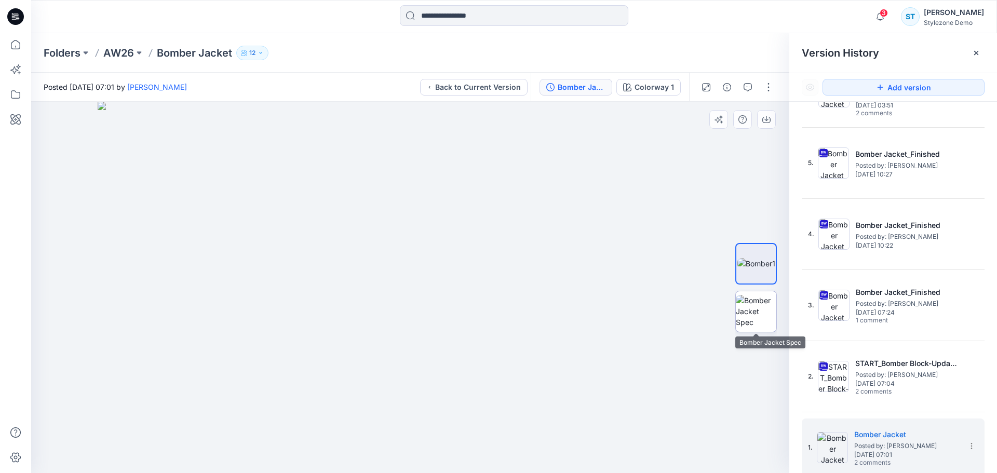
click at [760, 325] on img at bounding box center [756, 311] width 40 height 33
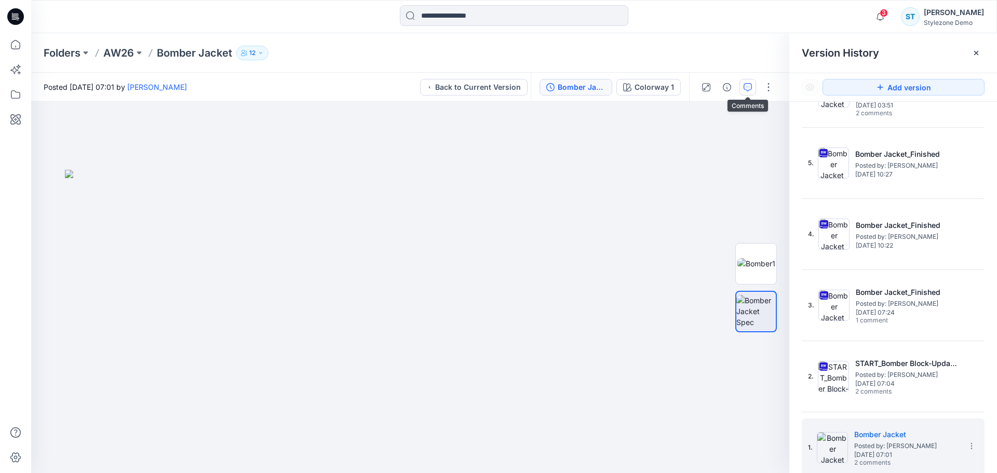
click at [749, 88] on icon "button" at bounding box center [747, 87] width 8 height 8
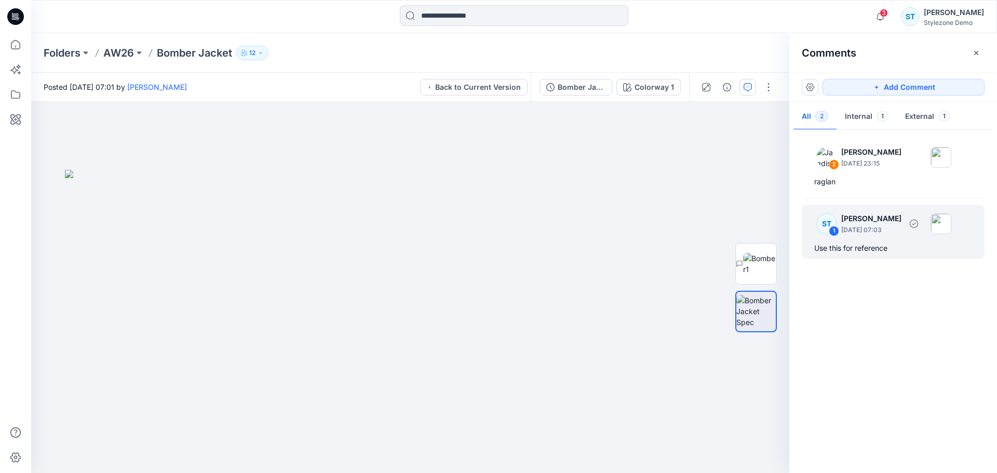
click at [879, 244] on div "Use this for reference" at bounding box center [893, 248] width 158 height 12
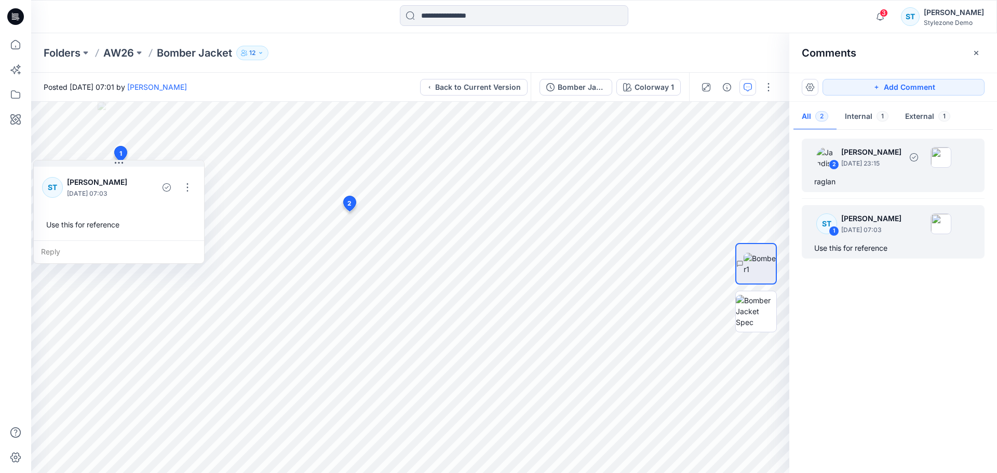
click at [879, 170] on div "2 Jagdish Sethuraman April 10, 2025 23:15" at bounding box center [879, 157] width 143 height 29
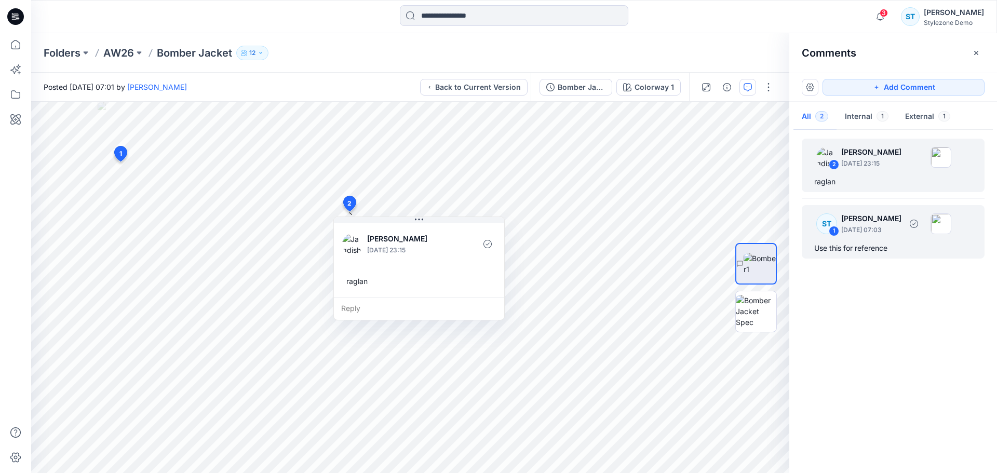
click at [874, 234] on p "March 25, 2025 07:03" at bounding box center [871, 230] width 60 height 10
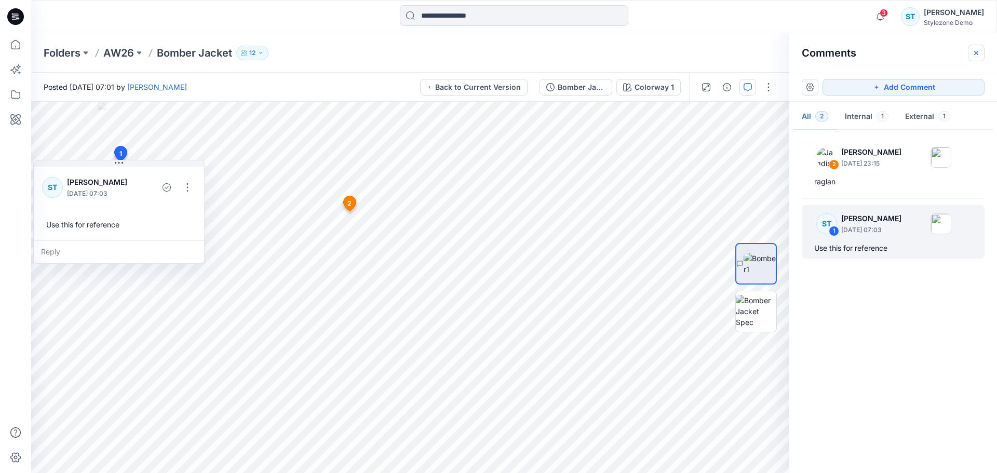
click at [972, 56] on icon "button" at bounding box center [976, 53] width 8 height 8
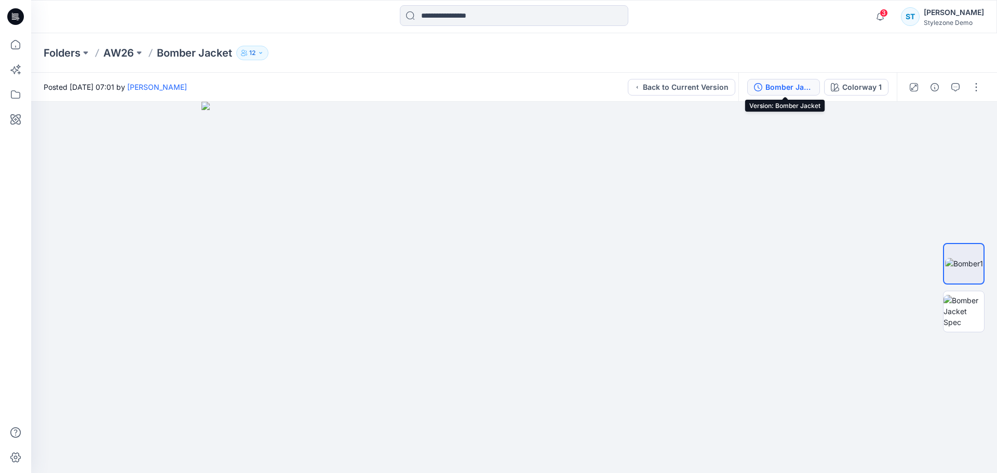
click at [790, 87] on div "Bomber Jacket" at bounding box center [789, 87] width 48 height 11
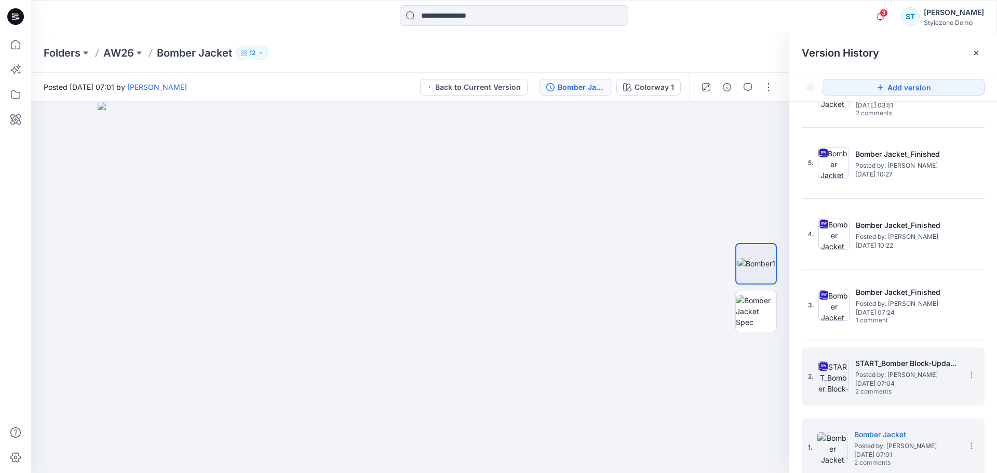
click at [871, 383] on span "Tuesday, March 25, 2025 07:04" at bounding box center [907, 383] width 104 height 7
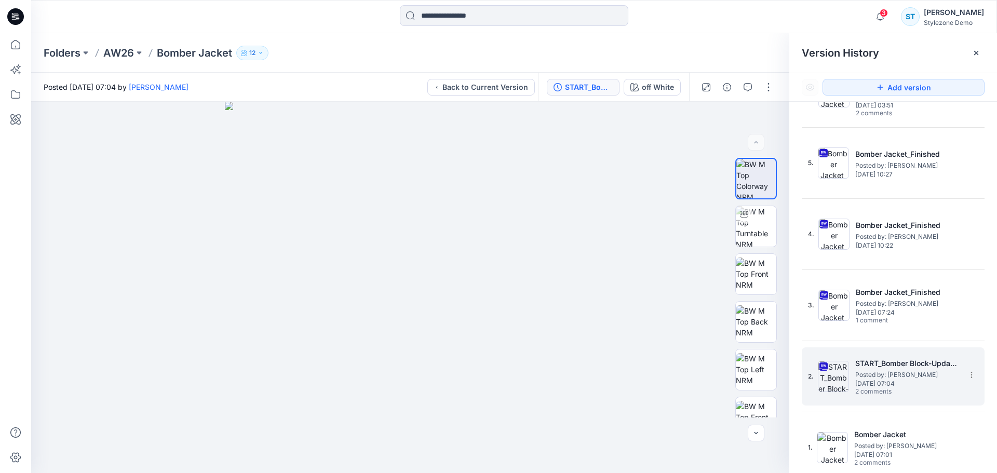
click at [877, 367] on h5 "START_Bomber Block-Update-Pockets-Color" at bounding box center [907, 363] width 104 height 12
click at [747, 88] on icon "button" at bounding box center [747, 87] width 8 height 8
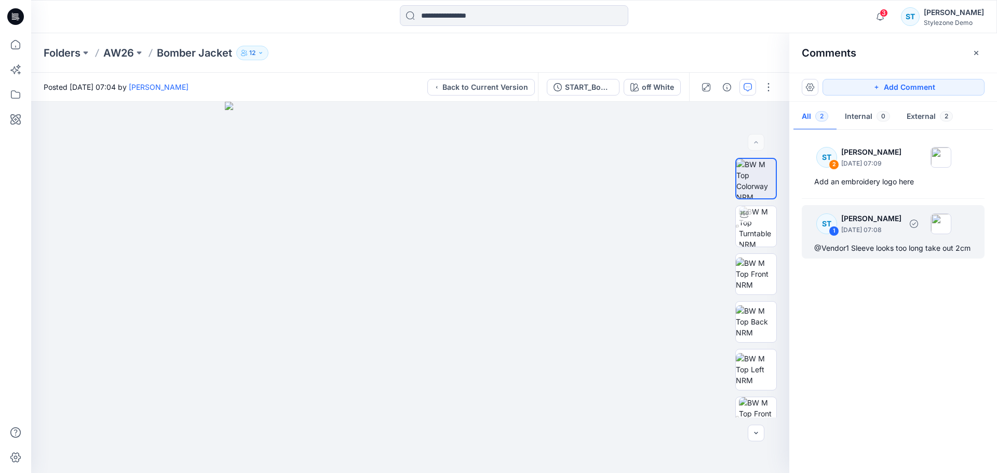
click at [885, 231] on p "March 25, 2025 07:08" at bounding box center [871, 230] width 60 height 10
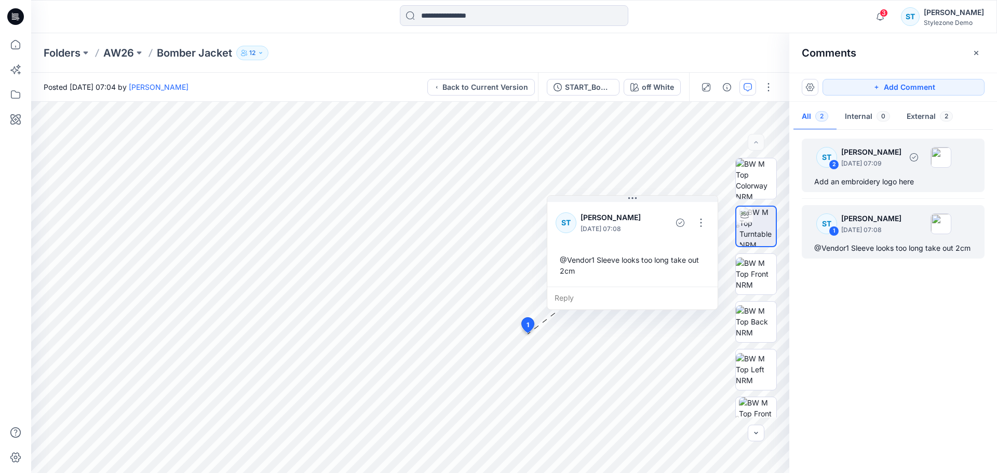
click at [879, 184] on div "Add an embroidery logo here" at bounding box center [893, 181] width 158 height 12
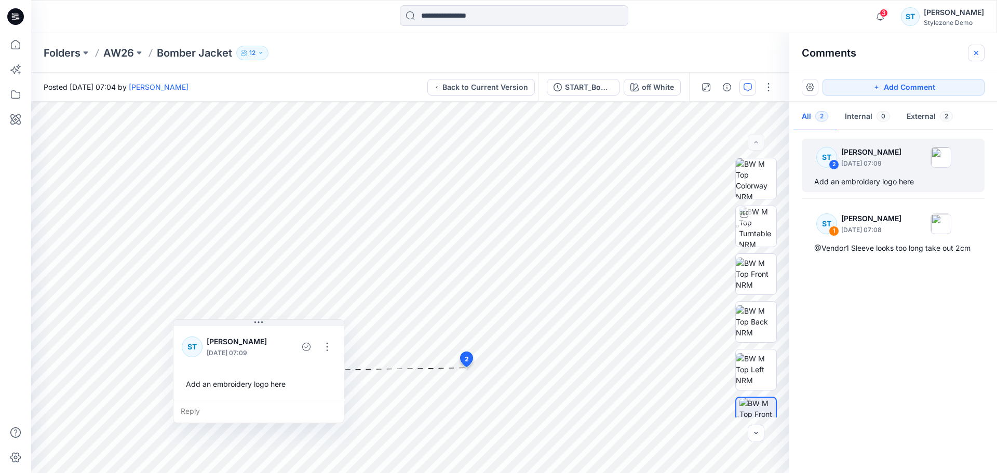
click at [974, 50] on icon "button" at bounding box center [976, 53] width 8 height 8
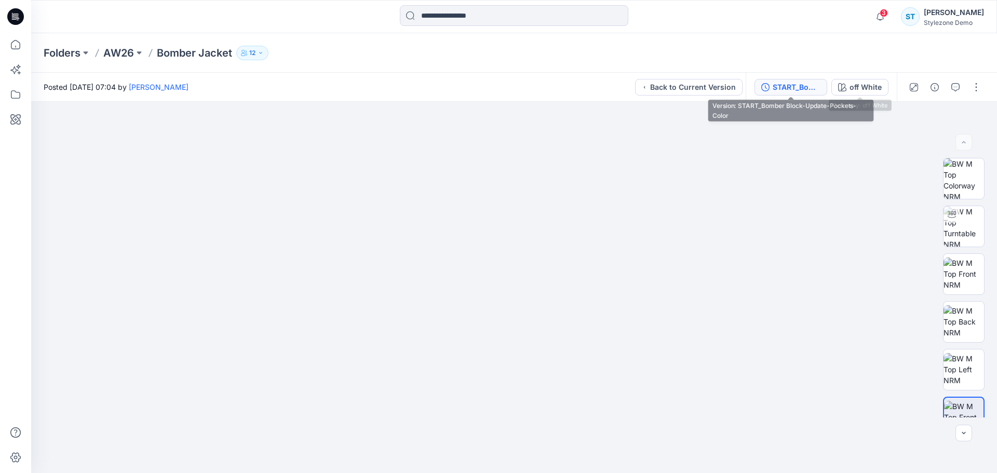
click at [778, 90] on div "START_Bomber Block-Update-Pockets-Color" at bounding box center [796, 87] width 48 height 11
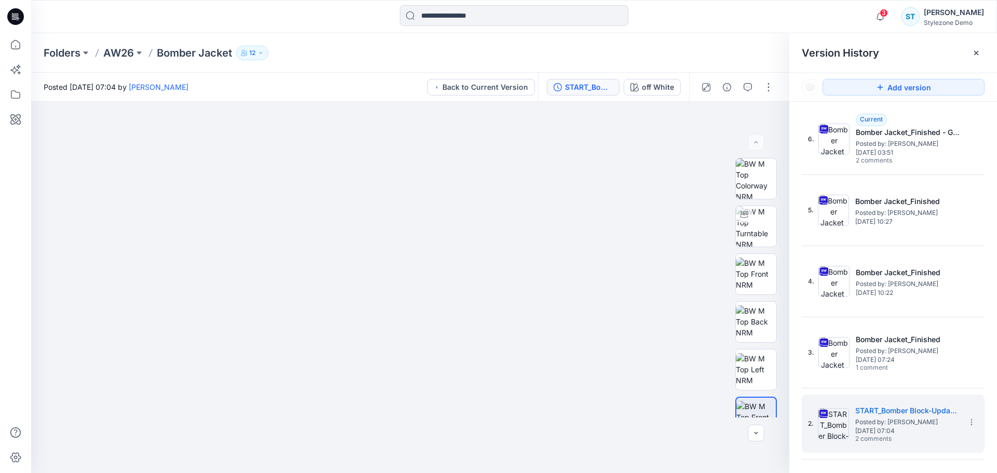
scroll to position [0, 0]
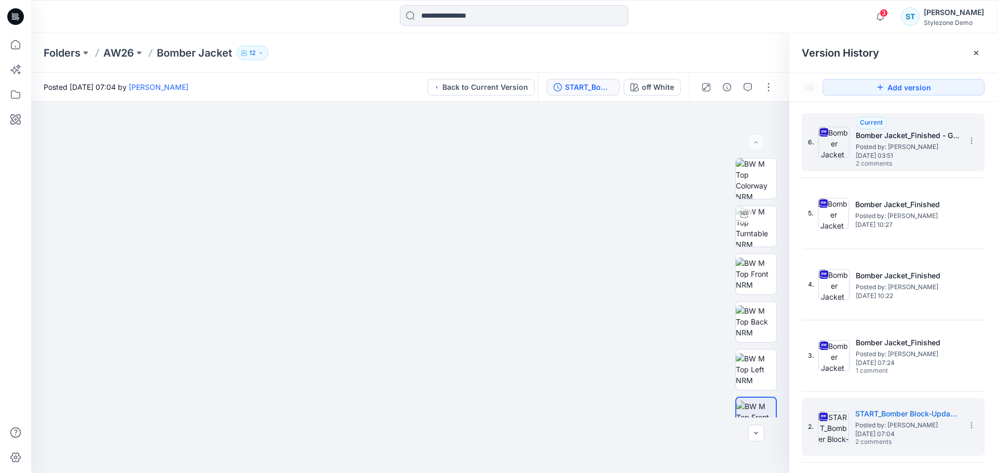
click at [870, 147] on span "Posted by: [PERSON_NAME]" at bounding box center [908, 147] width 104 height 10
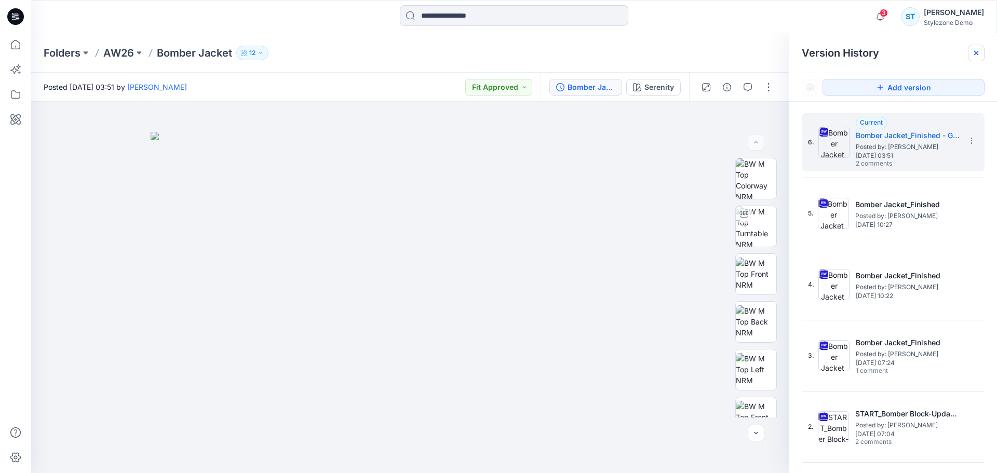
click at [973, 58] on div at bounding box center [976, 53] width 17 height 17
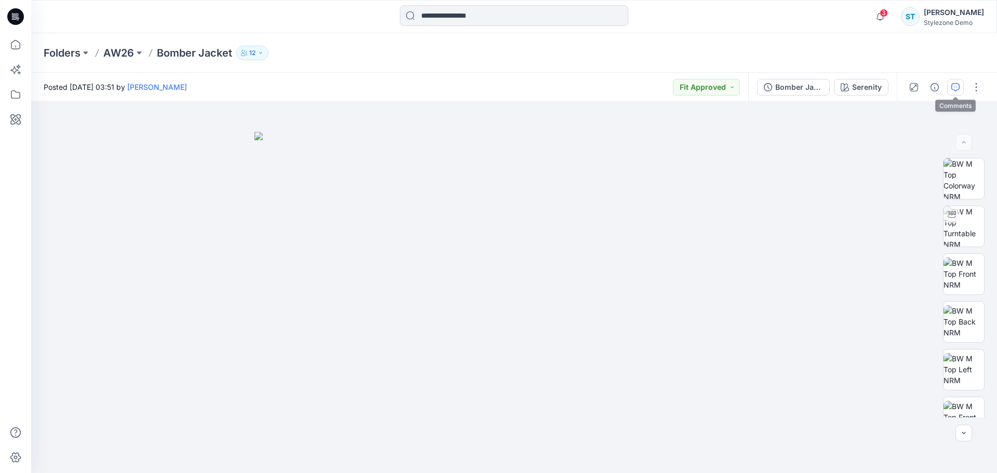
click at [952, 85] on icon "button" at bounding box center [955, 87] width 8 height 8
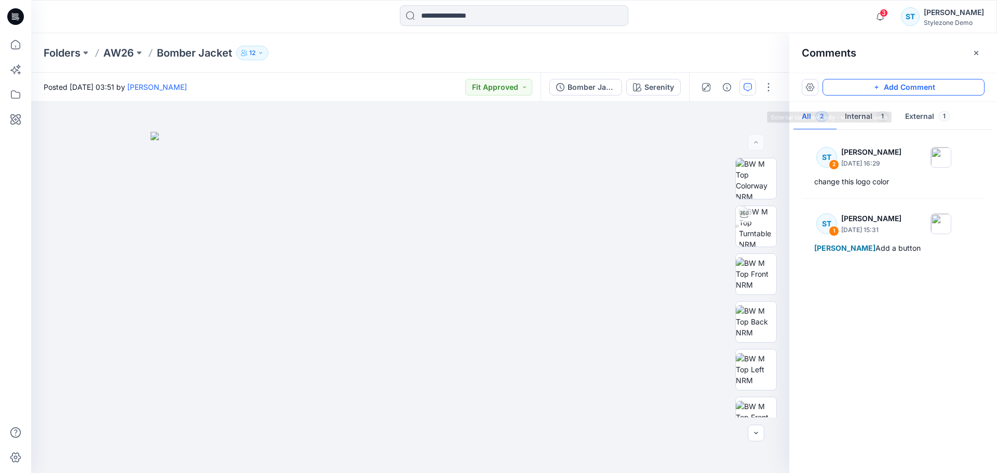
click at [908, 93] on button "Add Comment" at bounding box center [903, 87] width 162 height 17
click at [443, 241] on div "3" at bounding box center [410, 287] width 758 height 371
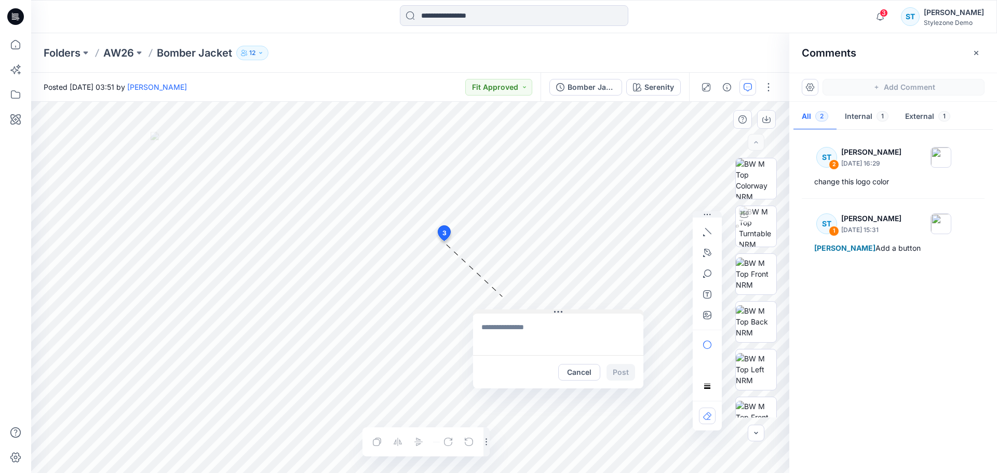
drag, startPoint x: 500, startPoint y: 246, endPoint x: 546, endPoint y: 309, distance: 77.8
click at [546, 309] on button at bounding box center [558, 312] width 170 height 6
click at [526, 321] on textarea at bounding box center [558, 335] width 170 height 42
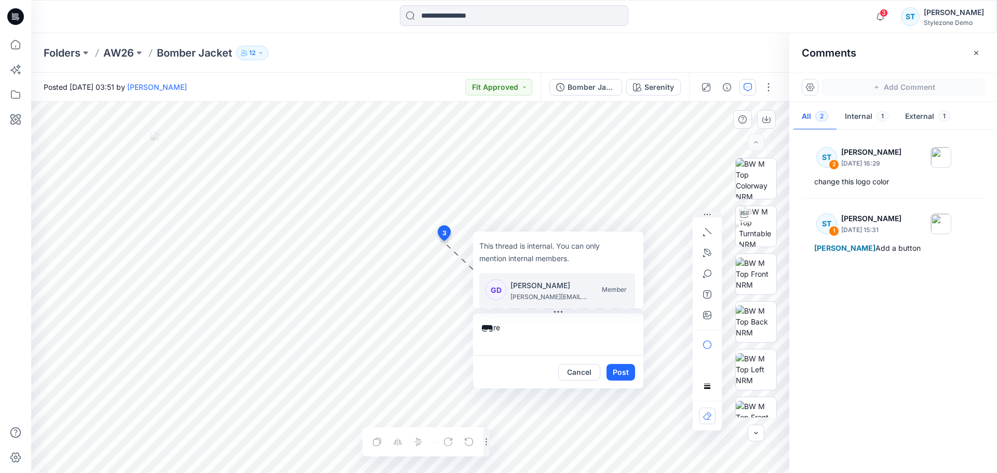
click at [541, 294] on p "greg@browzwear.com" at bounding box center [549, 297] width 78 height 10
click at [579, 332] on textarea "**********" at bounding box center [558, 335] width 170 height 42
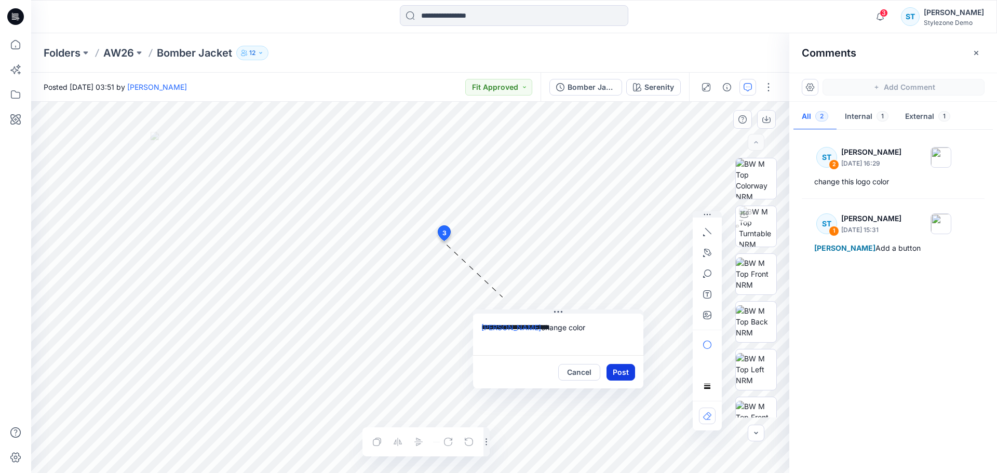
type textarea "**********"
click at [619, 375] on button "Post" at bounding box center [620, 372] width 29 height 17
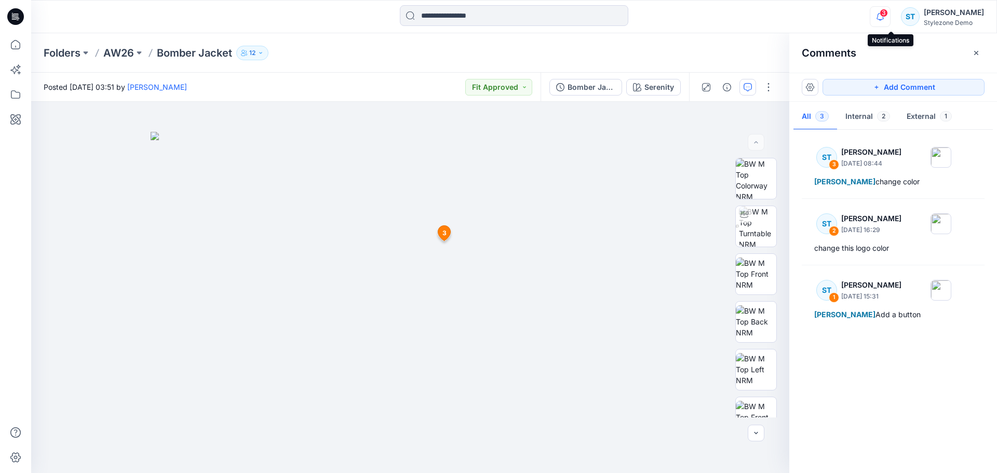
click at [890, 17] on icon "button" at bounding box center [880, 16] width 20 height 21
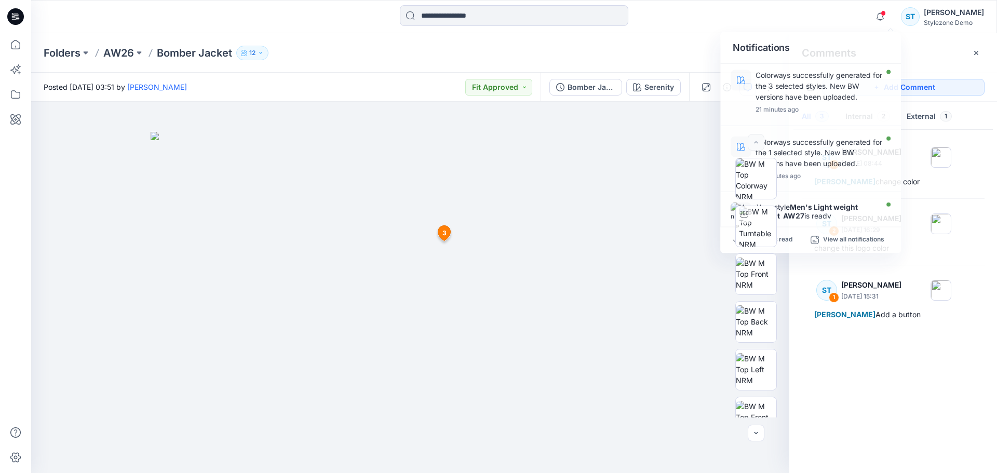
click at [861, 13] on div "Notifications Colorways successfully generated for the 3 selected styles. New B…" at bounding box center [513, 16] width 965 height 23
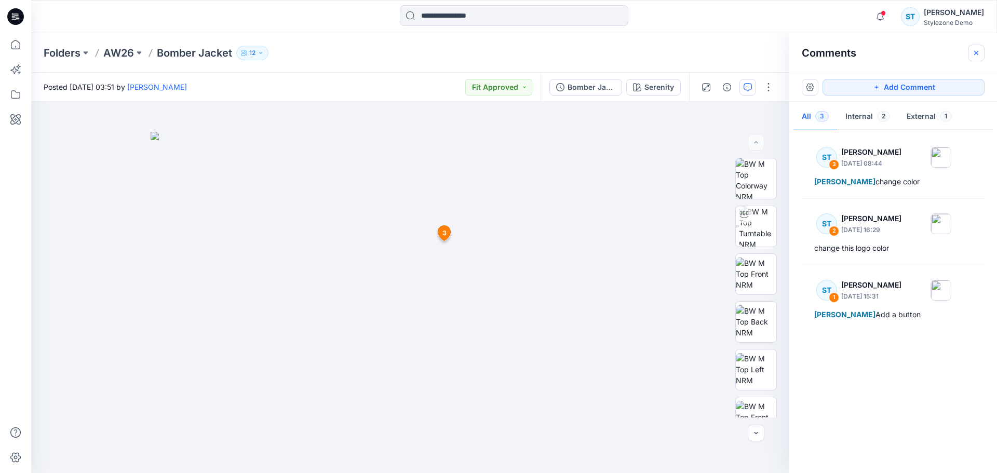
click at [979, 52] on icon "button" at bounding box center [976, 53] width 8 height 8
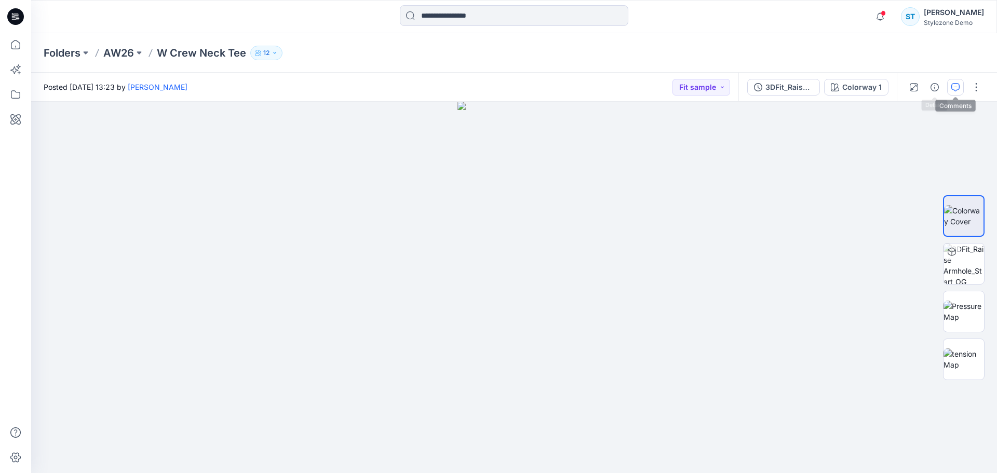
click at [954, 85] on icon "button" at bounding box center [955, 87] width 8 height 8
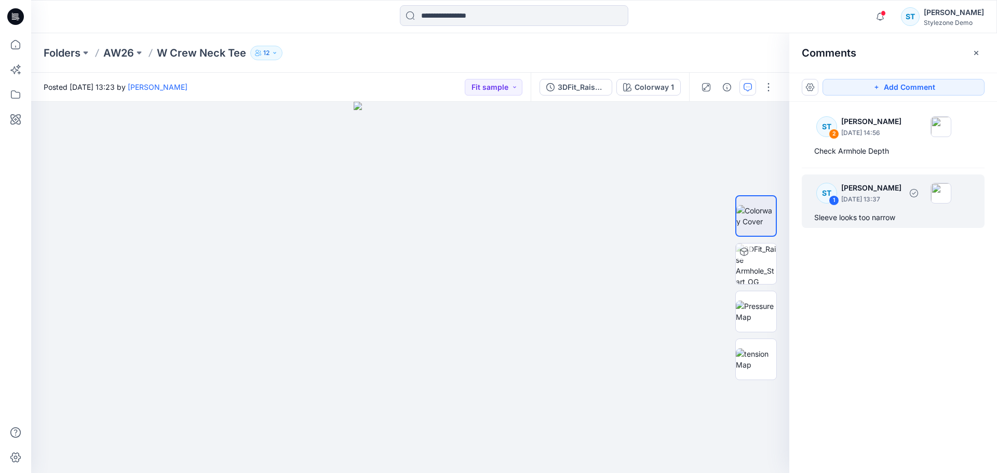
click at [893, 209] on div "ST 1 [PERSON_NAME] [DATE] 13:37 Sleeve looks too narrow" at bounding box center [893, 200] width 183 height 53
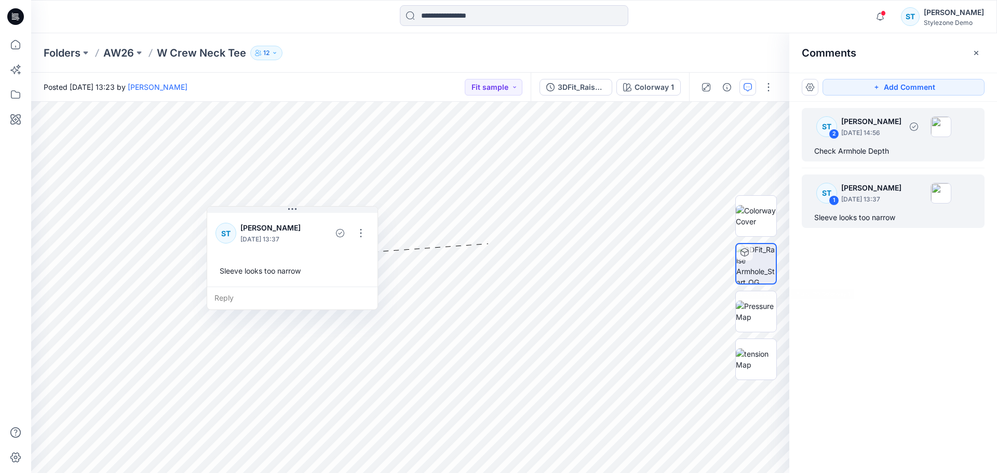
click at [901, 129] on p "[DATE] 14:56" at bounding box center [871, 133] width 60 height 10
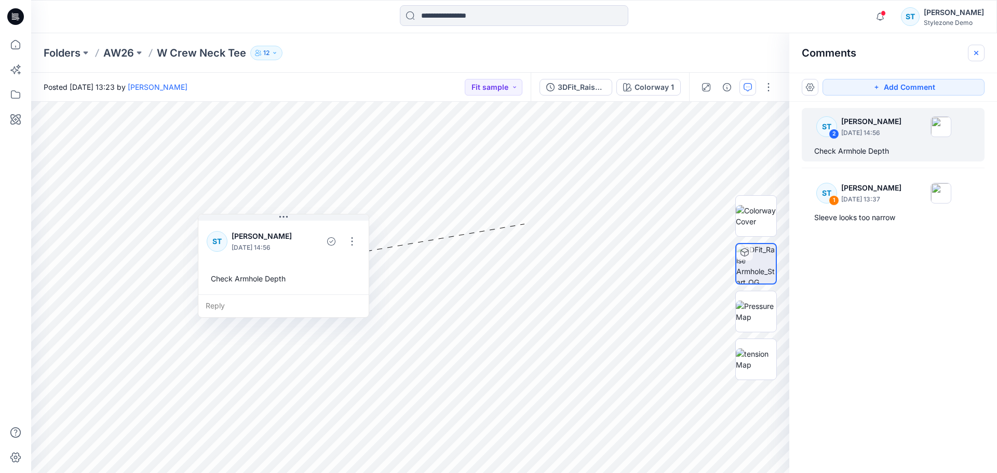
click at [981, 52] on button "button" at bounding box center [976, 53] width 17 height 17
